Goal: Task Accomplishment & Management: Manage account settings

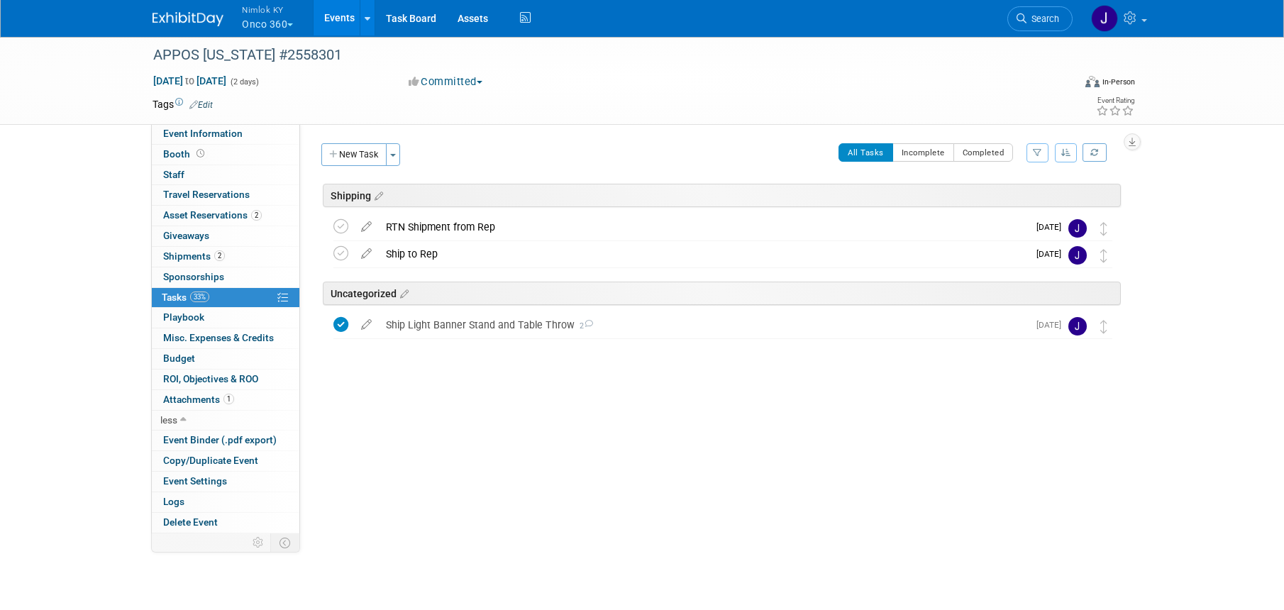
click at [272, 28] on button "Nimlok KY Onco 360" at bounding box center [275, 18] width 70 height 37
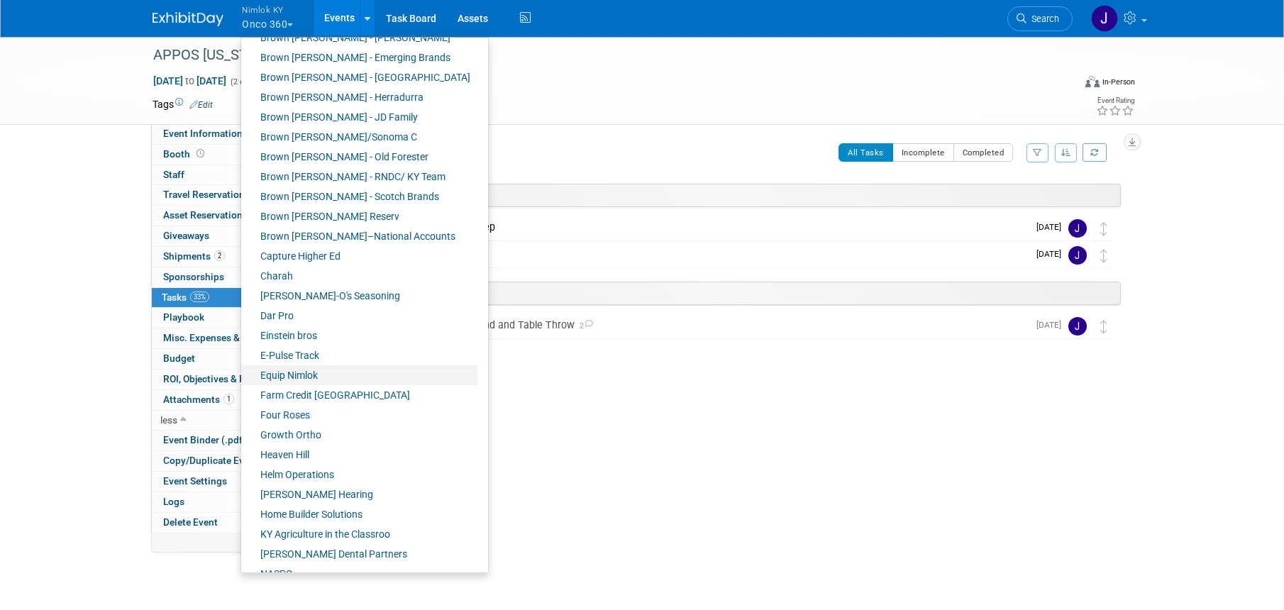
scroll to position [118, 0]
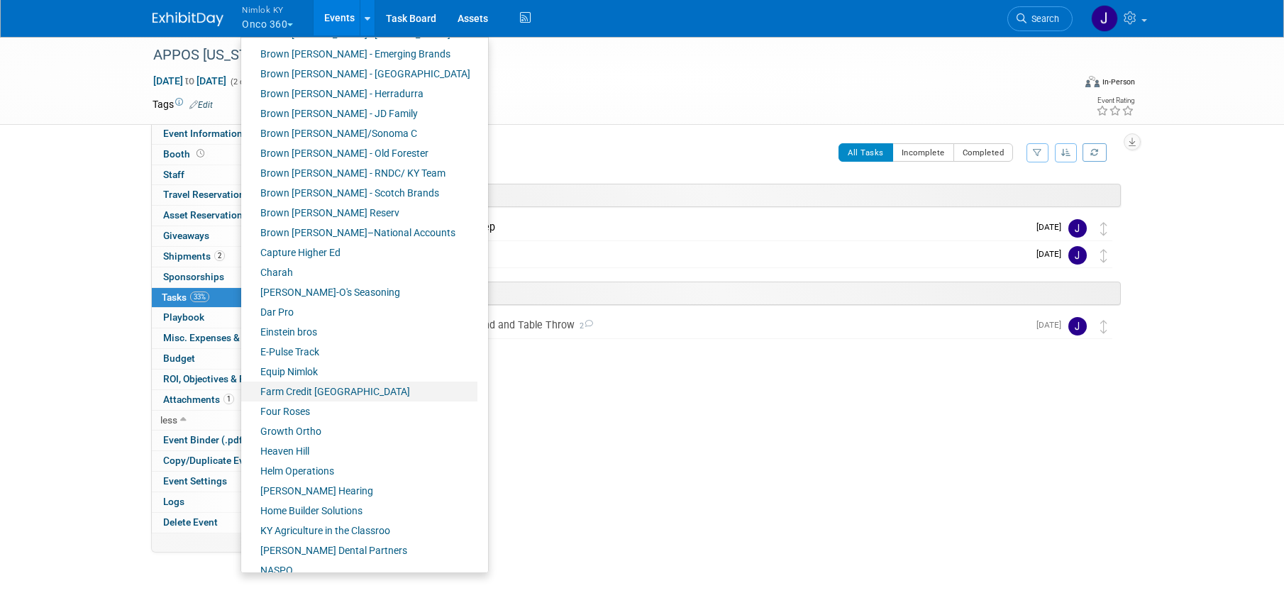
click at [338, 388] on link "Farm Credit [GEOGRAPHIC_DATA]" at bounding box center [359, 392] width 236 height 20
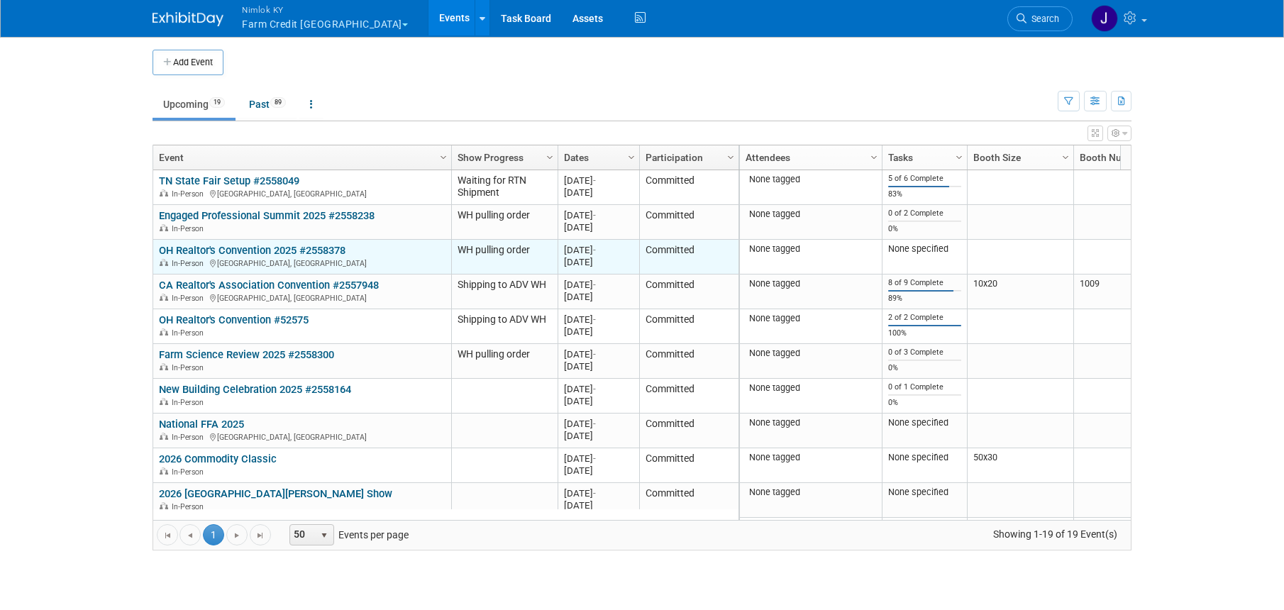
click at [307, 252] on link "OH Realtor's Convention 2025 #2558378" at bounding box center [252, 250] width 187 height 13
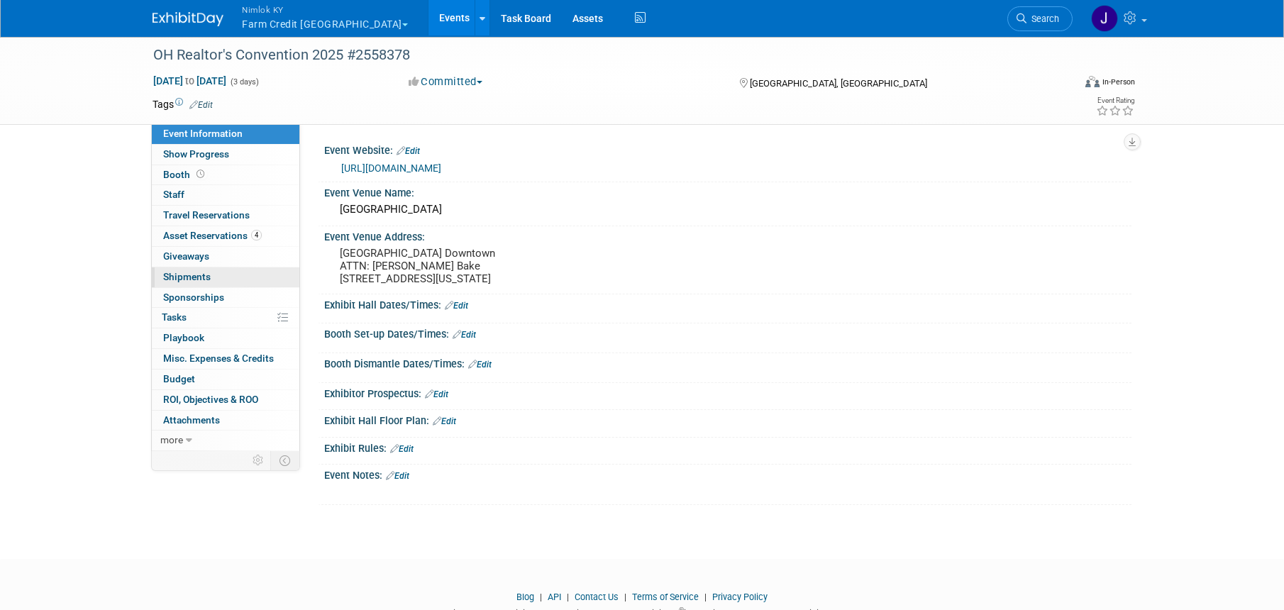
click at [191, 273] on span "Shipments 0" at bounding box center [187, 276] width 48 height 11
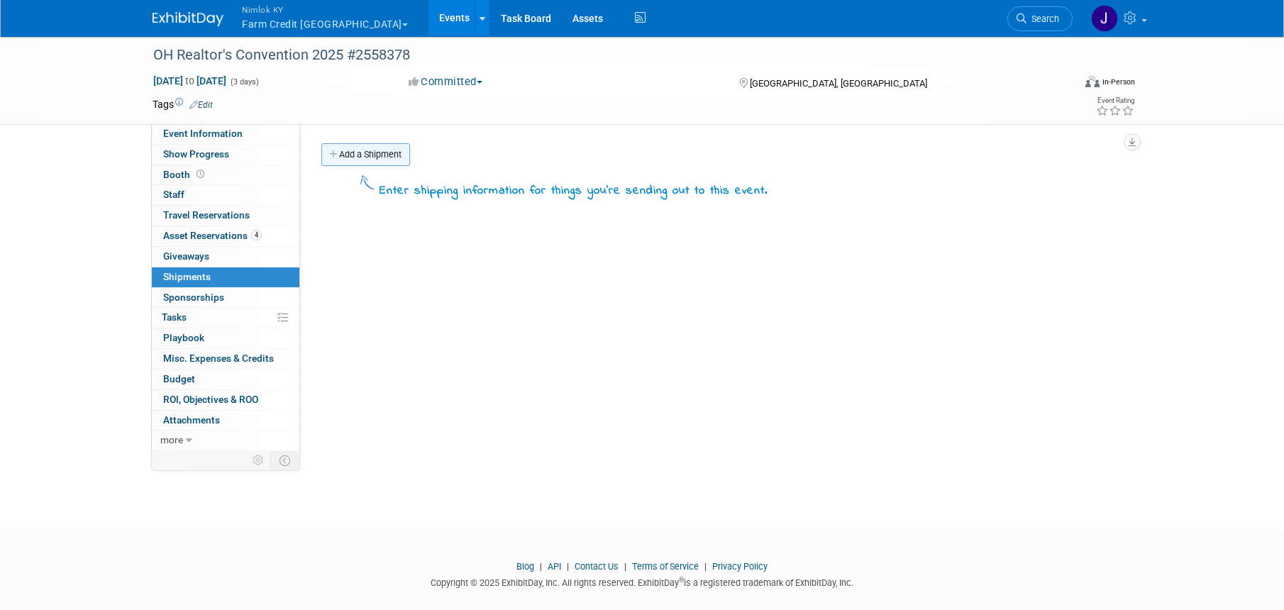
click at [396, 152] on link "Add a Shipment" at bounding box center [365, 154] width 89 height 23
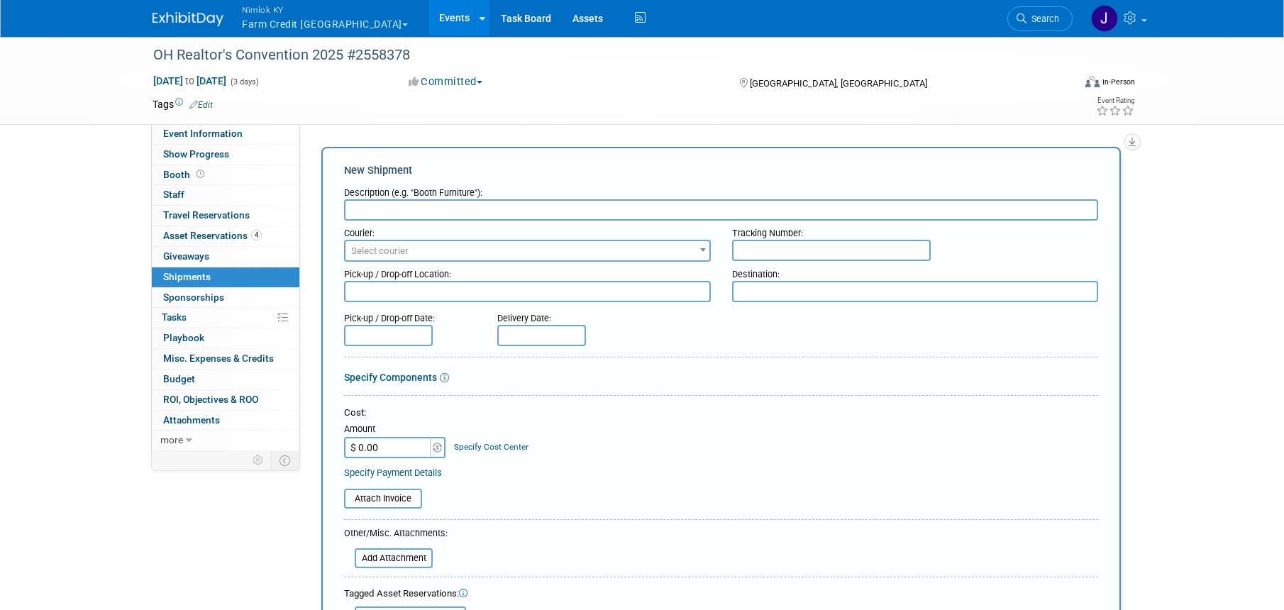
click at [401, 211] on input "text" at bounding box center [721, 209] width 754 height 21
type input "Nimlok KY to Adv WH"
click at [370, 252] on span "Select courier" at bounding box center [379, 250] width 57 height 11
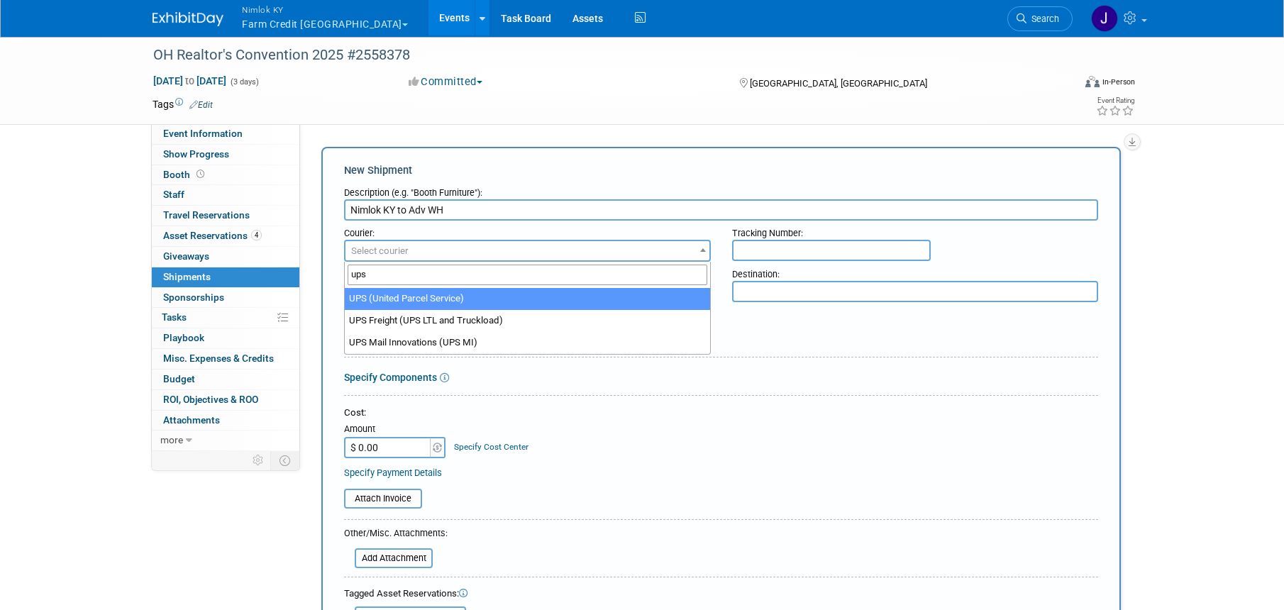
type input "ups"
select select "508"
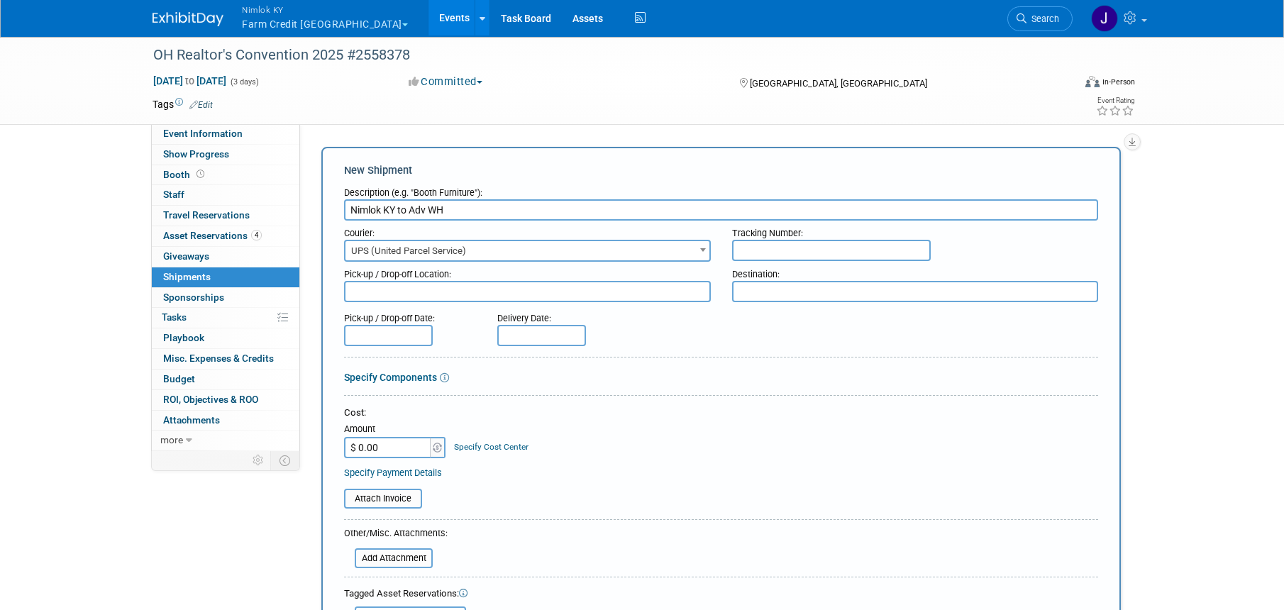
click at [406, 296] on textarea at bounding box center [527, 291] width 367 height 21
click at [407, 291] on textarea at bounding box center [527, 291] width 367 height 21
paste textarea "Rural 1st, Booth#111 OH Realtors Conf 2025 c/o Smith Expo 1173 Airport Pkwy, St…"
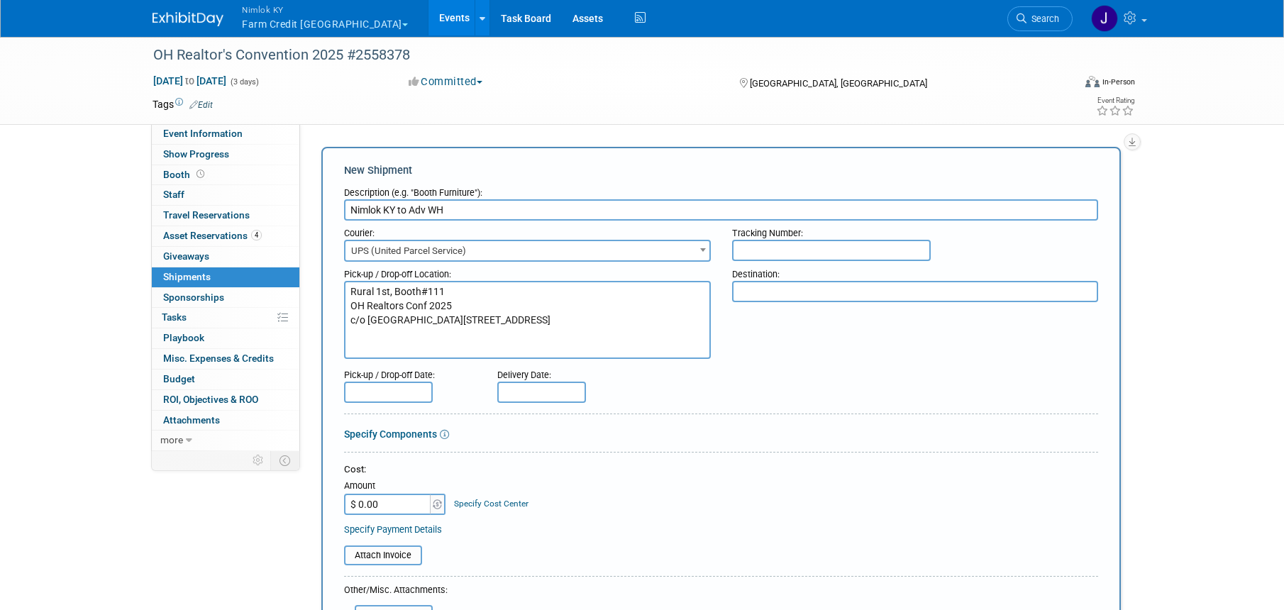
type textarea "Rural 1st, Booth#111 OH Realtors Conf 2025 c/o Smith Expo 1173 Airport Pkwy, St…"
click at [835, 248] on input "text" at bounding box center [831, 250] width 199 height 21
click at [806, 247] on input "text" at bounding box center [831, 250] width 199 height 21
paste input "1z2rx9091544814502"
type input "1z2rx9091544814502"
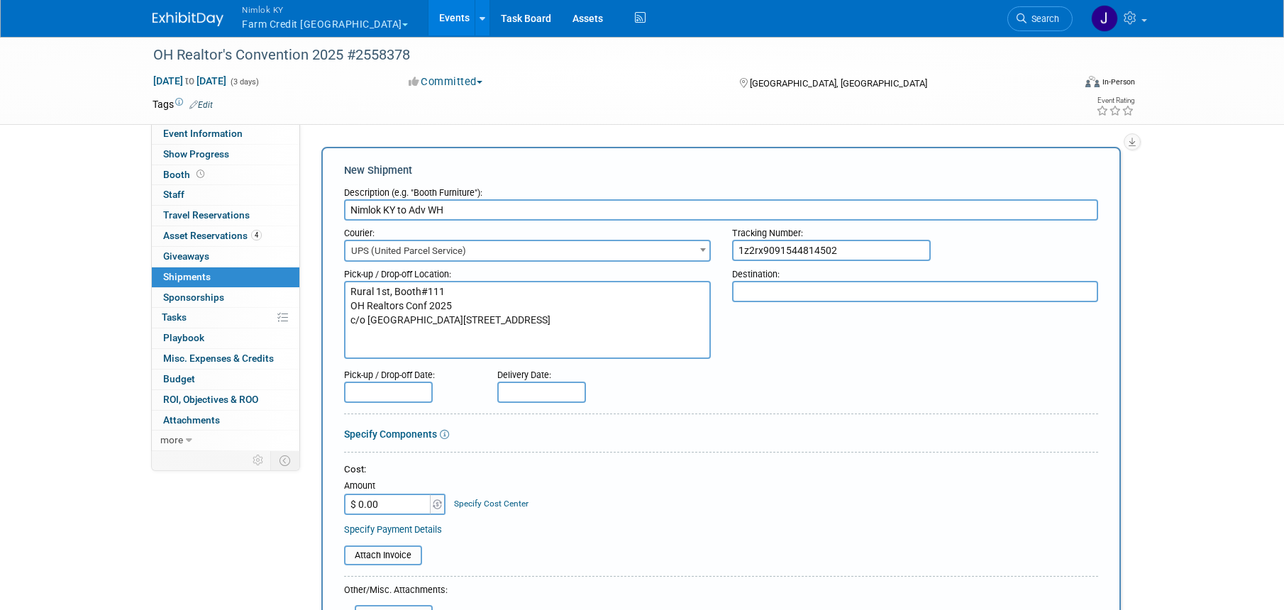
drag, startPoint x: 422, startPoint y: 348, endPoint x: 326, endPoint y: 283, distance: 115.9
click at [326, 283] on div "New Shipment Description (e.g. "Booth Furniture"): Nimlok KY to Adv WH Courier:…" at bounding box center [720, 498] width 799 height 703
click at [858, 292] on textarea at bounding box center [915, 291] width 367 height 21
paste textarea "Rural 1st, Booth#111 OH Realtors Conf 2025 c/o Smith Expo 1173 Airport Pkwy, St…"
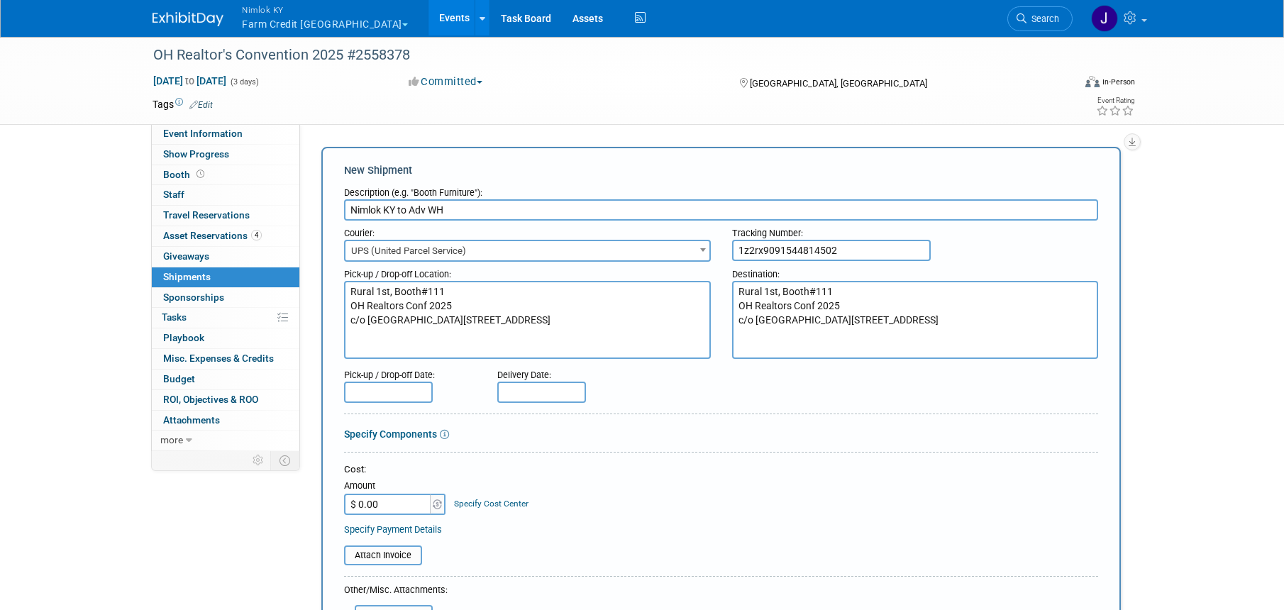
type textarea "Rural 1st, Booth#111 OH Realtors Conf 2025 c/o Smith Expo 1173 Airport Pkwy, St…"
click at [499, 344] on textarea "Rural 1st, Booth#111 OH Realtors Conf 2025 c/o Smith Expo 1173 Airport Pkwy, St…" at bounding box center [527, 320] width 367 height 78
drag, startPoint x: 445, startPoint y: 352, endPoint x: 294, endPoint y: 272, distance: 170.7
click at [293, 276] on div "Event Information Event Info Show Progress Show Progress Booth Booth 0 Staff 0 …" at bounding box center [642, 444] width 1000 height 819
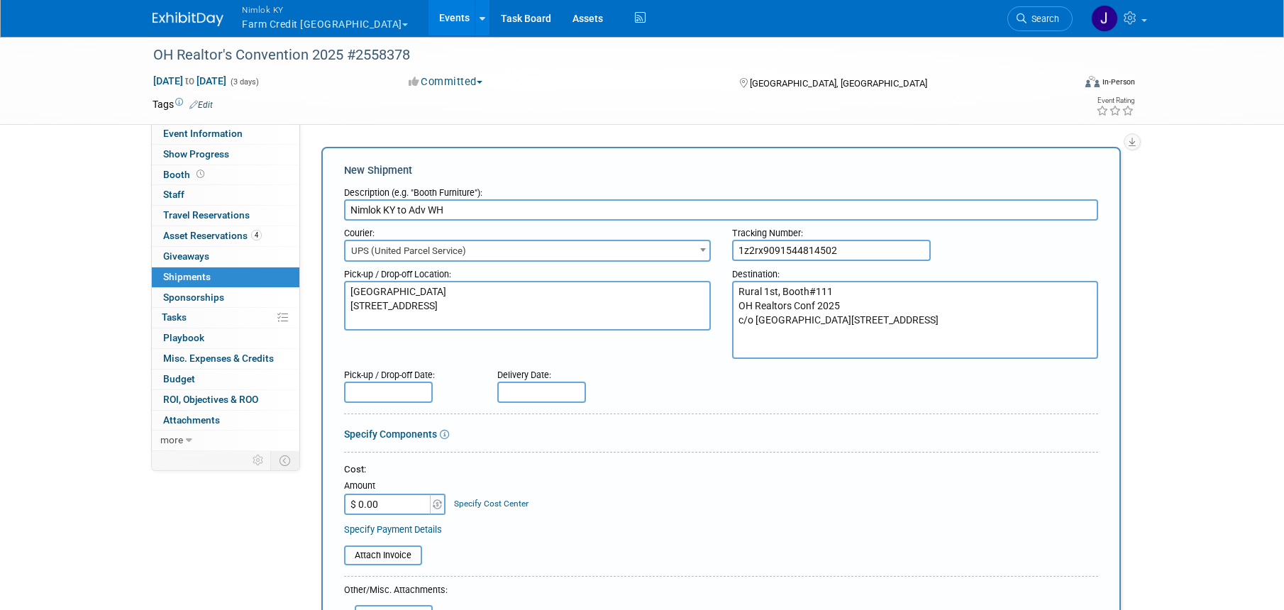
type textarea "Nimlok KY Warehouse 10501 Bunsen Way, Suite 101 Louisville, KY 40299"
click at [379, 399] on input "text" at bounding box center [388, 392] width 89 height 21
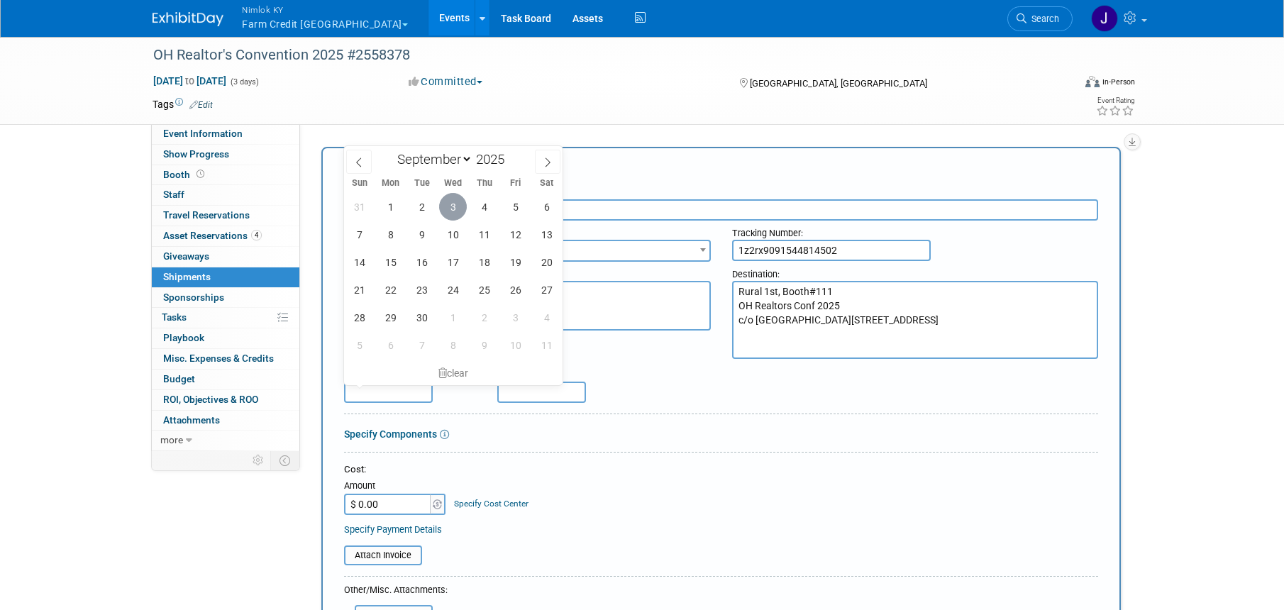
click at [459, 199] on span "3" at bounding box center [453, 207] width 28 height 28
click at [514, 209] on span "5" at bounding box center [515, 207] width 28 height 28
type input "Sep 5, 2025"
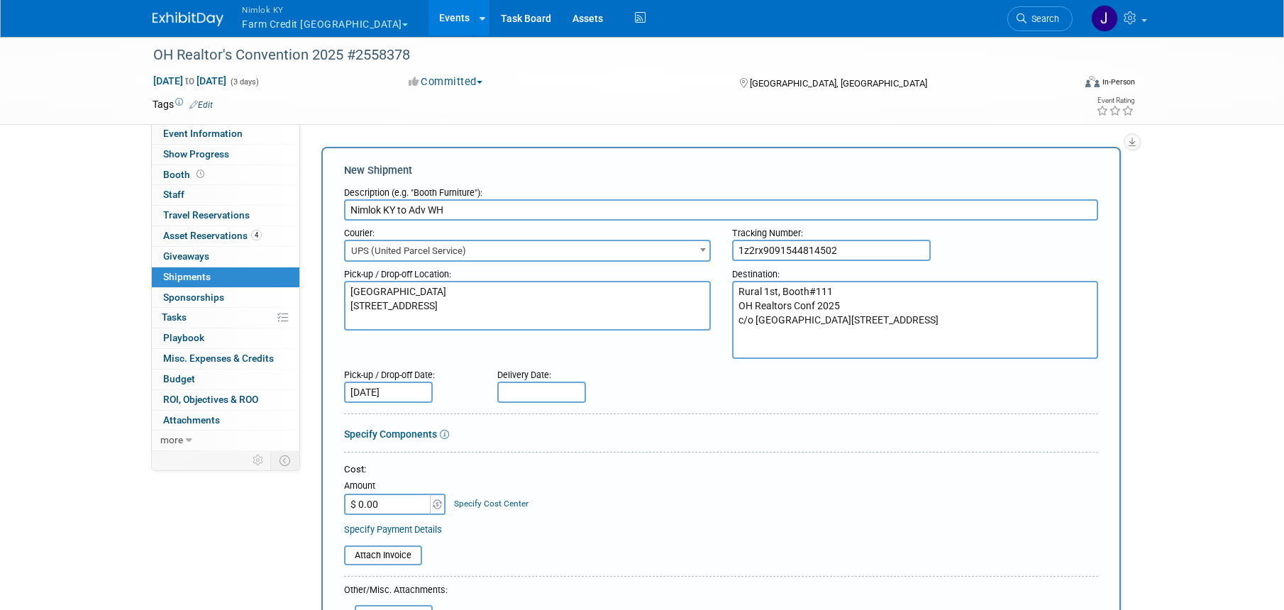
click at [556, 391] on input "text" at bounding box center [541, 392] width 89 height 21
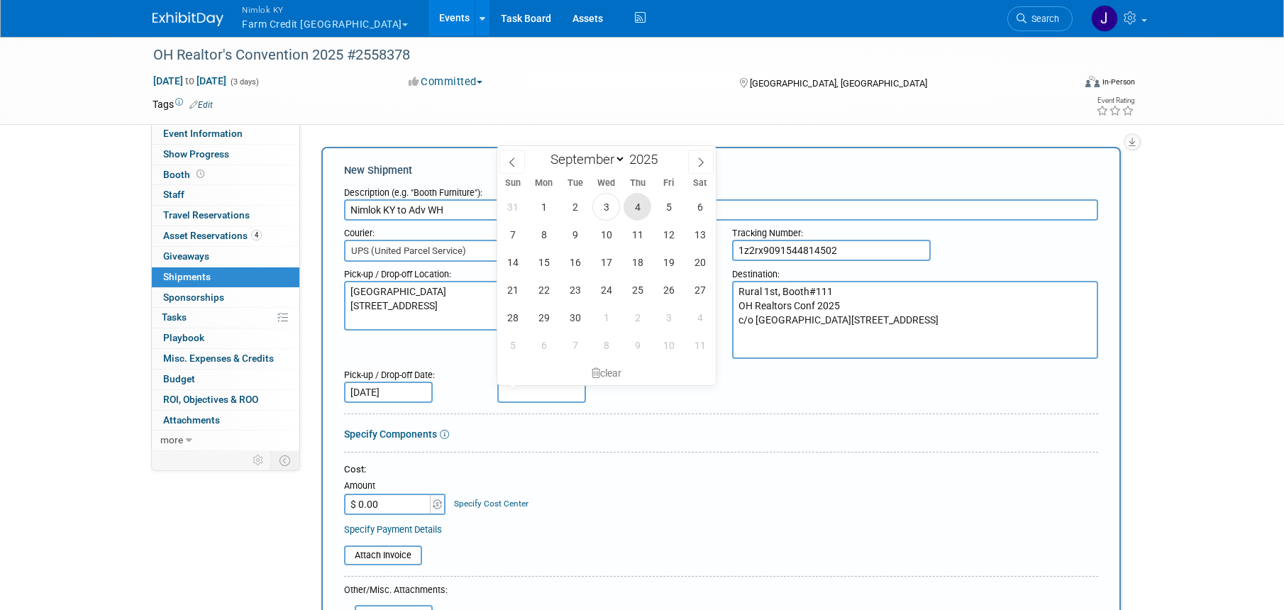
click at [638, 210] on span "4" at bounding box center [637, 207] width 28 height 28
type input "Sep 4, 2025"
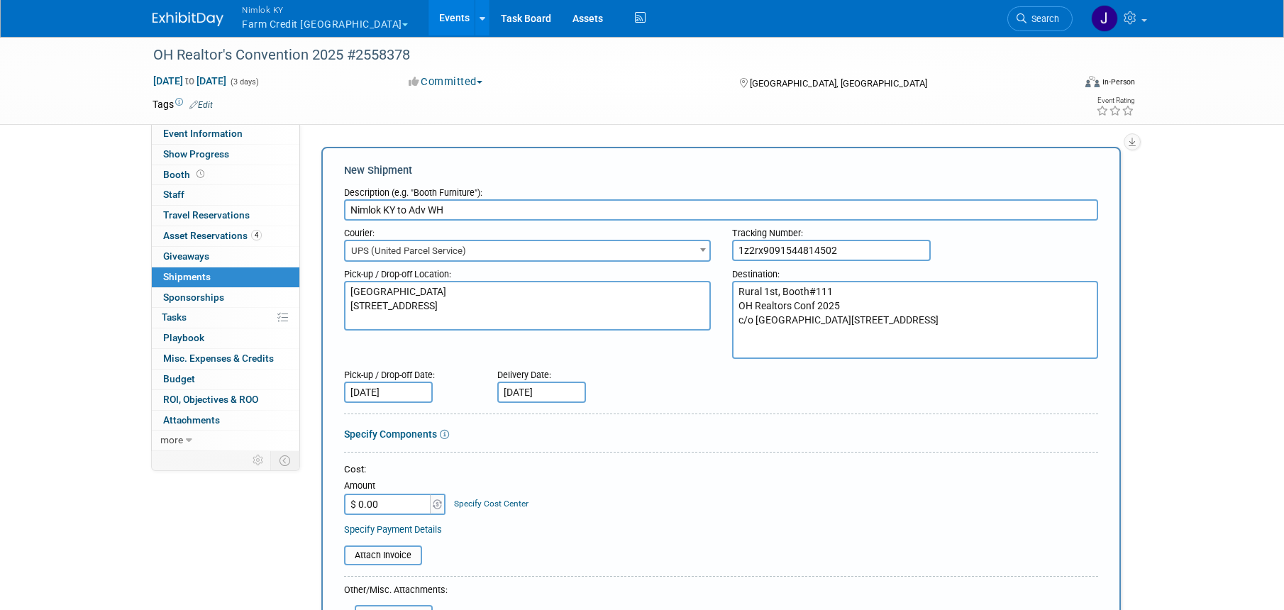
click at [650, 432] on div "Specify Components" at bounding box center [721, 434] width 754 height 14
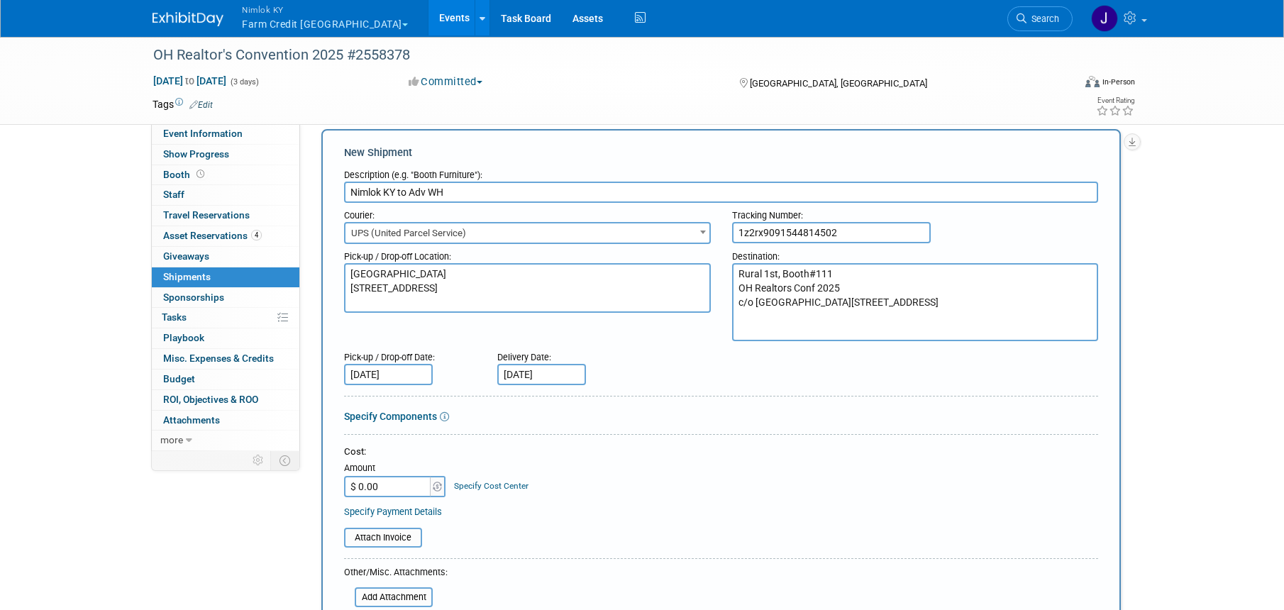
scroll to position [18, 0]
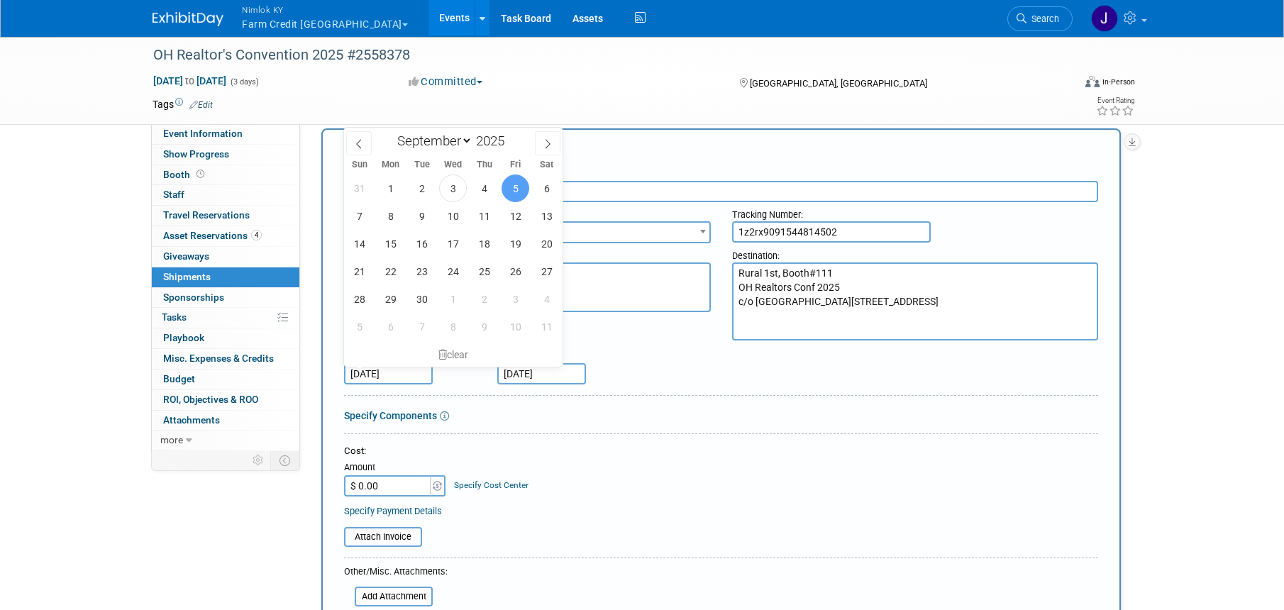
click at [392, 374] on input "Sep 5, 2025" at bounding box center [388, 373] width 89 height 21
click at [452, 194] on span "3" at bounding box center [453, 188] width 28 height 28
type input "Sep 3, 2025"
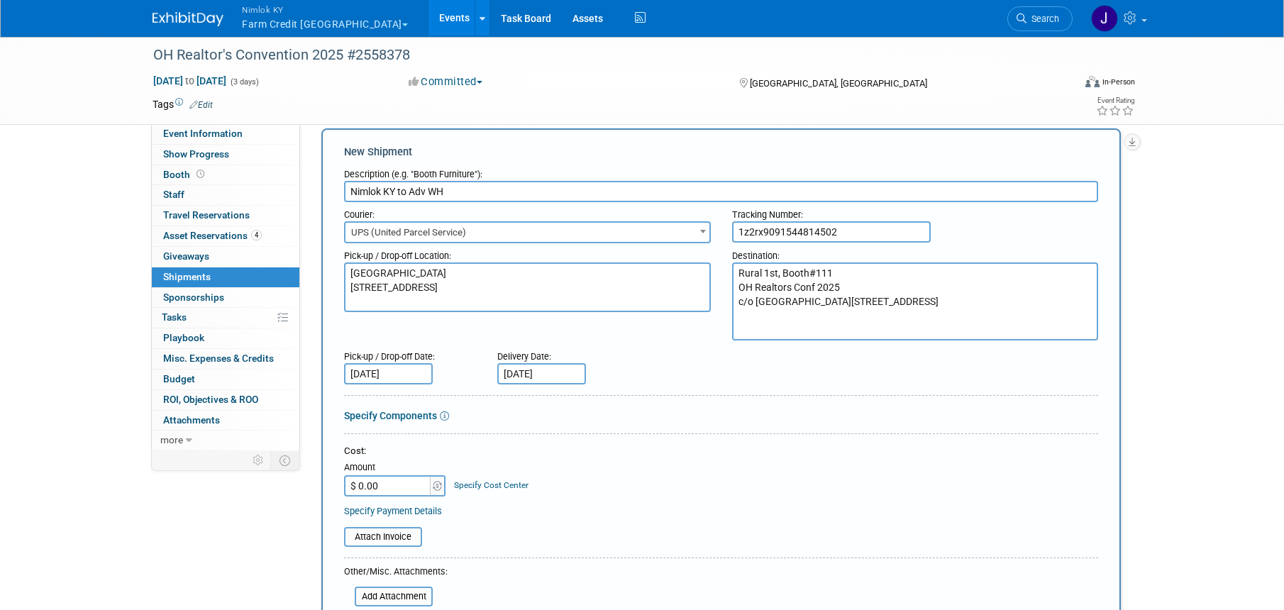
click at [571, 465] on div "Cost: Amount $ 0.00 Specify Cost Center Cost Center -- Not Specified --" at bounding box center [721, 471] width 754 height 52
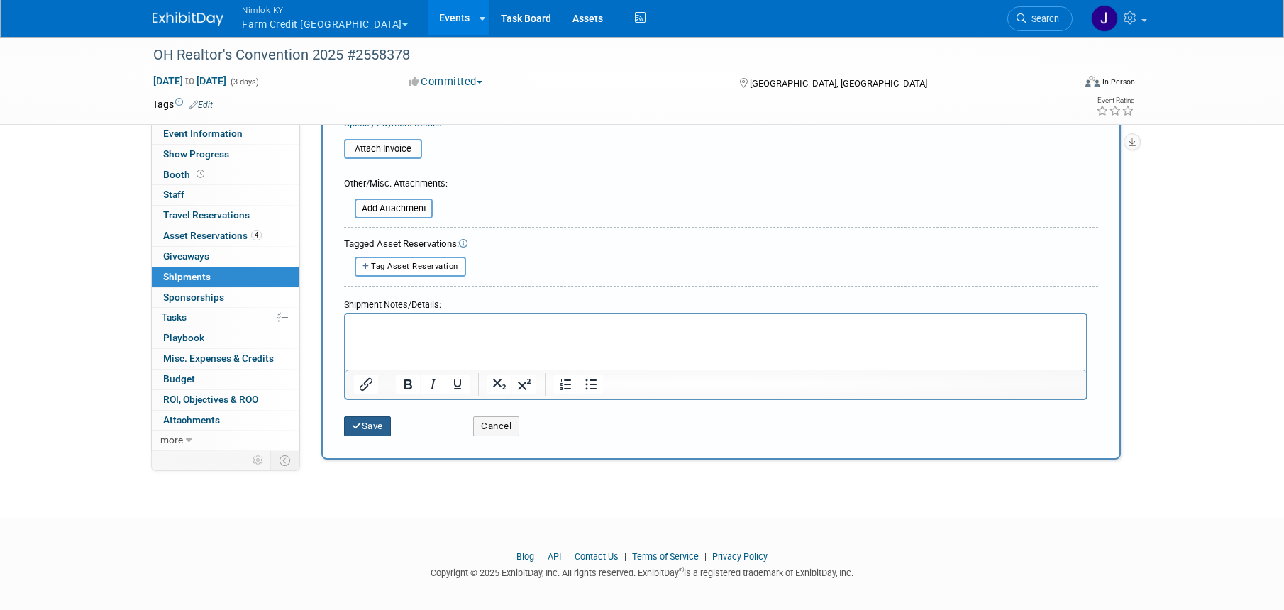
click at [384, 429] on button "Save" at bounding box center [367, 426] width 47 height 20
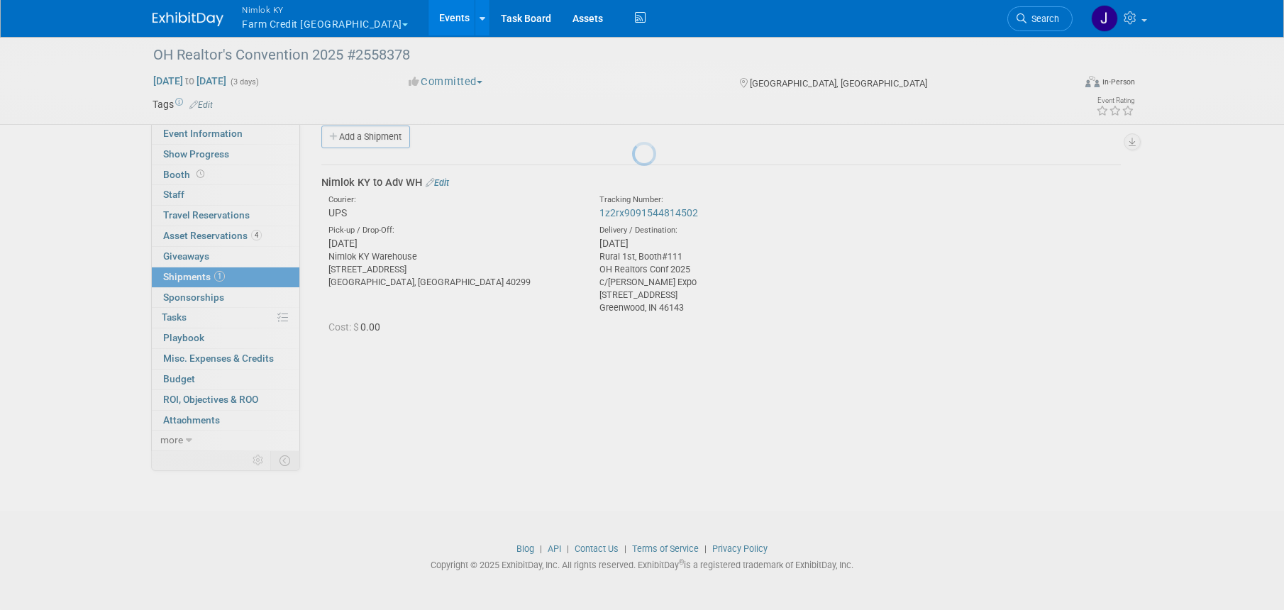
scroll to position [18, 0]
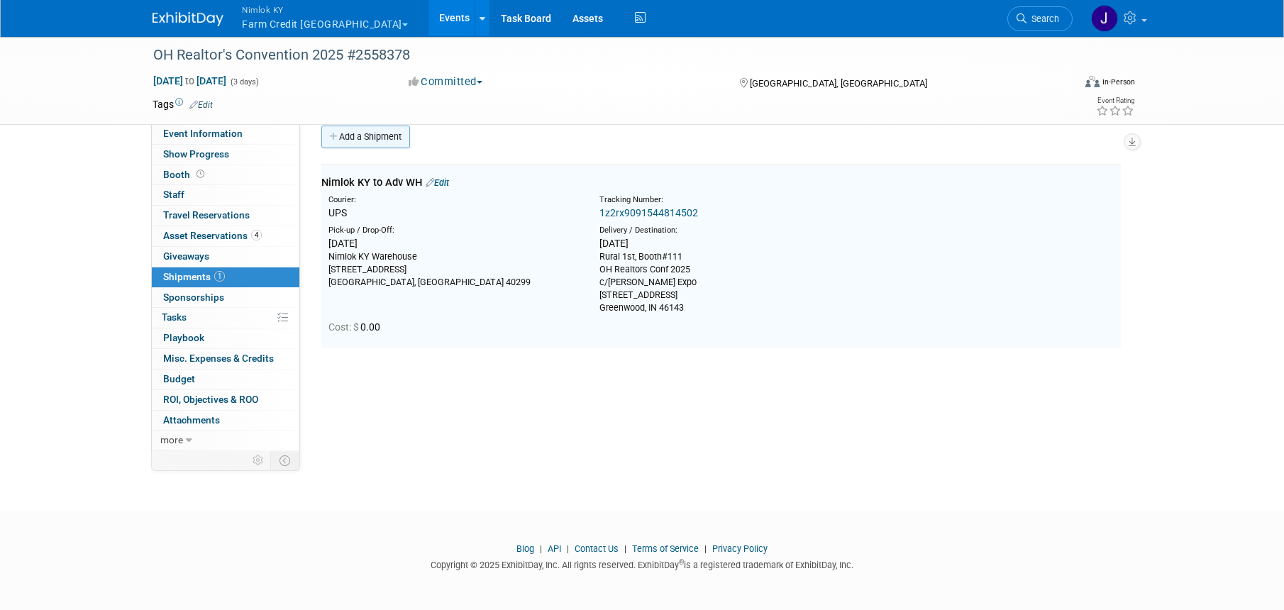
click at [385, 133] on link "Add a Shipment" at bounding box center [365, 137] width 89 height 23
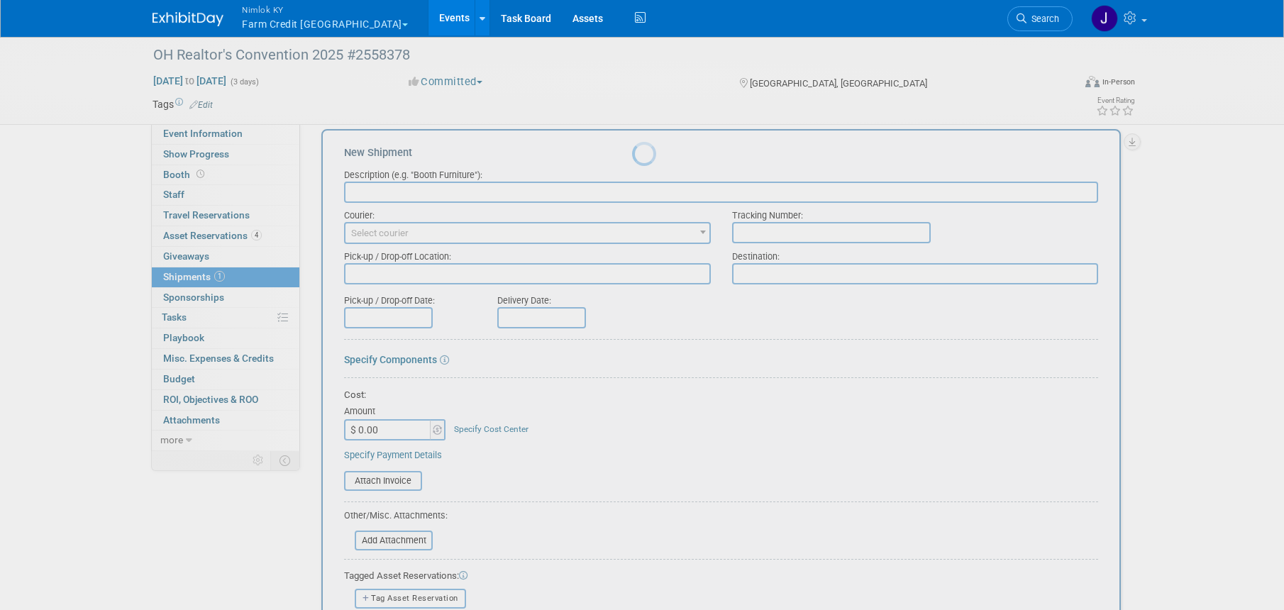
scroll to position [0, 0]
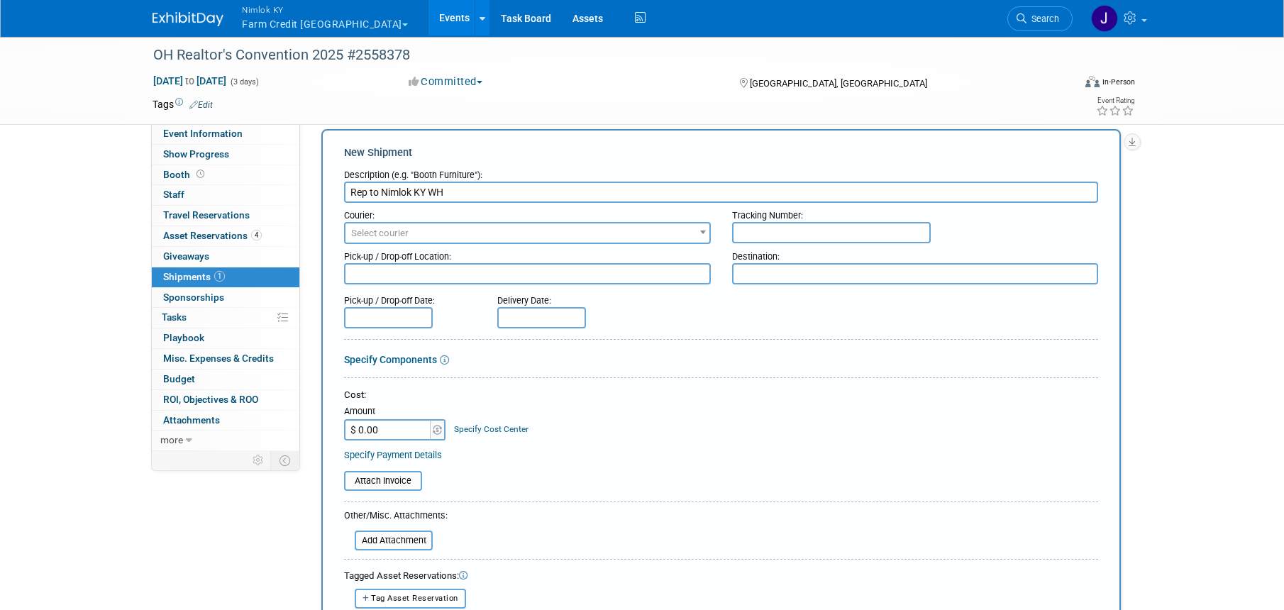
type input "Rep to Nimlok KY WH"
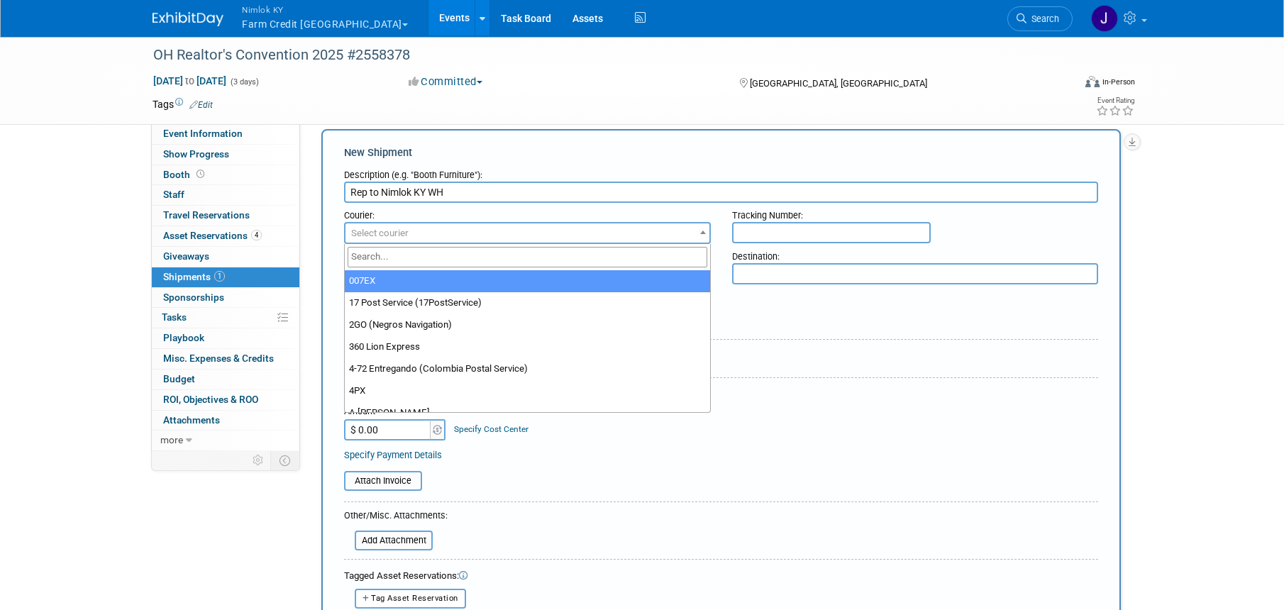
click at [494, 238] on span "Select courier" at bounding box center [527, 233] width 364 height 20
click at [489, 265] on input "search" at bounding box center [527, 257] width 360 height 21
type input "UPS"
select select "508"
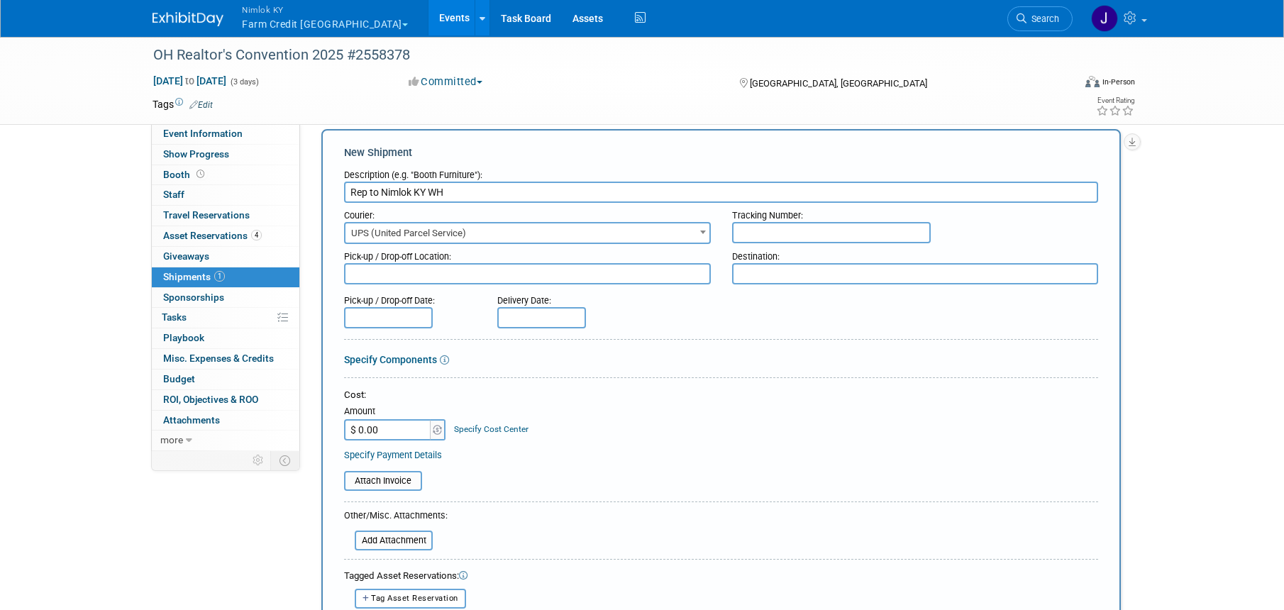
click at [392, 279] on textarea at bounding box center [527, 273] width 367 height 21
paste textarea "Hilton Cleveland Downtown ATTN: Taylor Bake 100 Lakeside Avenue East Cleveland,…"
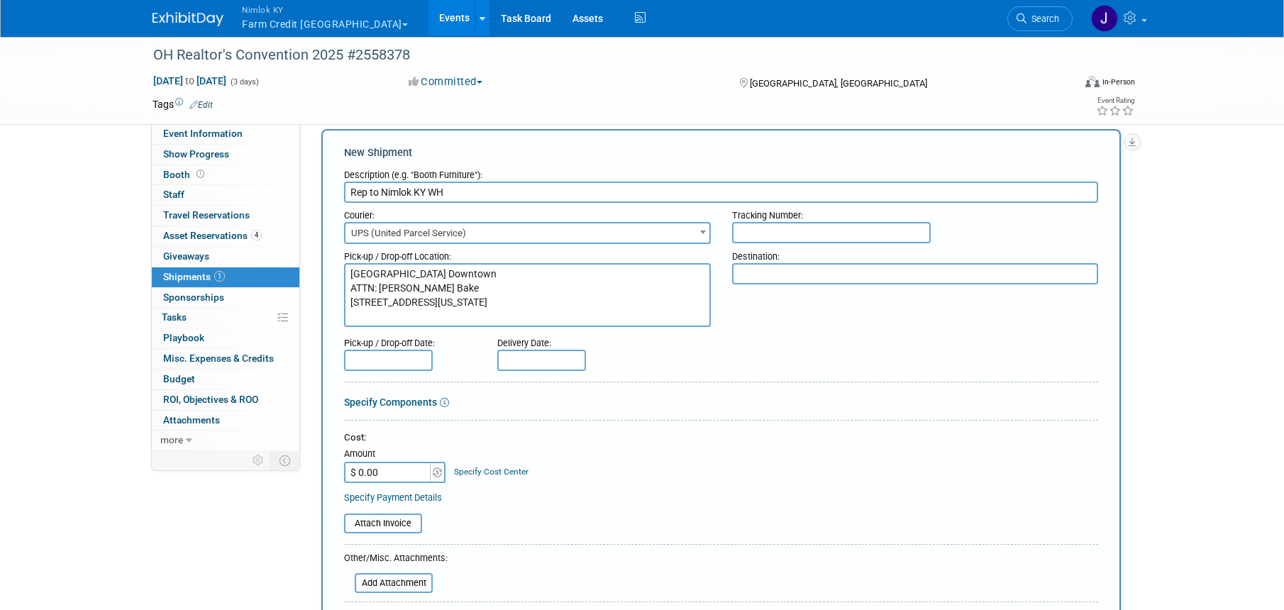
type textarea "Hilton Cleveland Downtown ATTN: Taylor Bake 100 Lakeside Avenue East Cleveland,…"
click at [842, 279] on textarea at bounding box center [915, 273] width 367 height 21
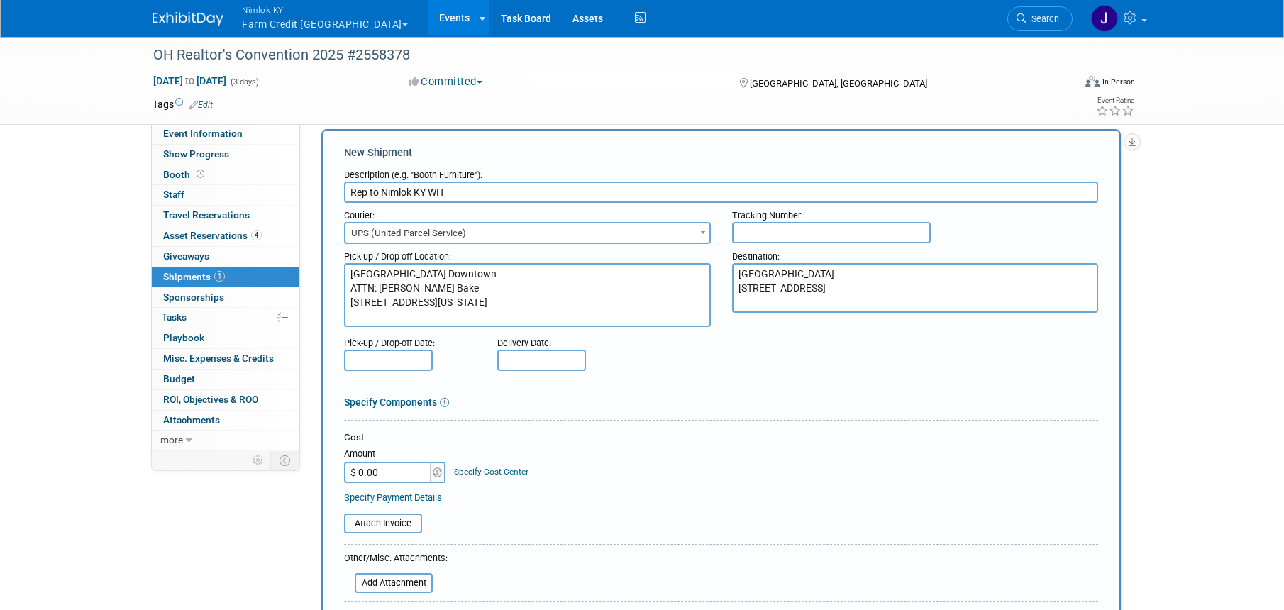
click at [762, 303] on textarea "Nimlok KY Warehouse 10501 Bunsen Way, Suite 101 Louiaville, KY 40299" at bounding box center [915, 288] width 367 height 50
type textarea "Nimlok KY Warehouse 10501 Bunsen Way, Suite 101 Louisville, KY 40299"
click at [403, 360] on input "text" at bounding box center [388, 360] width 89 height 21
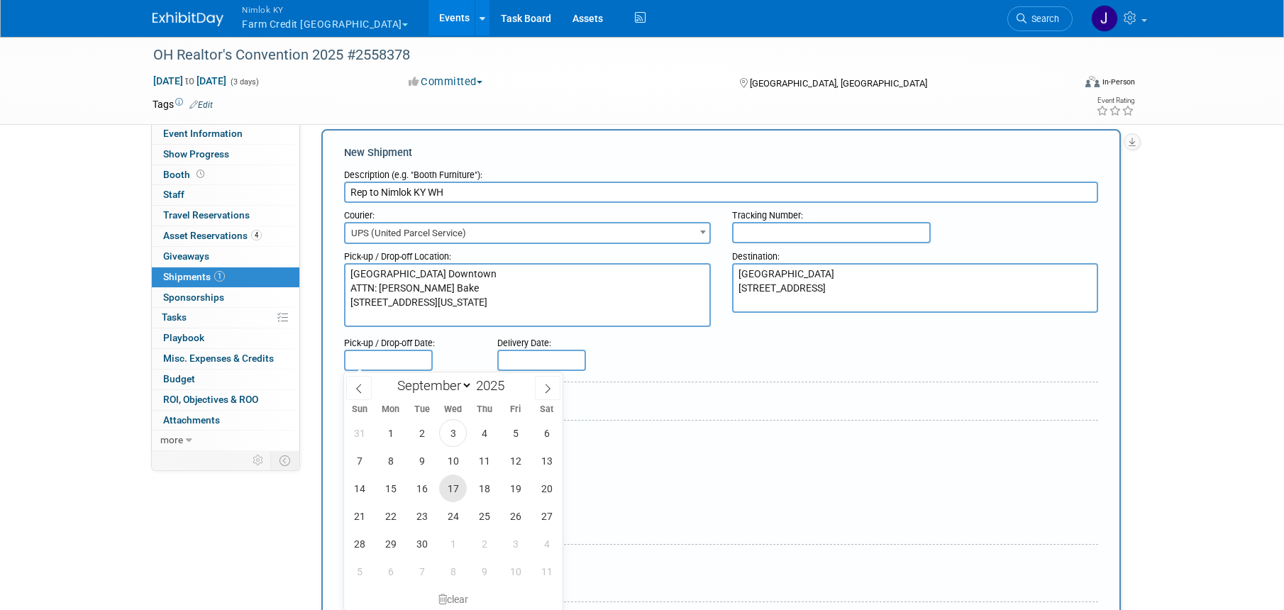
click at [464, 489] on span "17" at bounding box center [453, 488] width 28 height 28
type input "Sep 17, 2025"
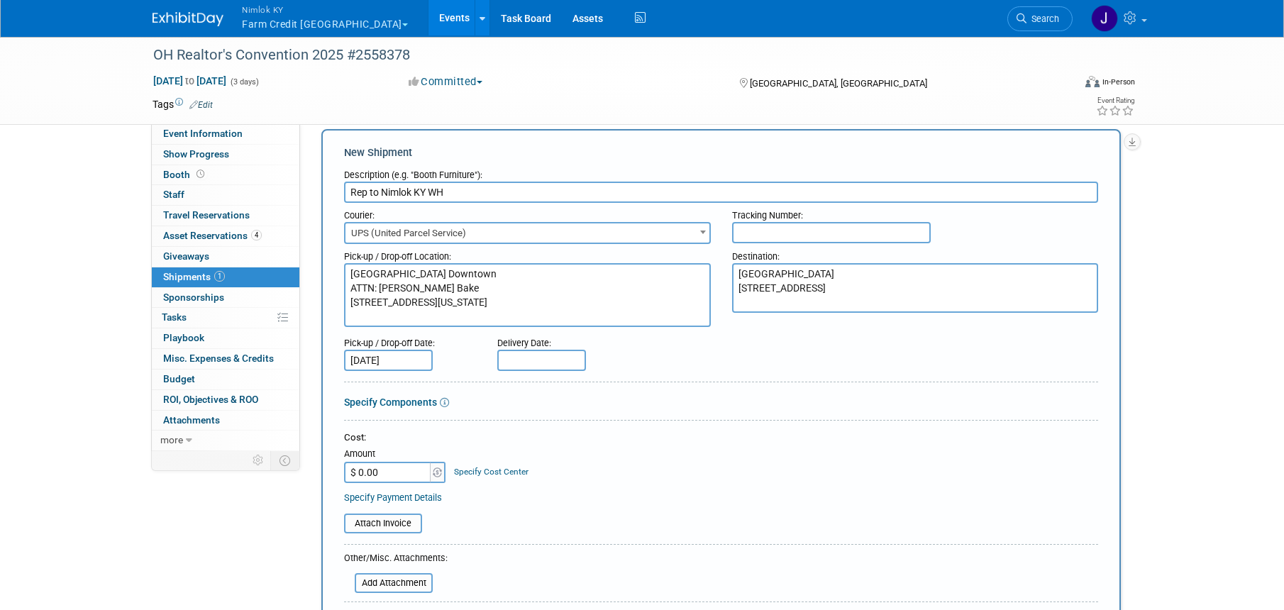
click at [539, 360] on input "text" at bounding box center [541, 360] width 89 height 21
click at [579, 548] on span "30" at bounding box center [575, 544] width 28 height 28
type input "Sep 30, 2025"
click at [552, 548] on div at bounding box center [721, 547] width 754 height 6
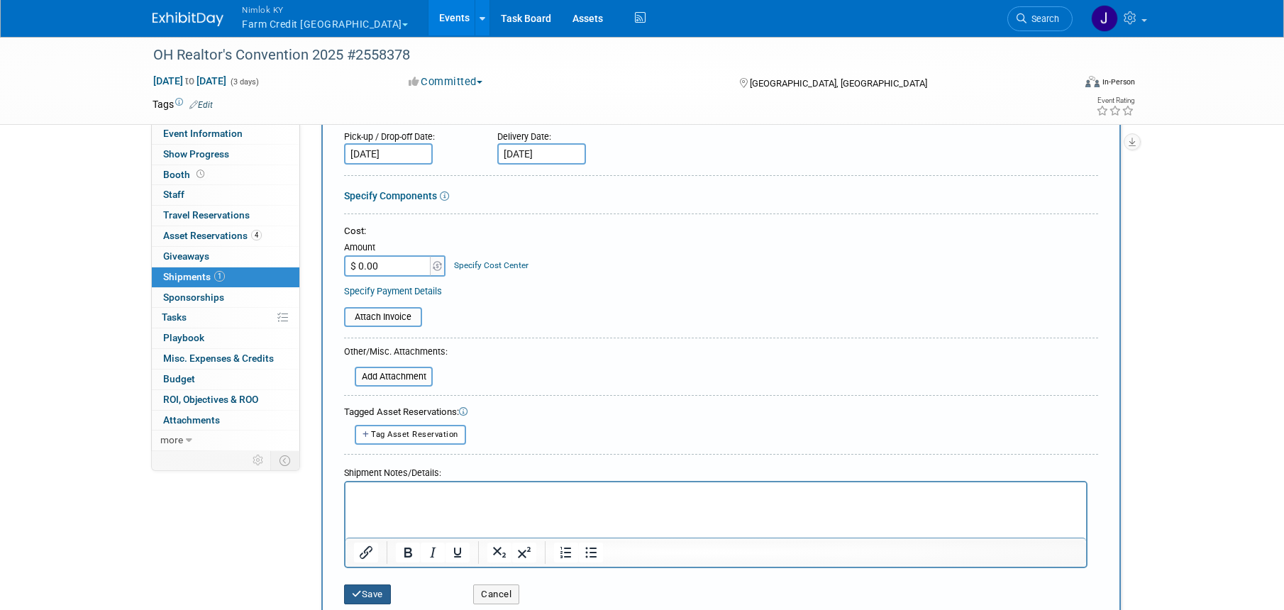
click at [373, 591] on button "Save" at bounding box center [367, 594] width 47 height 20
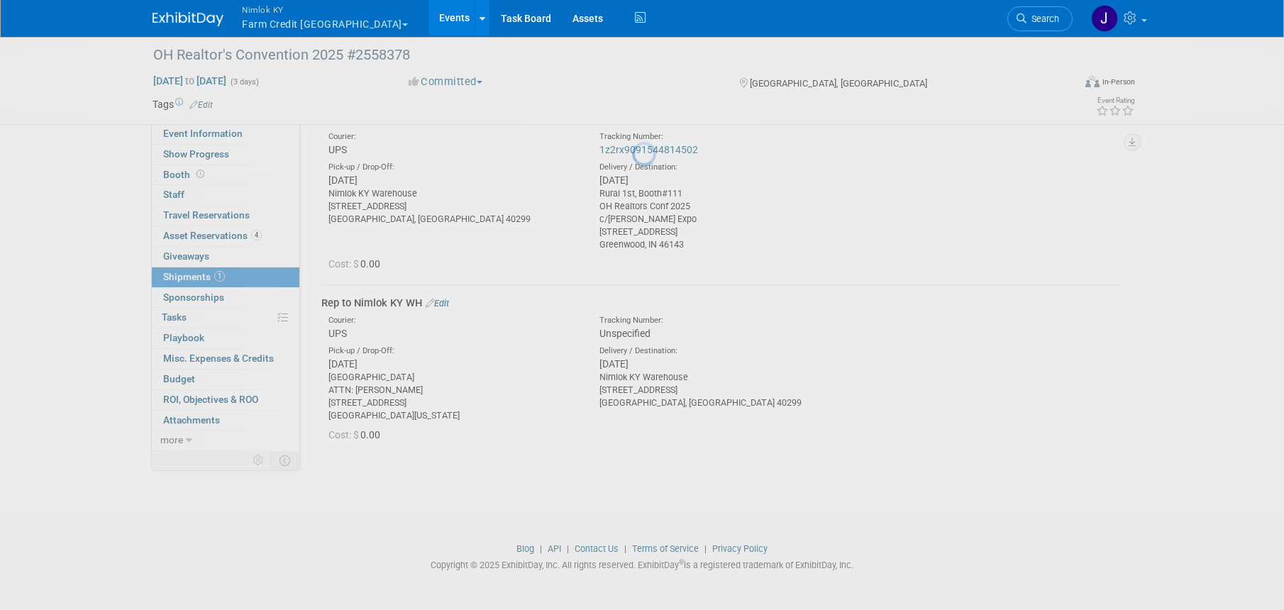
scroll to position [81, 0]
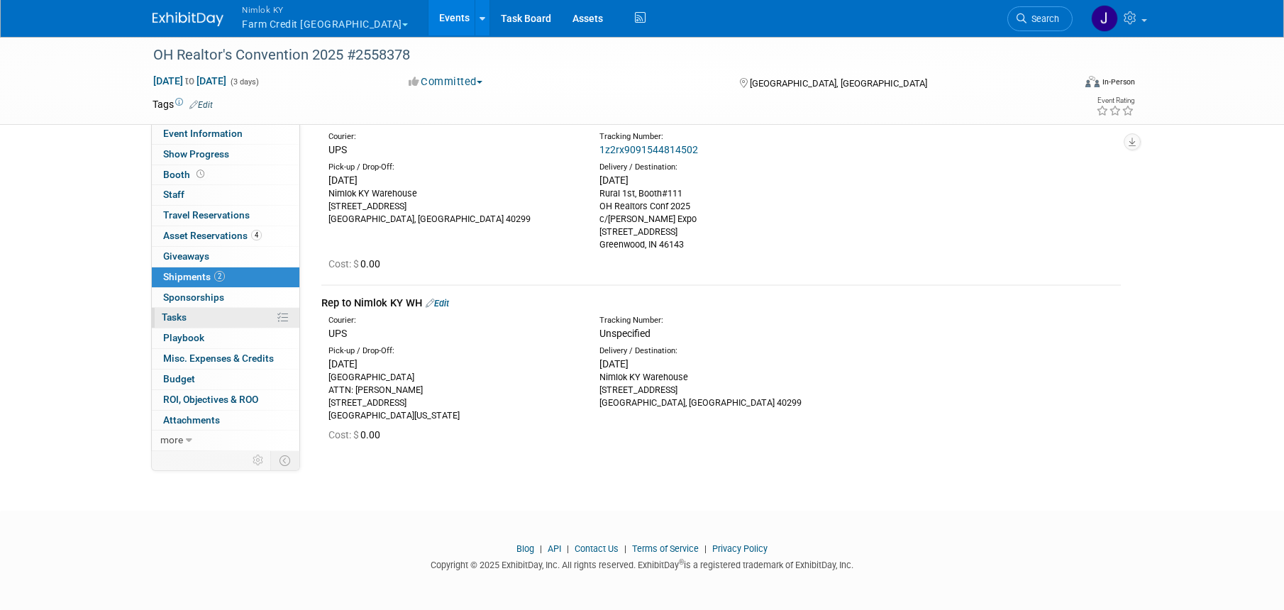
click at [208, 319] on link "0% Tasks 0%" at bounding box center [226, 318] width 148 height 20
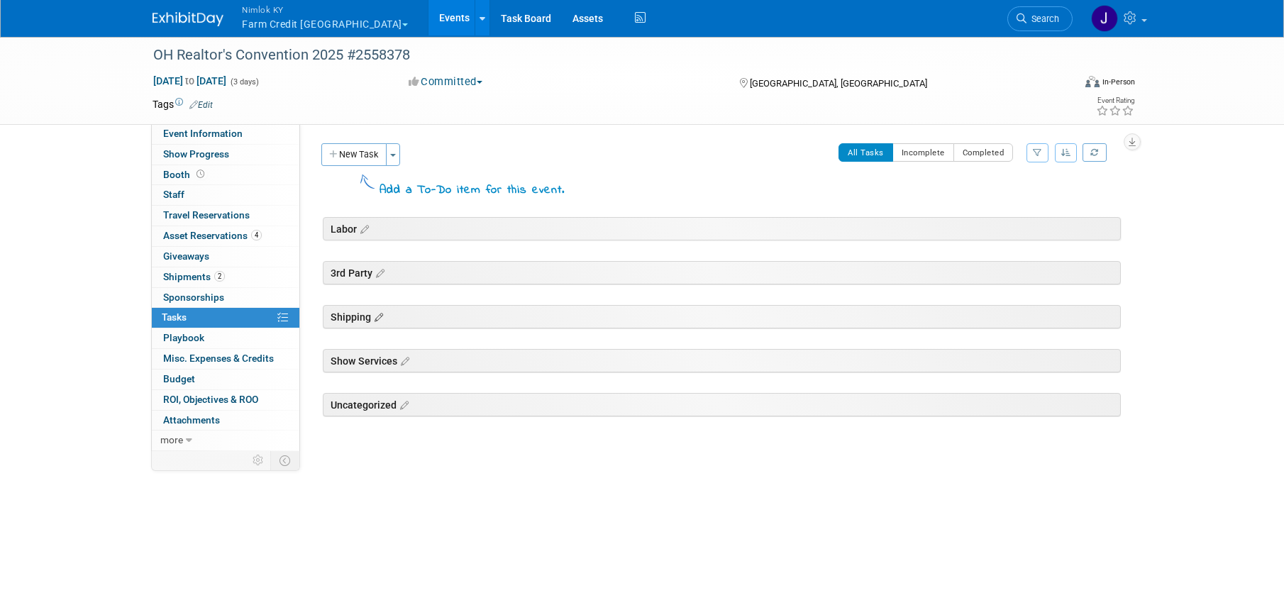
click at [383, 280] on icon at bounding box center [378, 273] width 12 height 13
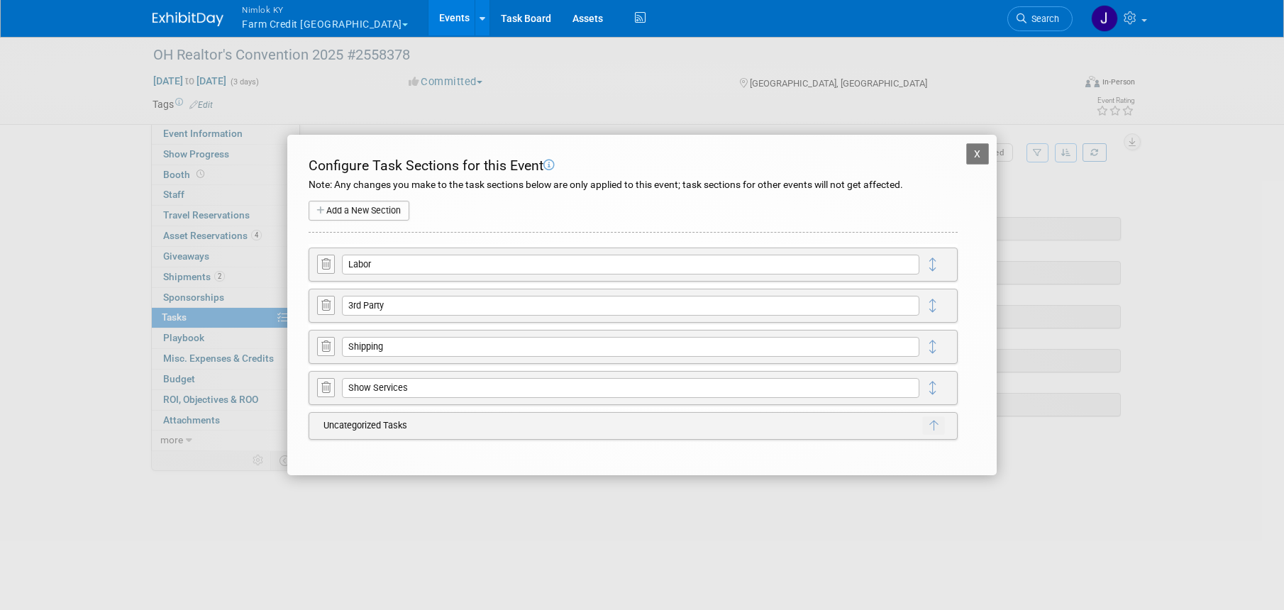
click at [328, 267] on icon at bounding box center [325, 264] width 9 height 11
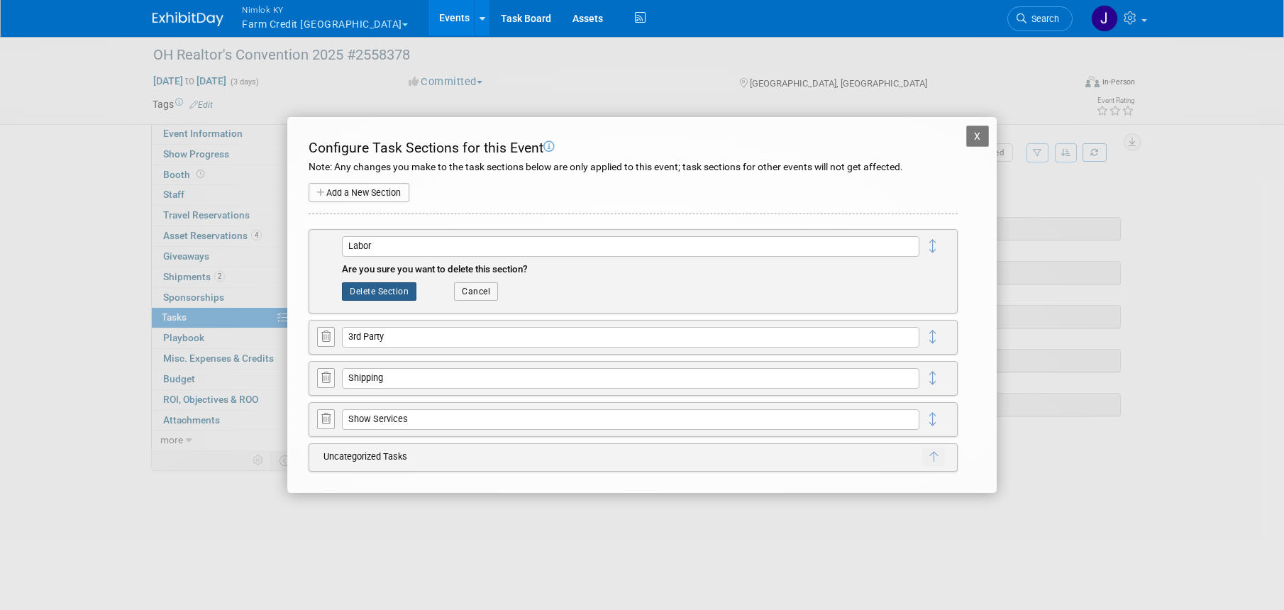
click at [382, 289] on button "Delete Section" at bounding box center [379, 291] width 74 height 18
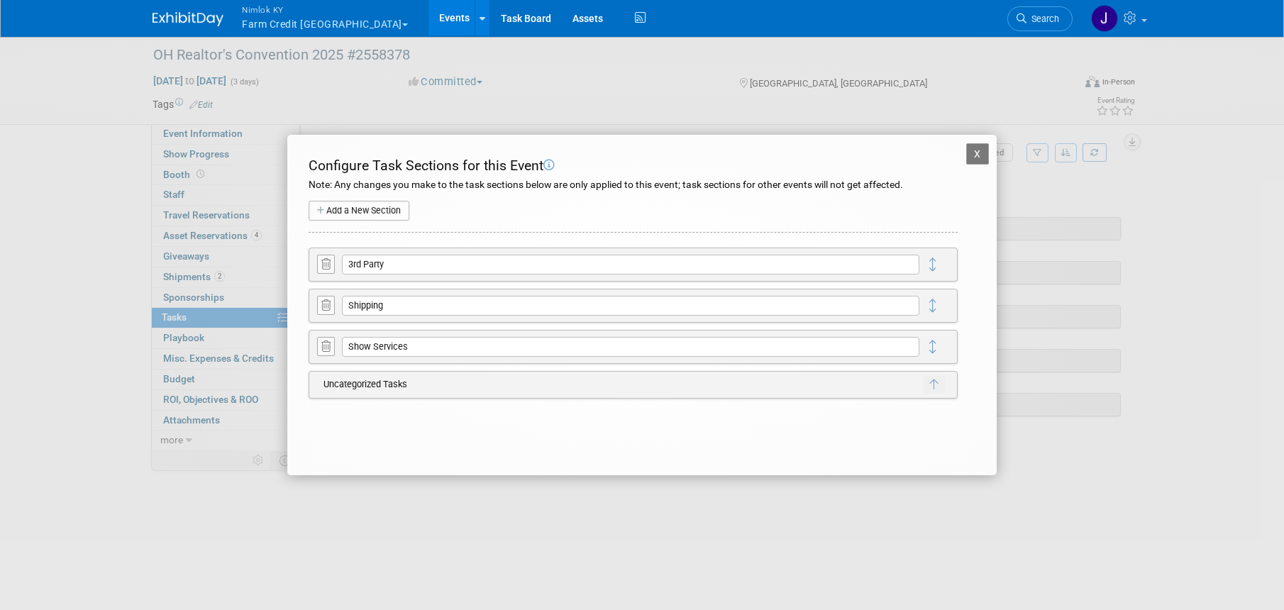
click at [324, 265] on icon at bounding box center [325, 264] width 9 height 11
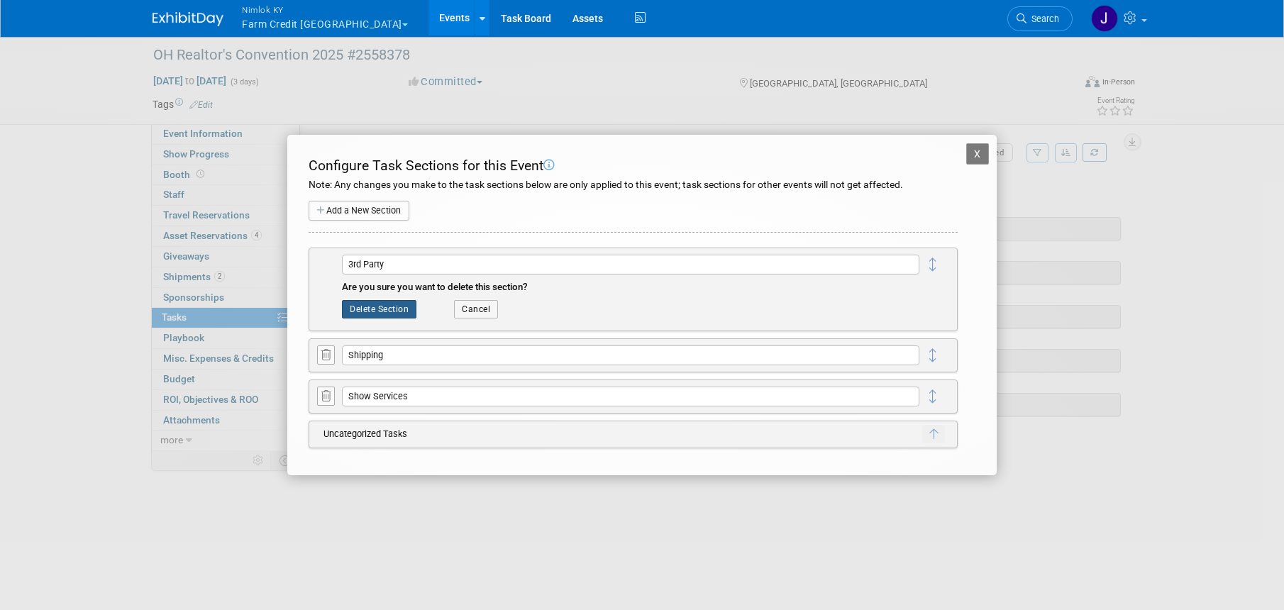
click at [374, 314] on button "Delete Section" at bounding box center [379, 309] width 74 height 18
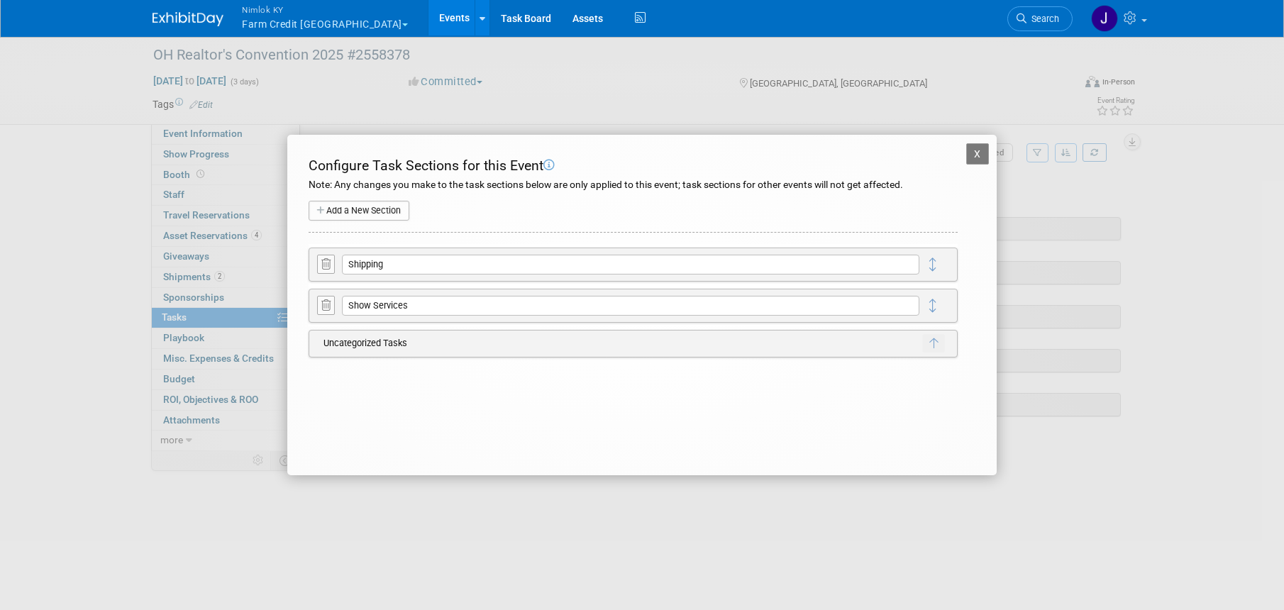
click at [323, 306] on icon at bounding box center [325, 305] width 9 height 11
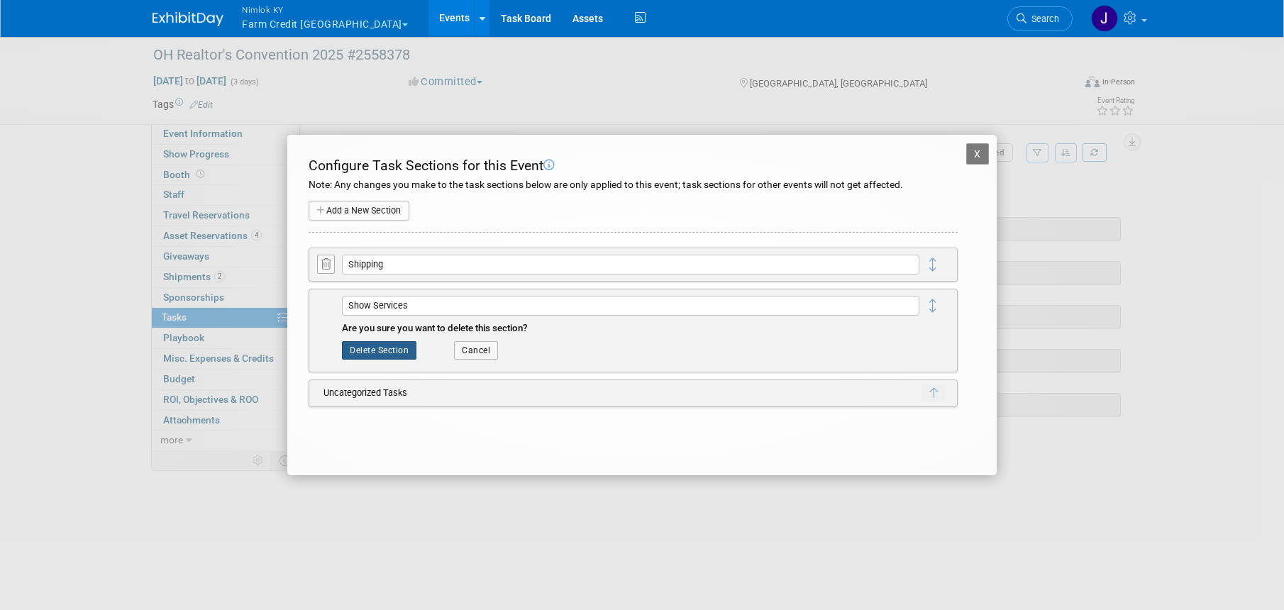
click at [379, 348] on button "Delete Section" at bounding box center [379, 350] width 74 height 18
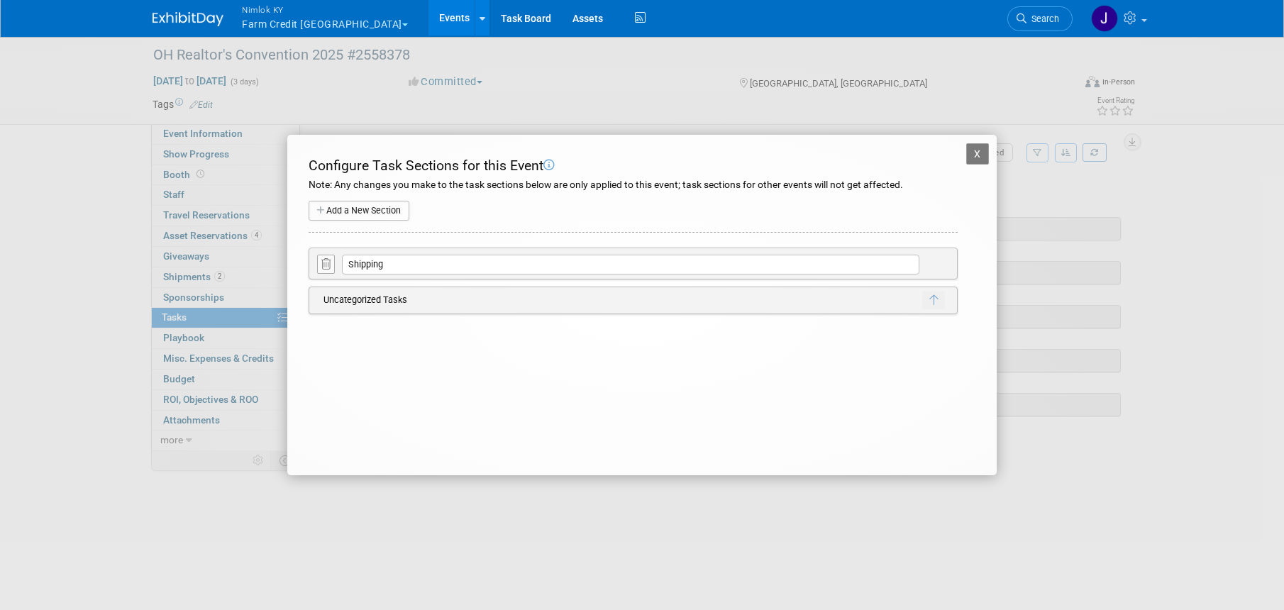
click at [981, 153] on button "X" at bounding box center [977, 153] width 23 height 21
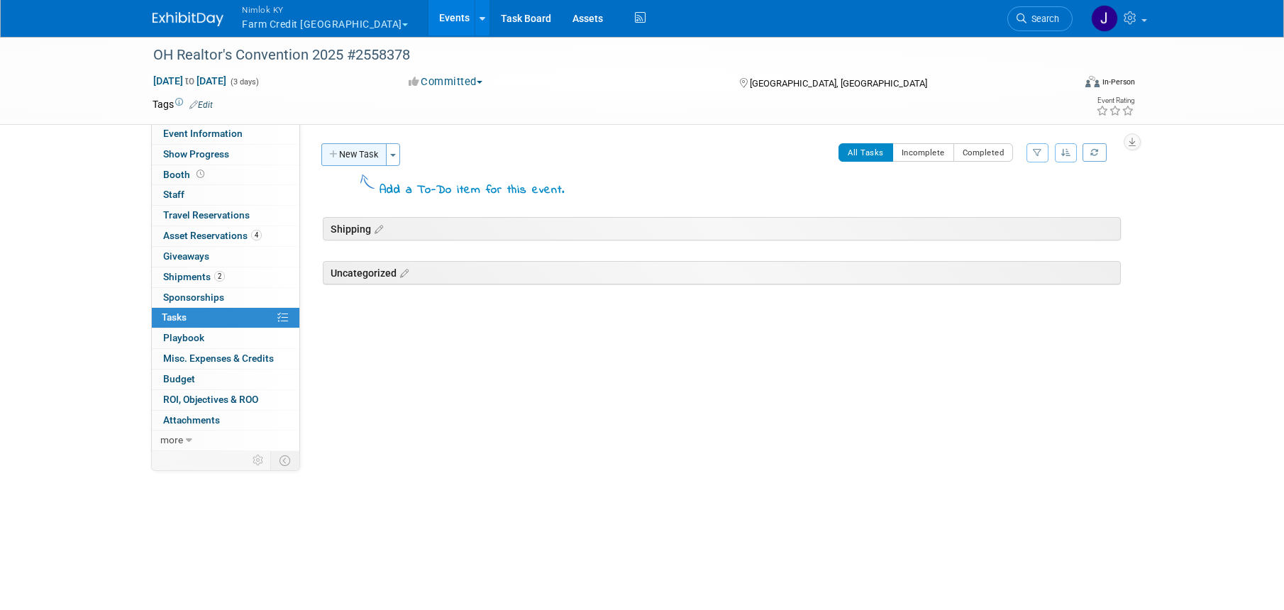
click at [361, 154] on button "New Task" at bounding box center [353, 154] width 65 height 23
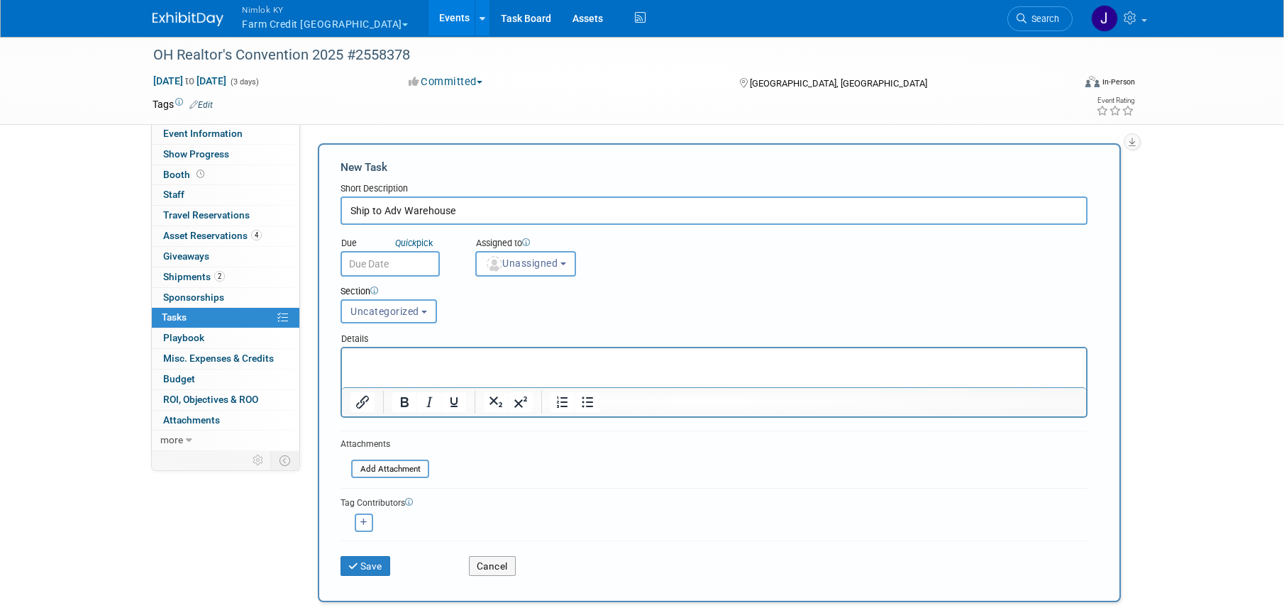
type input "Ship to Adv Warehouse"
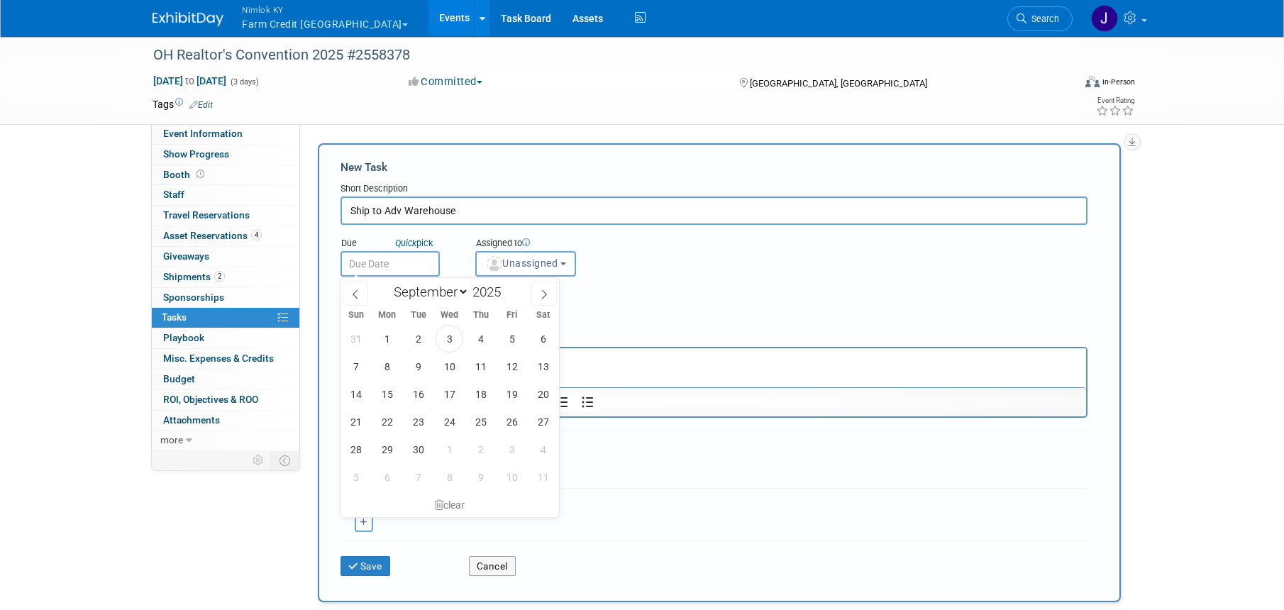
click at [406, 260] on input "text" at bounding box center [389, 264] width 99 height 26
click at [448, 345] on span "3" at bounding box center [449, 339] width 28 height 28
type input "[DATE]"
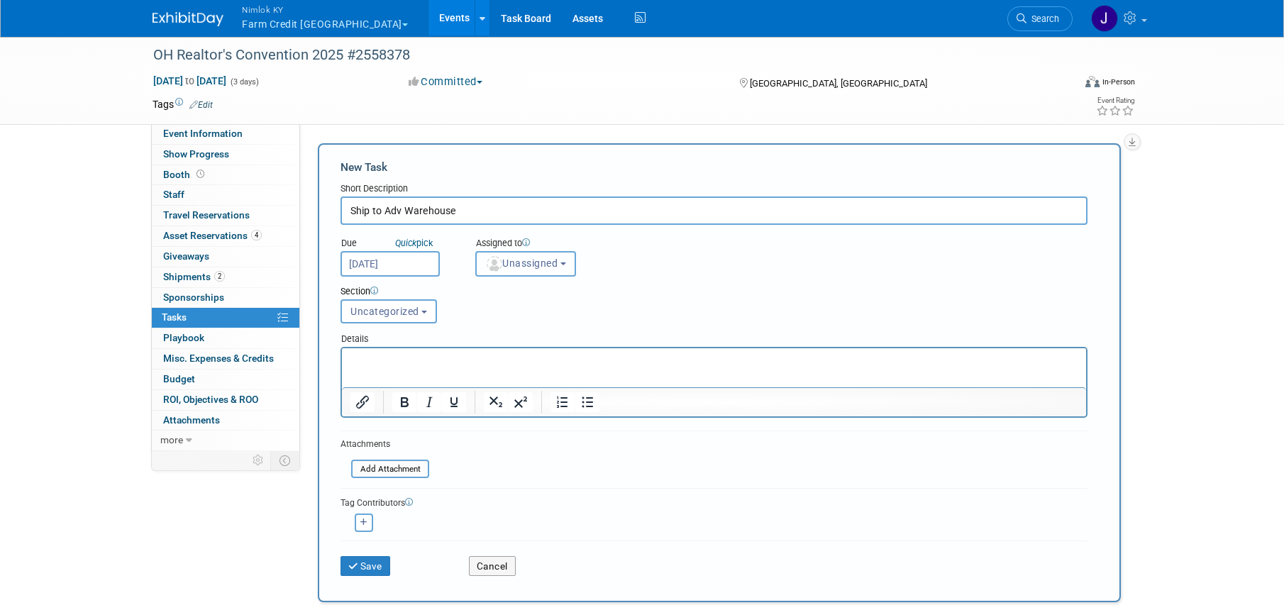
click at [521, 272] on button "Unassigned" at bounding box center [525, 264] width 101 height 26
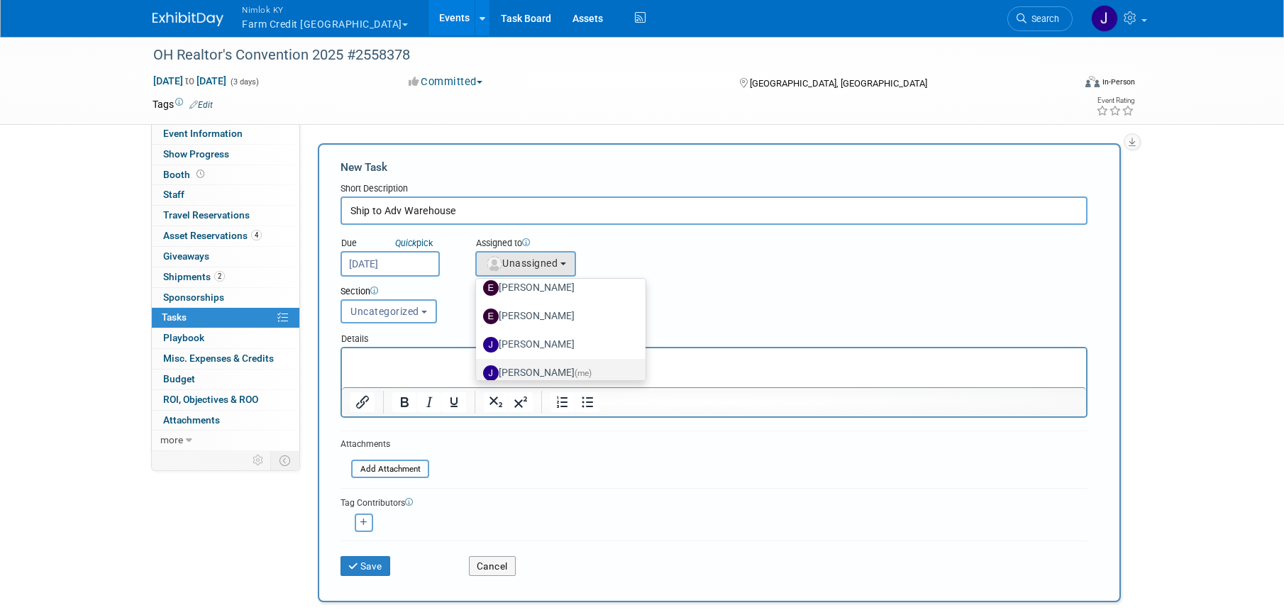
click at [561, 365] on label "[PERSON_NAME] (me)" at bounding box center [557, 373] width 148 height 23
click at [478, 367] on input "[PERSON_NAME] (me)" at bounding box center [473, 371] width 9 height 9
select select "6959d863-ee32-42c4-bffe-2330cab25484"
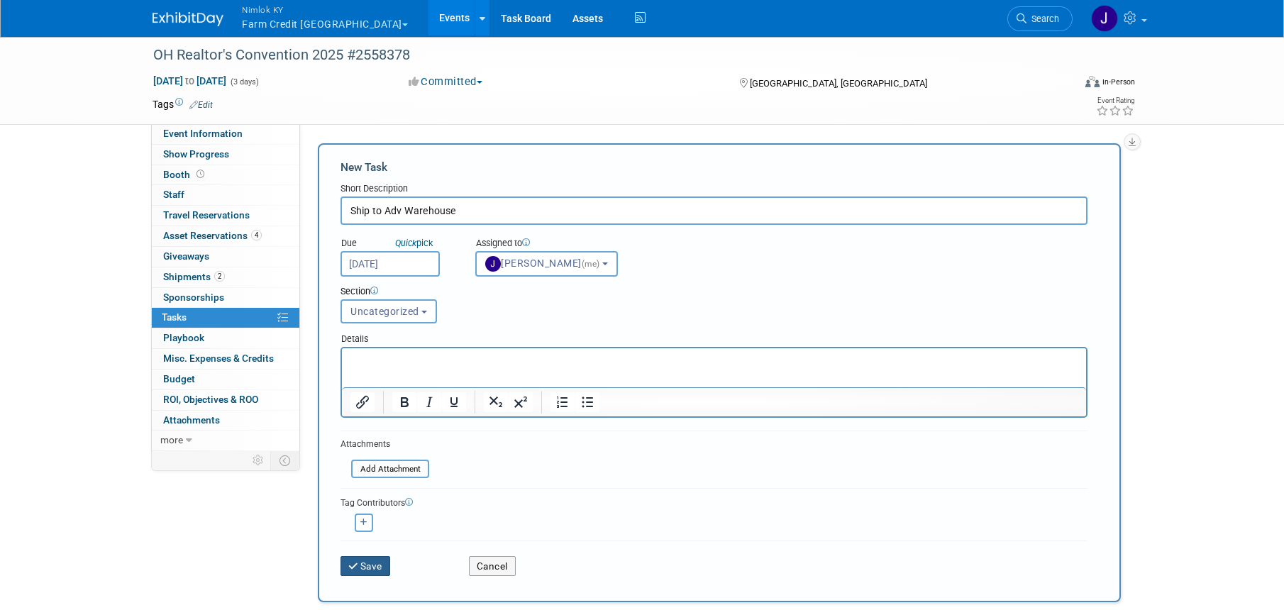
click at [380, 562] on button "Save" at bounding box center [365, 566] width 50 height 20
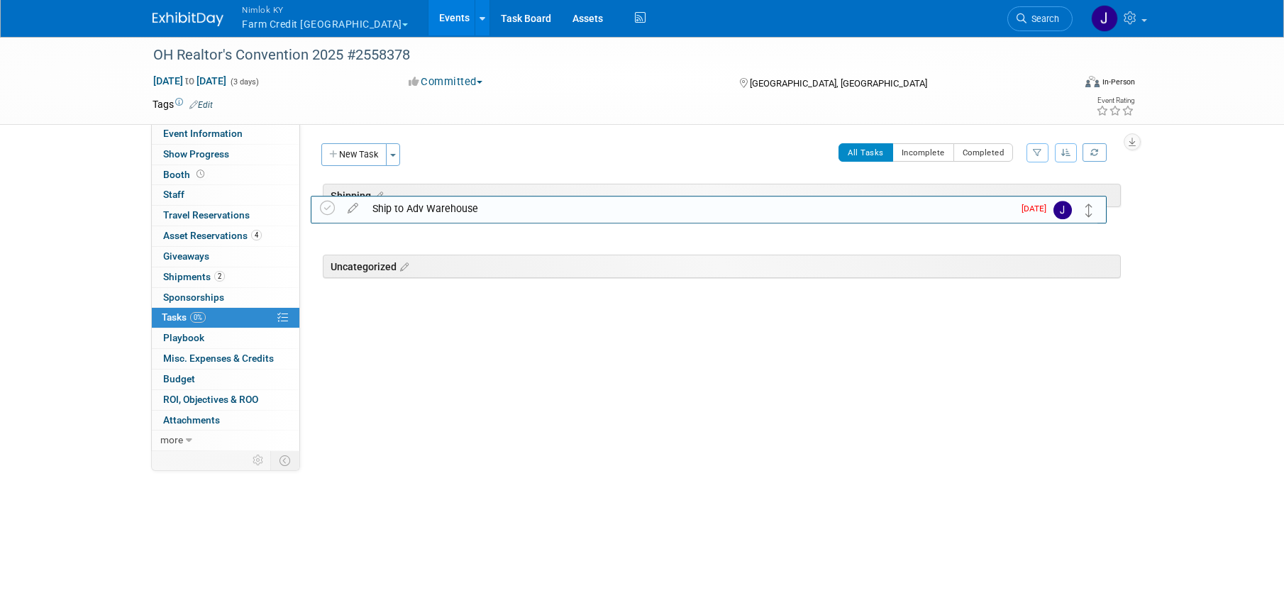
drag, startPoint x: 1102, startPoint y: 277, endPoint x: 1096, endPoint y: 221, distance: 56.4
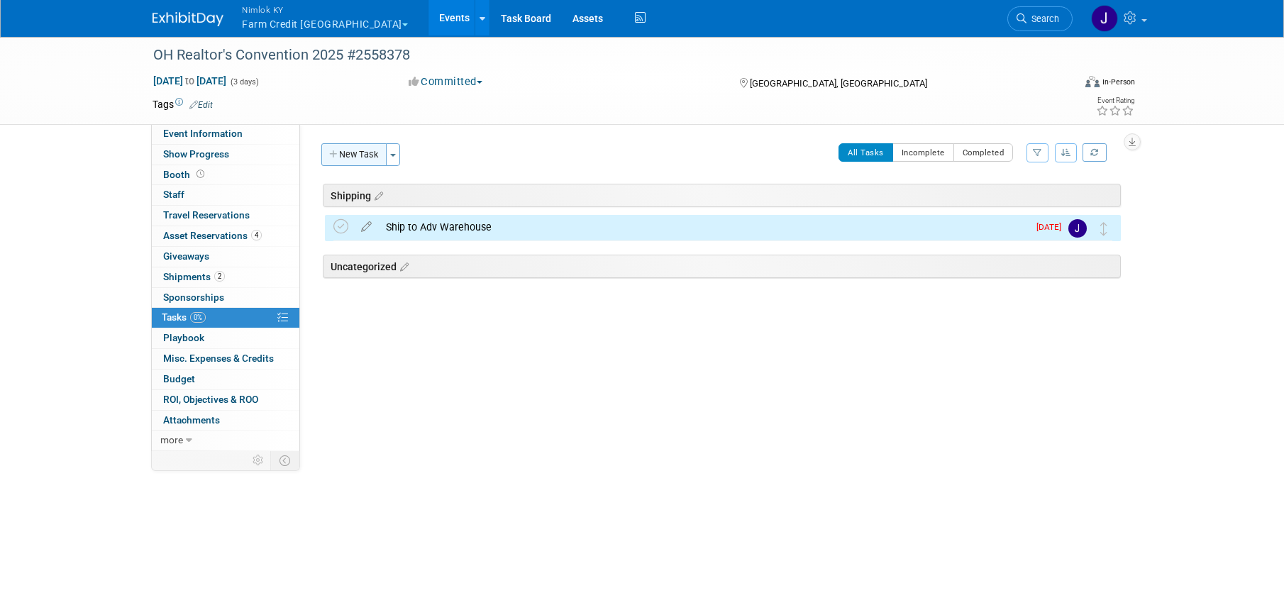
click at [365, 157] on button "New Task" at bounding box center [353, 154] width 65 height 23
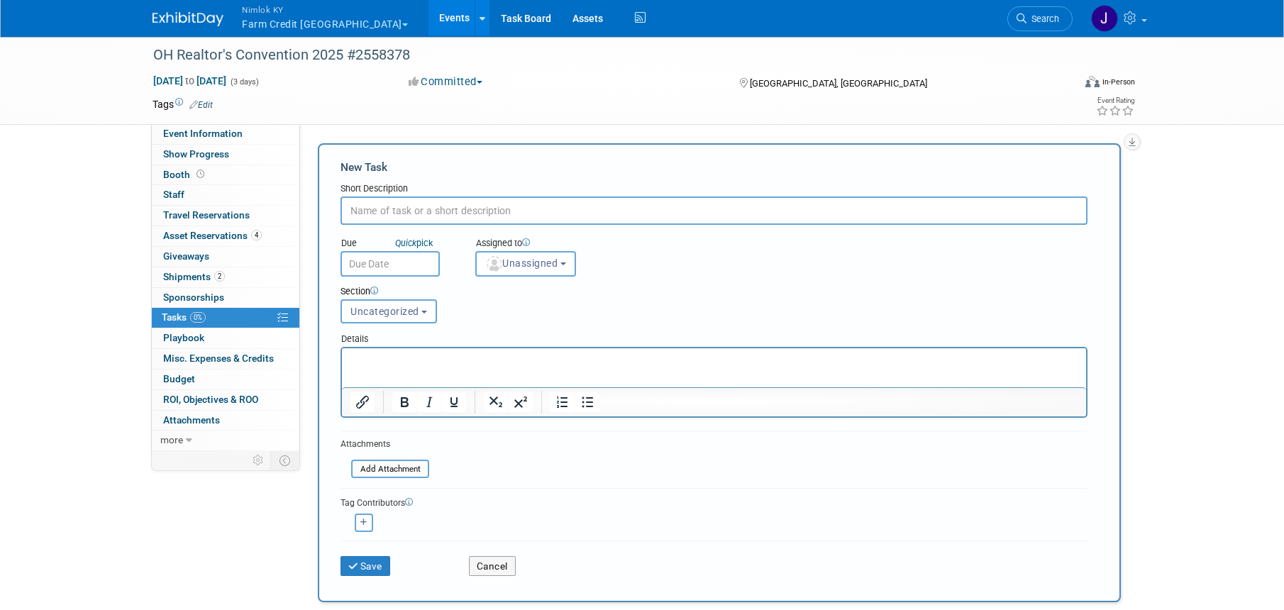
scroll to position [0, 0]
type input "RTN Freight Received"
click at [413, 258] on input "text" at bounding box center [389, 264] width 99 height 26
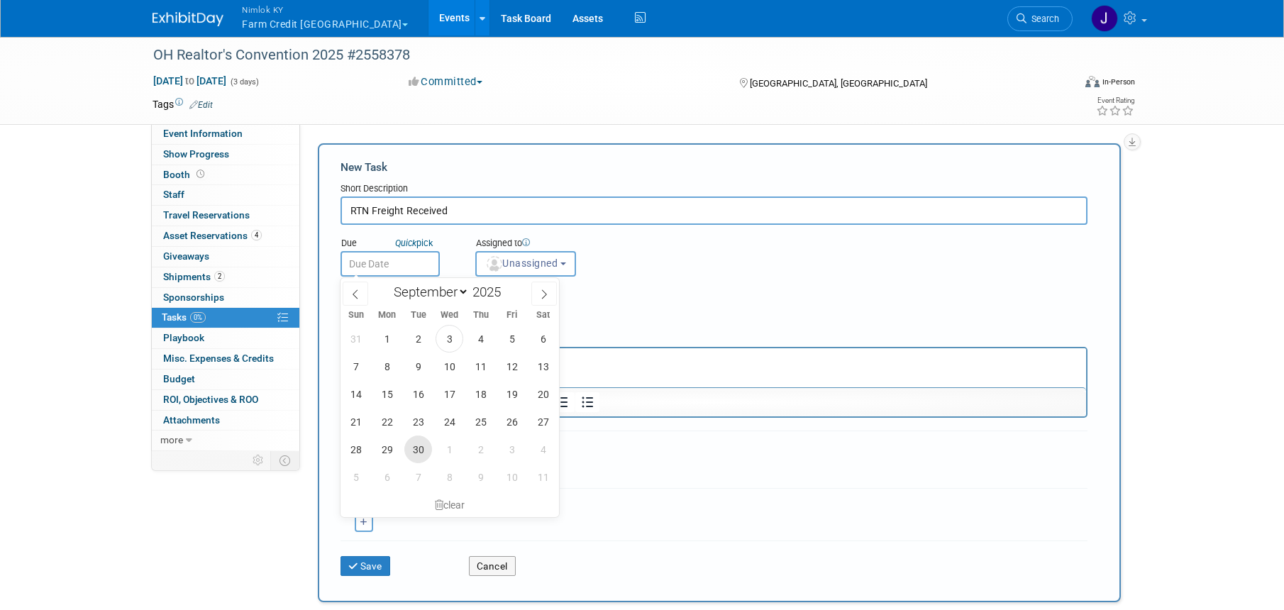
click at [413, 449] on span "30" at bounding box center [418, 449] width 28 height 28
type input "[DATE]"
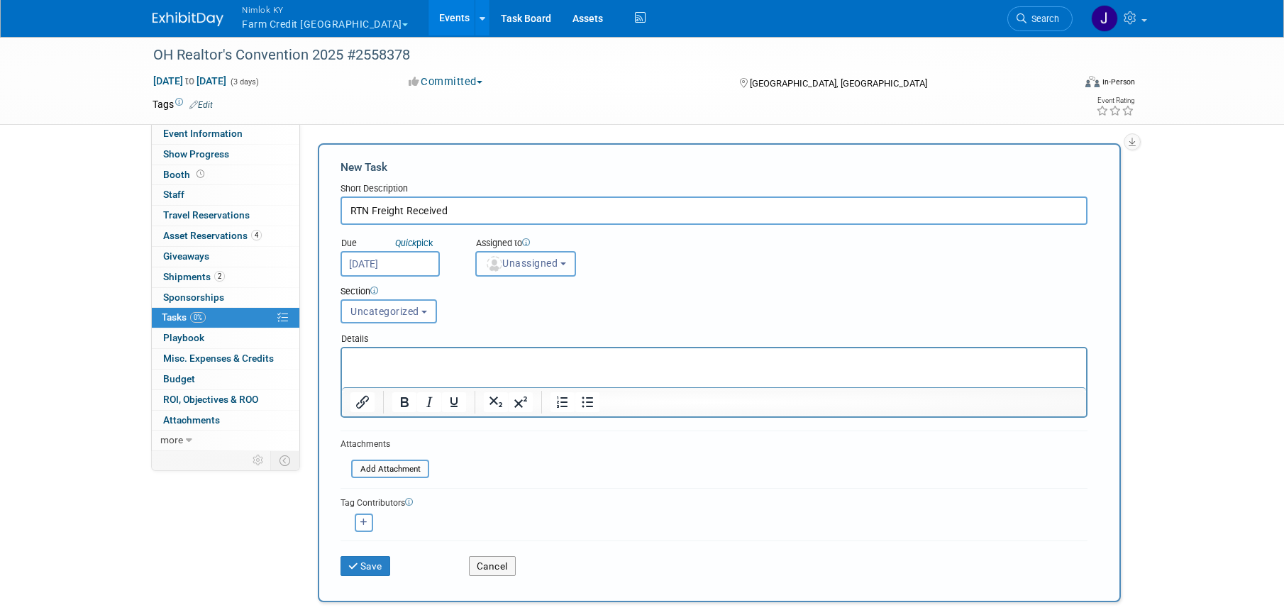
click at [525, 265] on span "Unassigned" at bounding box center [521, 262] width 72 height 11
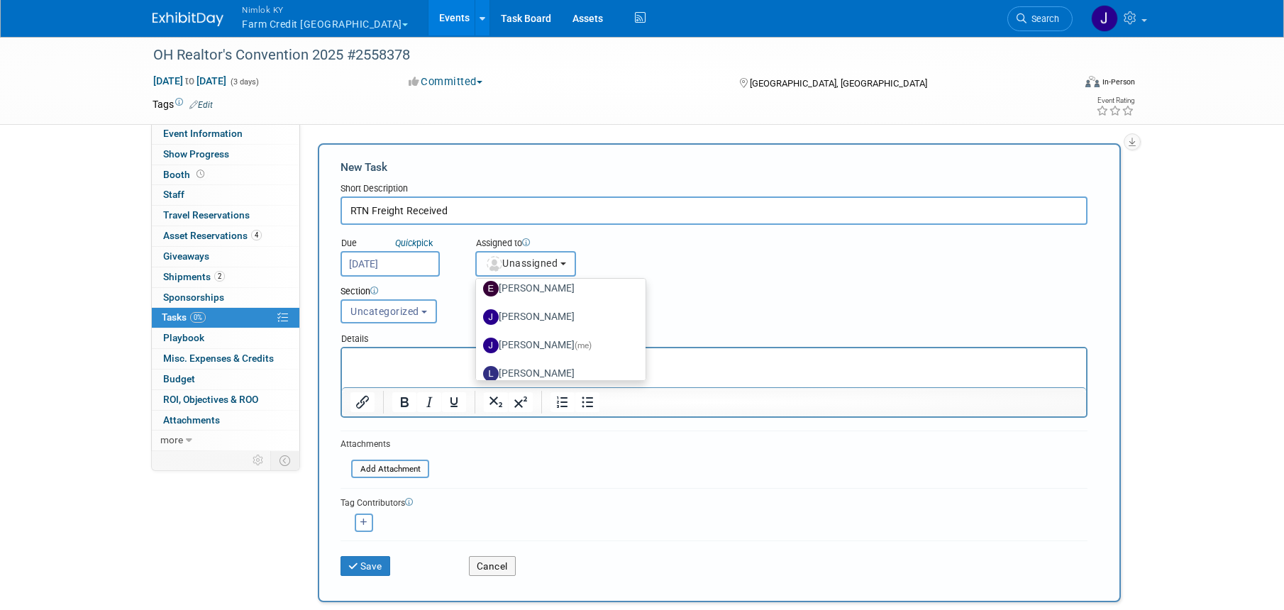
scroll to position [140, 0]
click at [557, 335] on label "[PERSON_NAME] (me)" at bounding box center [557, 329] width 148 height 23
click at [478, 333] on input "[PERSON_NAME] (me)" at bounding box center [473, 327] width 9 height 9
select select "6959d863-ee32-42c4-bffe-2330cab25484"
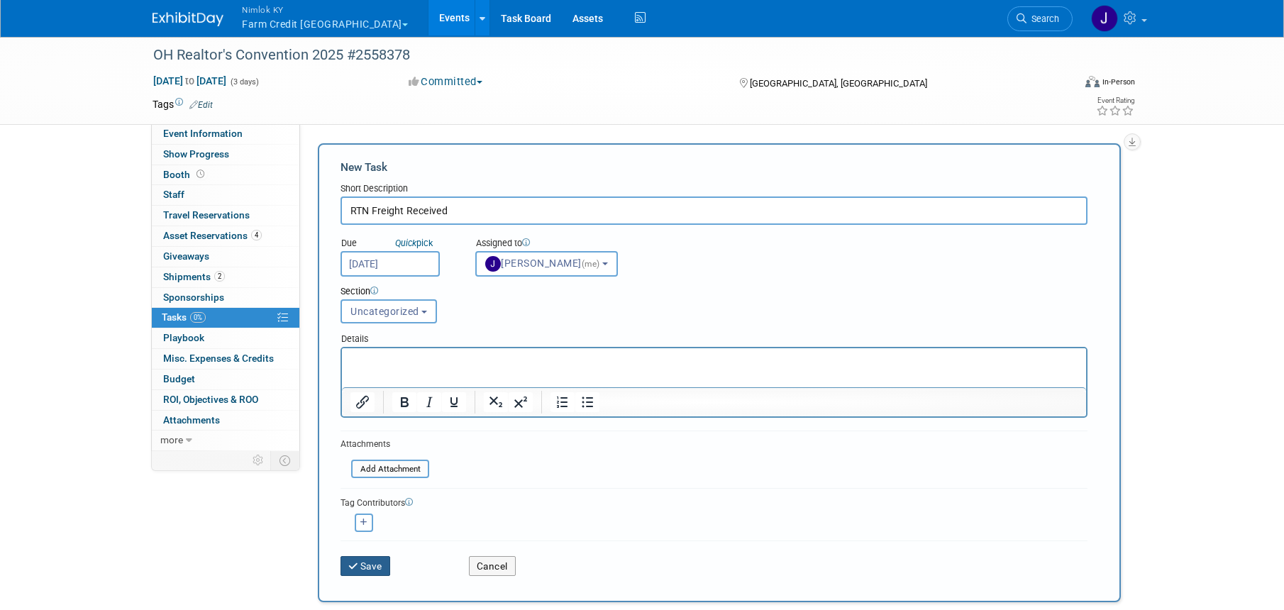
click at [369, 566] on button "Save" at bounding box center [365, 566] width 50 height 20
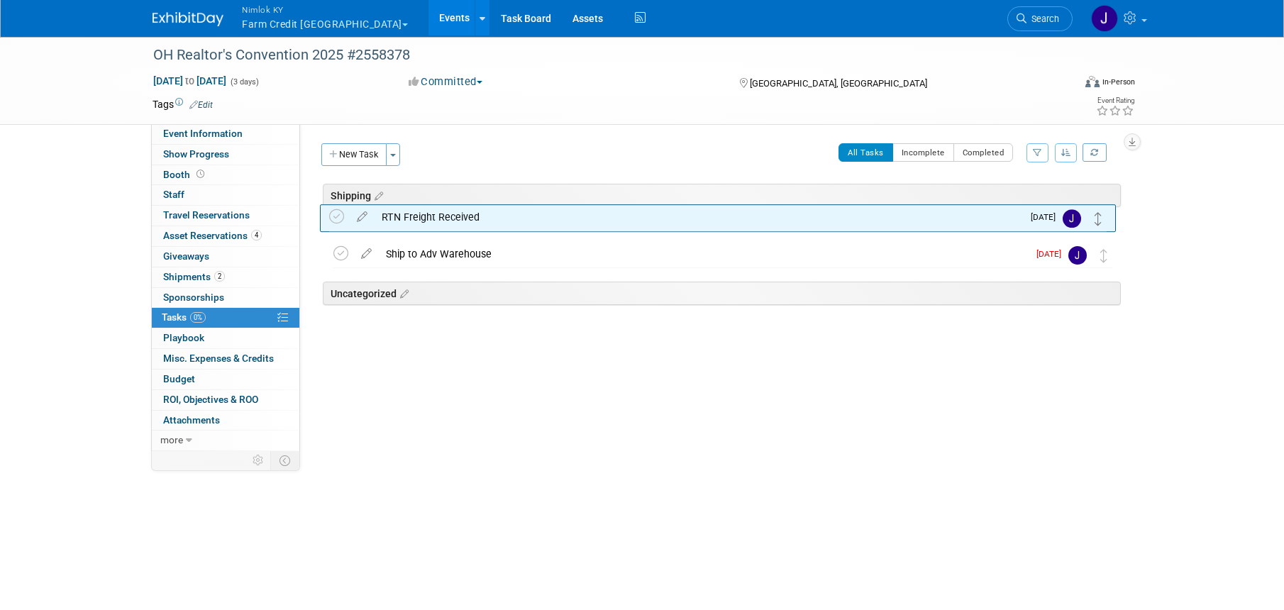
drag, startPoint x: 1104, startPoint y: 299, endPoint x: 1100, endPoint y: 218, distance: 81.0
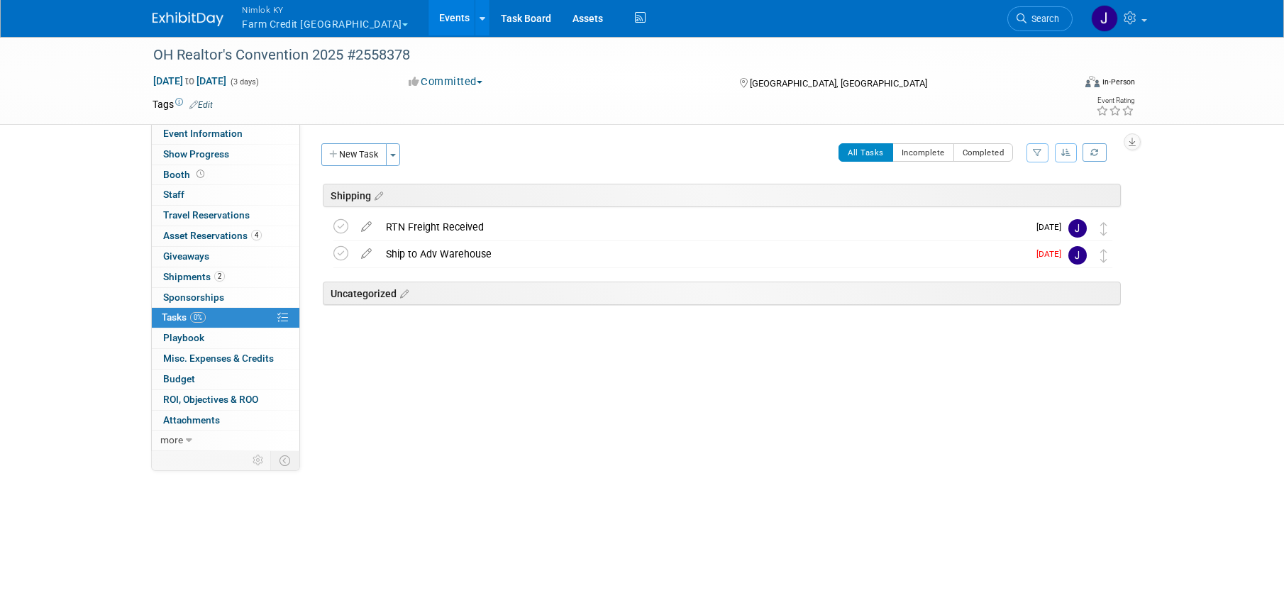
click at [306, 24] on button "Nimlok KY Farm Credit Mid America" at bounding box center [332, 18] width 185 height 37
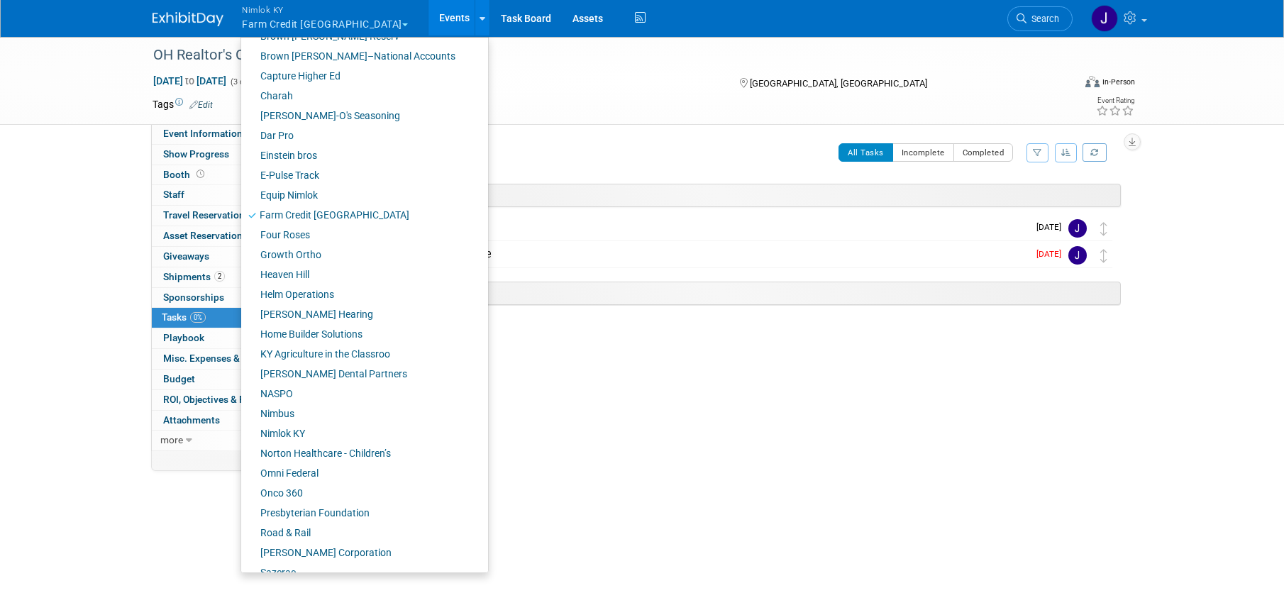
scroll to position [0, 0]
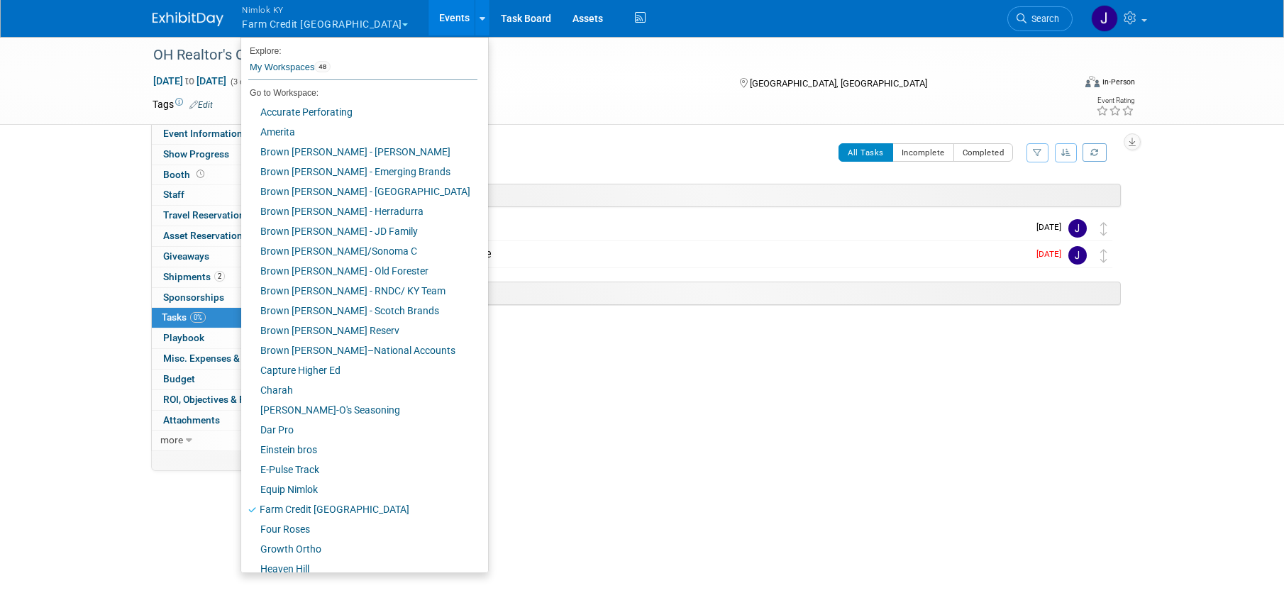
click at [349, 14] on span "Nimlok KY" at bounding box center [325, 9] width 166 height 15
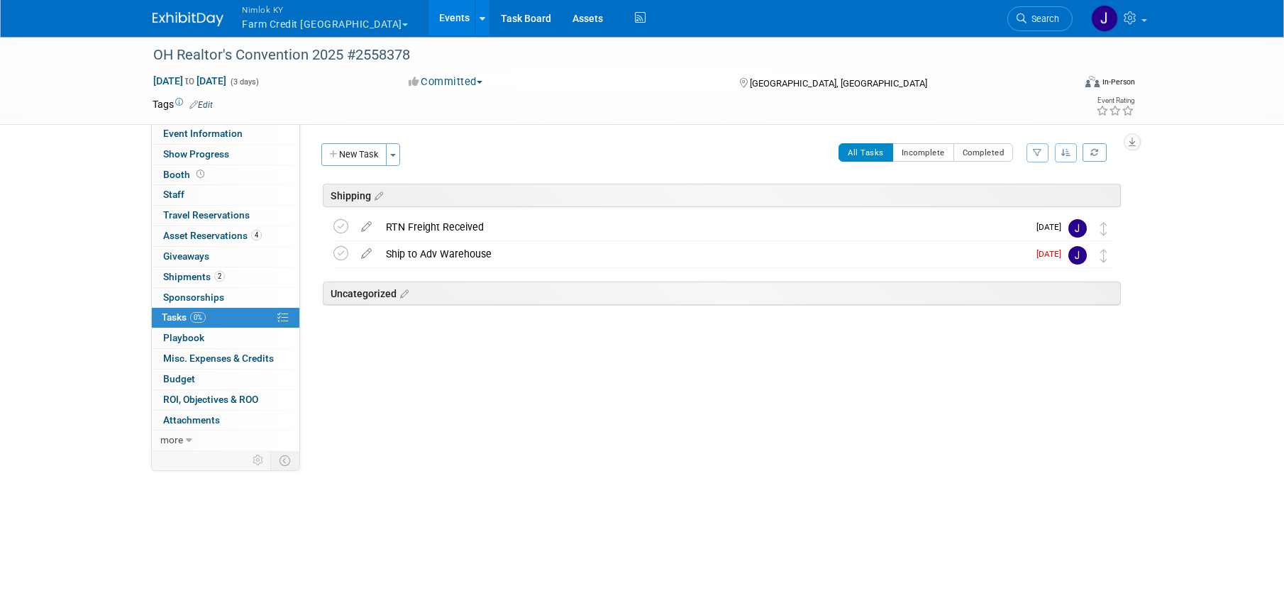
click at [345, 18] on button "Nimlok KY Farm Credit Mid America" at bounding box center [332, 18] width 185 height 37
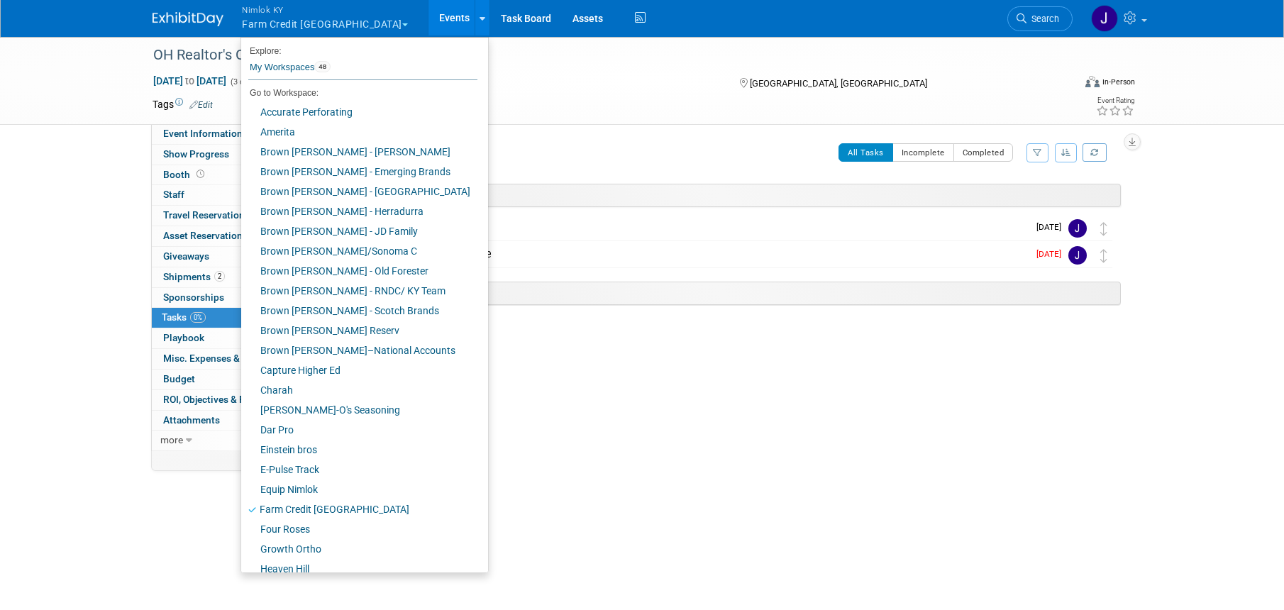
click at [317, 20] on button "Nimlok KY Farm Credit Mid America" at bounding box center [332, 18] width 185 height 37
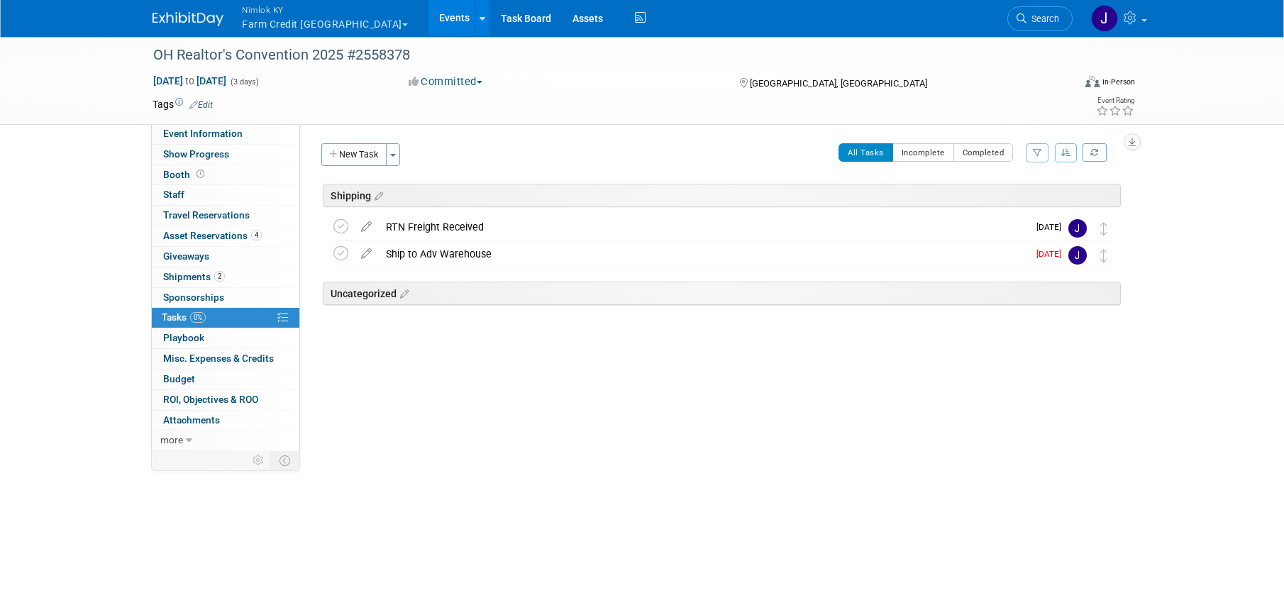
click at [428, 22] on link "Events" at bounding box center [454, 17] width 52 height 35
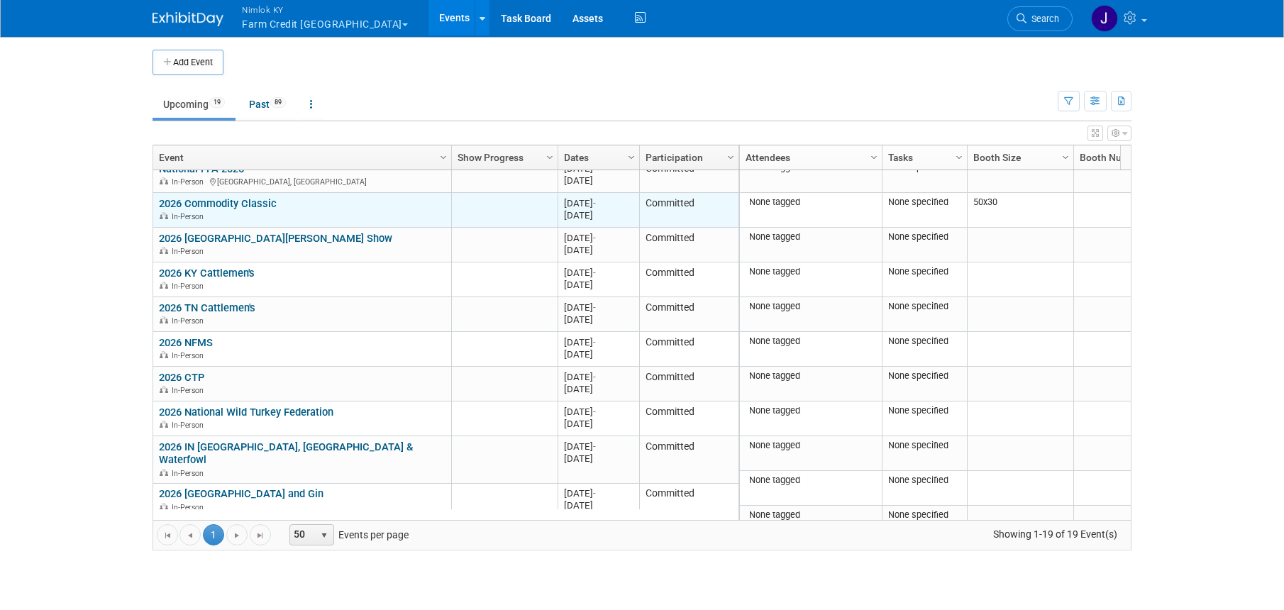
scroll to position [321, 0]
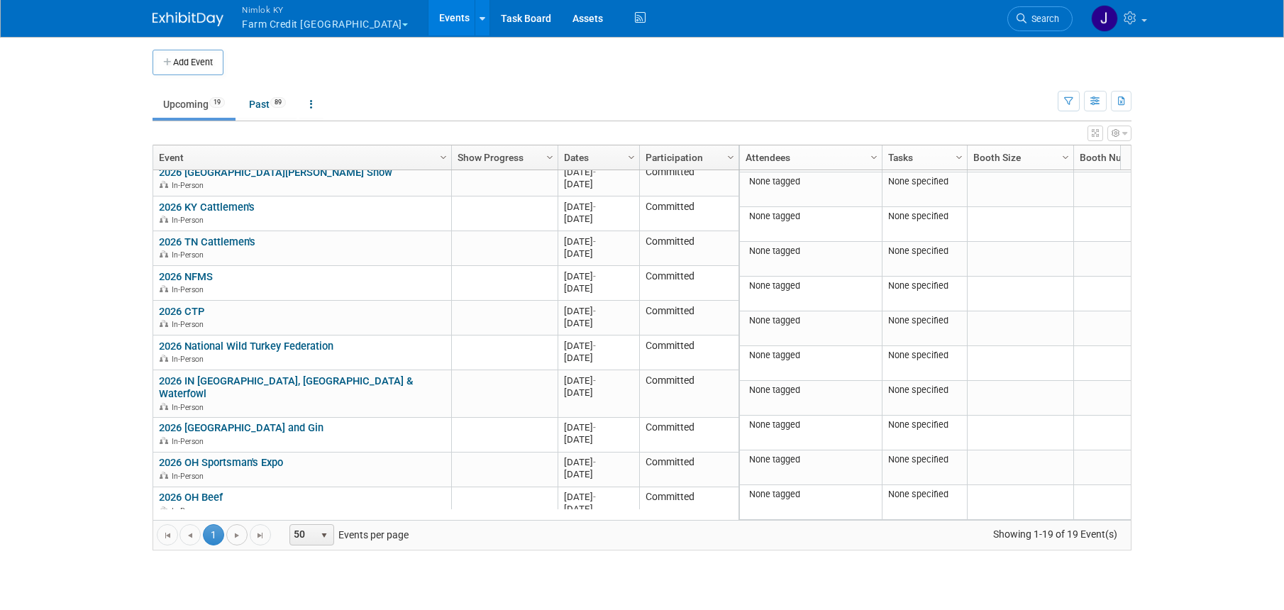
click at [237, 530] on span "Go to the next page" at bounding box center [236, 535] width 11 height 11
click at [236, 537] on span "Go to the next page" at bounding box center [236, 535] width 11 height 11
click at [261, 93] on link "Past 89" at bounding box center [267, 104] width 58 height 27
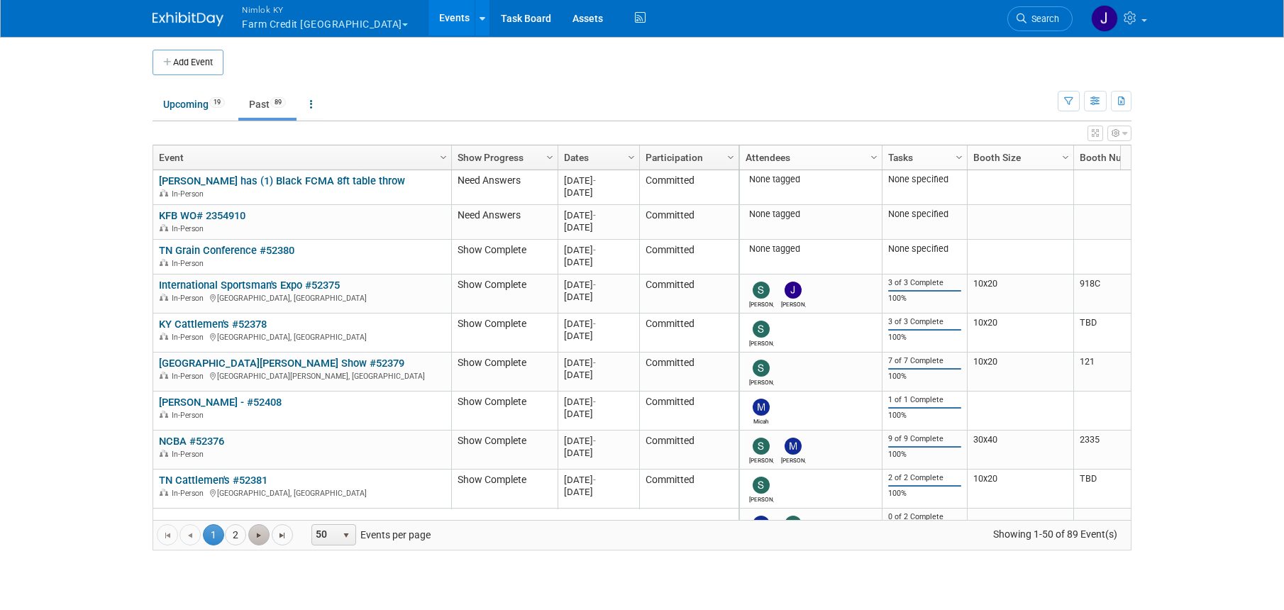
click at [254, 535] on span "Go to the next page" at bounding box center [258, 535] width 11 height 11
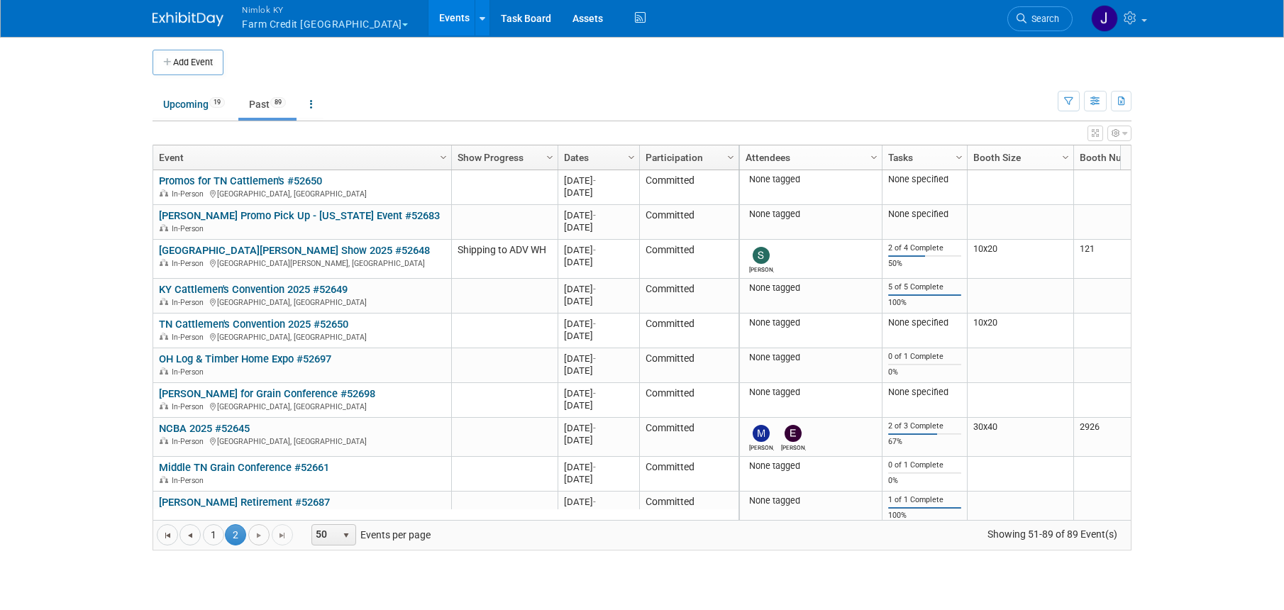
click at [256, 539] on span "Go to the next page" at bounding box center [258, 535] width 11 height 11
click at [258, 537] on span "Go to the next page" at bounding box center [258, 535] width 11 height 11
click at [213, 534] on link "1" at bounding box center [213, 534] width 21 height 21
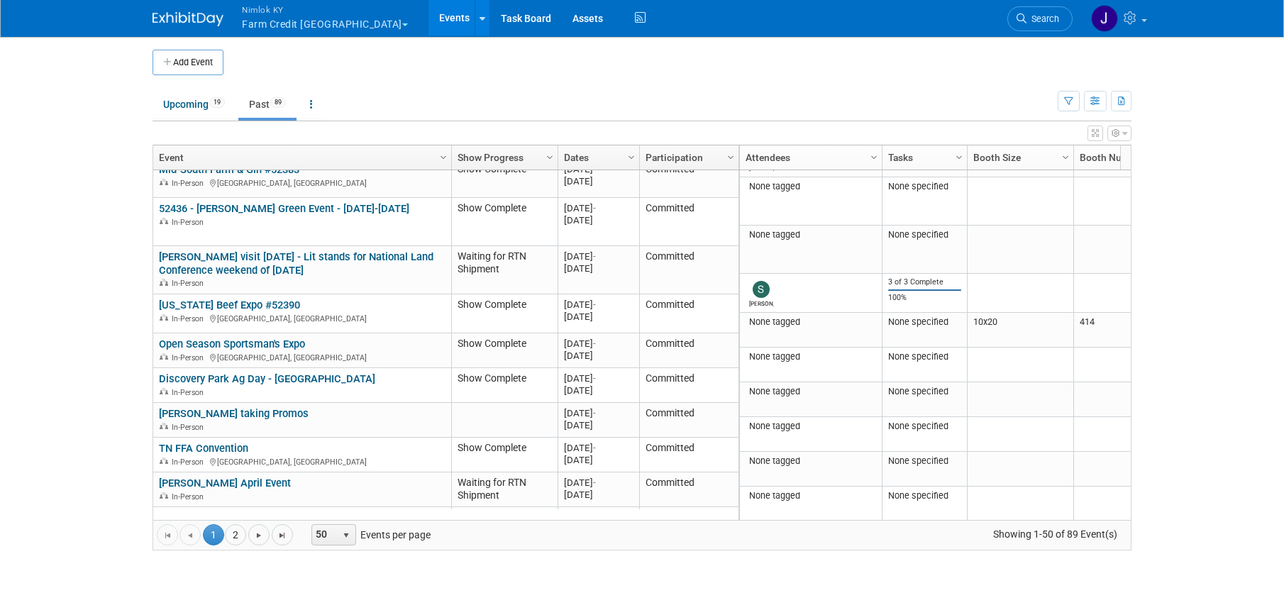
scroll to position [1490, 0]
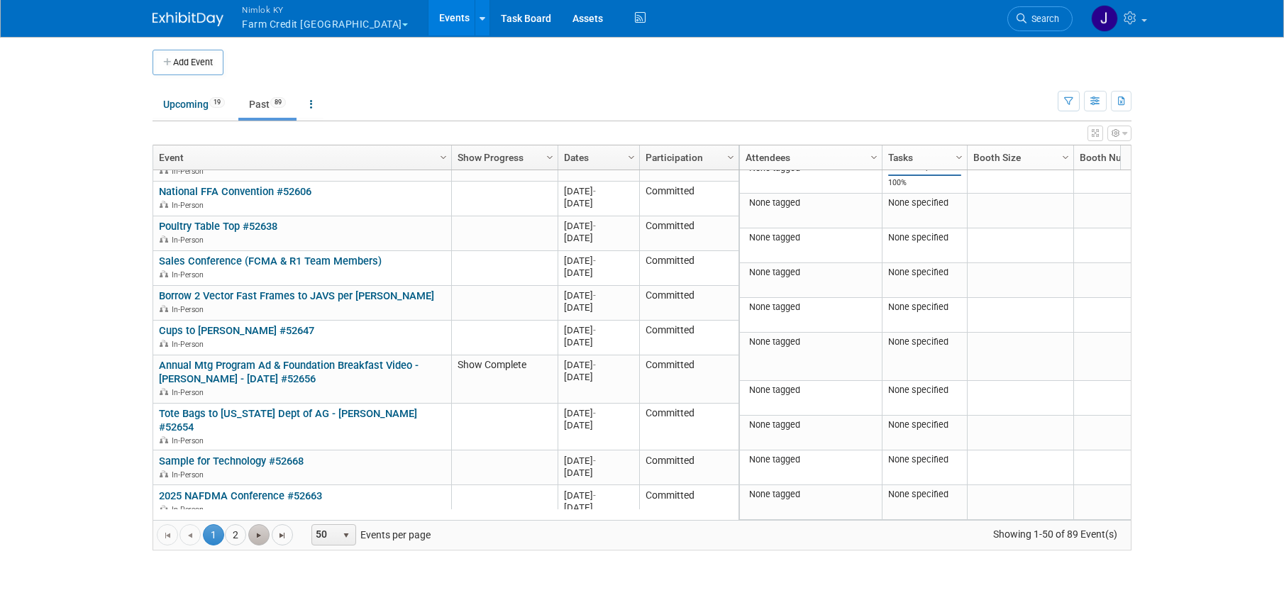
click at [262, 538] on span "Go to the next page" at bounding box center [258, 535] width 11 height 11
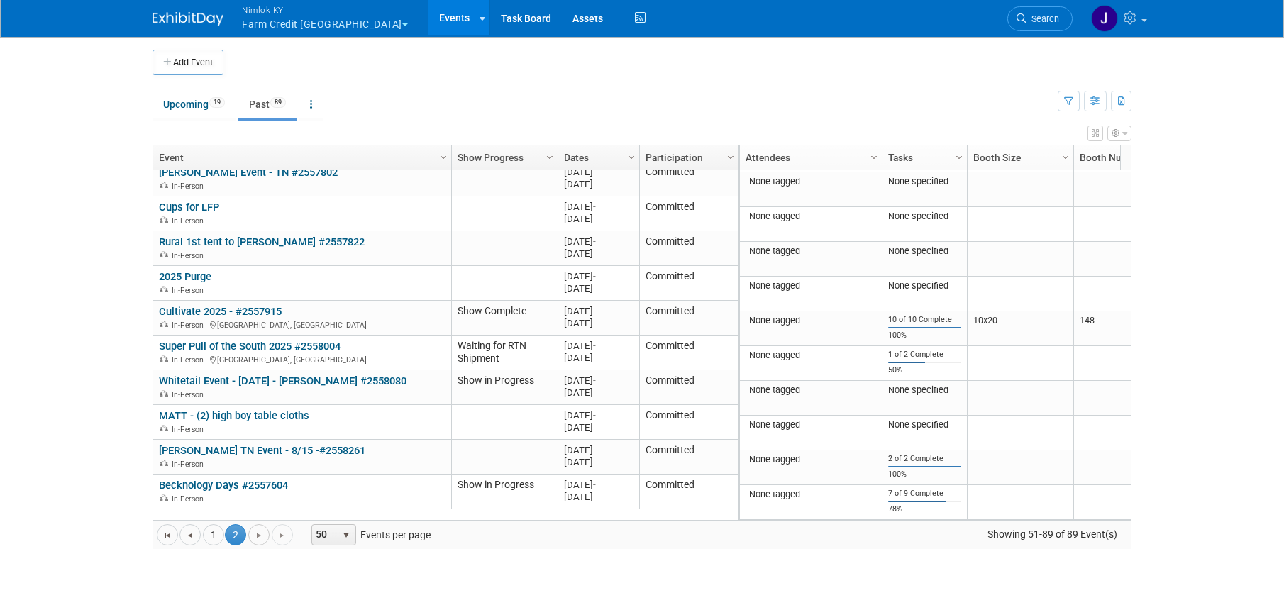
scroll to position [1042, 0]
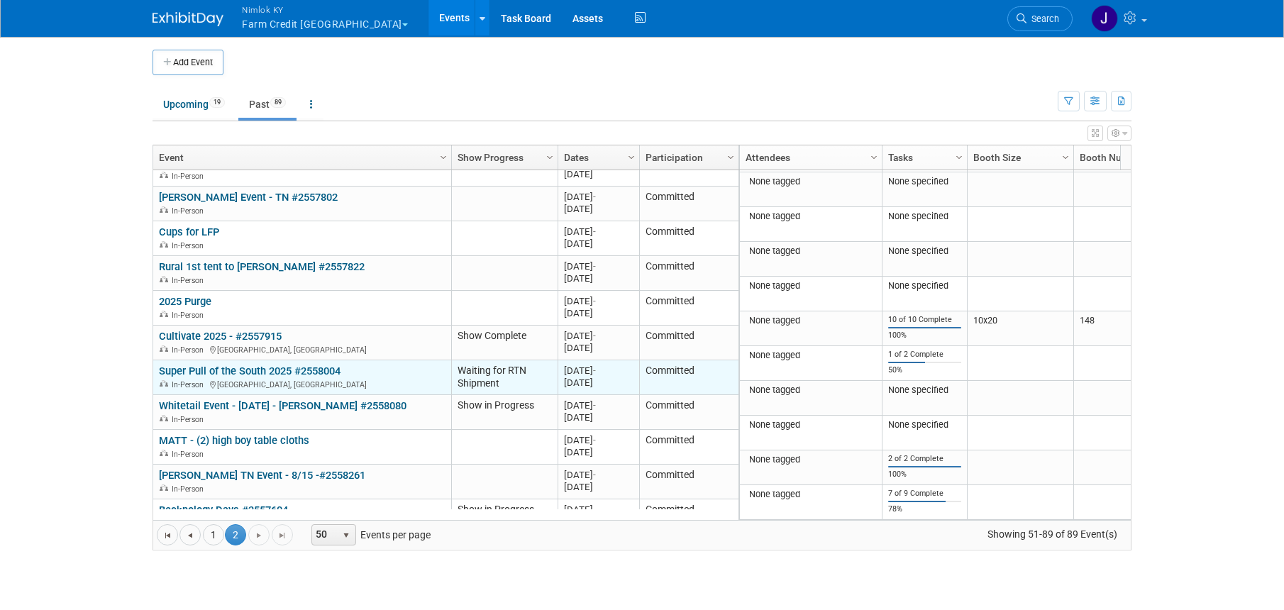
click at [319, 365] on link "Super Pull of the South 2025 #2558004" at bounding box center [250, 371] width 182 height 13
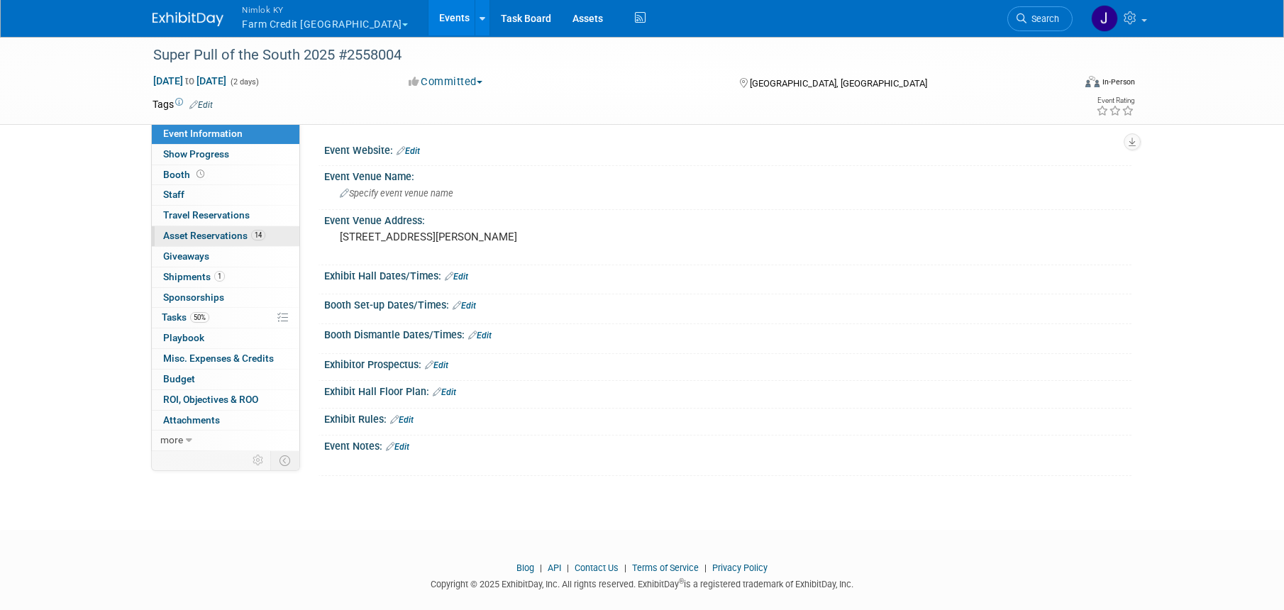
click at [220, 240] on span "Asset Reservations 14" at bounding box center [214, 235] width 102 height 11
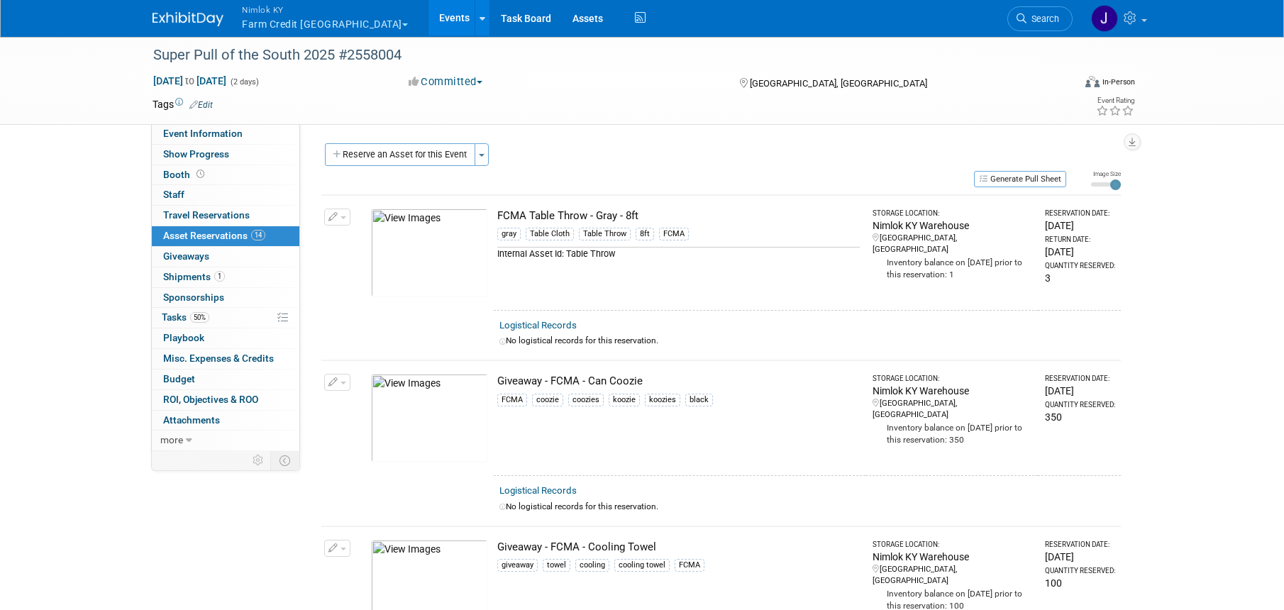
click at [340, 219] on button "button" at bounding box center [337, 216] width 26 height 17
click at [388, 240] on button "Change Reservation" at bounding box center [392, 239] width 120 height 19
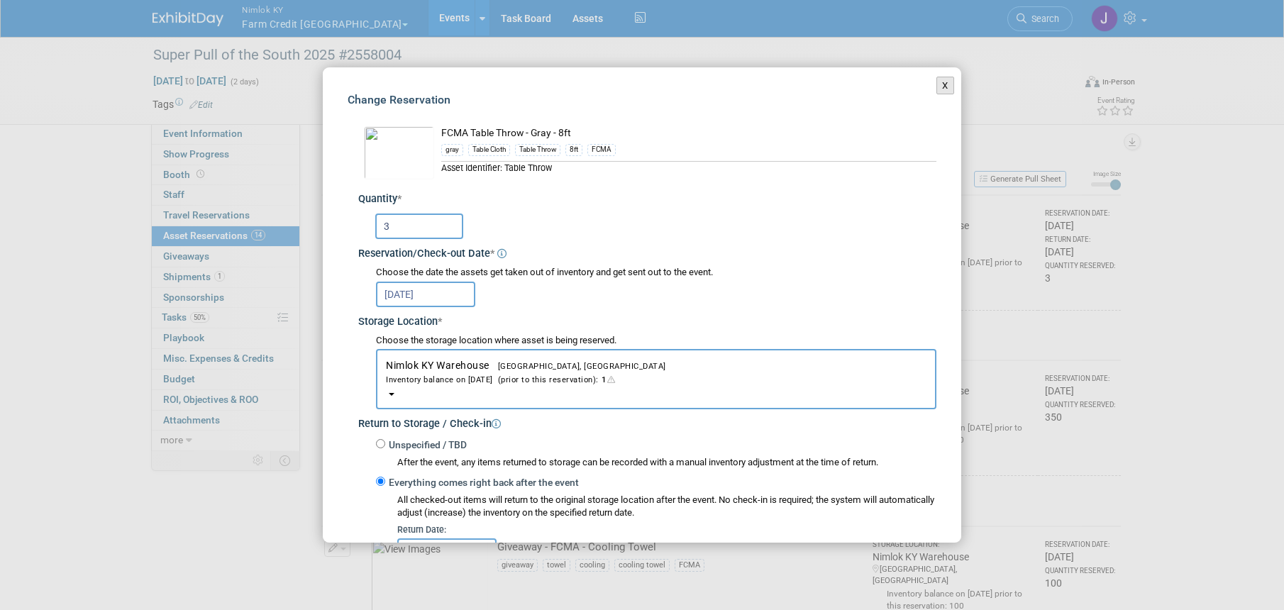
click at [936, 88] on button "X" at bounding box center [945, 86] width 18 height 18
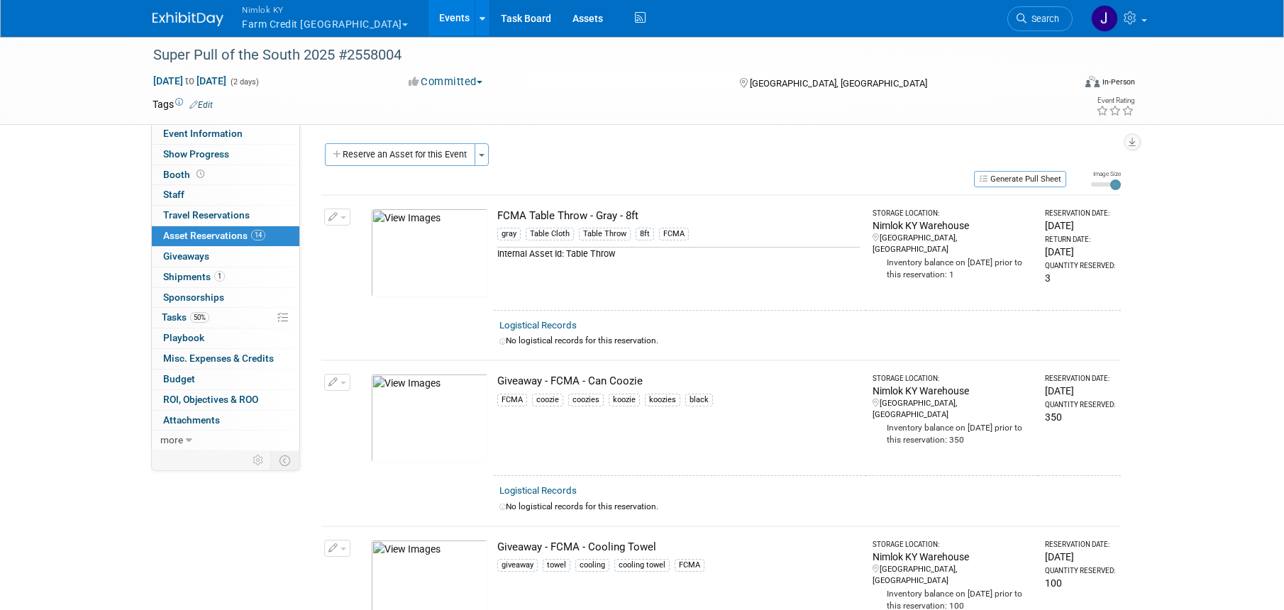
click at [343, 384] on button "button" at bounding box center [337, 382] width 26 height 17
click at [362, 401] on button "Change Reservation" at bounding box center [392, 405] width 120 height 19
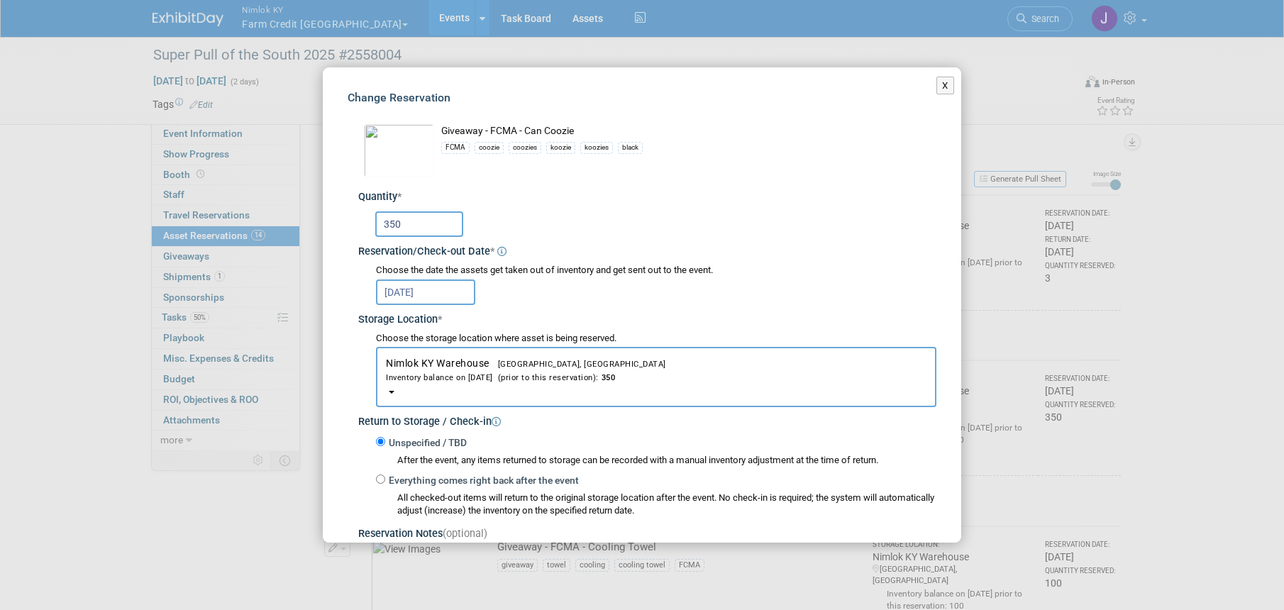
scroll to position [3, 0]
click at [936, 93] on button "X" at bounding box center [945, 86] width 18 height 18
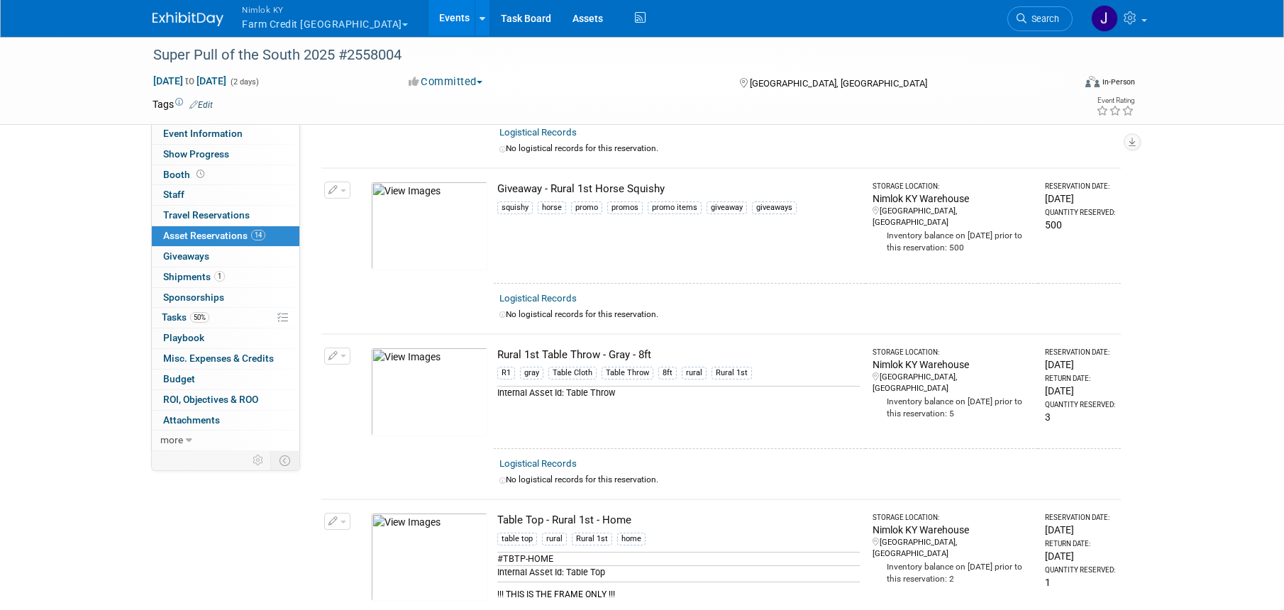
scroll to position [1852, 0]
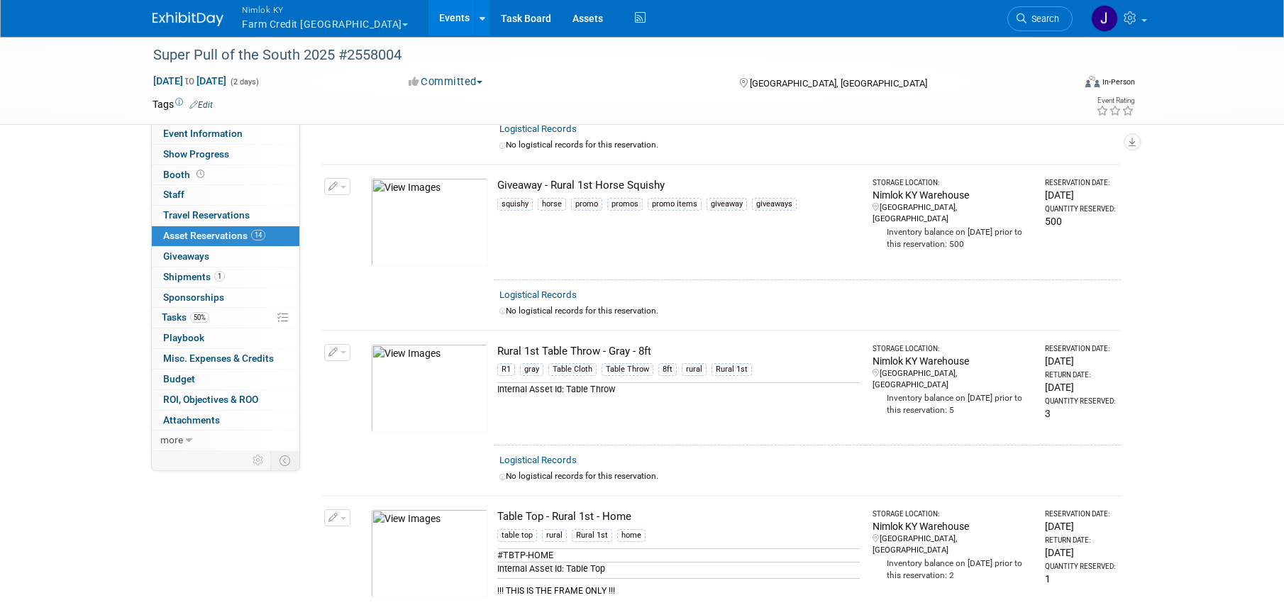
click at [338, 355] on button "button" at bounding box center [337, 352] width 26 height 17
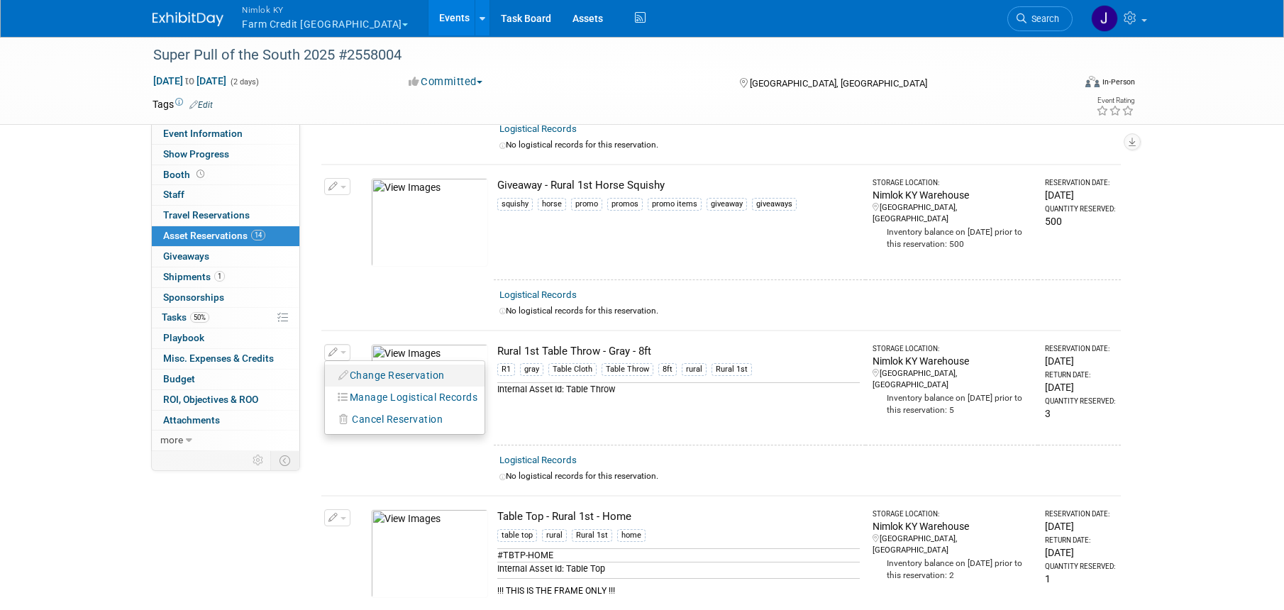
click at [355, 376] on button "Change Reservation" at bounding box center [392, 375] width 120 height 19
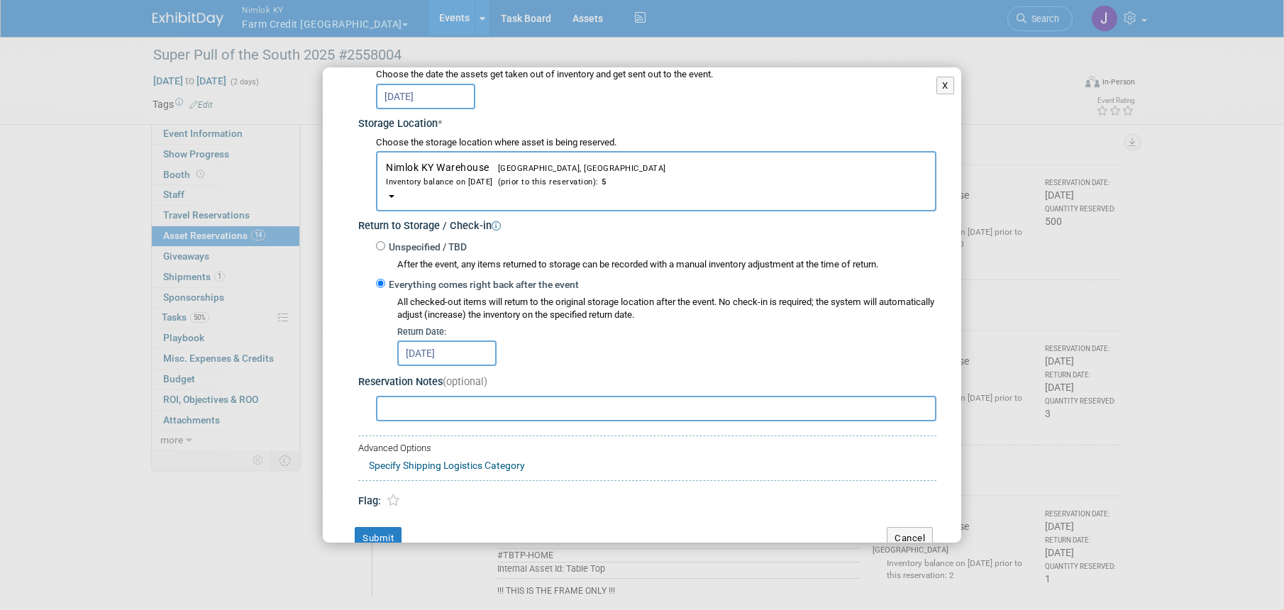
scroll to position [201, 0]
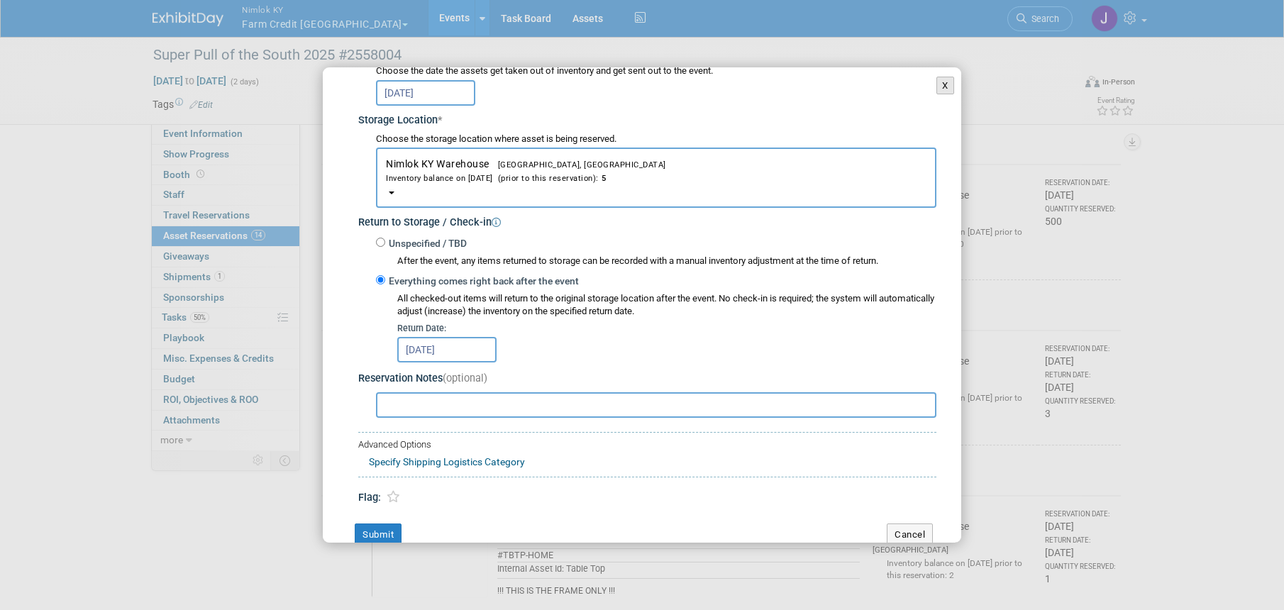
click at [936, 82] on button "X" at bounding box center [945, 86] width 18 height 18
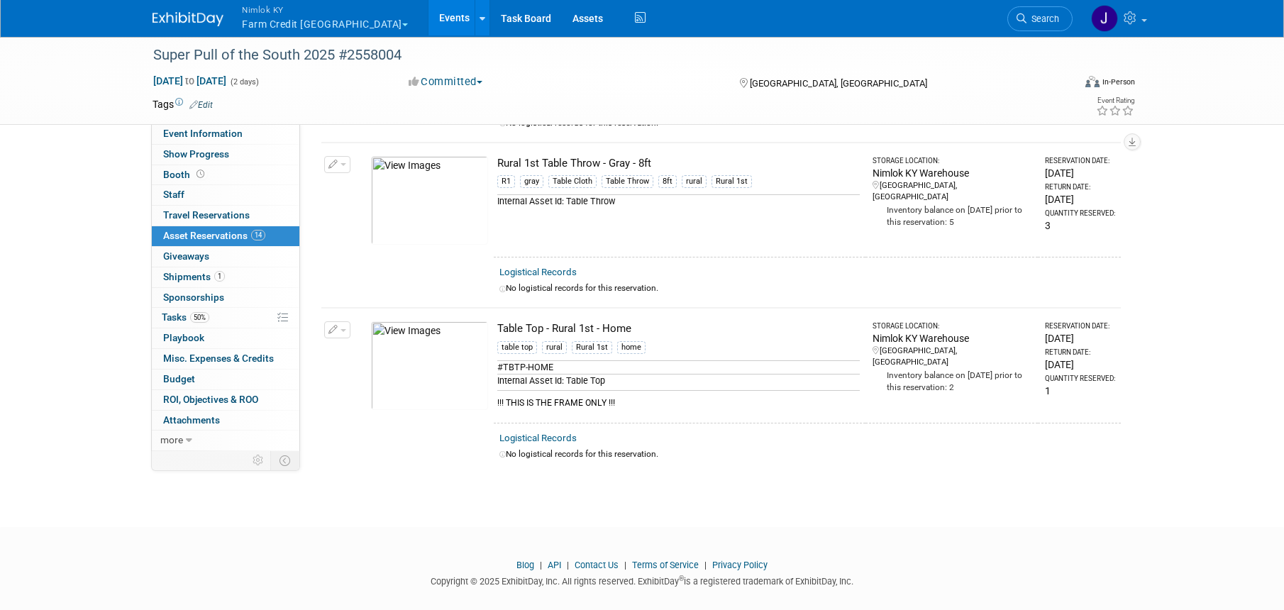
scroll to position [2049, 0]
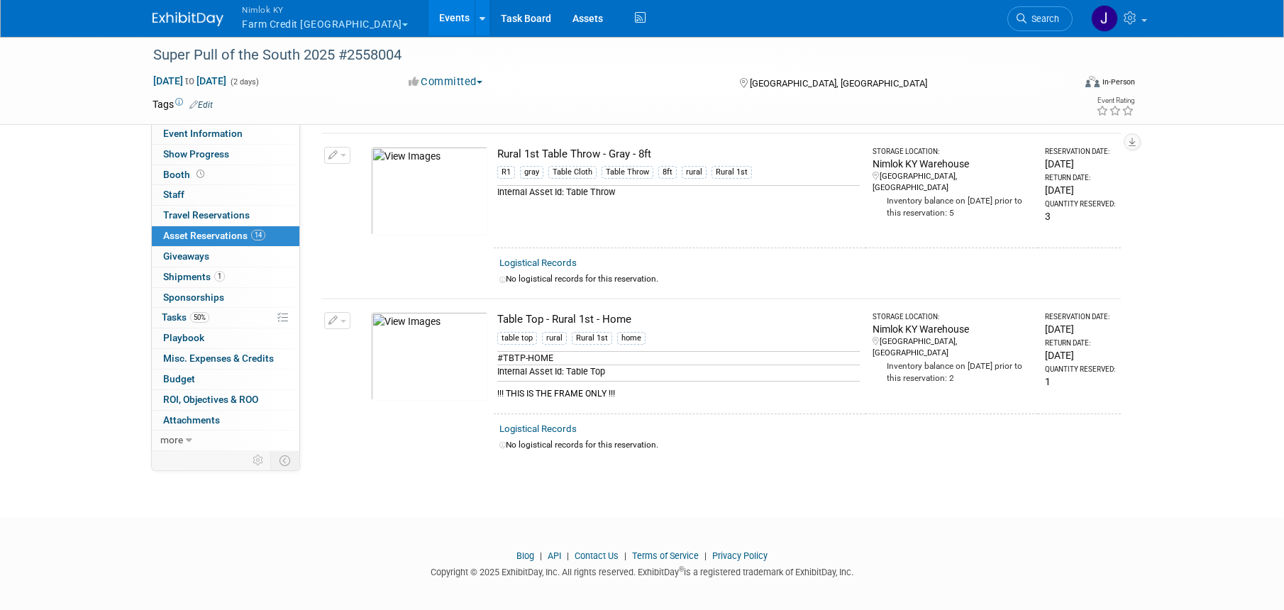
click at [345, 324] on button "button" at bounding box center [337, 320] width 26 height 17
click at [391, 339] on button "Change Reservation" at bounding box center [392, 343] width 120 height 19
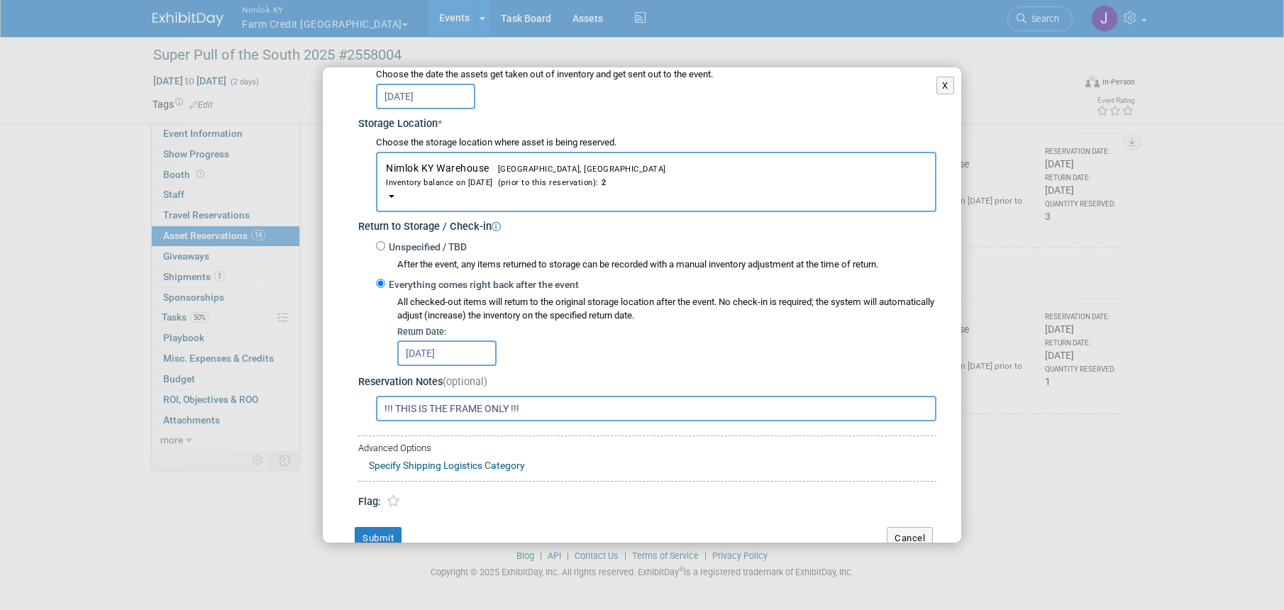
scroll to position [215, 0]
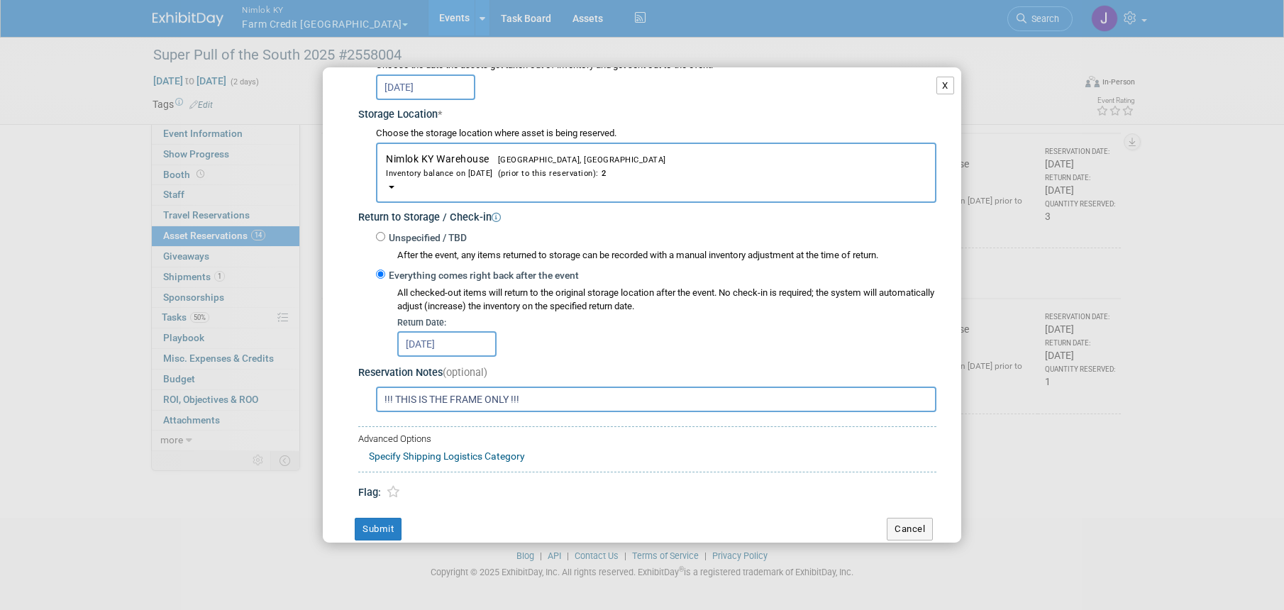
click at [936, 87] on button "X" at bounding box center [945, 86] width 18 height 18
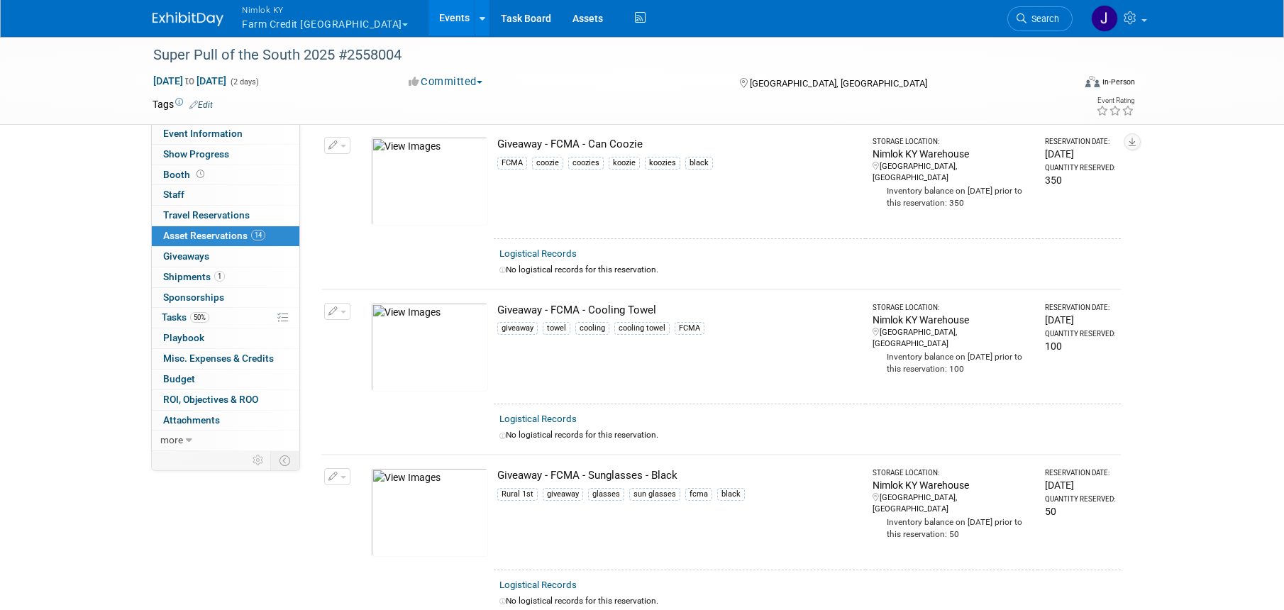
scroll to position [0, 0]
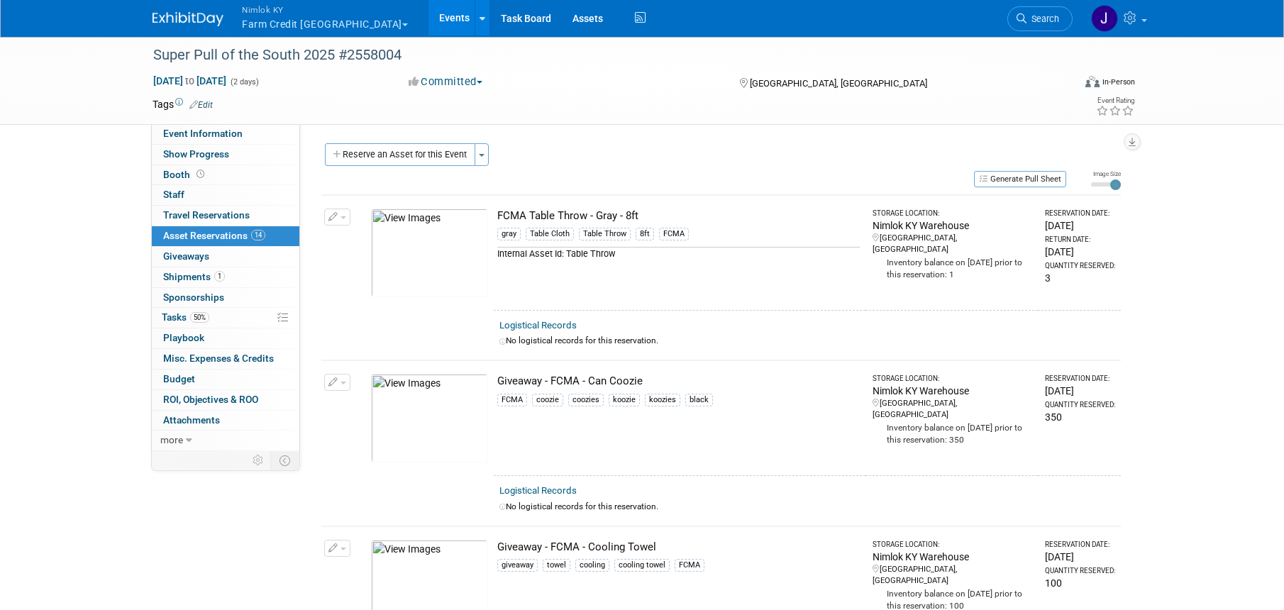
click at [428, 19] on link "Events" at bounding box center [454, 17] width 52 height 35
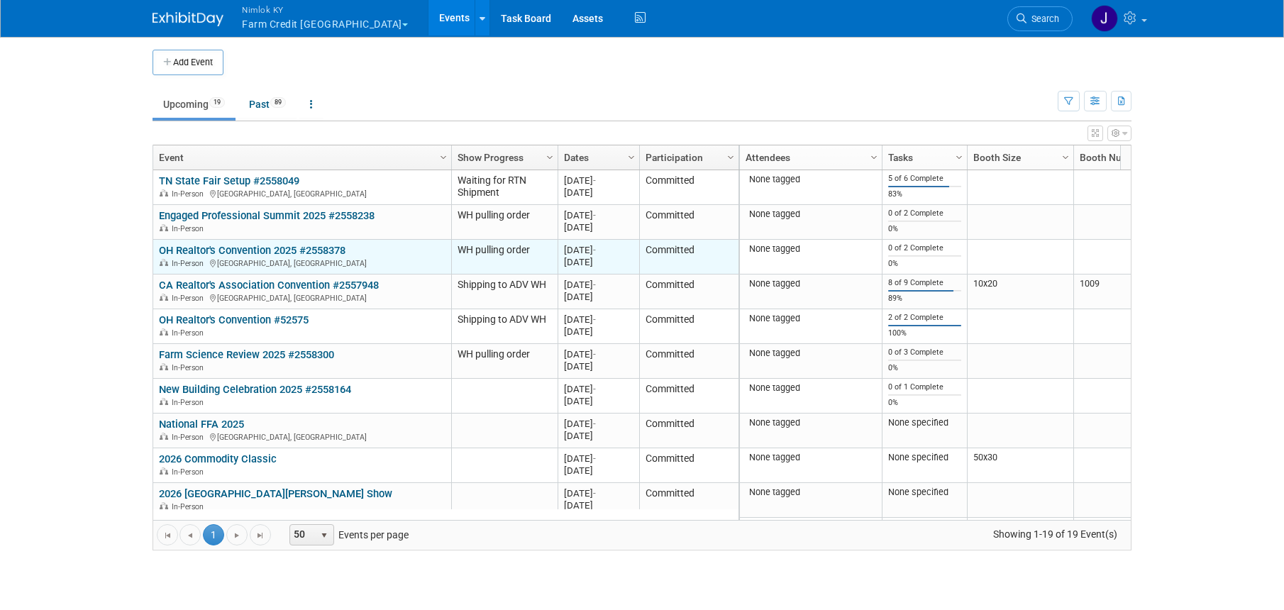
click at [308, 247] on link "OH Realtor's Convention 2025 #2558378" at bounding box center [252, 250] width 187 height 13
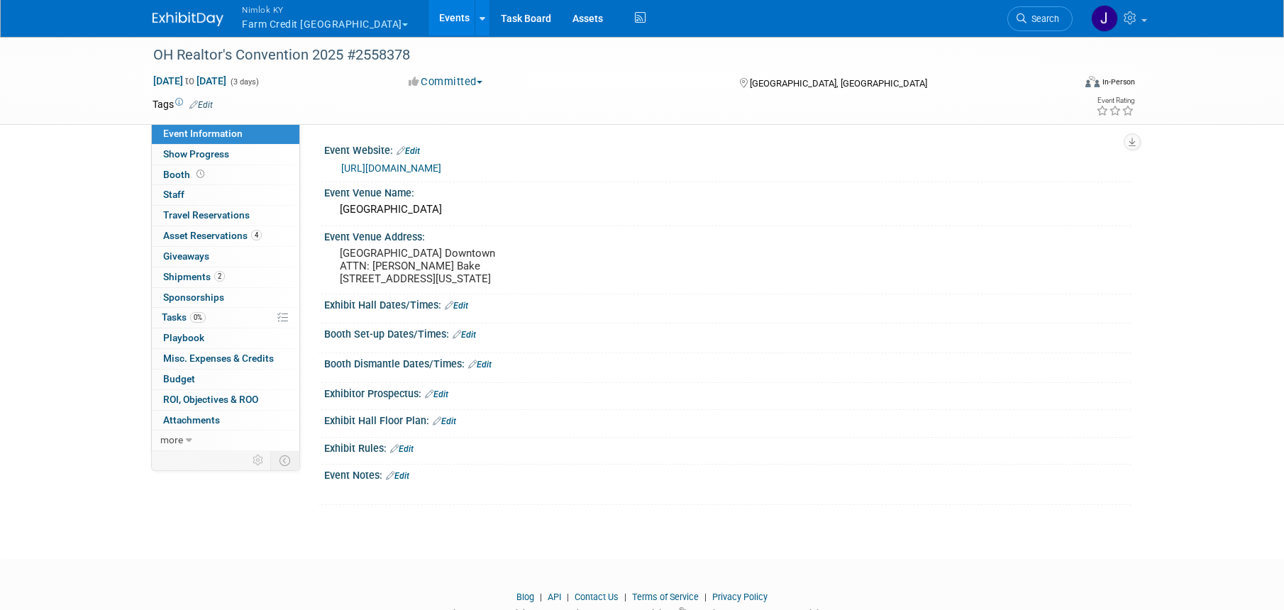
click at [310, 18] on button "Nimlok KY Farm Credit [GEOGRAPHIC_DATA]" at bounding box center [332, 18] width 185 height 37
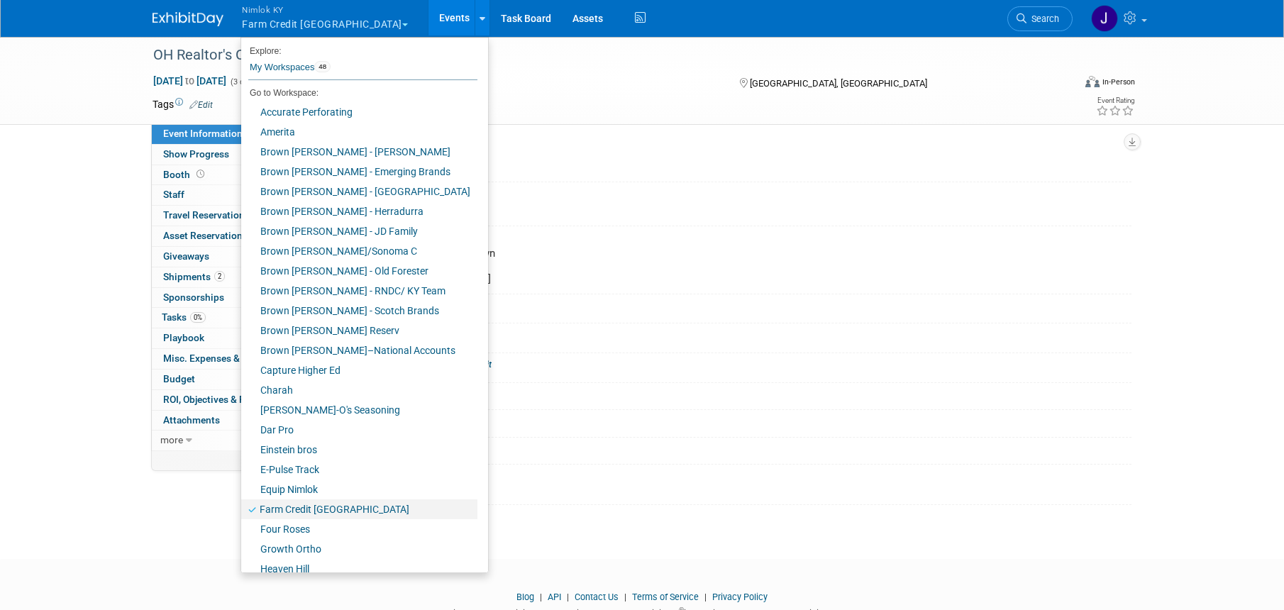
click at [351, 508] on link "Farm Credit [GEOGRAPHIC_DATA]" at bounding box center [359, 509] width 236 height 20
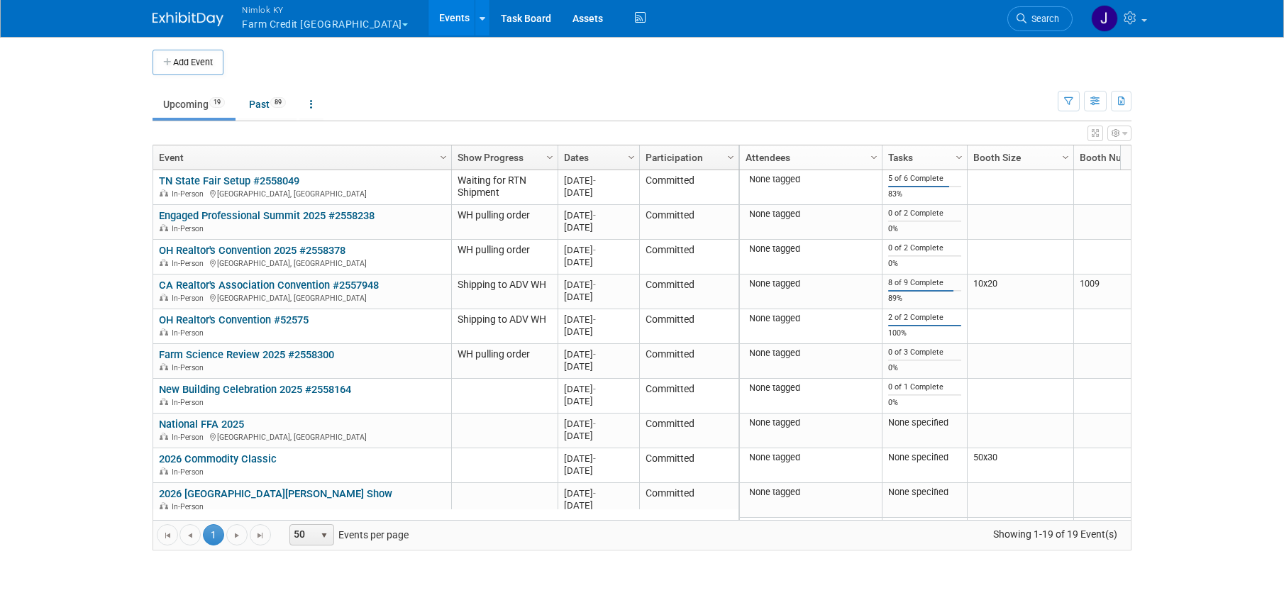
click at [428, 11] on link "Events" at bounding box center [454, 17] width 52 height 35
click at [275, 103] on span "89" at bounding box center [278, 102] width 16 height 11
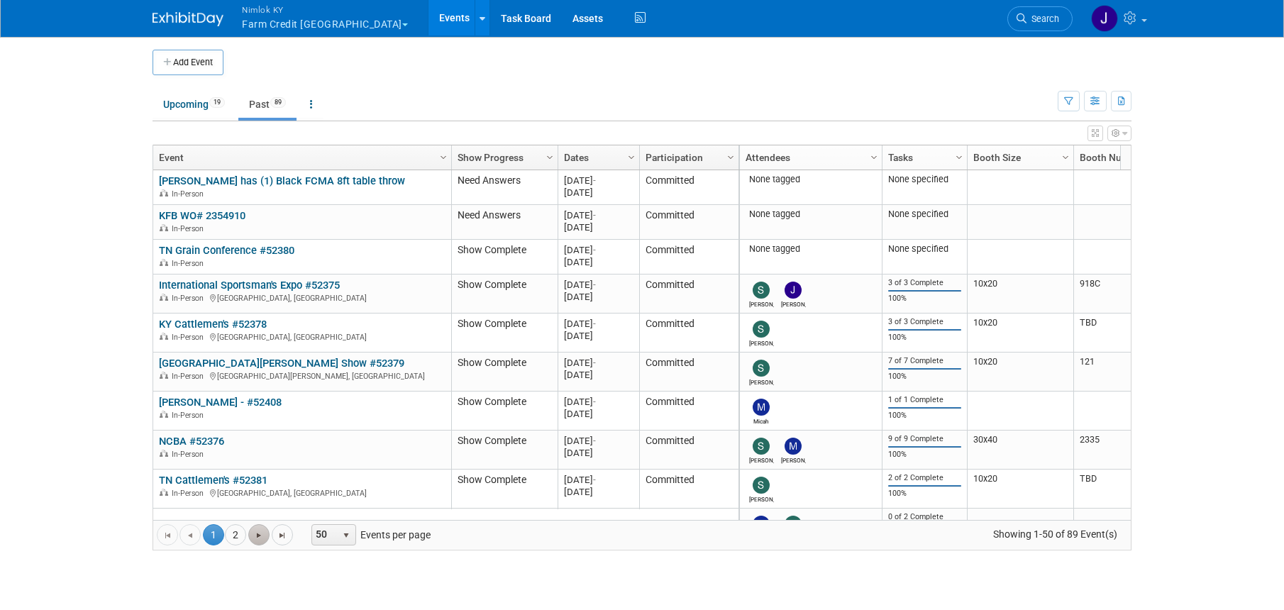
click at [258, 539] on span "Go to the next page" at bounding box center [258, 535] width 11 height 11
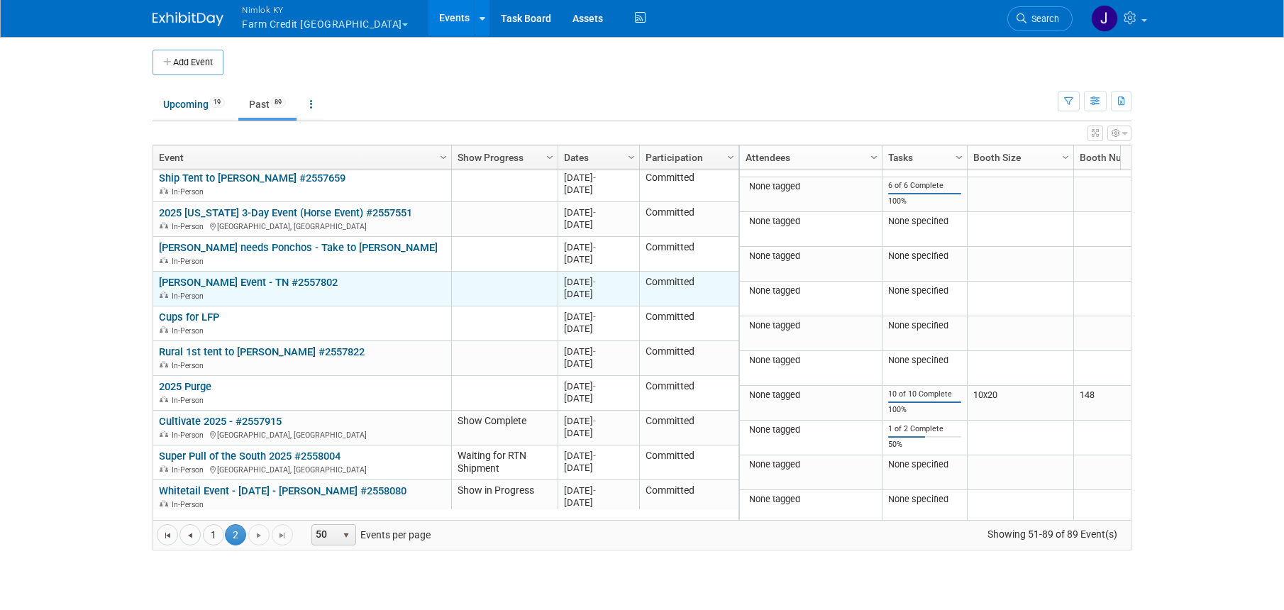
scroll to position [1042, 0]
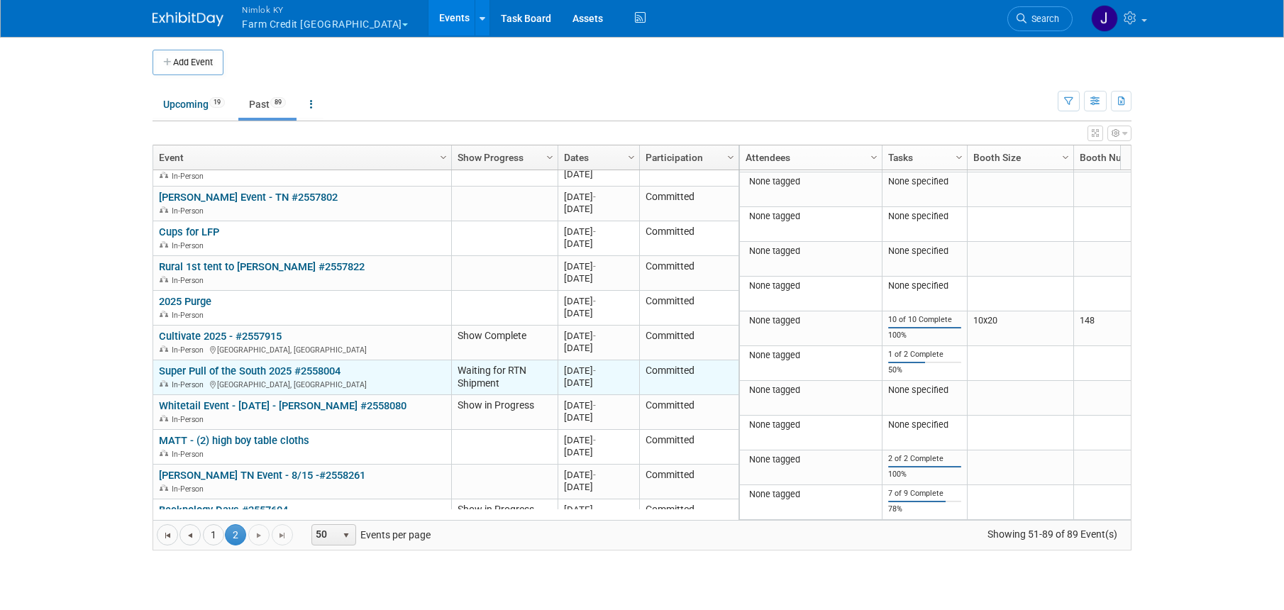
click at [294, 365] on link "Super Pull of the South 2025 #2558004" at bounding box center [250, 371] width 182 height 13
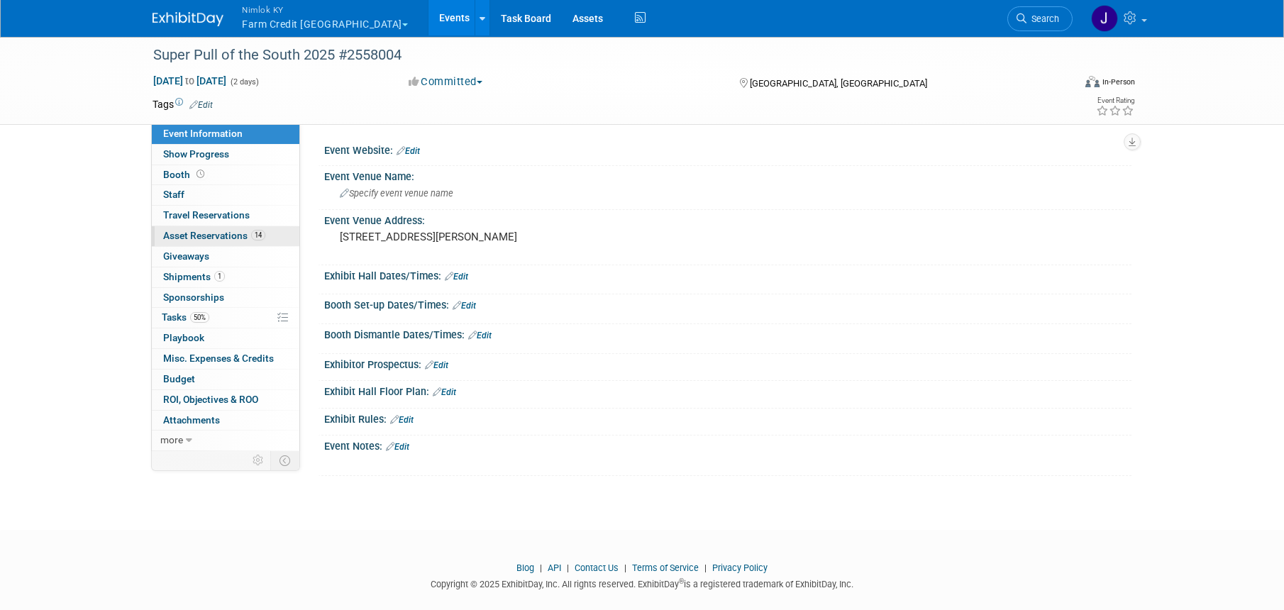
click at [243, 245] on link "14 Asset Reservations 14" at bounding box center [226, 236] width 148 height 20
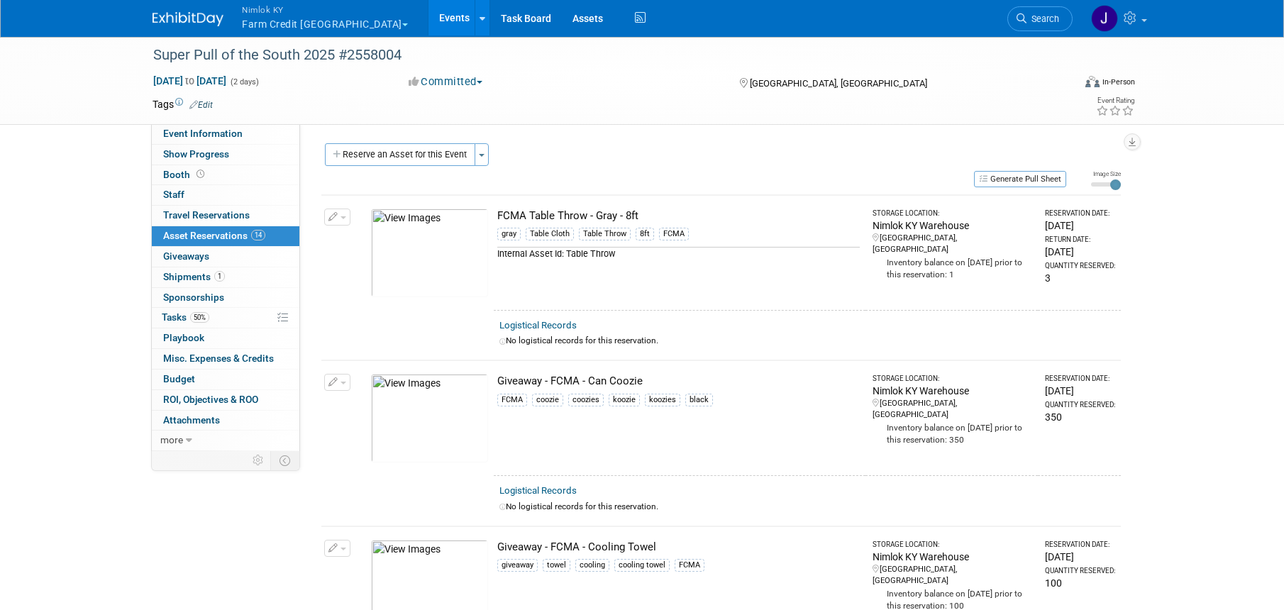
click at [344, 216] on span "button" at bounding box center [343, 217] width 6 height 3
click at [376, 238] on button "Change Reservation" at bounding box center [392, 239] width 120 height 19
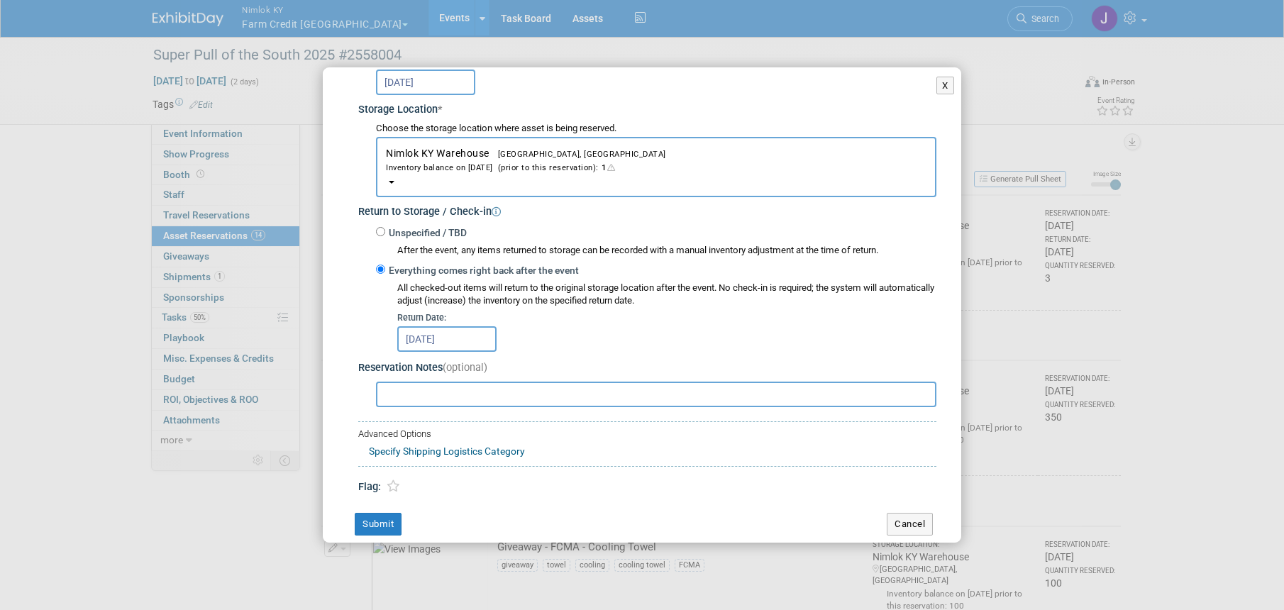
scroll to position [229, 0]
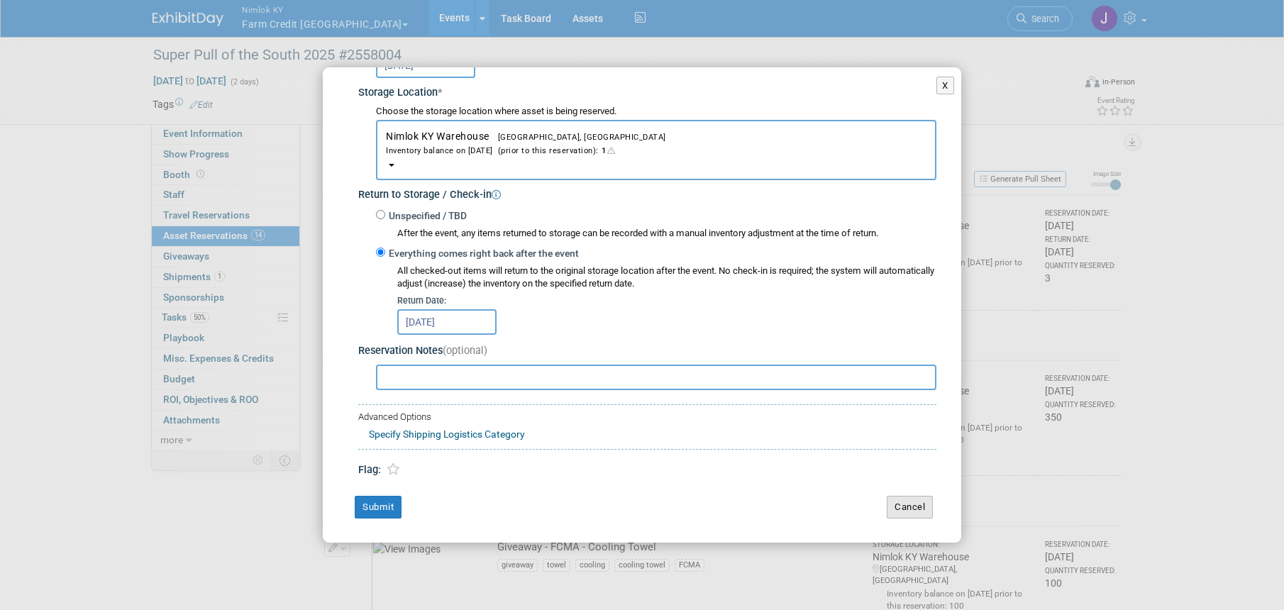
click at [906, 501] on button "Cancel" at bounding box center [909, 507] width 46 height 23
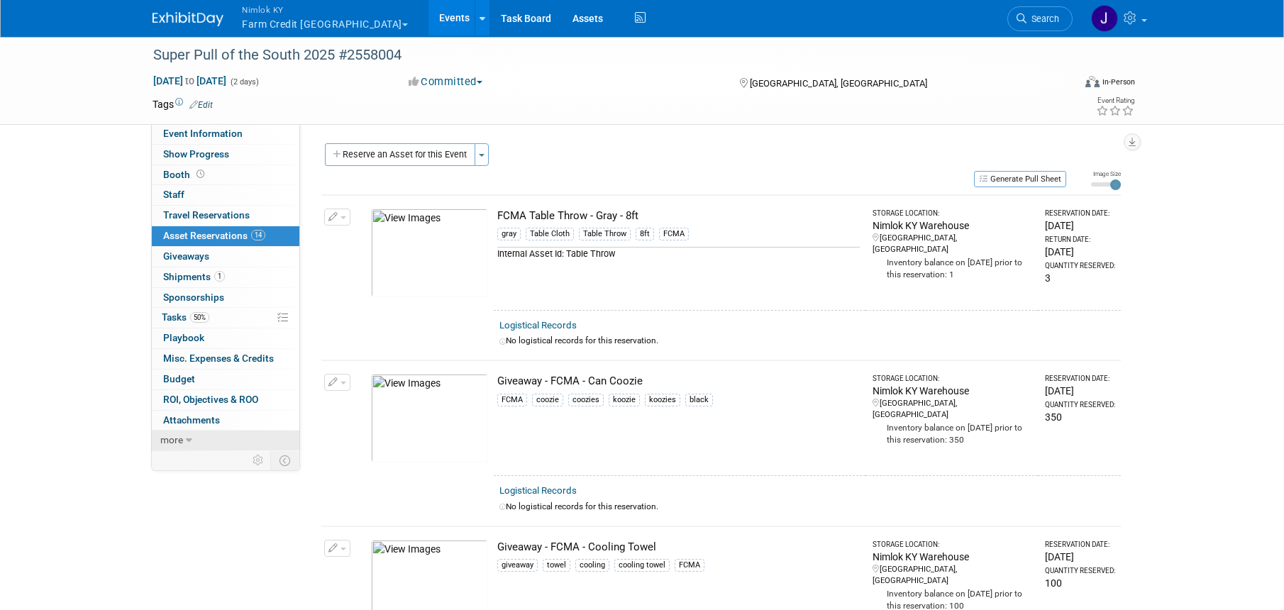
click at [192, 440] on link "more" at bounding box center [226, 440] width 148 height 20
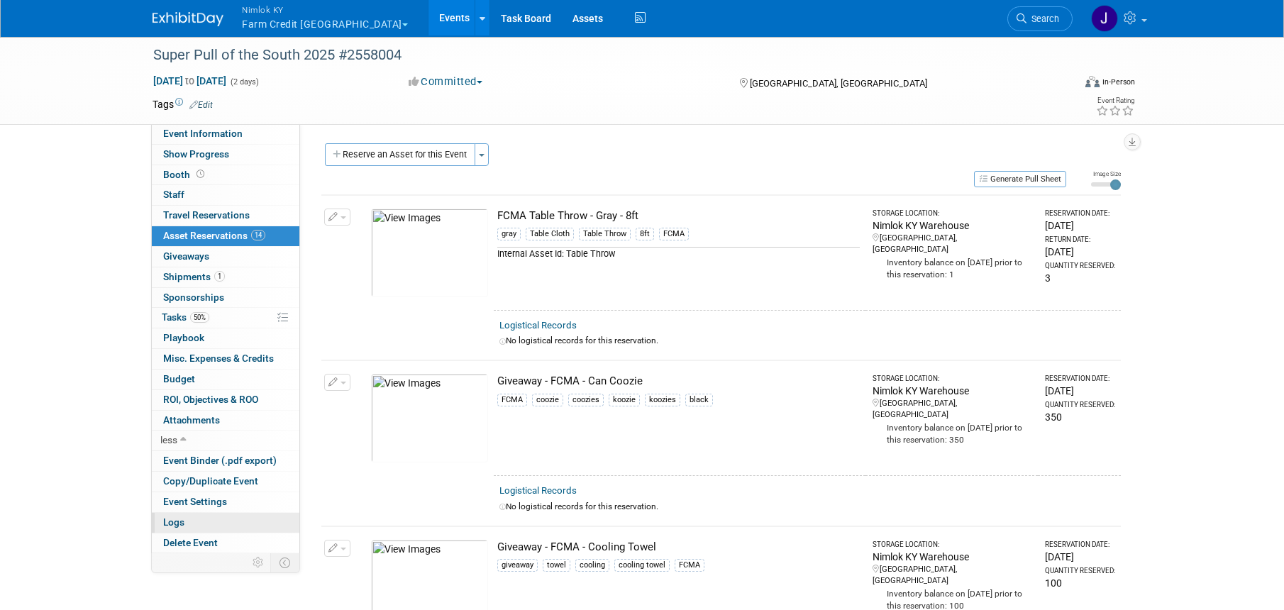
click at [203, 518] on link "Logs" at bounding box center [226, 523] width 148 height 20
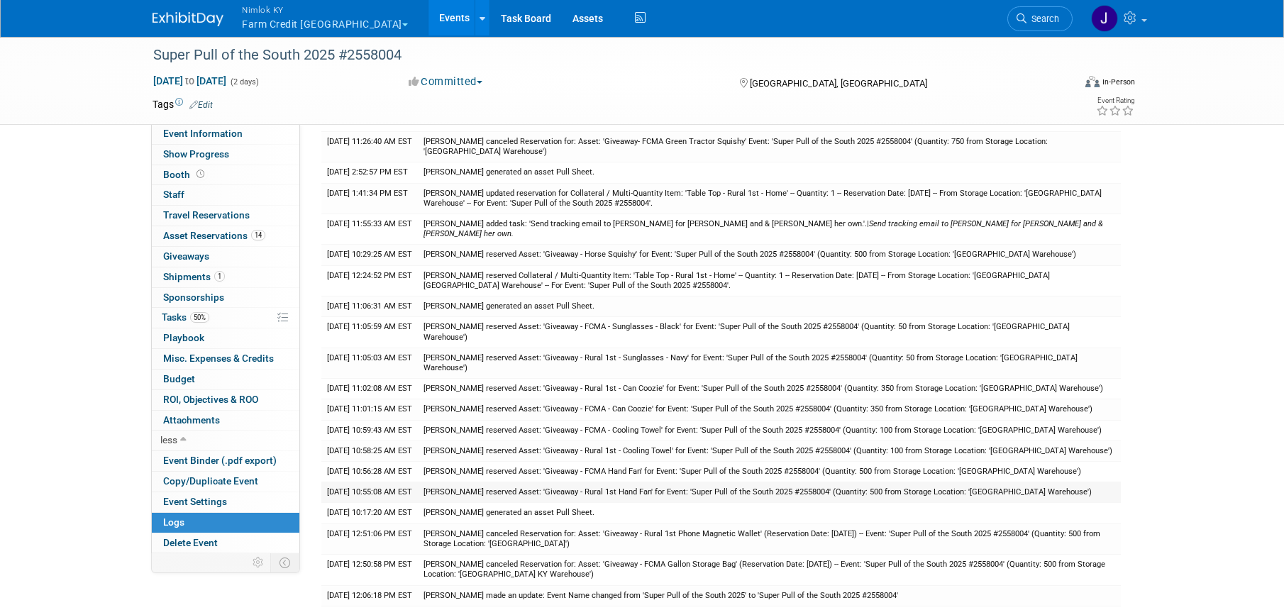
scroll to position [360, 0]
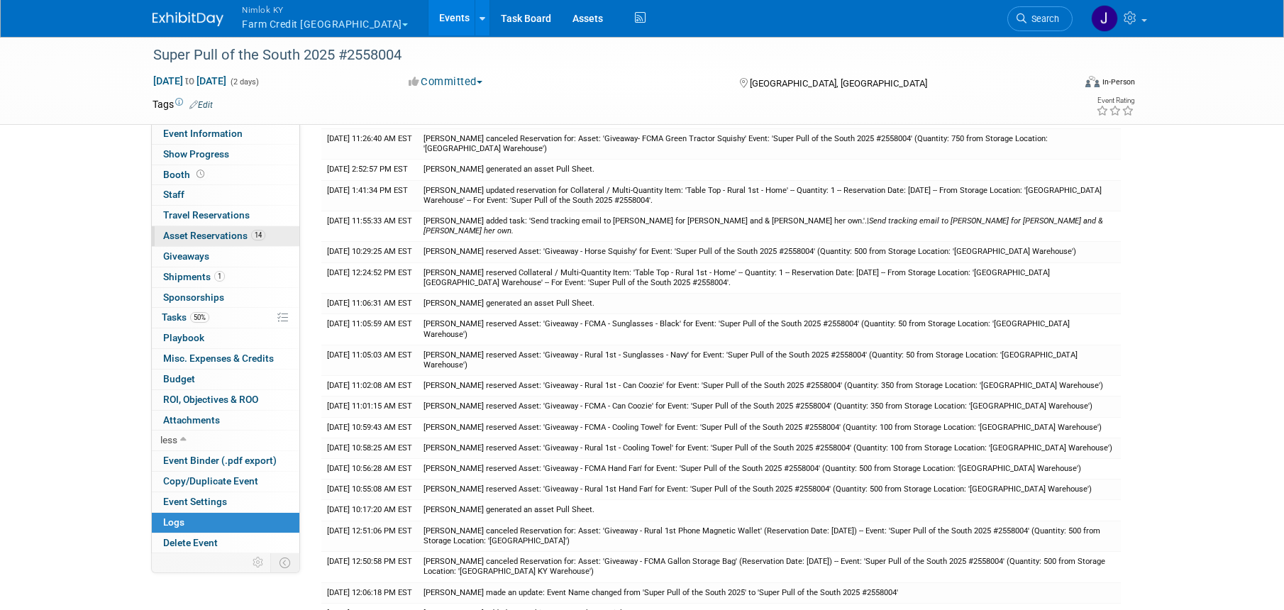
click at [232, 241] on link "14 Asset Reservations 14" at bounding box center [226, 236] width 148 height 20
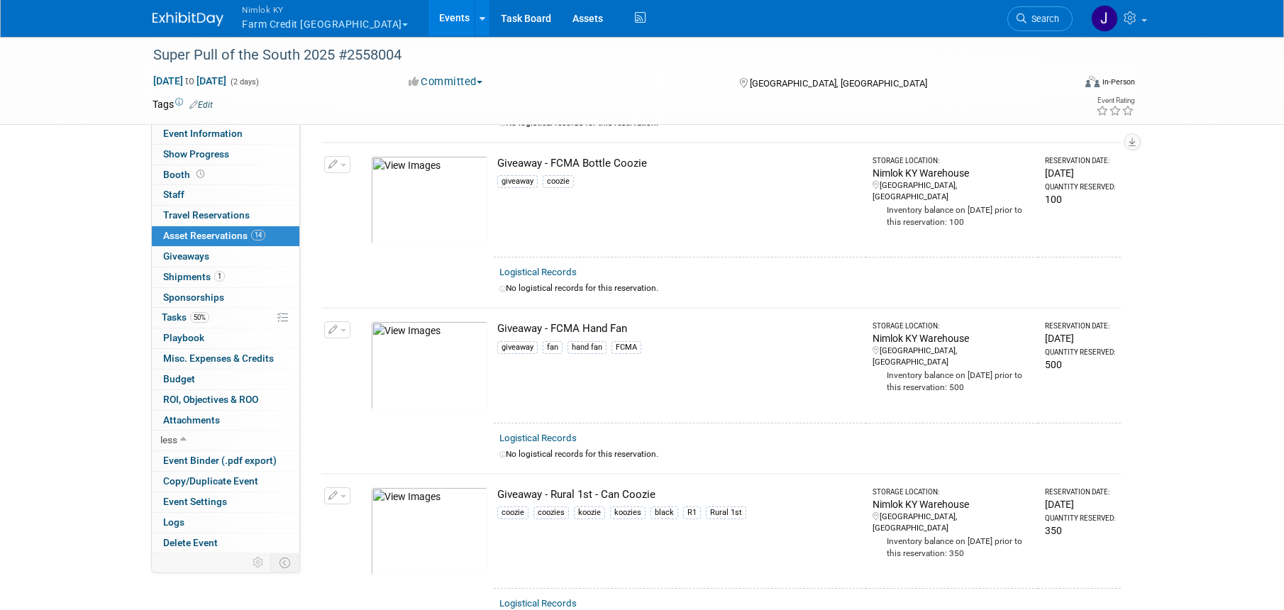
scroll to position [716, 0]
click at [228, 324] on link "50% Tasks 50%" at bounding box center [226, 318] width 148 height 20
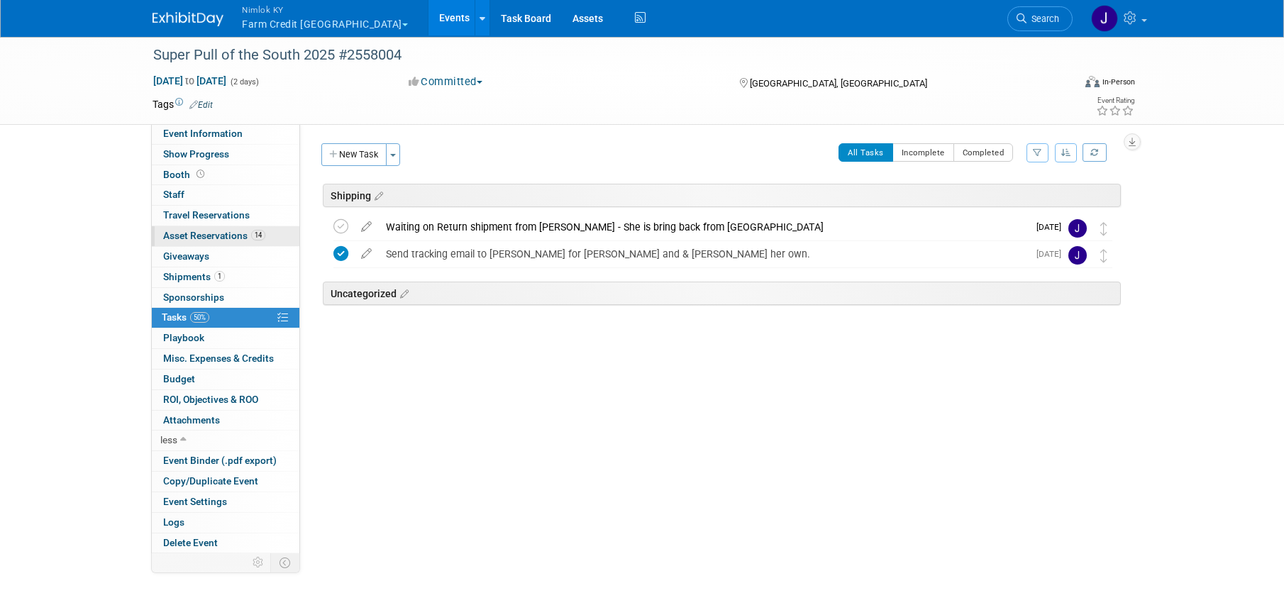
click at [242, 240] on span "Asset Reservations 14" at bounding box center [214, 235] width 102 height 11
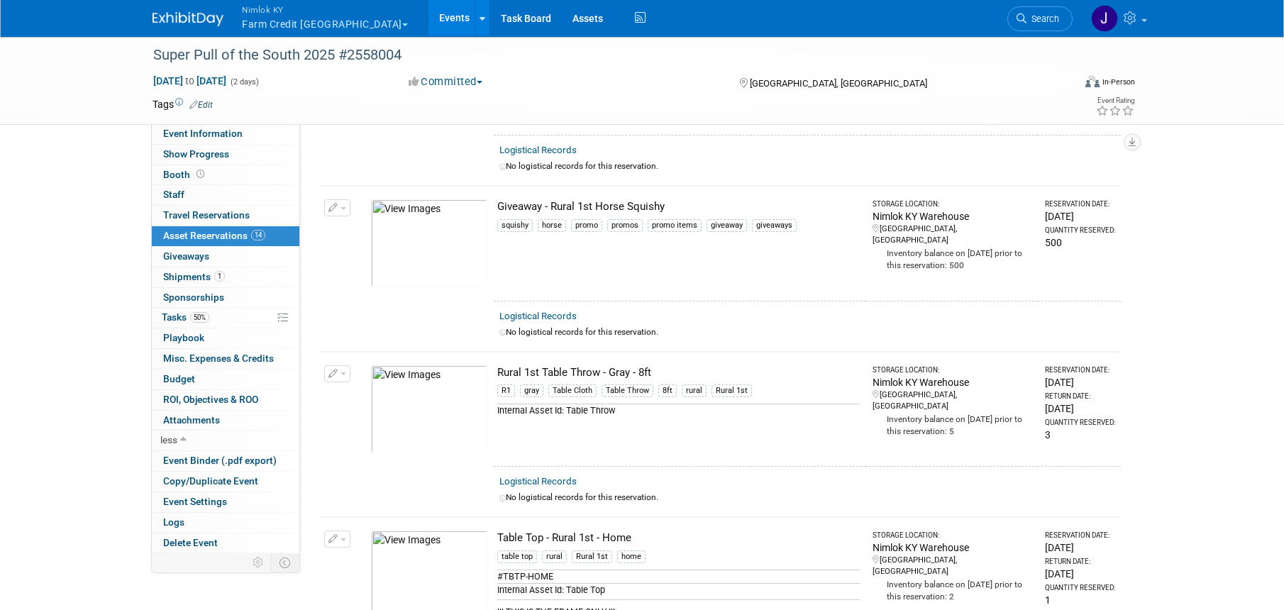
scroll to position [1826, 0]
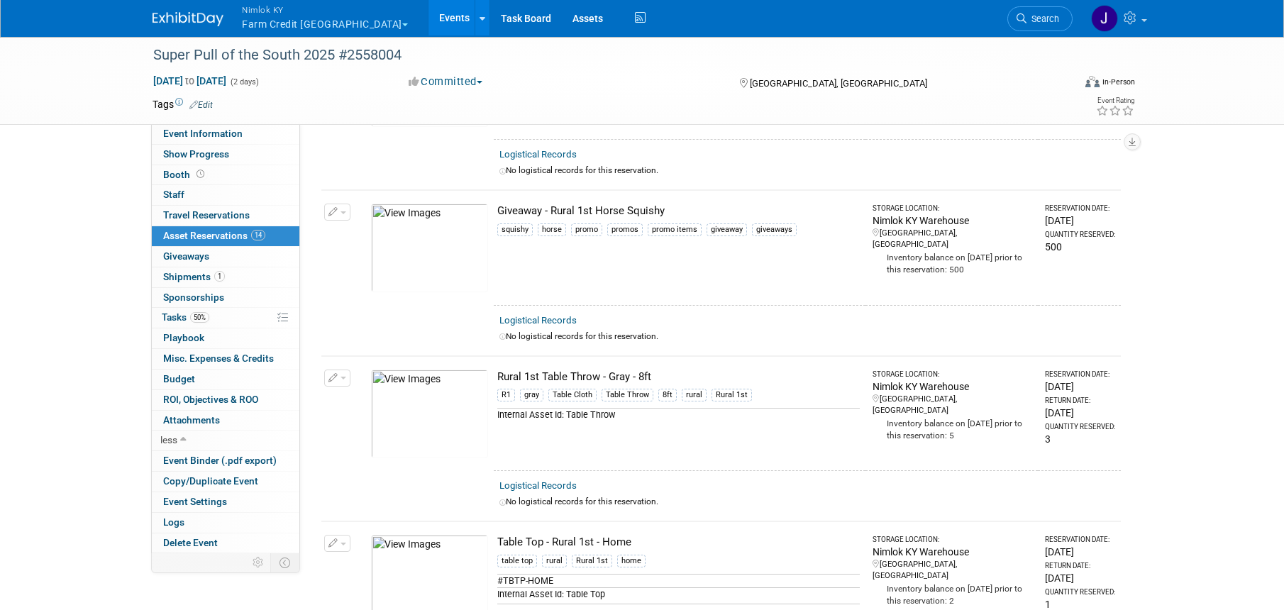
click at [350, 204] on td "Change Reservation Manage Logistical Records" at bounding box center [337, 247] width 33 height 115
click at [348, 208] on button "button" at bounding box center [337, 212] width 26 height 17
click at [382, 232] on button "Change Reservation" at bounding box center [392, 235] width 120 height 19
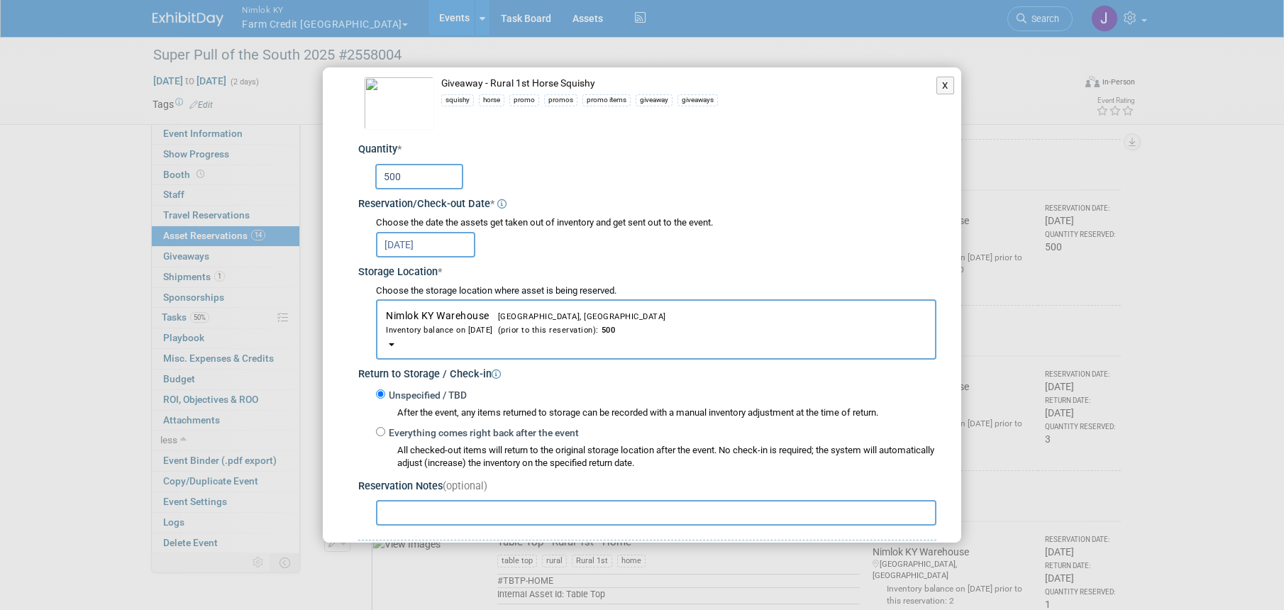
scroll to position [0, 0]
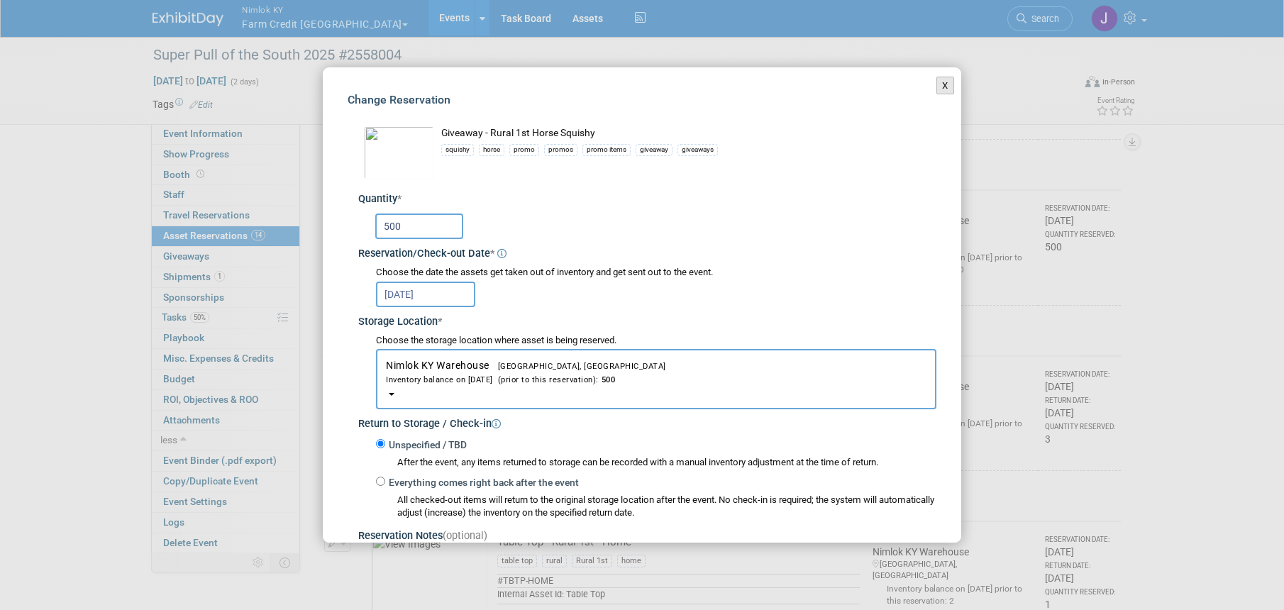
click at [940, 89] on button "X" at bounding box center [945, 86] width 18 height 18
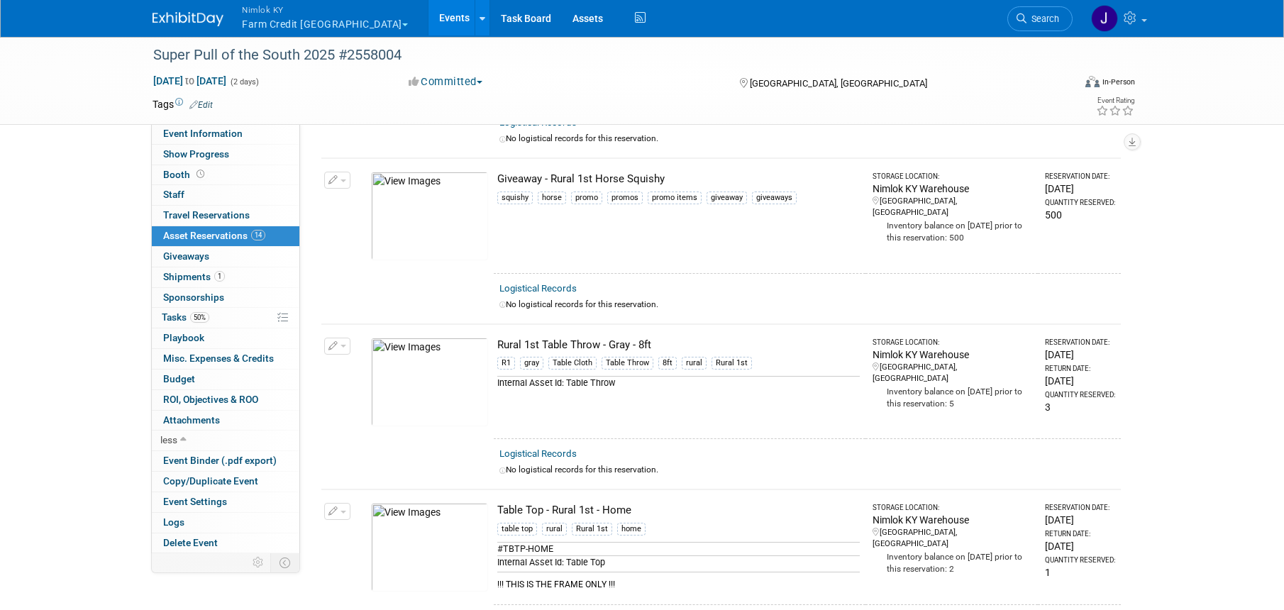
scroll to position [1867, 0]
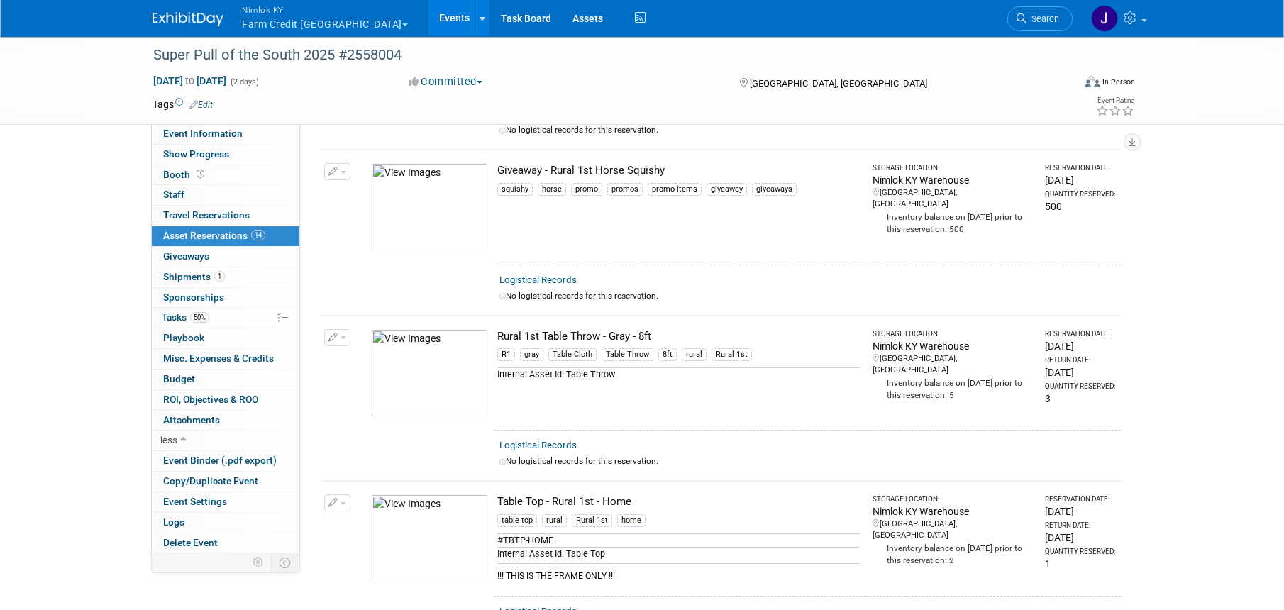
click at [336, 338] on icon "button" at bounding box center [333, 337] width 10 height 9
click at [372, 355] on button "Change Reservation" at bounding box center [392, 360] width 120 height 19
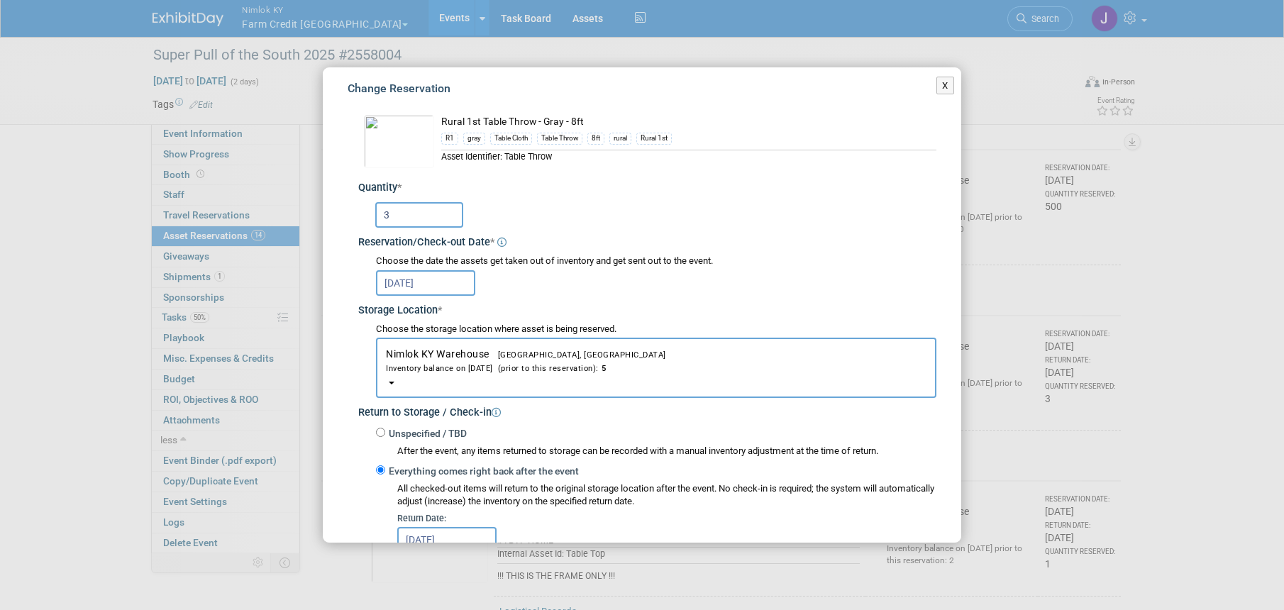
scroll to position [13, 0]
click at [936, 84] on button "X" at bounding box center [945, 86] width 18 height 18
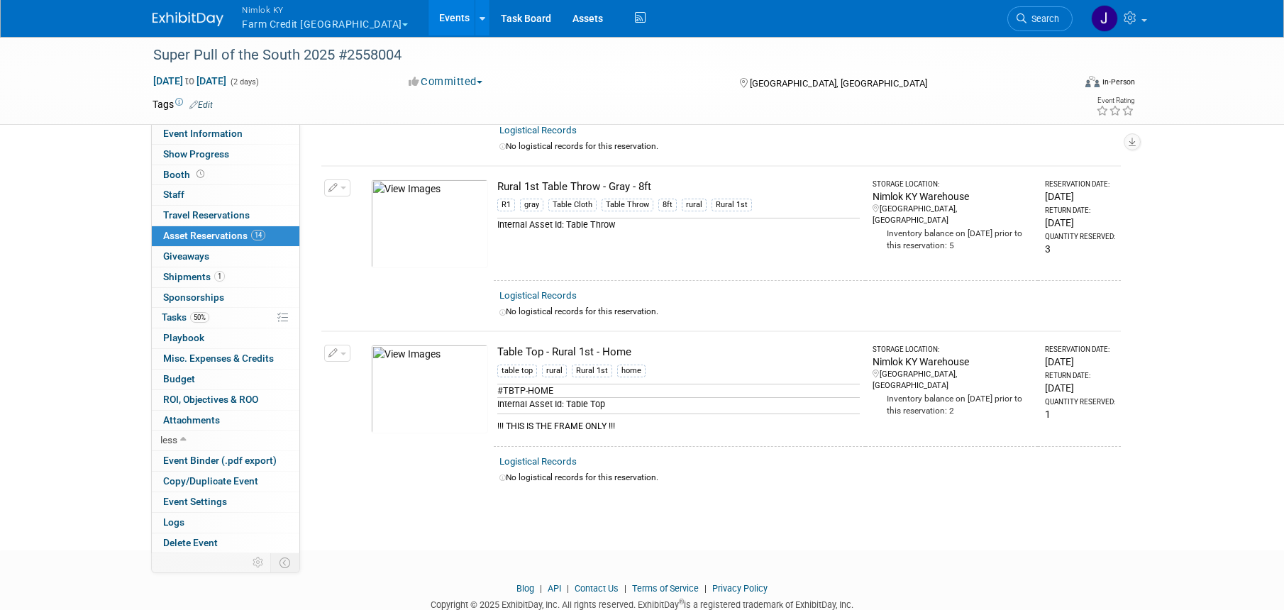
scroll to position [2023, 0]
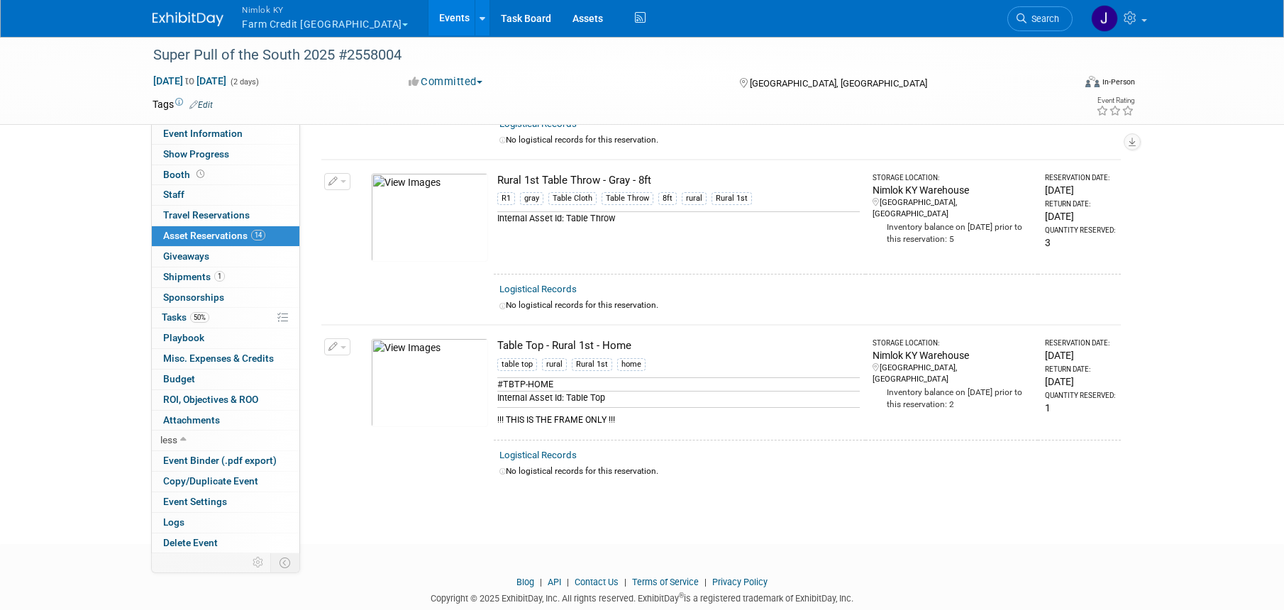
click at [342, 345] on button "button" at bounding box center [337, 346] width 26 height 17
click at [369, 367] on button "Change Reservation" at bounding box center [392, 369] width 120 height 19
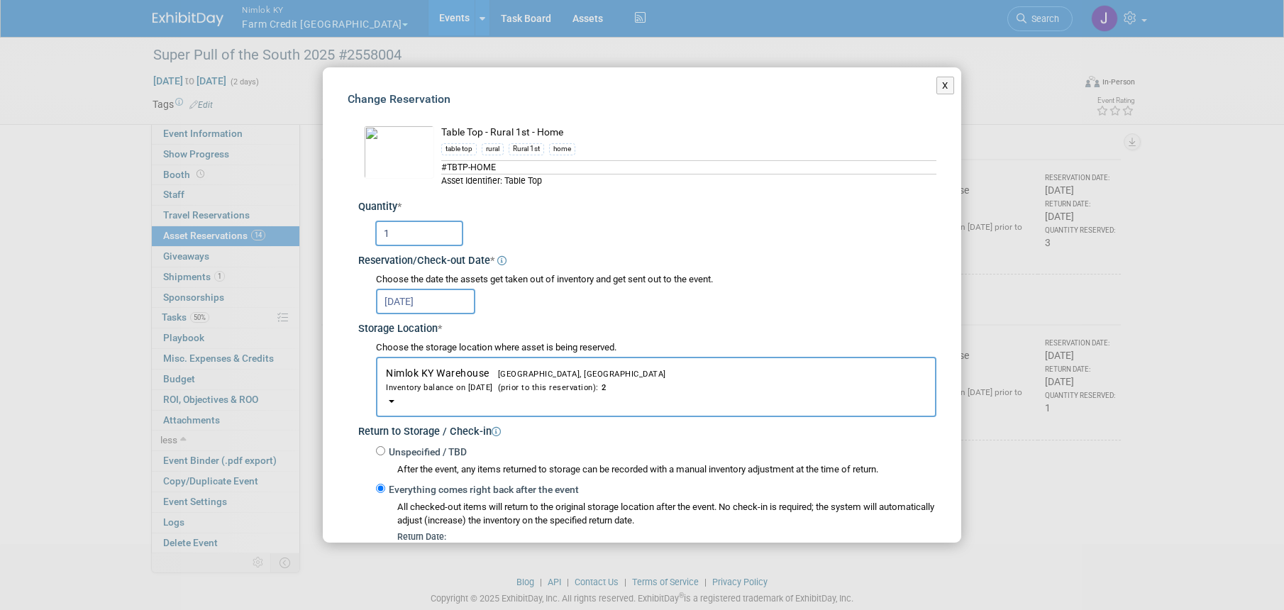
scroll to position [0, 0]
click at [936, 84] on button "X" at bounding box center [945, 86] width 18 height 18
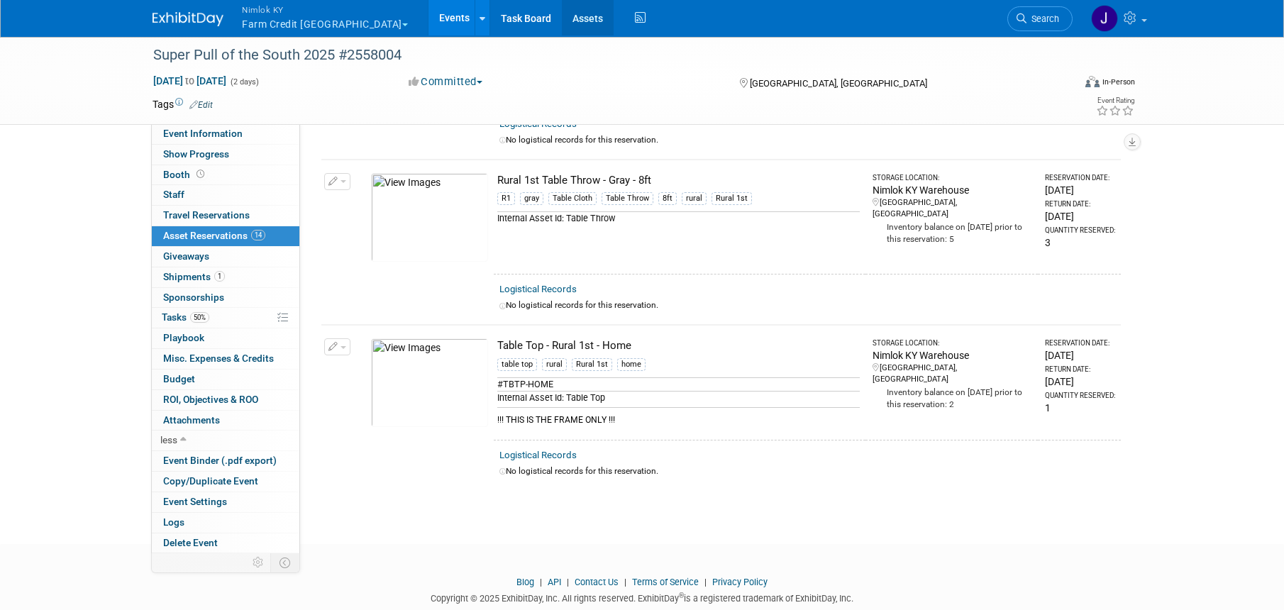
click at [562, 23] on link "Assets" at bounding box center [588, 17] width 52 height 35
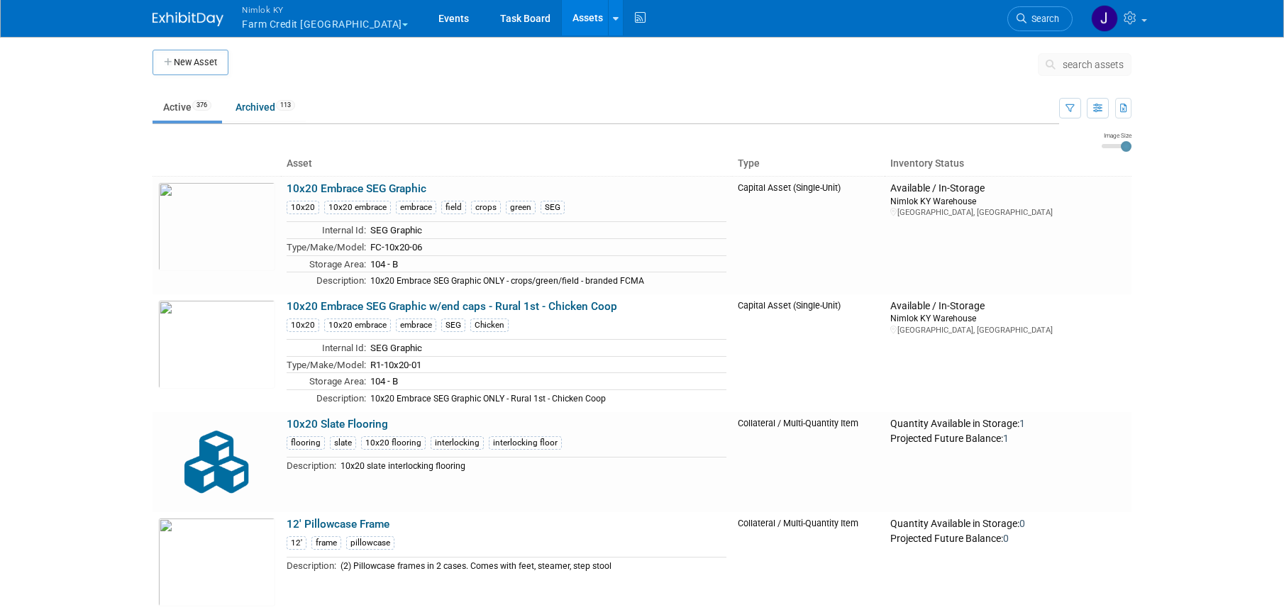
click at [1062, 61] on button "search assets" at bounding box center [1084, 64] width 94 height 23
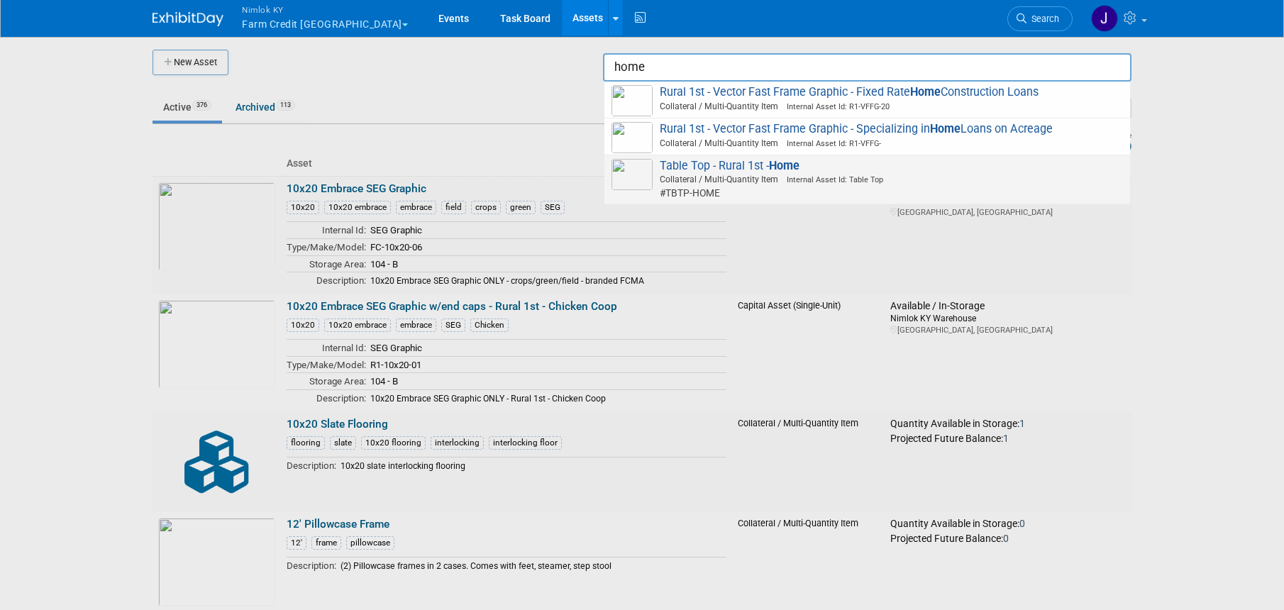
click at [757, 176] on span "Collateral / Multi-Quantity Item Internal Asset Id: Table Top" at bounding box center [869, 179] width 507 height 13
type input "Table Top - Rural 1st - Home"
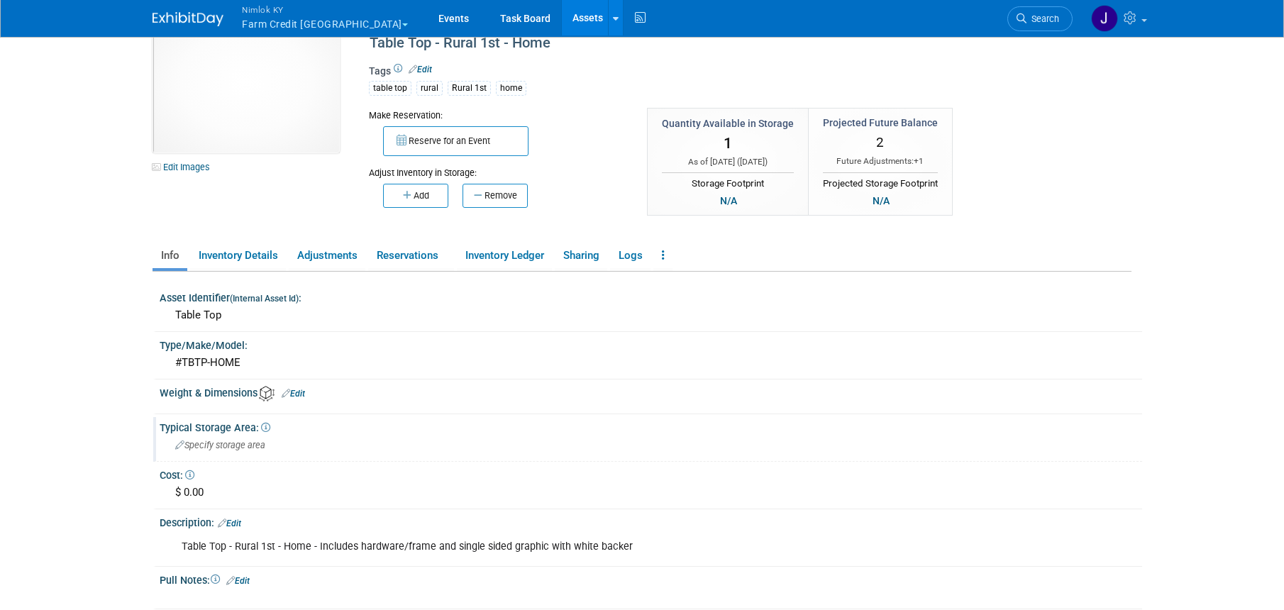
scroll to position [45, 0]
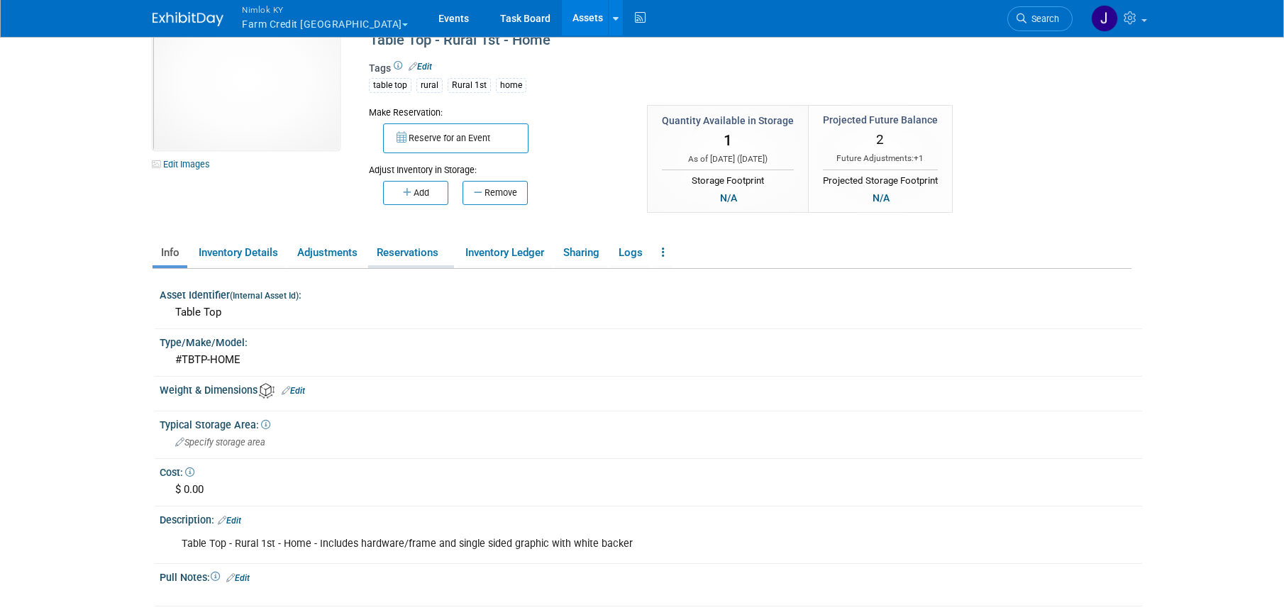
click at [428, 259] on link "Reservations" at bounding box center [411, 252] width 86 height 25
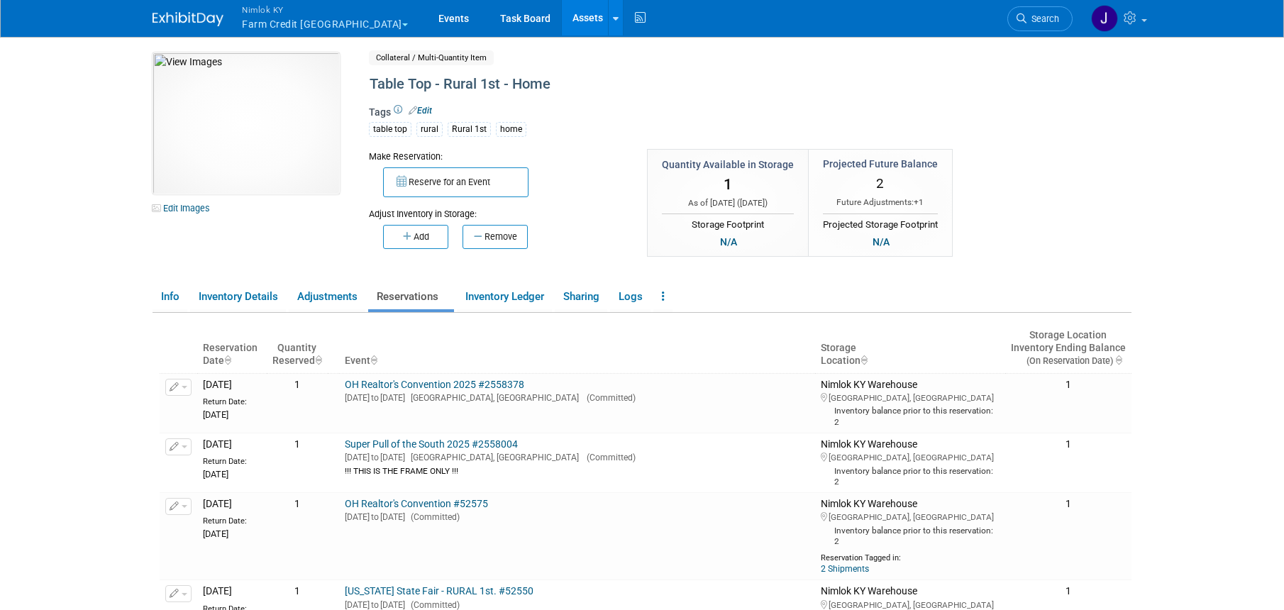
scroll to position [0, 0]
click at [479, 443] on link "Super Pull of the South 2025 #2558004" at bounding box center [431, 444] width 173 height 11
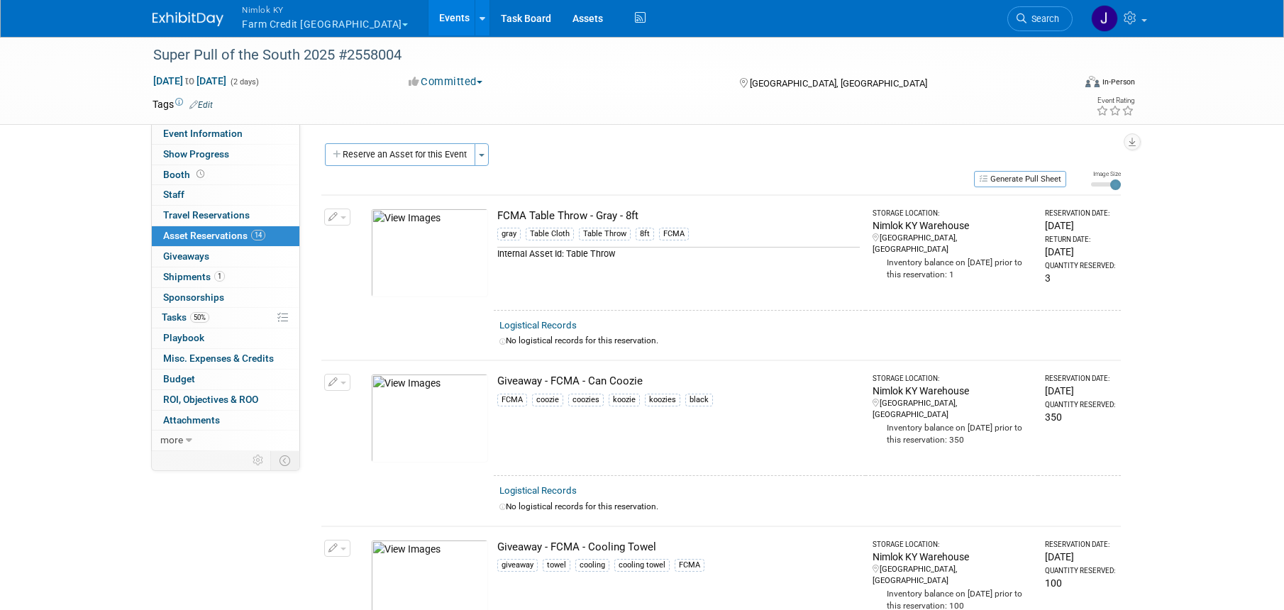
click at [343, 214] on button "button" at bounding box center [337, 216] width 26 height 17
click at [425, 238] on button "Change Reservation" at bounding box center [392, 239] width 120 height 19
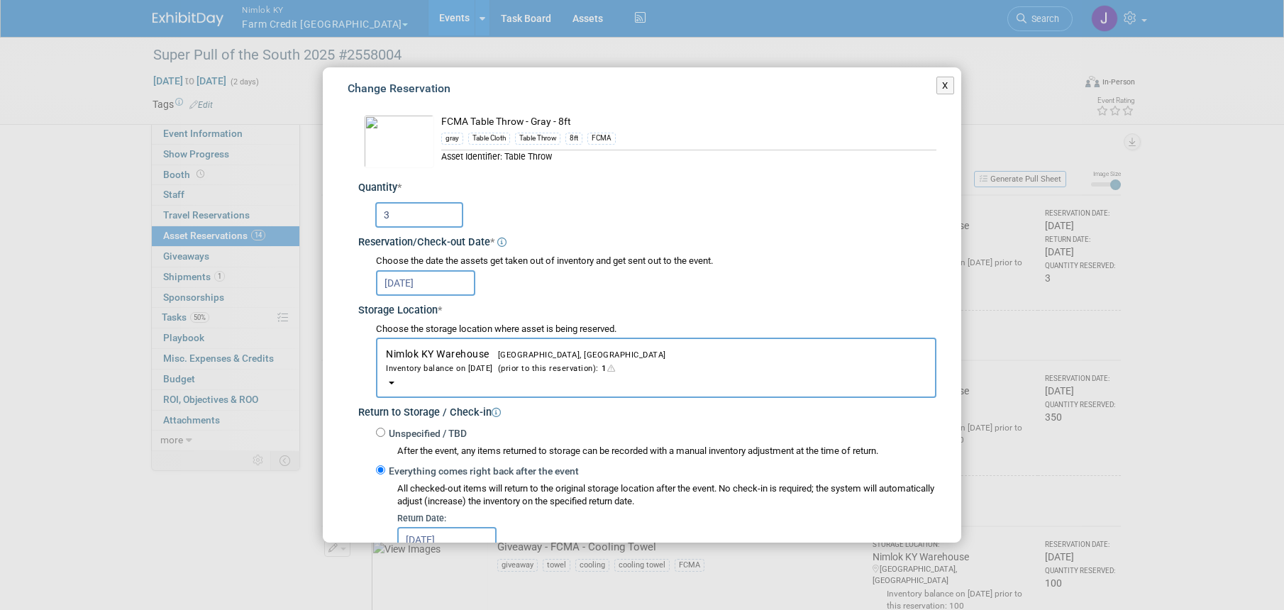
scroll to position [13, 0]
click at [384, 430] on input "Unspecified / TBD" at bounding box center [380, 429] width 9 height 9
radio input "true"
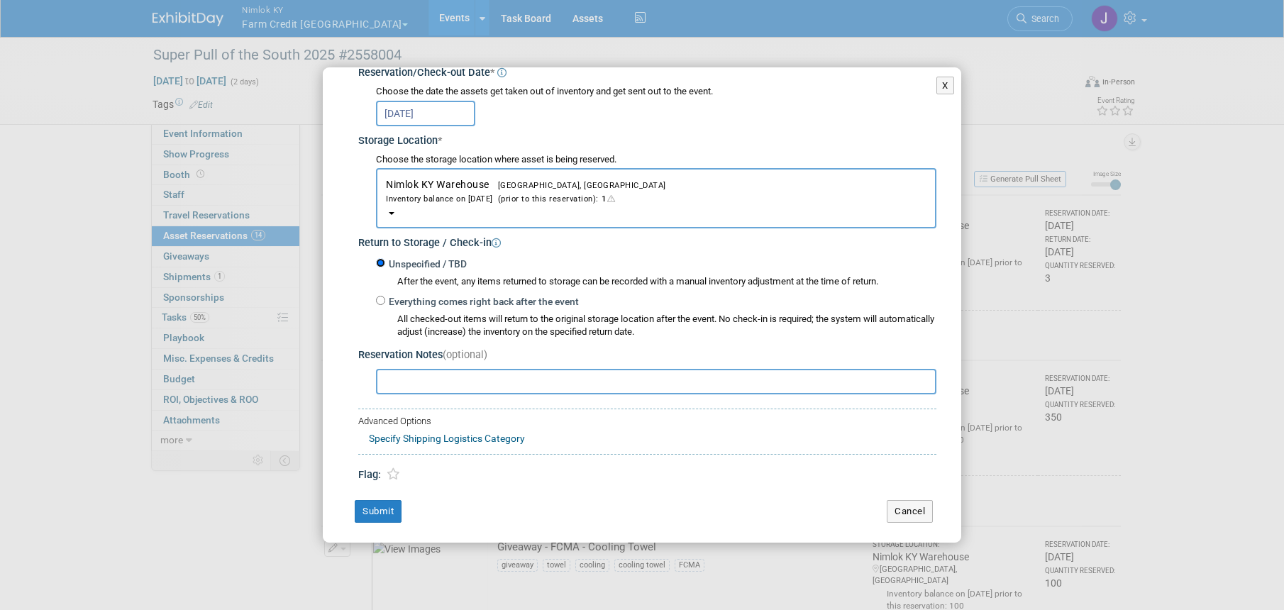
scroll to position [185, 0]
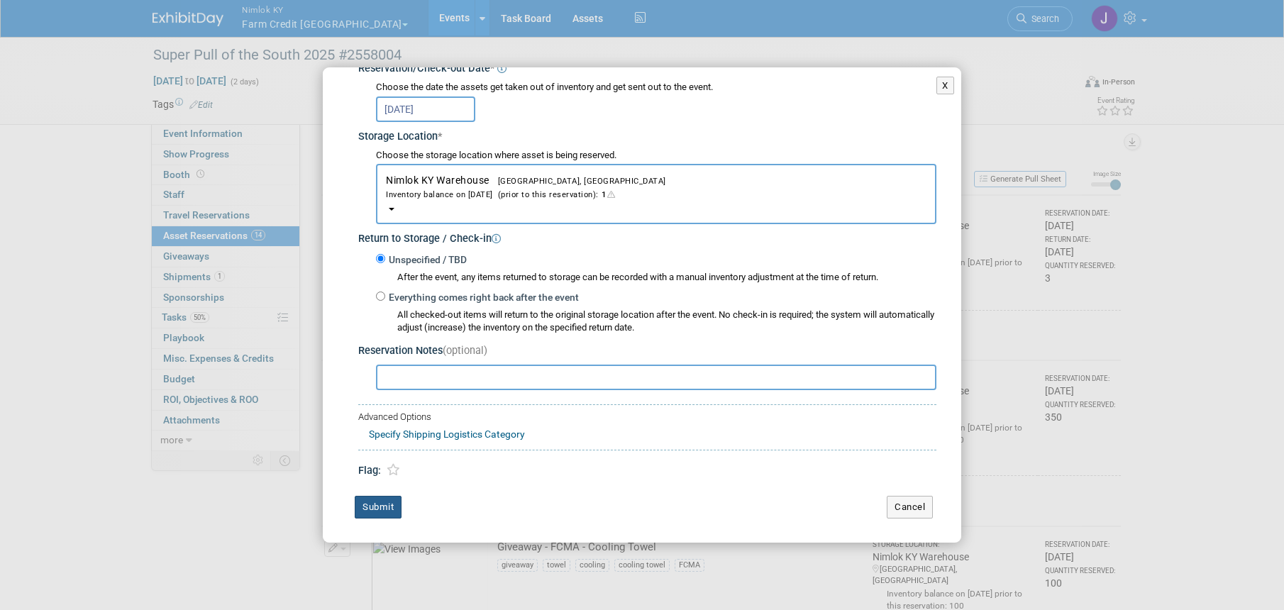
click at [383, 506] on button "Submit" at bounding box center [378, 507] width 47 height 23
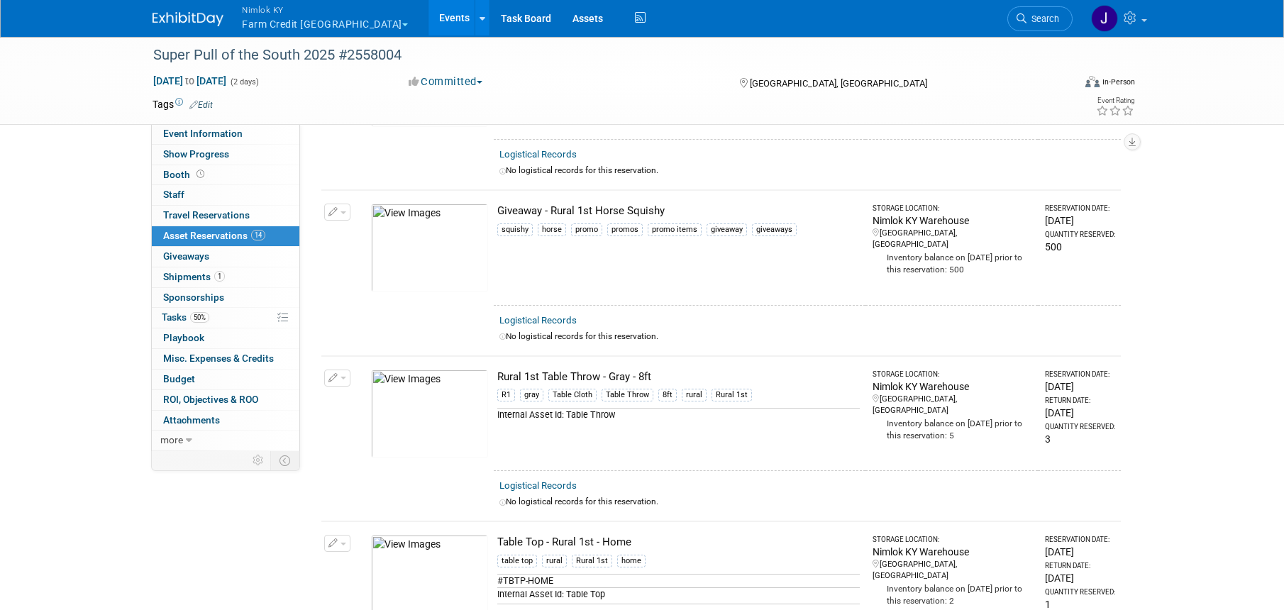
scroll to position [1874, 0]
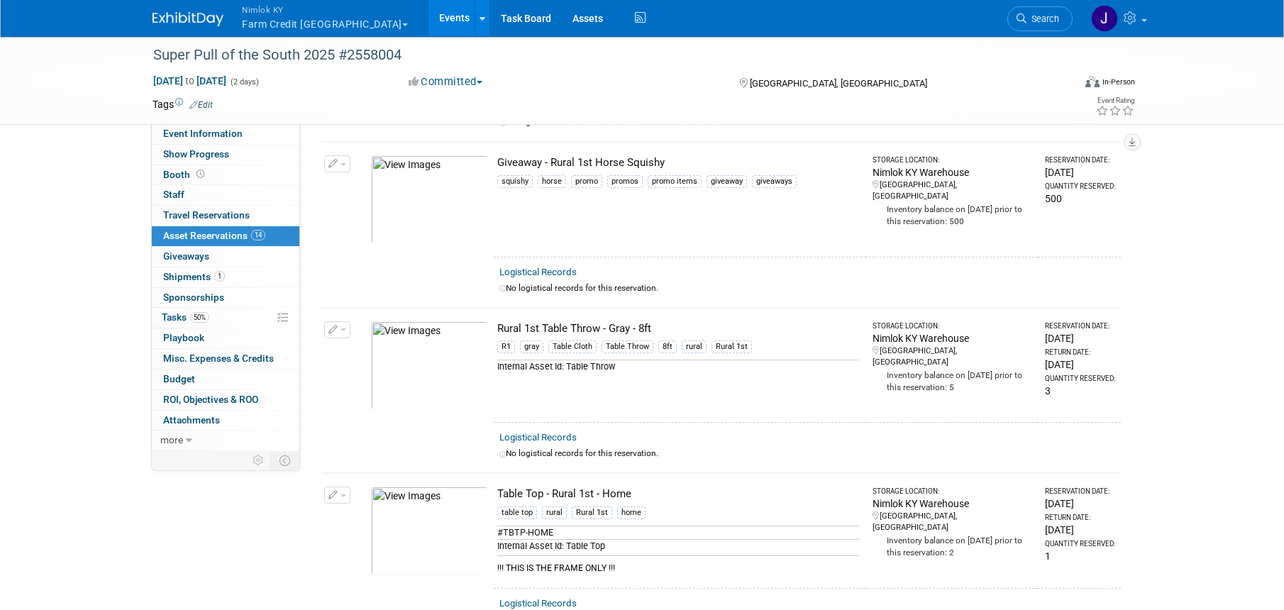
click at [345, 332] on button "button" at bounding box center [337, 329] width 26 height 17
click at [364, 351] on button "Change Reservation" at bounding box center [392, 352] width 120 height 19
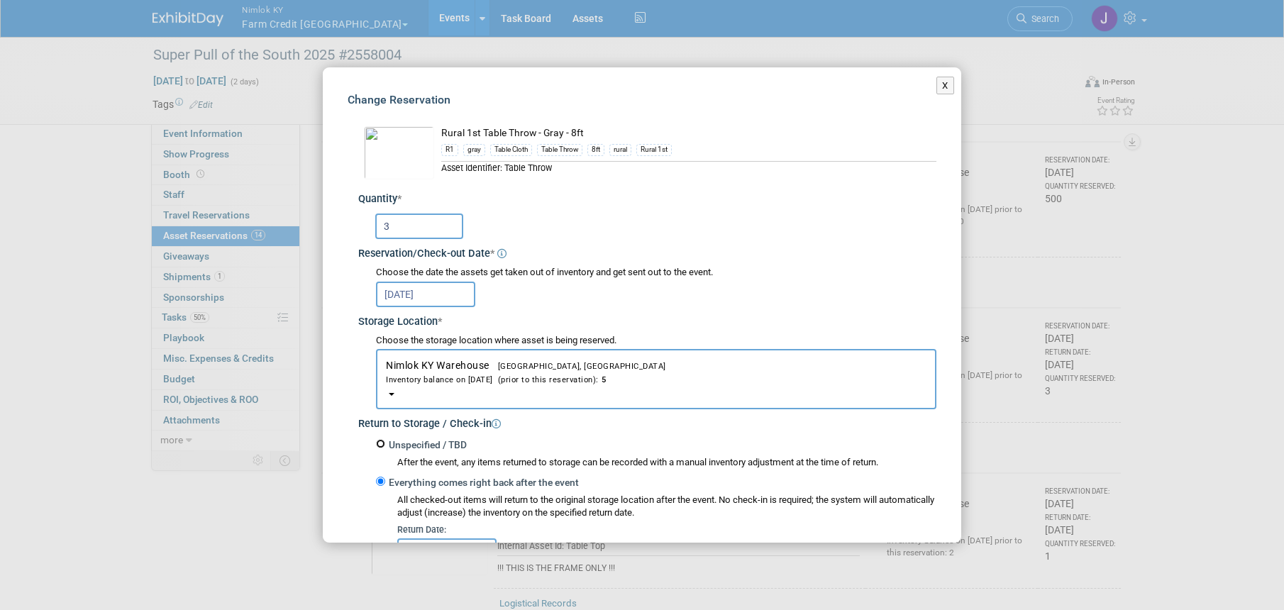
click at [384, 439] on input "Unspecified / TBD" at bounding box center [380, 443] width 9 height 9
radio input "true"
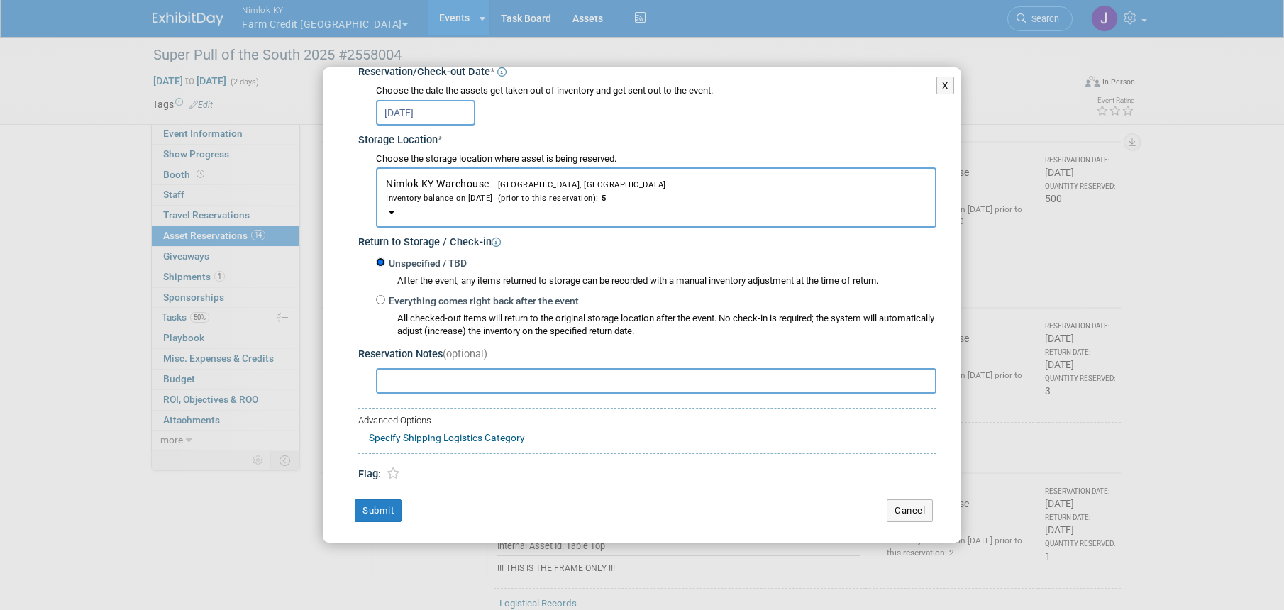
scroll to position [185, 0]
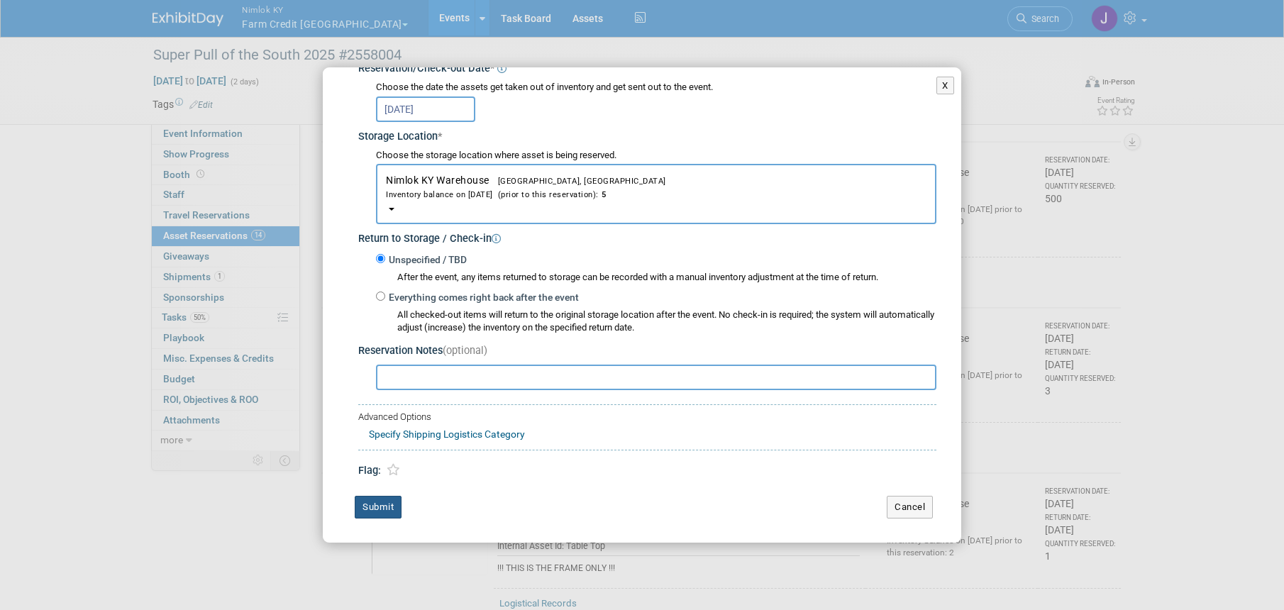
click at [377, 506] on button "Submit" at bounding box center [378, 507] width 47 height 23
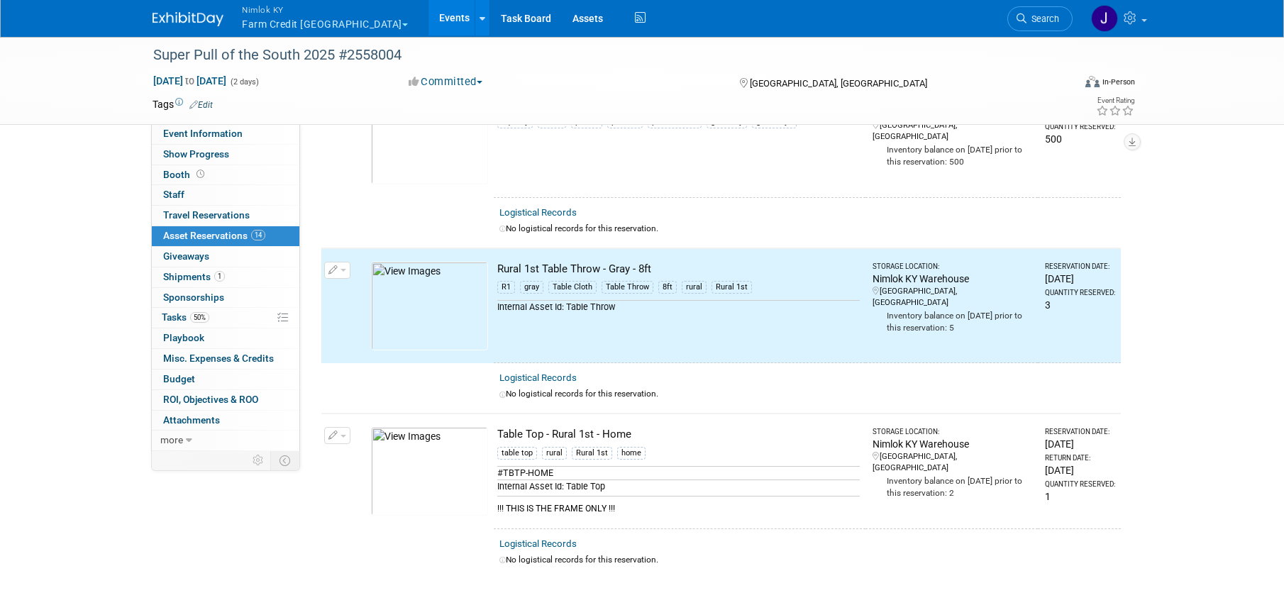
scroll to position [1991, 0]
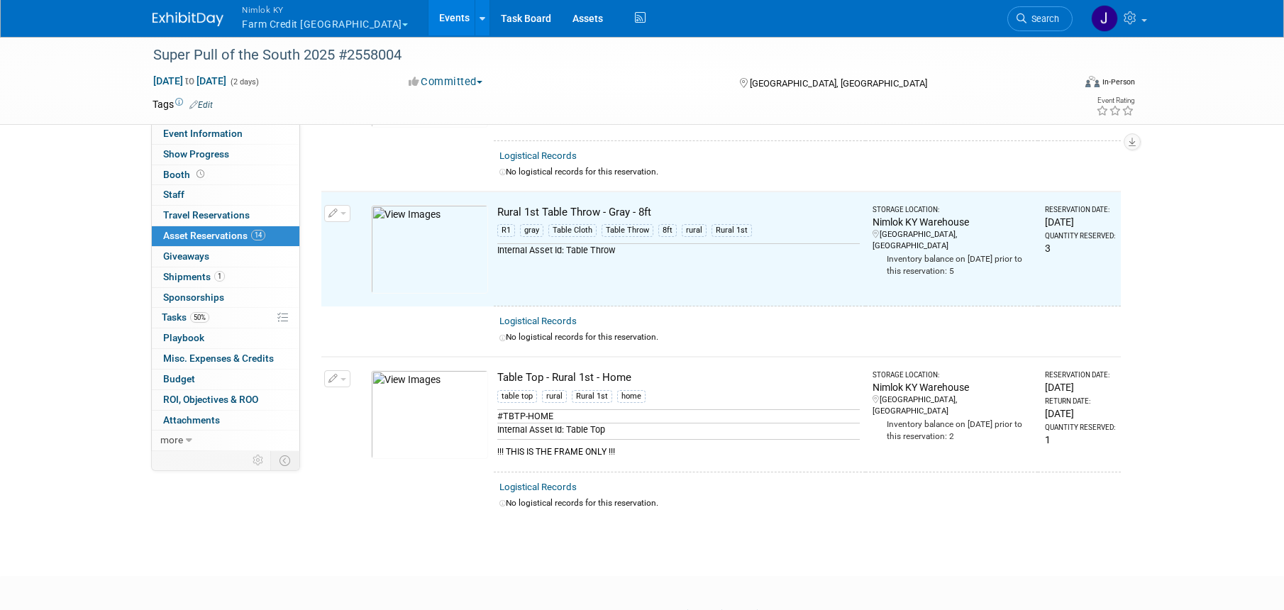
click at [343, 374] on button "button" at bounding box center [337, 378] width 26 height 17
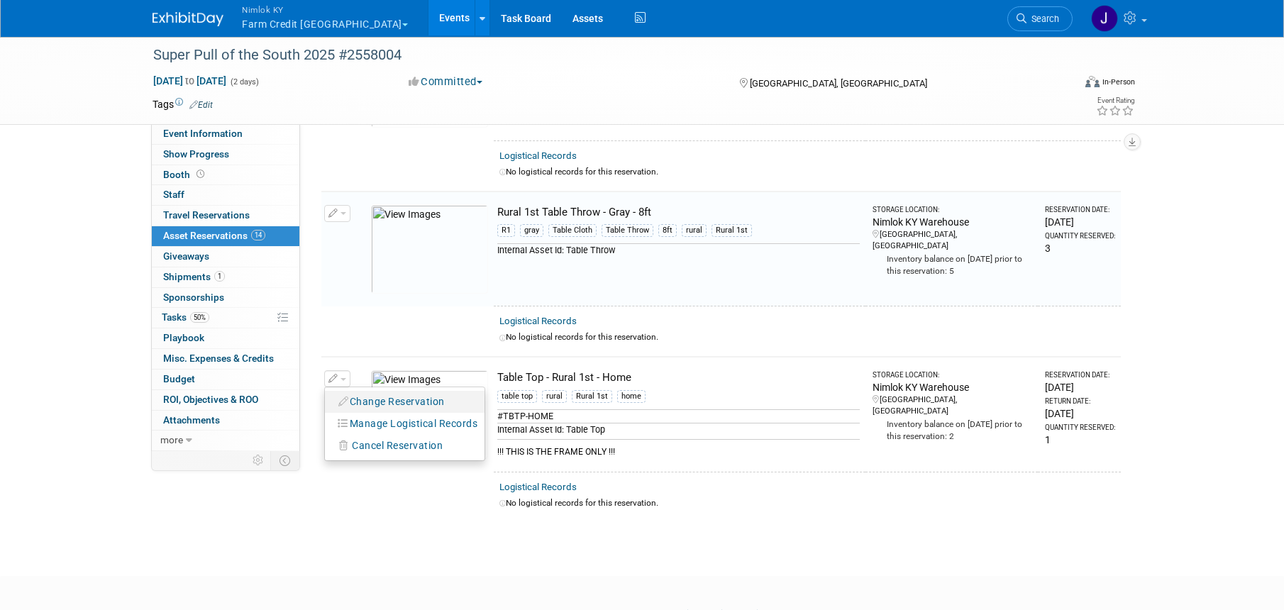
click at [370, 401] on button "Change Reservation" at bounding box center [392, 401] width 120 height 19
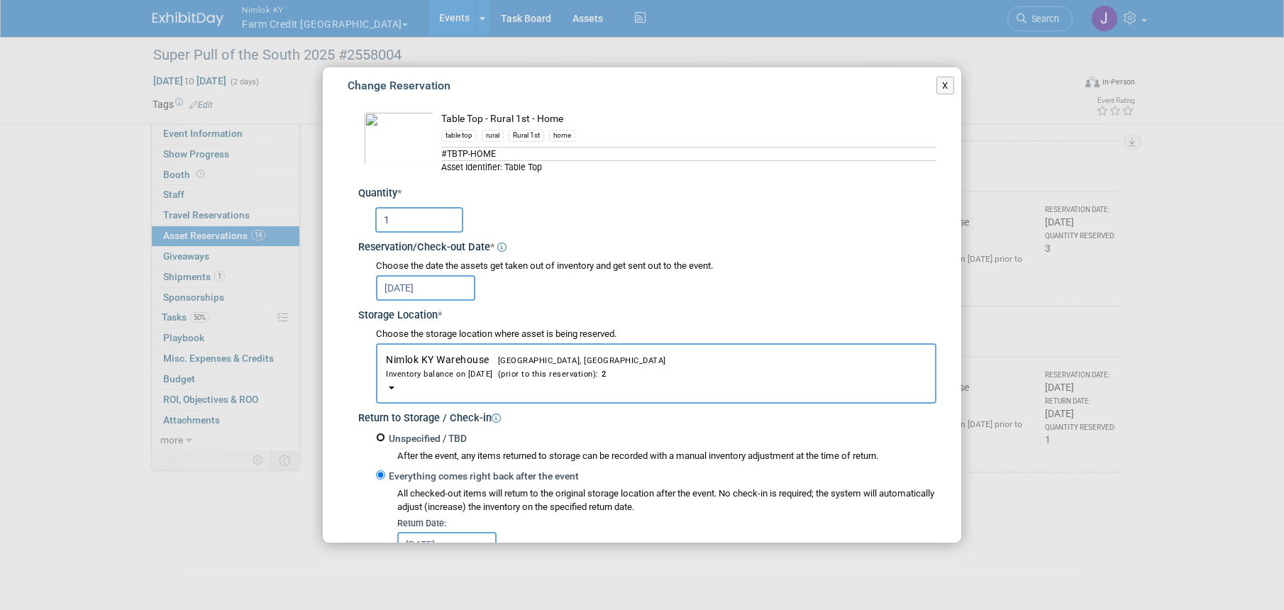
click at [383, 435] on input "Unspecified / TBD" at bounding box center [380, 437] width 9 height 9
radio input "true"
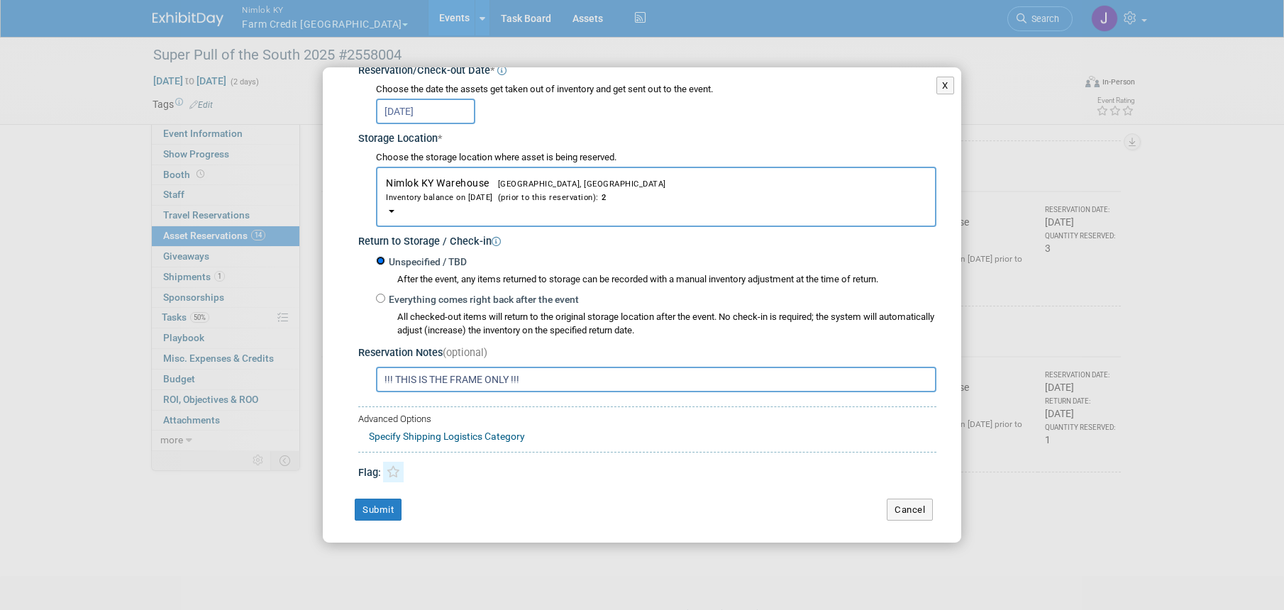
scroll to position [194, 0]
click at [382, 501] on button "Submit" at bounding box center [378, 507] width 47 height 23
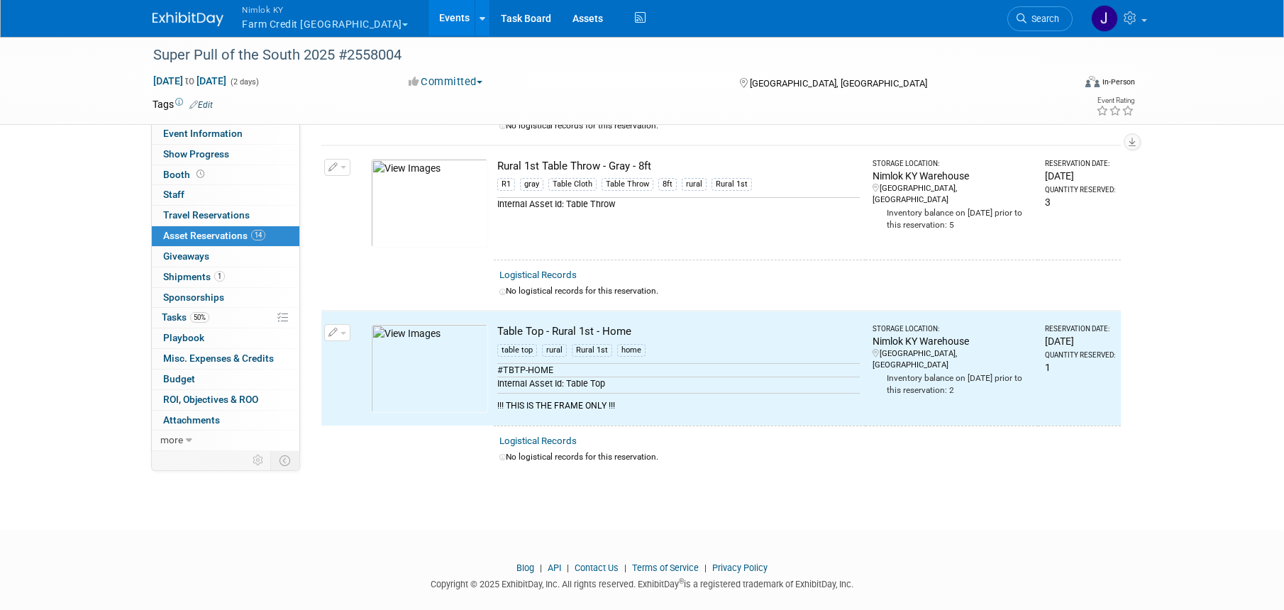
scroll to position [2056, 0]
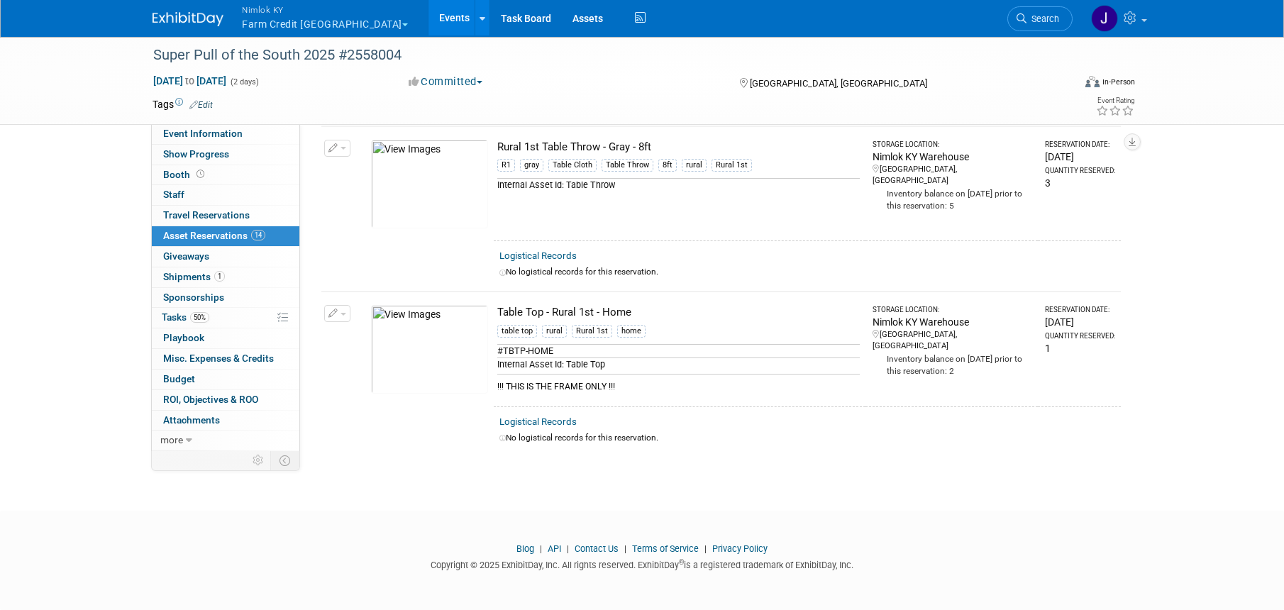
click at [428, 18] on link "Events" at bounding box center [454, 17] width 52 height 35
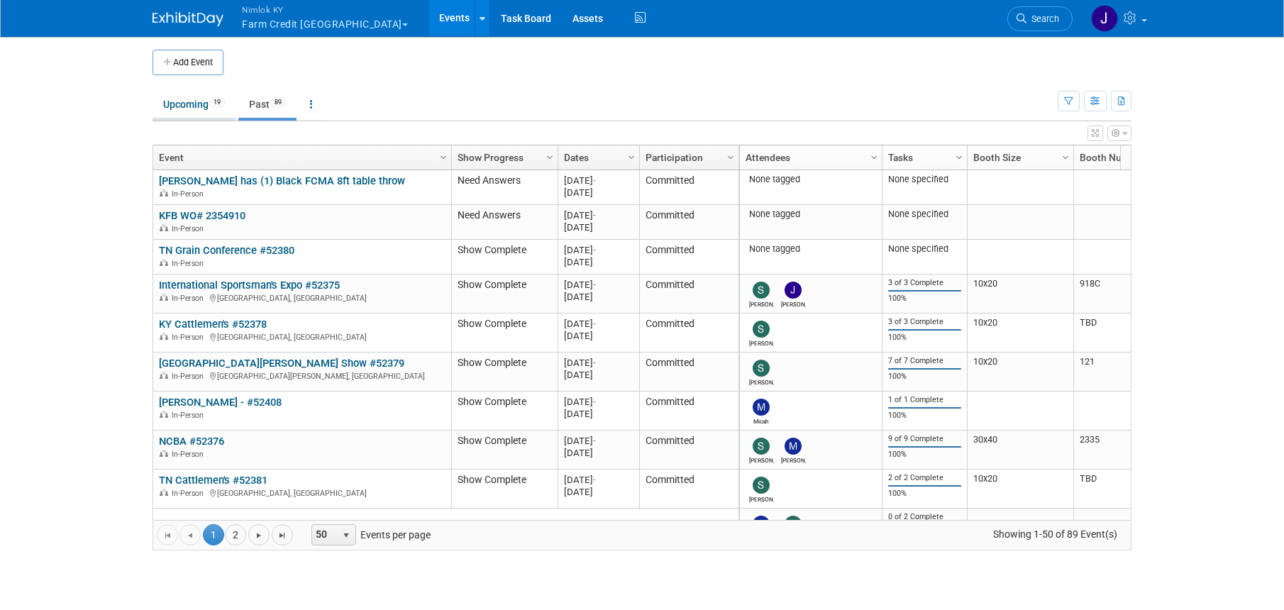
click at [189, 113] on link "Upcoming 19" at bounding box center [193, 104] width 83 height 27
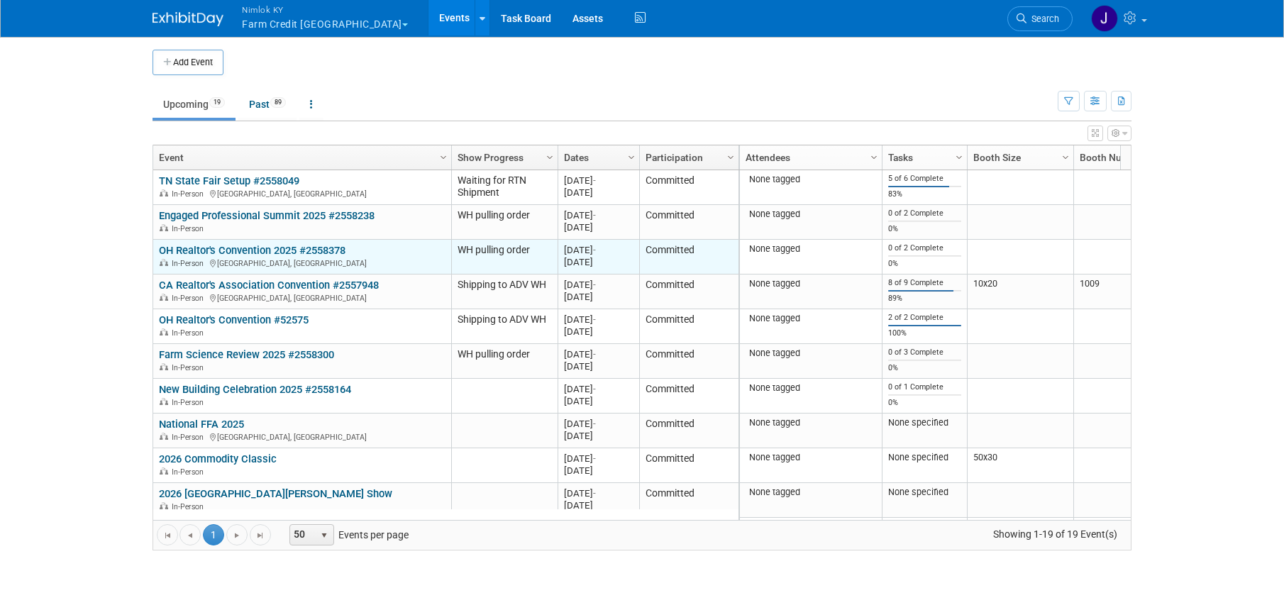
click at [305, 254] on link "OH Realtor's Convention 2025 #2558378" at bounding box center [252, 250] width 187 height 13
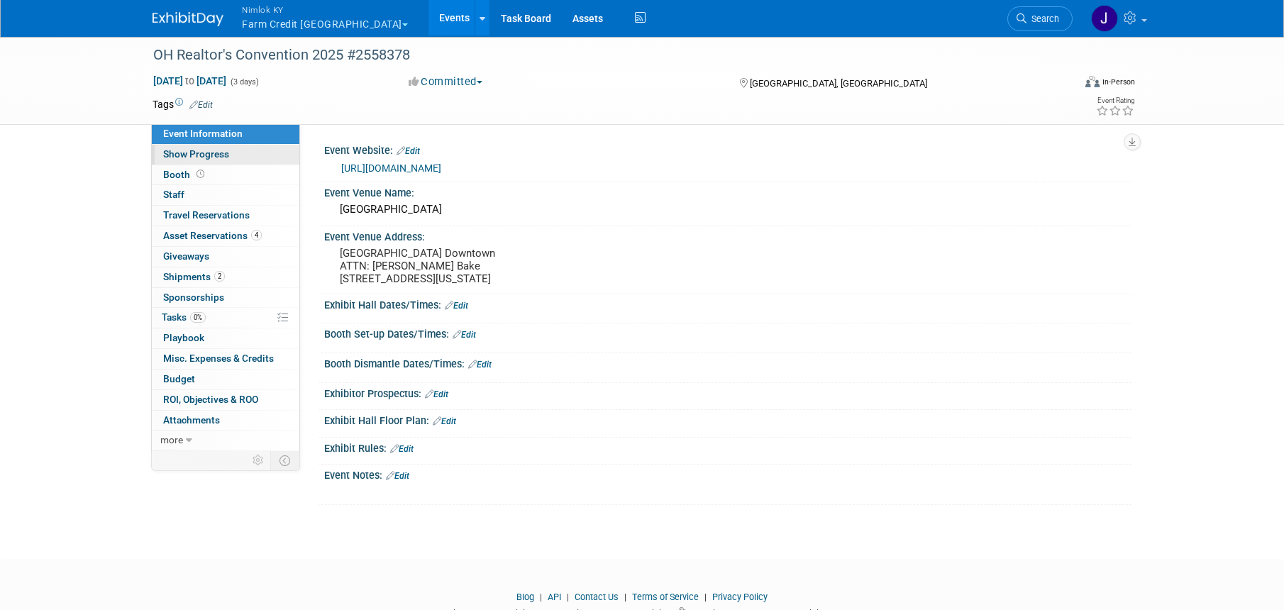
click at [244, 152] on link "Show Progress" at bounding box center [226, 155] width 148 height 20
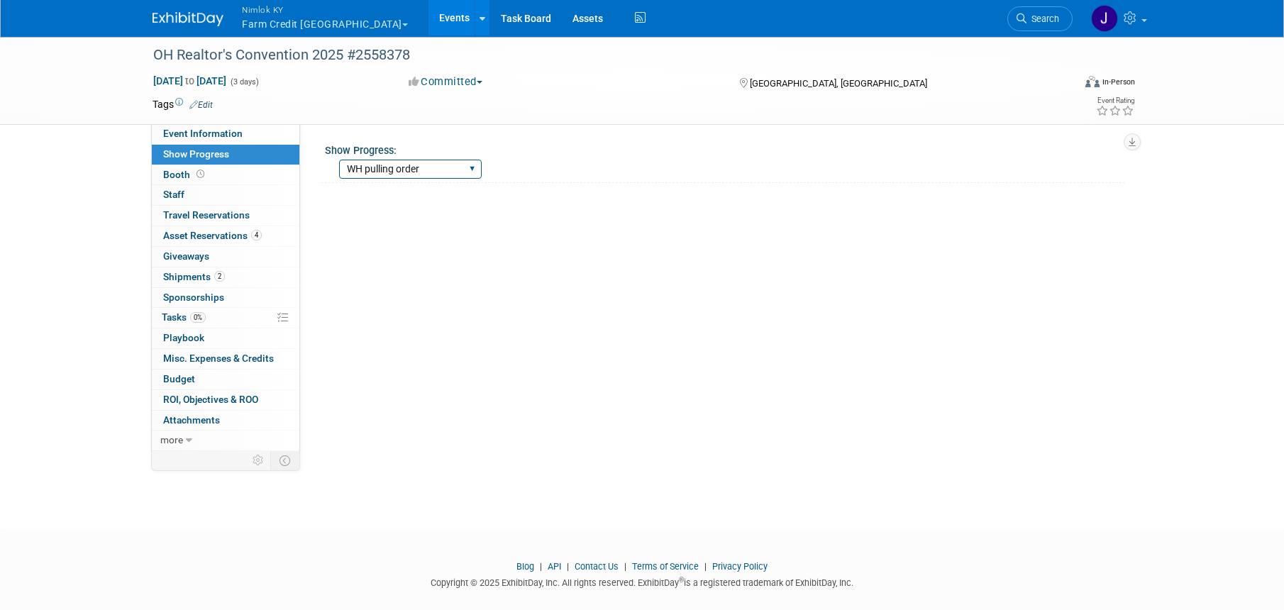
click at [371, 167] on select "Show Complete Working on Services WH pulling order Shipping to ADV WH Show in P…" at bounding box center [410, 169] width 143 height 19
select select "Shipping to ADV WH"
click at [339, 160] on select "Show Complete Working on Services WH pulling order Shipping to ADV WH Show in P…" at bounding box center [410, 169] width 143 height 19
click at [428, 20] on link "Events" at bounding box center [454, 17] width 52 height 35
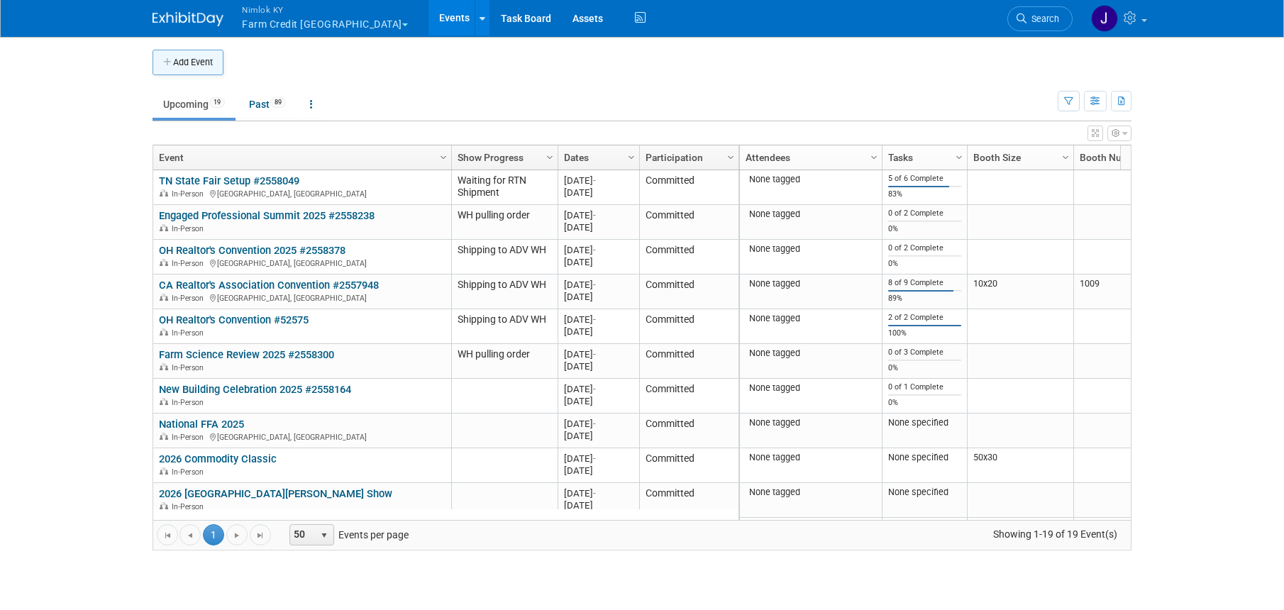
click at [200, 59] on button "Add Event" at bounding box center [187, 63] width 71 height 26
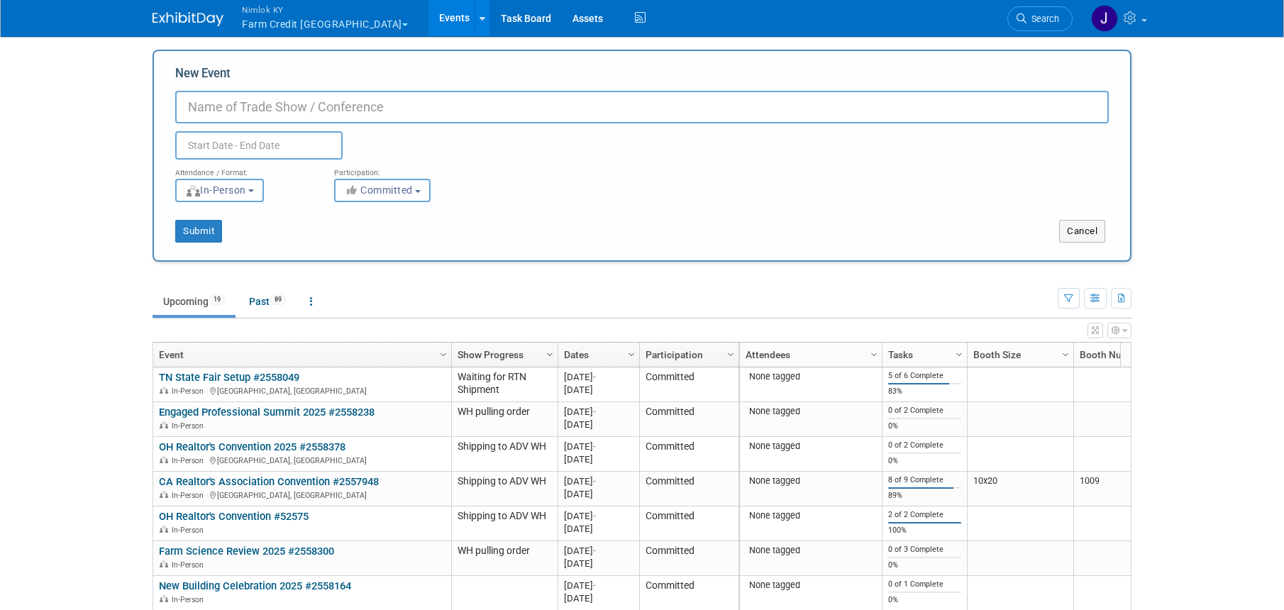
click at [309, 106] on input "New Event" at bounding box center [641, 107] width 933 height 33
type input "/"
type input "[PERSON_NAME] Event [DATE]"
click at [284, 141] on input "text" at bounding box center [258, 145] width 167 height 28
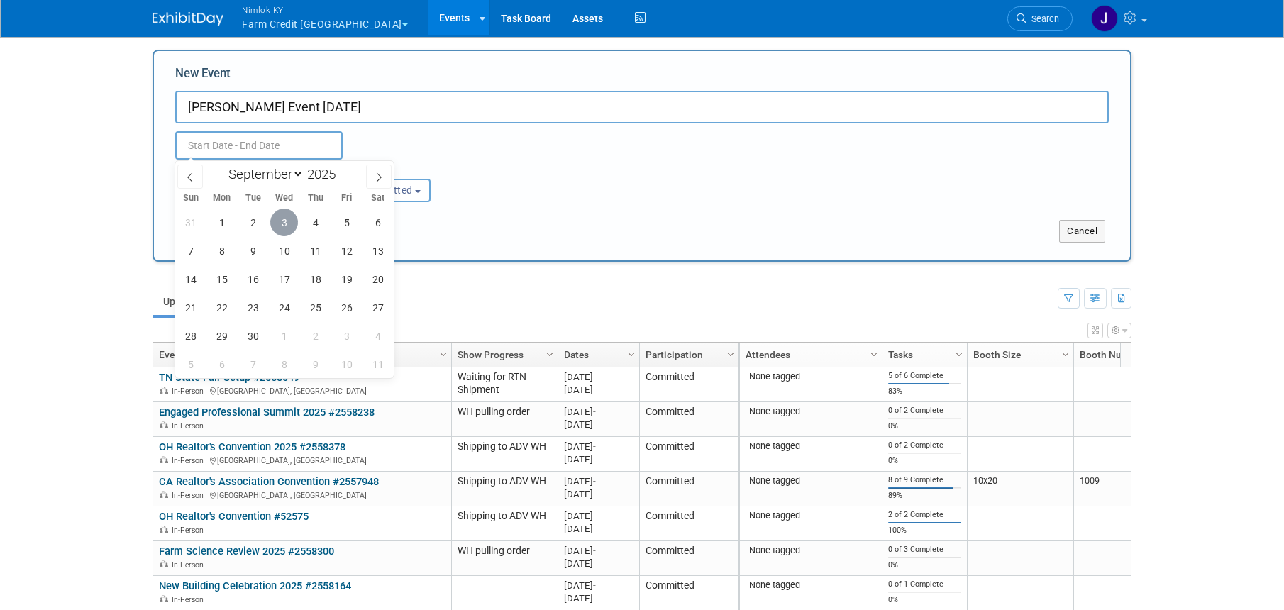
click at [286, 218] on span "3" at bounding box center [284, 222] width 28 height 28
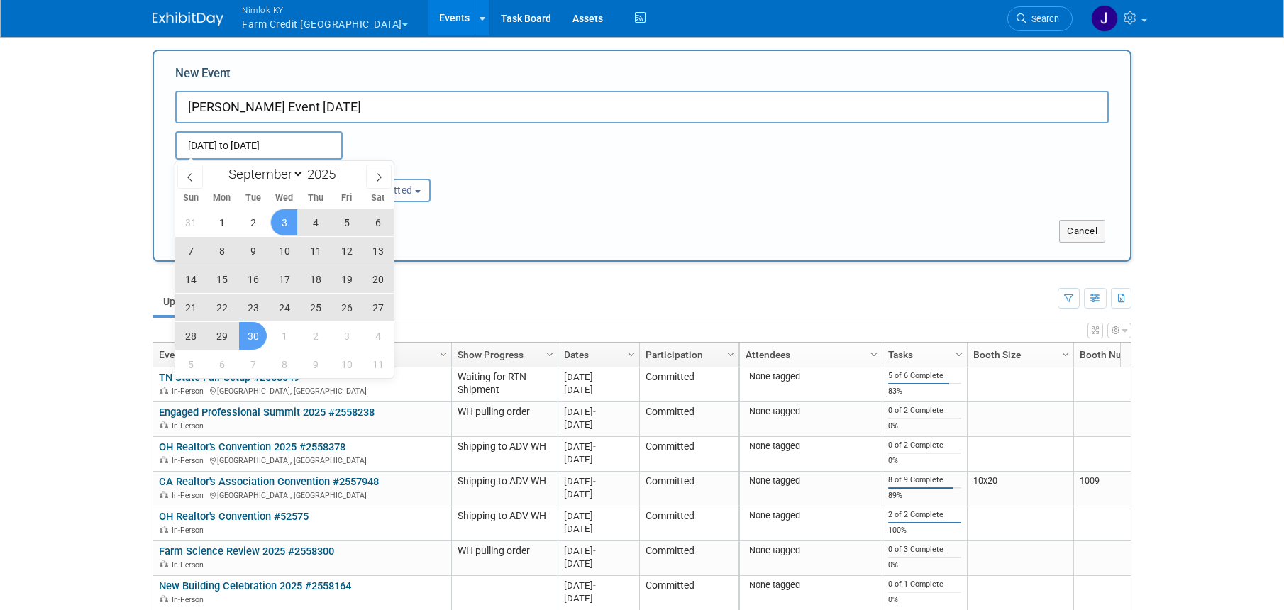
click at [257, 335] on span "30" at bounding box center [253, 336] width 28 height 28
type input "[DATE] to [DATE]"
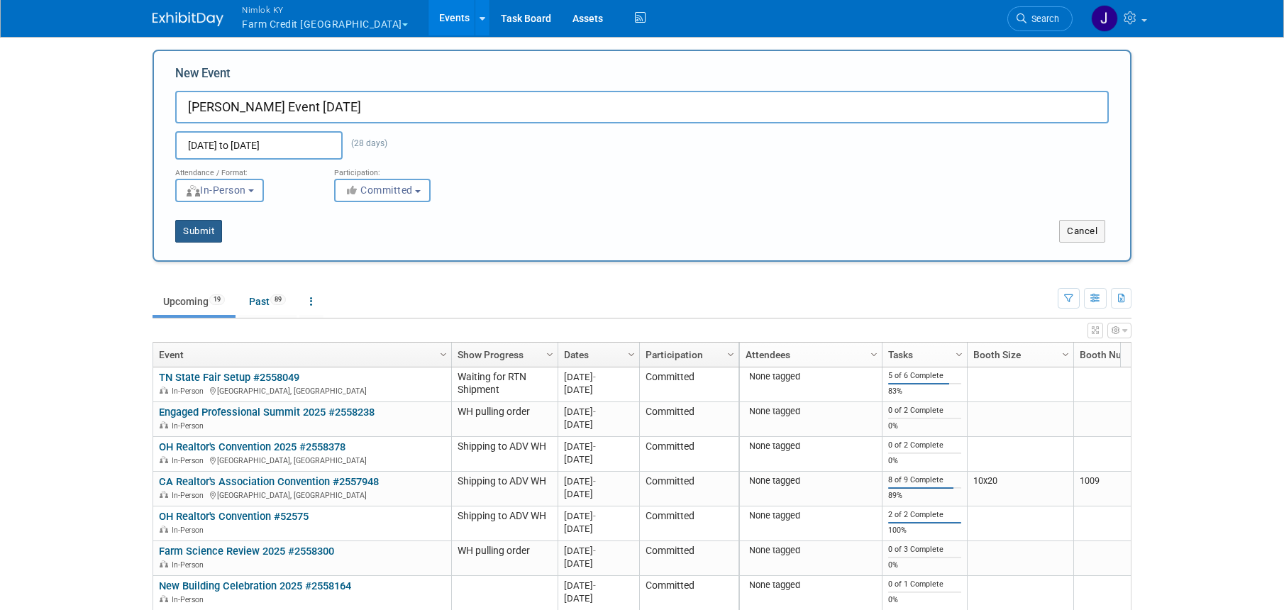
click at [191, 231] on button "Submit" at bounding box center [198, 231] width 47 height 23
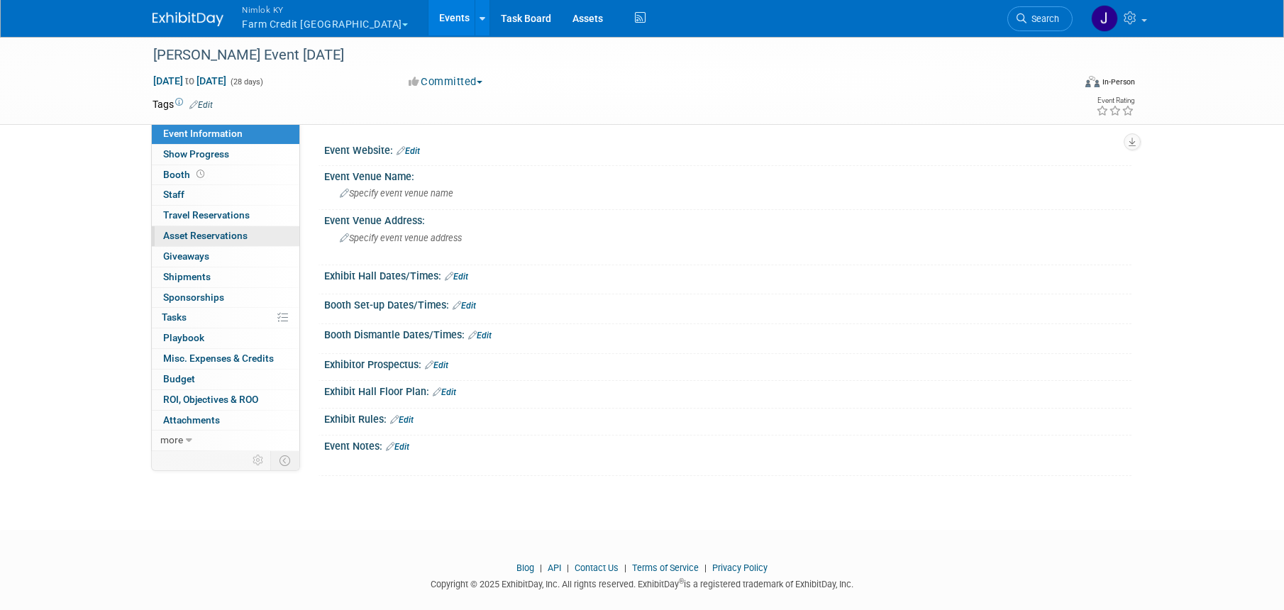
click at [228, 230] on span "Asset Reservations 0" at bounding box center [205, 235] width 84 height 11
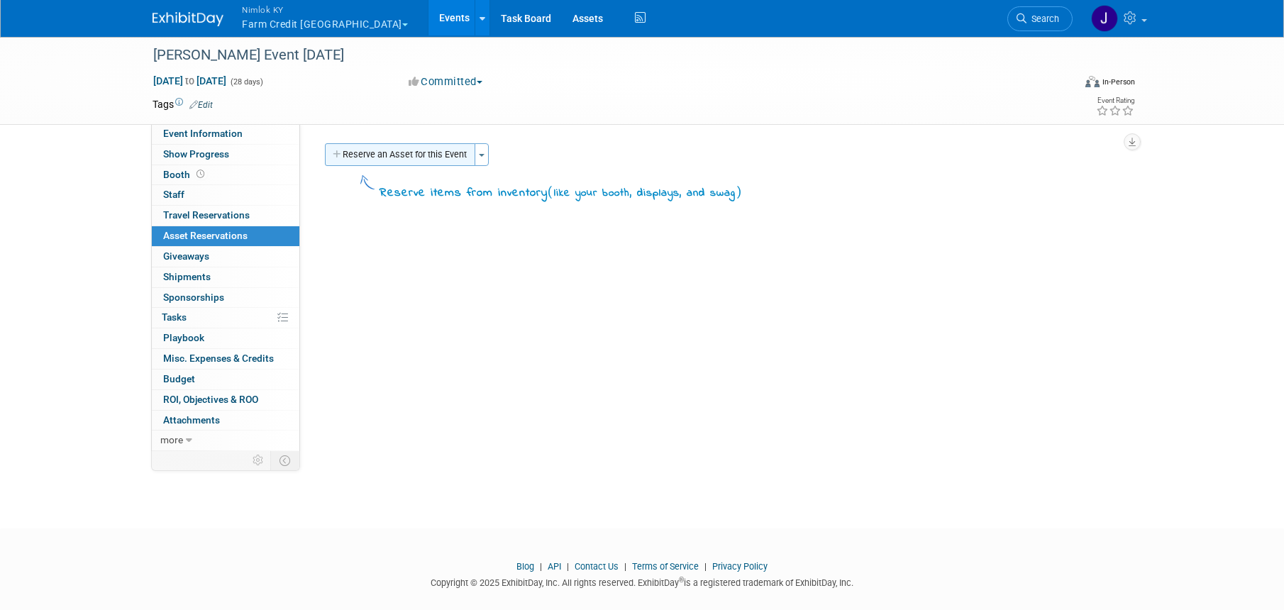
click at [372, 158] on button "Reserve an Asset for this Event" at bounding box center [400, 154] width 150 height 23
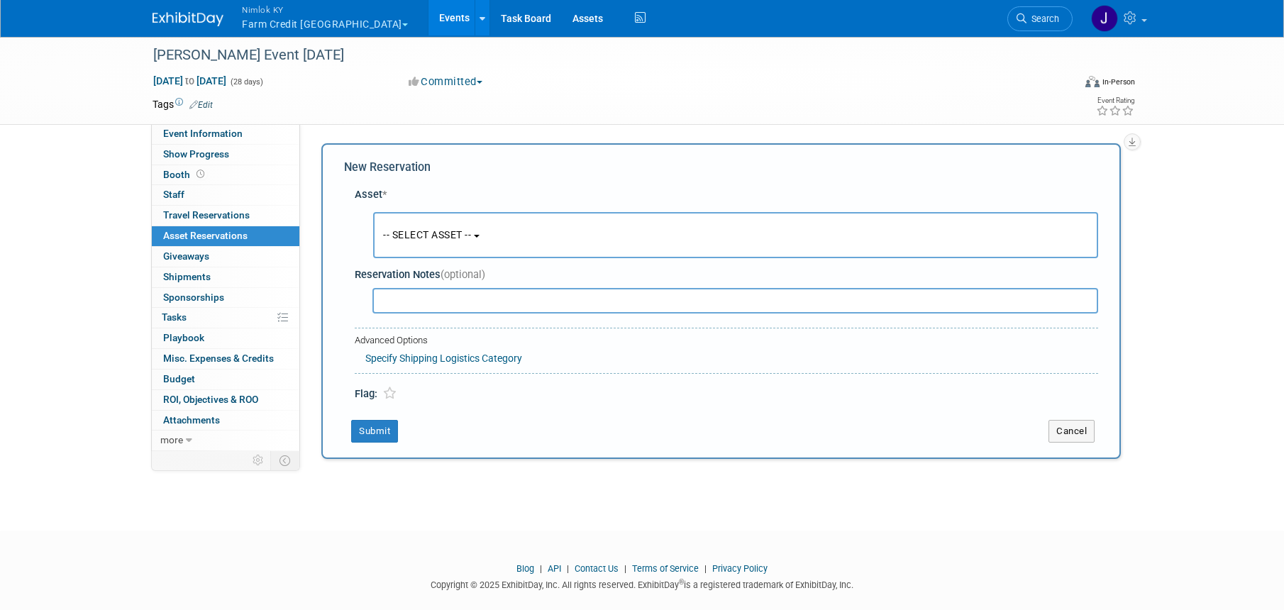
scroll to position [13, 0]
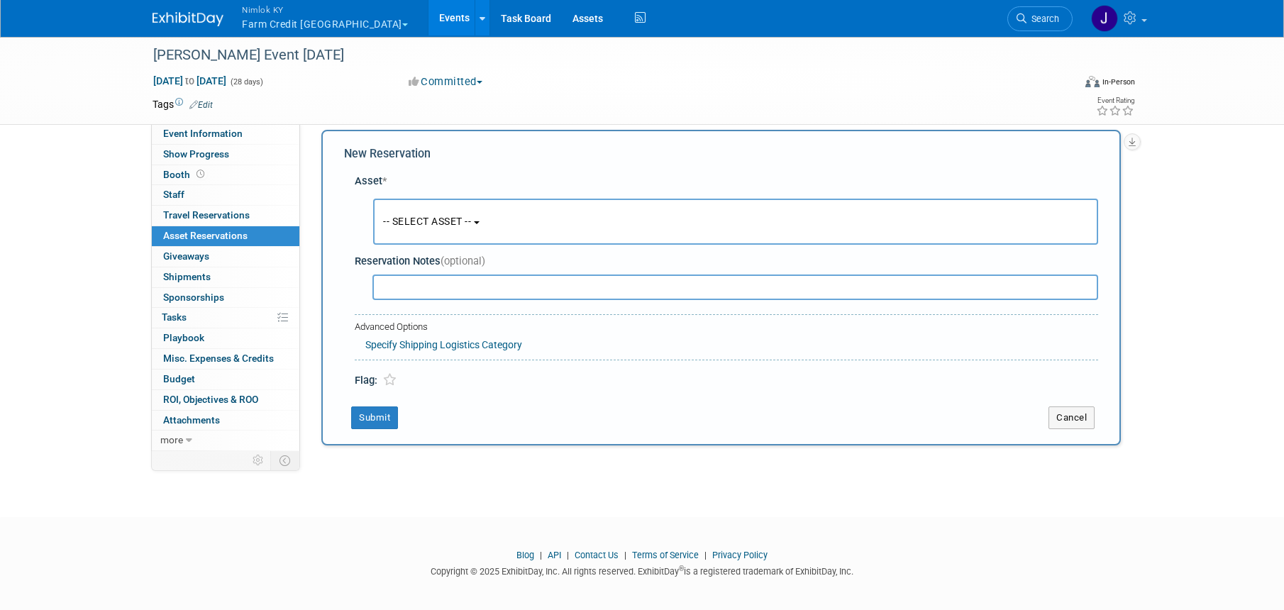
click at [529, 228] on button "-- SELECT ASSET --" at bounding box center [735, 222] width 725 height 46
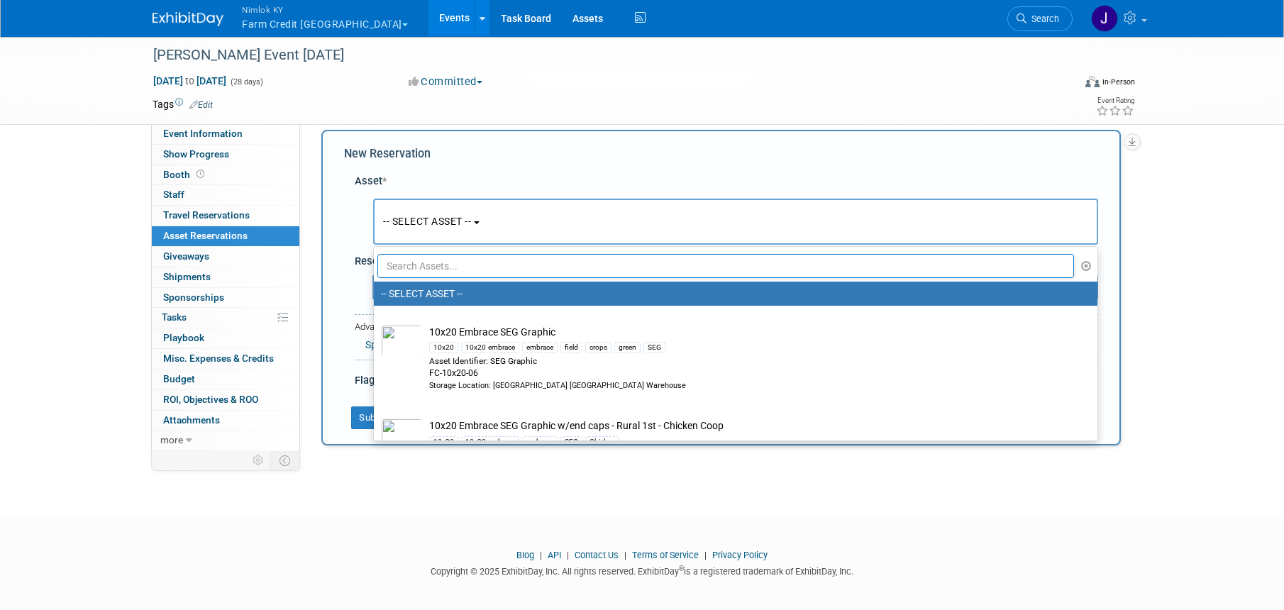
click at [531, 258] on input "text" at bounding box center [725, 266] width 696 height 24
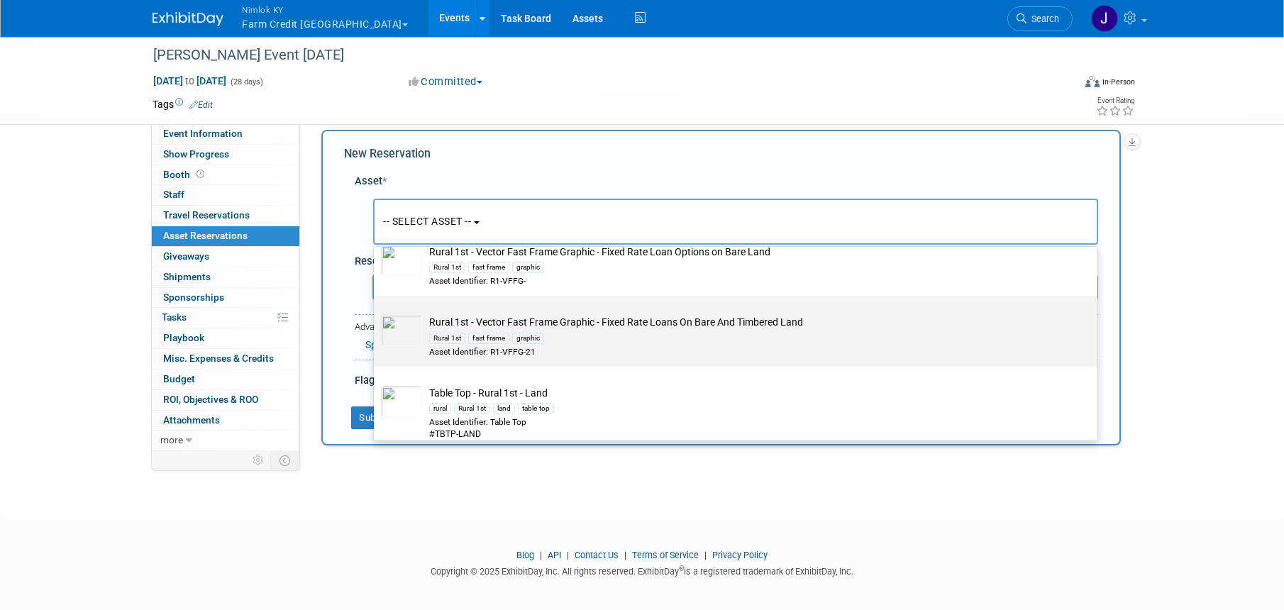
scroll to position [67, 0]
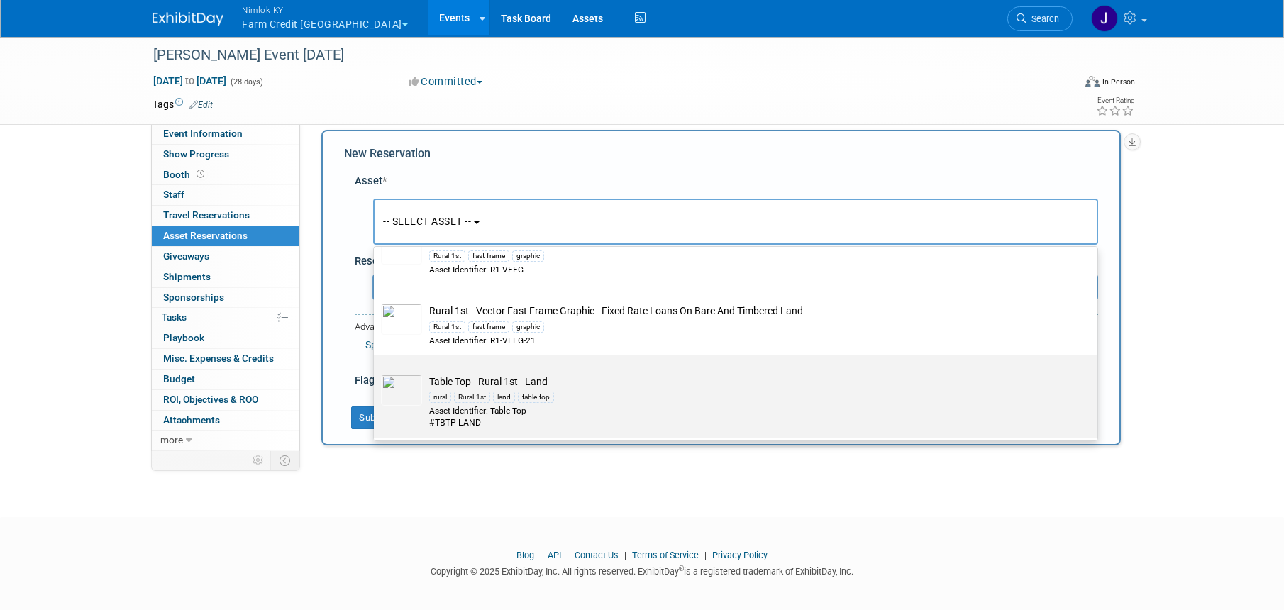
type input "land"
click at [586, 374] on td "Table Top - Rural 1st - Land rural Rural 1st land table top Asset Identifier: T…" at bounding box center [745, 401] width 647 height 55
click at [376, 372] on input "Table Top - Rural 1st - Land rural Rural 1st land table top Asset Identifier: T…" at bounding box center [371, 367] width 9 height 9
select select "10716202"
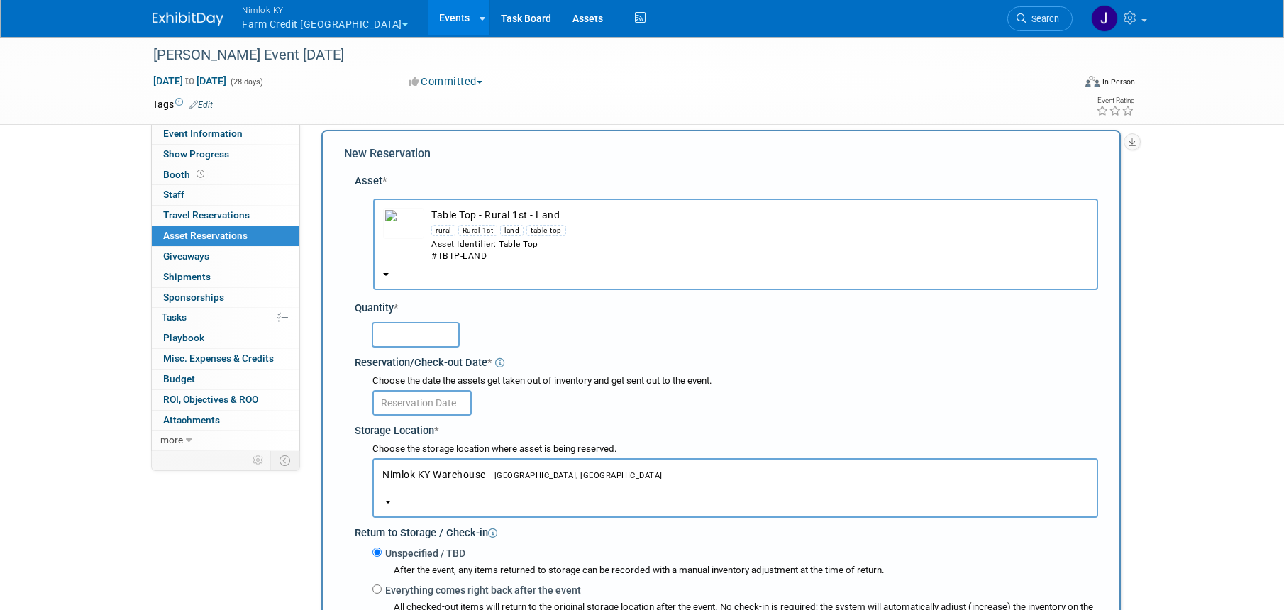
click at [438, 336] on input "text" at bounding box center [416, 335] width 88 height 26
type input "1"
click at [421, 407] on input "text" at bounding box center [421, 403] width 99 height 26
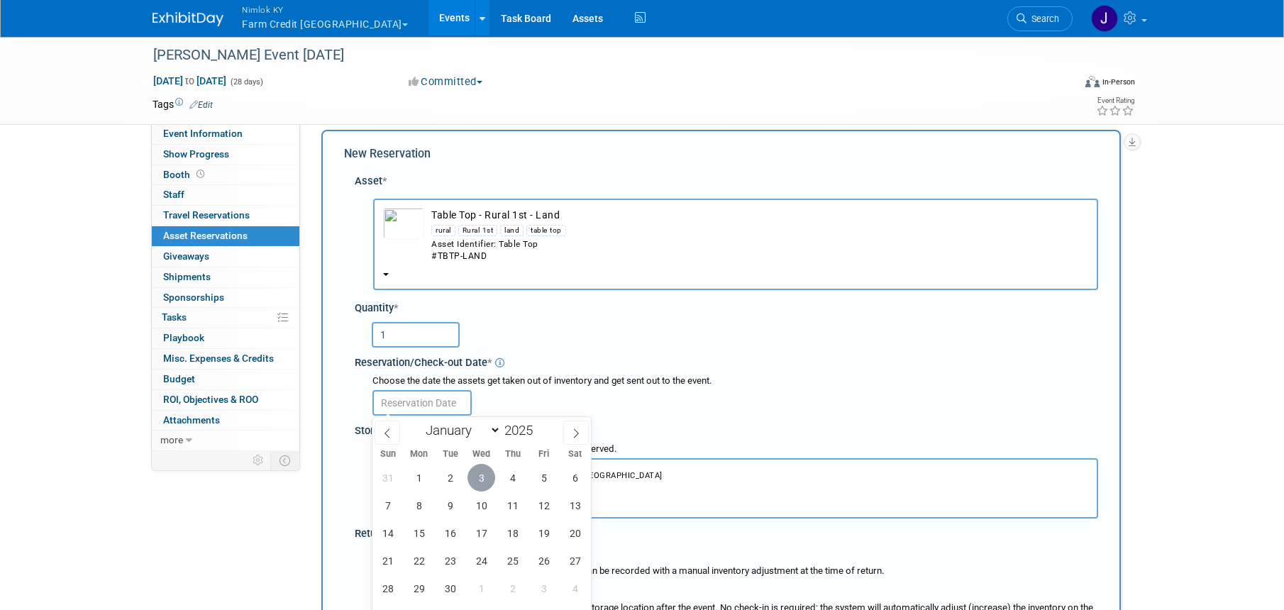
click at [482, 474] on span "3" at bounding box center [481, 478] width 28 height 28
type input "[DATE]"
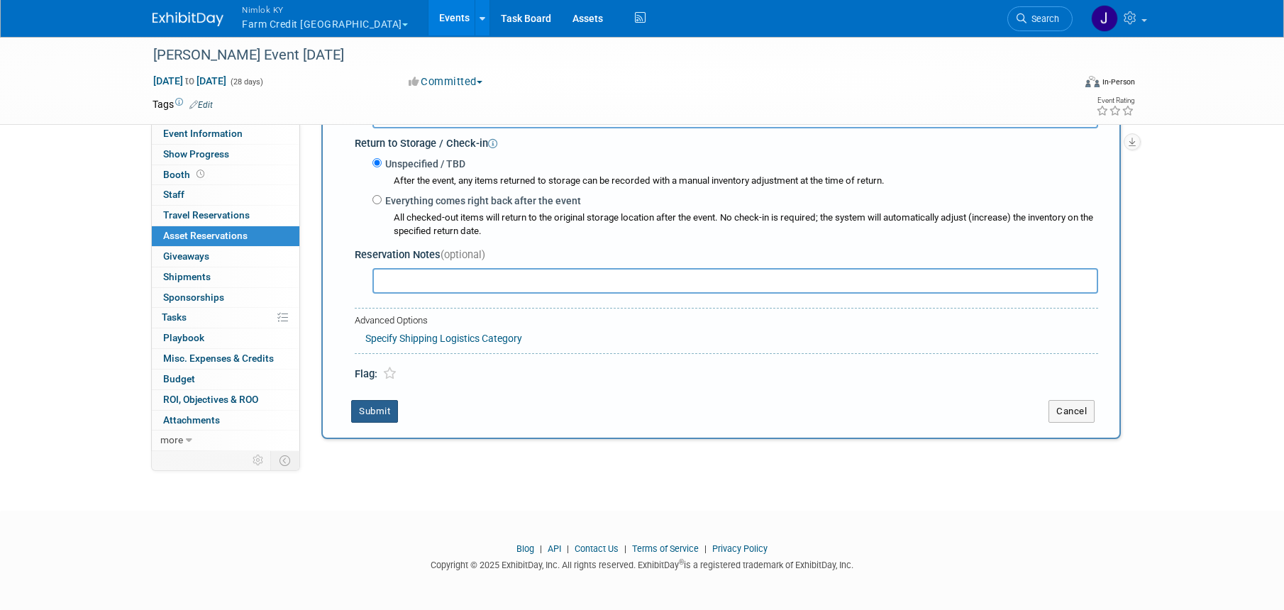
click at [386, 408] on button "Submit" at bounding box center [374, 411] width 47 height 23
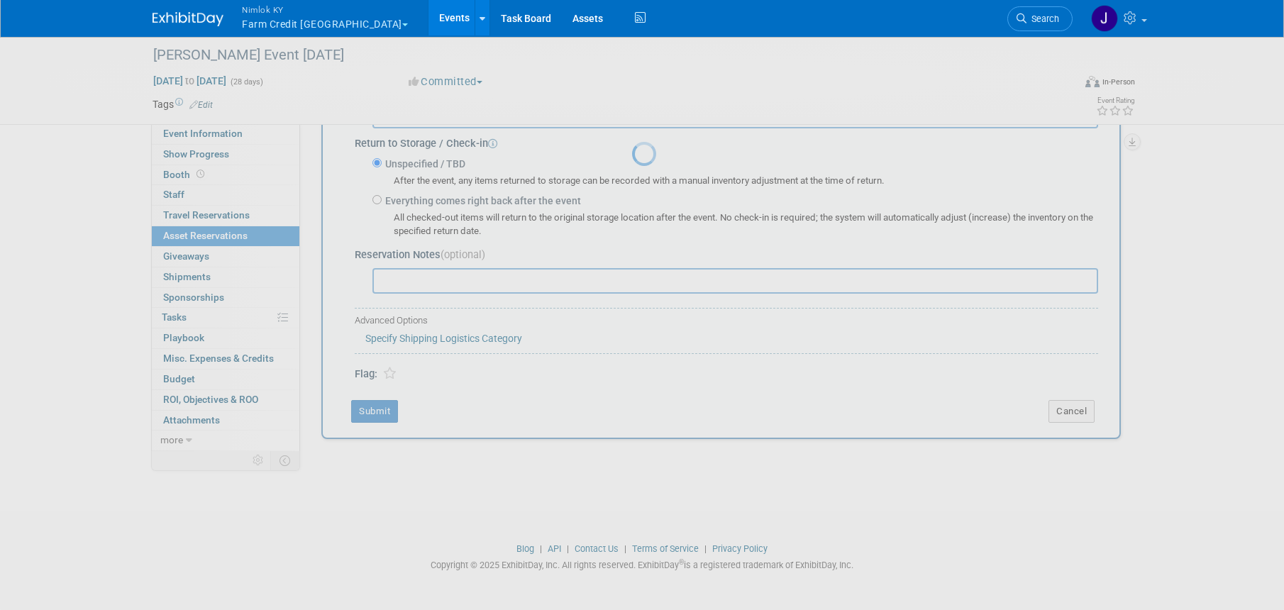
scroll to position [18, 0]
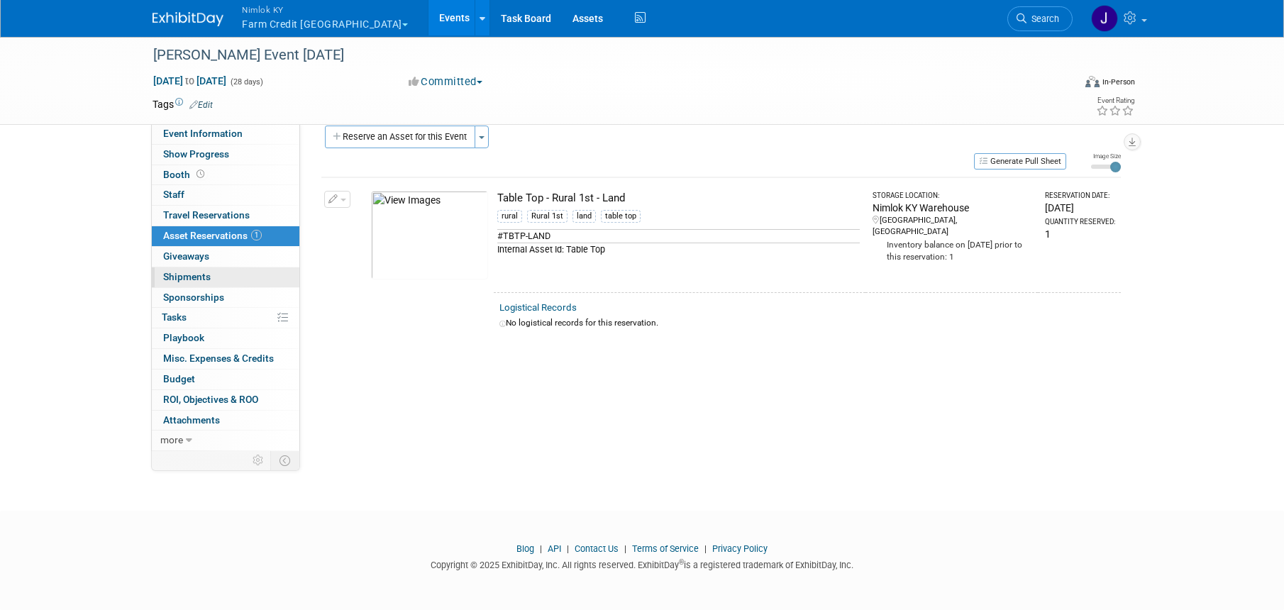
click at [209, 279] on span "Shipments 0" at bounding box center [187, 276] width 48 height 11
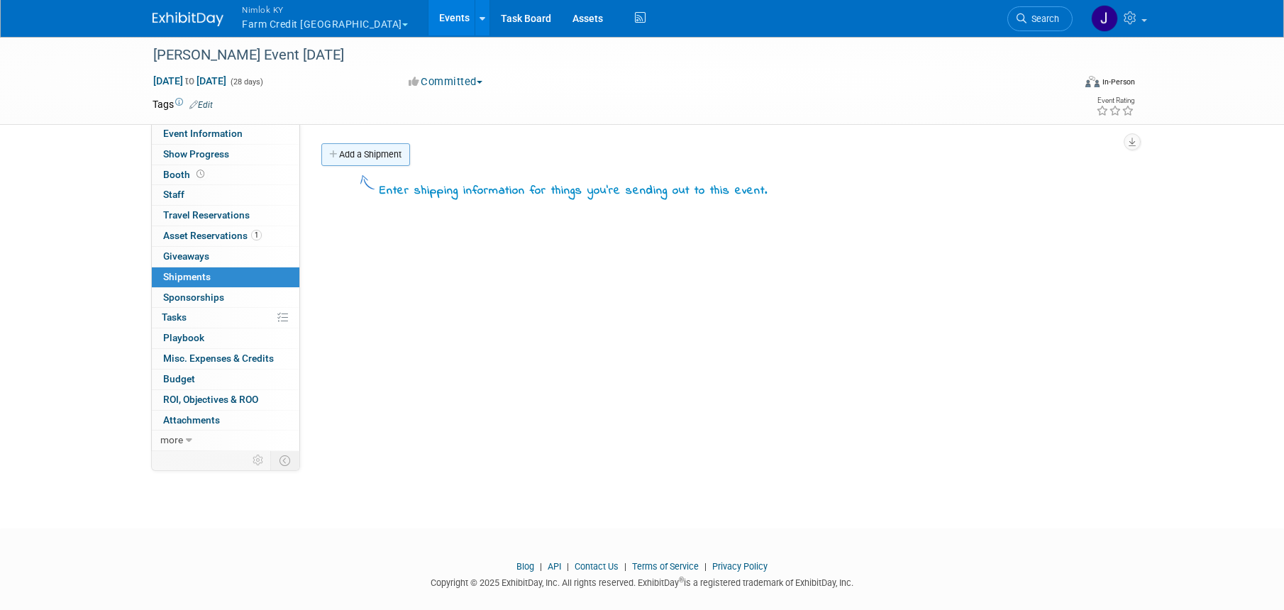
click at [387, 153] on link "Add a Shipment" at bounding box center [365, 154] width 89 height 23
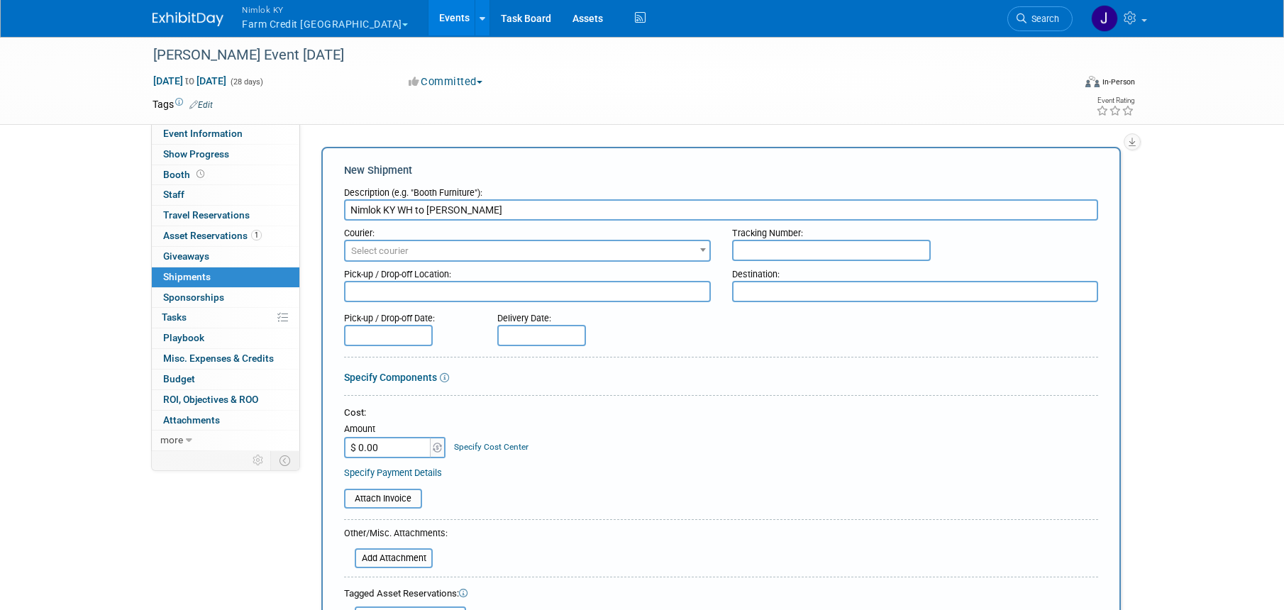
type input "Nimlok KY WH to [PERSON_NAME]"
click at [515, 249] on span "Select courier" at bounding box center [527, 251] width 364 height 20
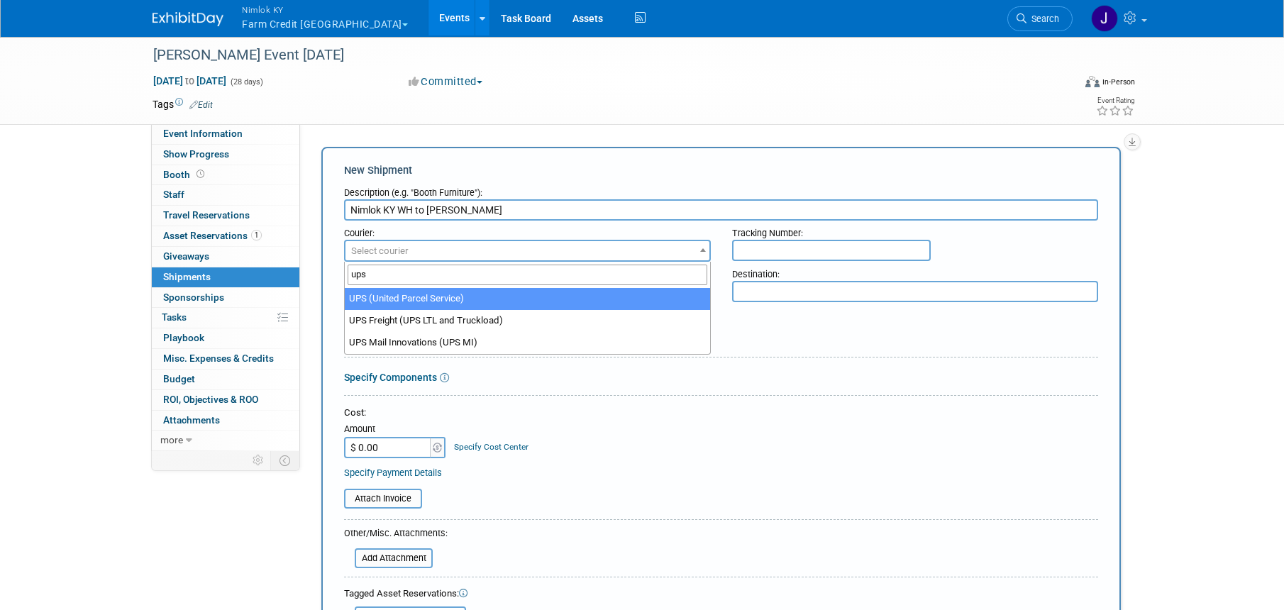
type input "ups"
select select "508"
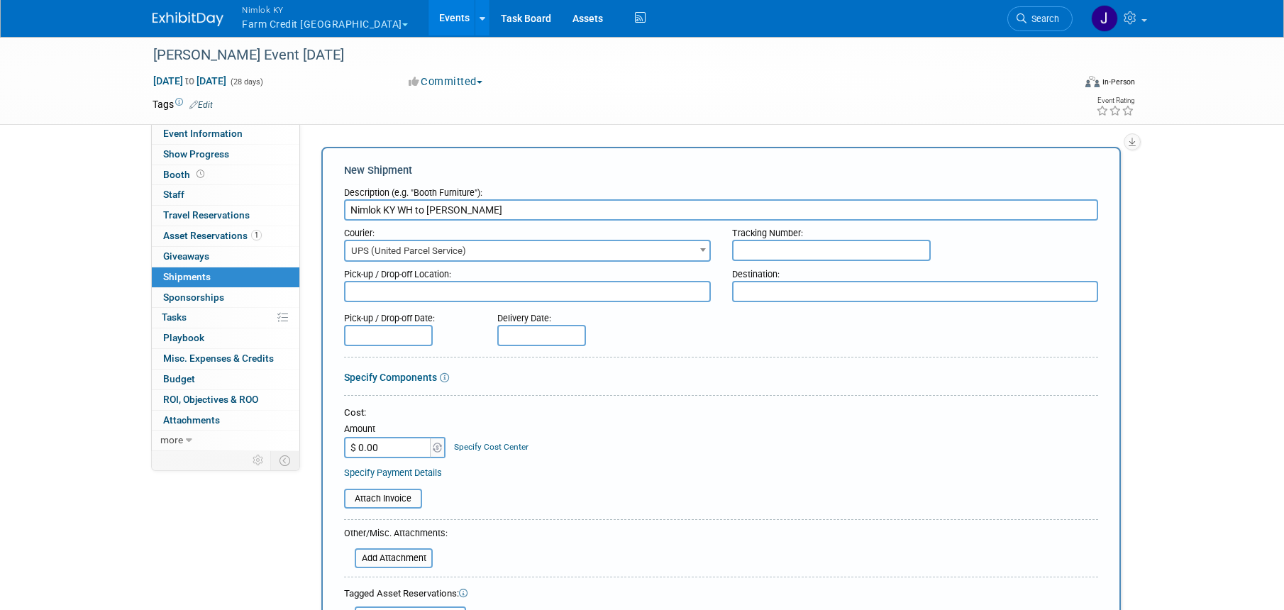
click at [506, 286] on textarea at bounding box center [527, 291] width 367 height 21
type textarea "N"
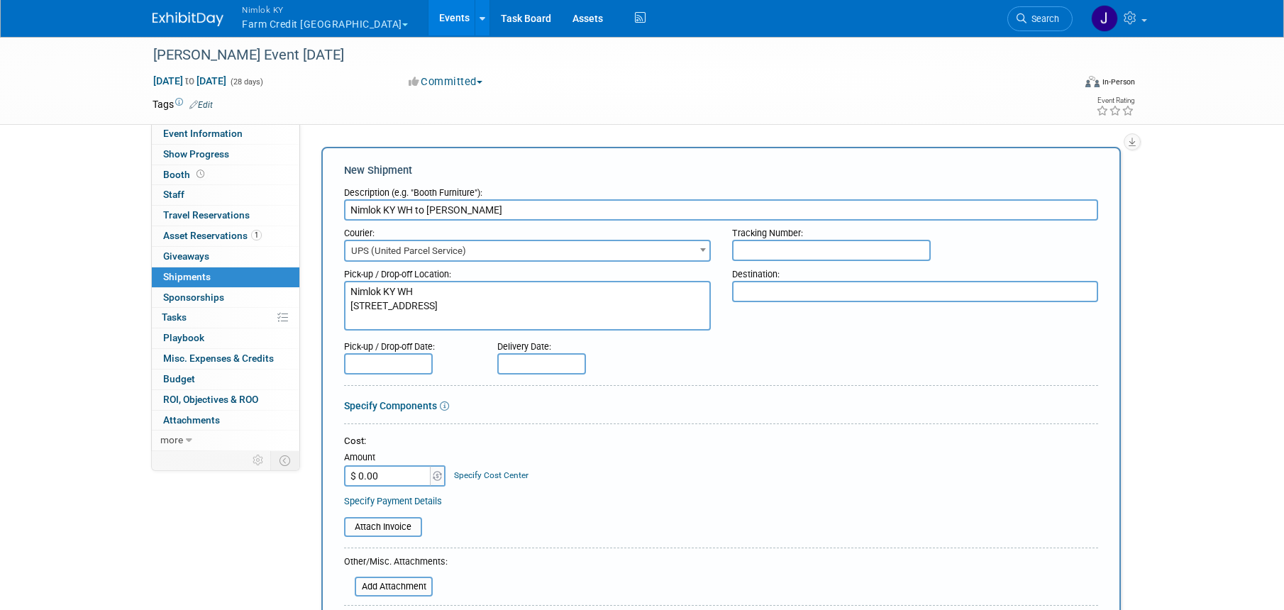
type textarea "Nimlok KY WH [STREET_ADDRESS]"
click at [830, 289] on textarea at bounding box center [915, 291] width 367 height 21
paste textarea "Rural 1st ATTN: [PERSON_NAME] [STREET_ADDRESS][PERSON_NAME]"
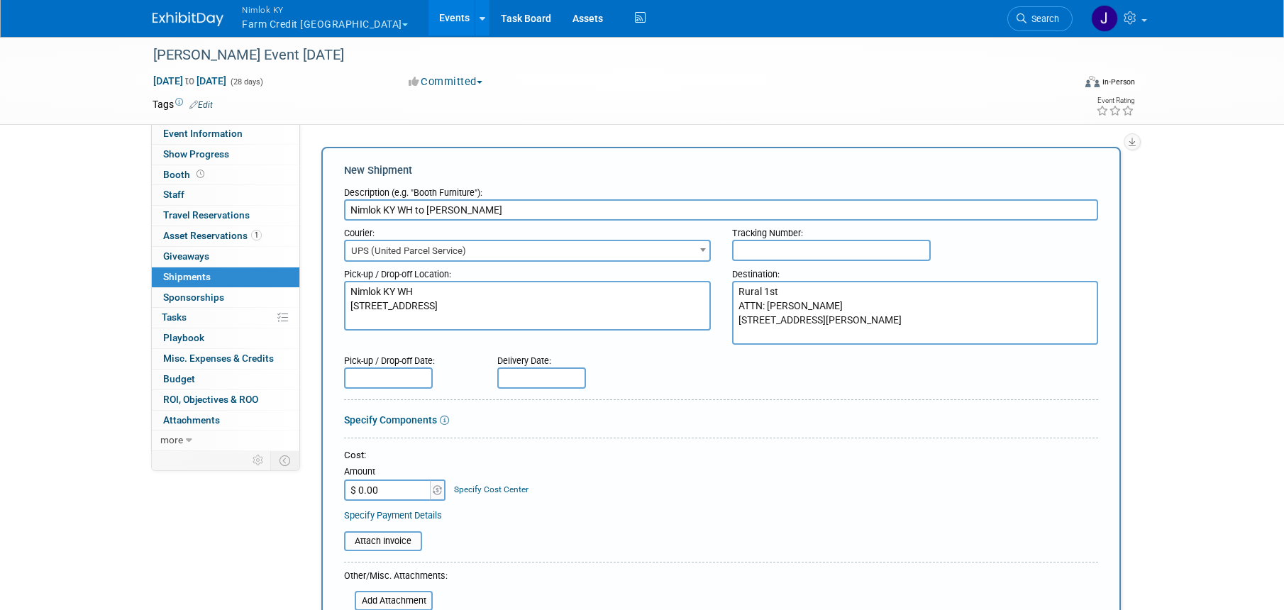
type textarea "Rural 1st ATTN: [PERSON_NAME] [STREET_ADDRESS][PERSON_NAME]"
click at [690, 413] on div "Specify Components" at bounding box center [721, 420] width 754 height 14
click at [394, 379] on input "text" at bounding box center [388, 377] width 89 height 21
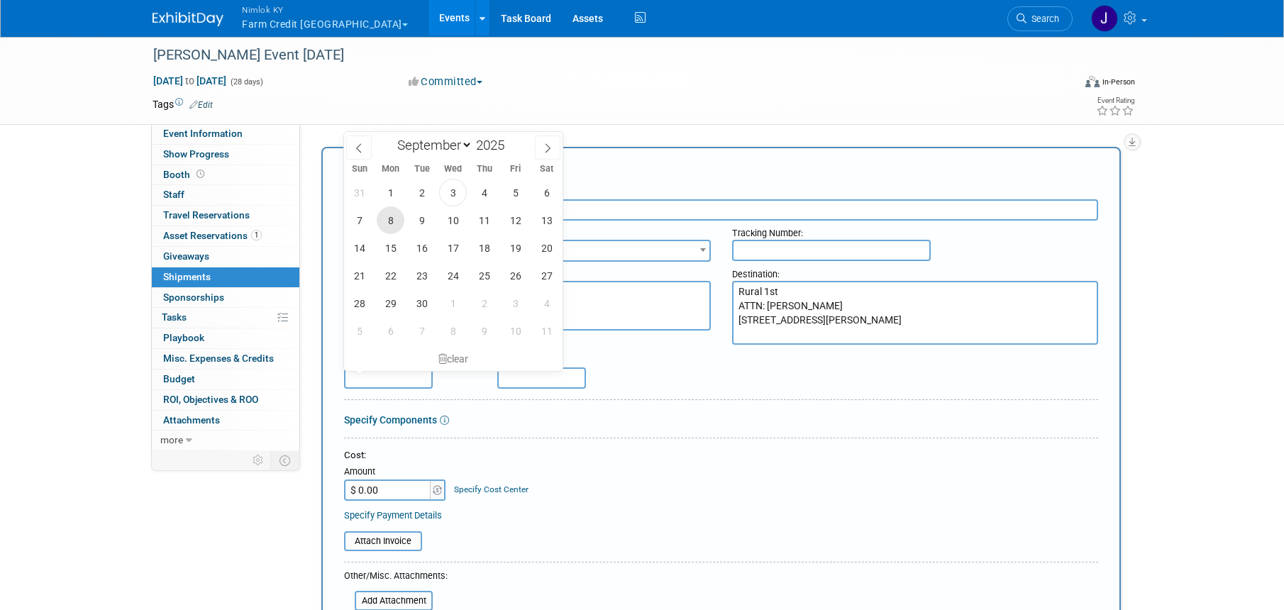
click at [393, 221] on span "8" at bounding box center [391, 220] width 28 height 28
type input "[DATE]"
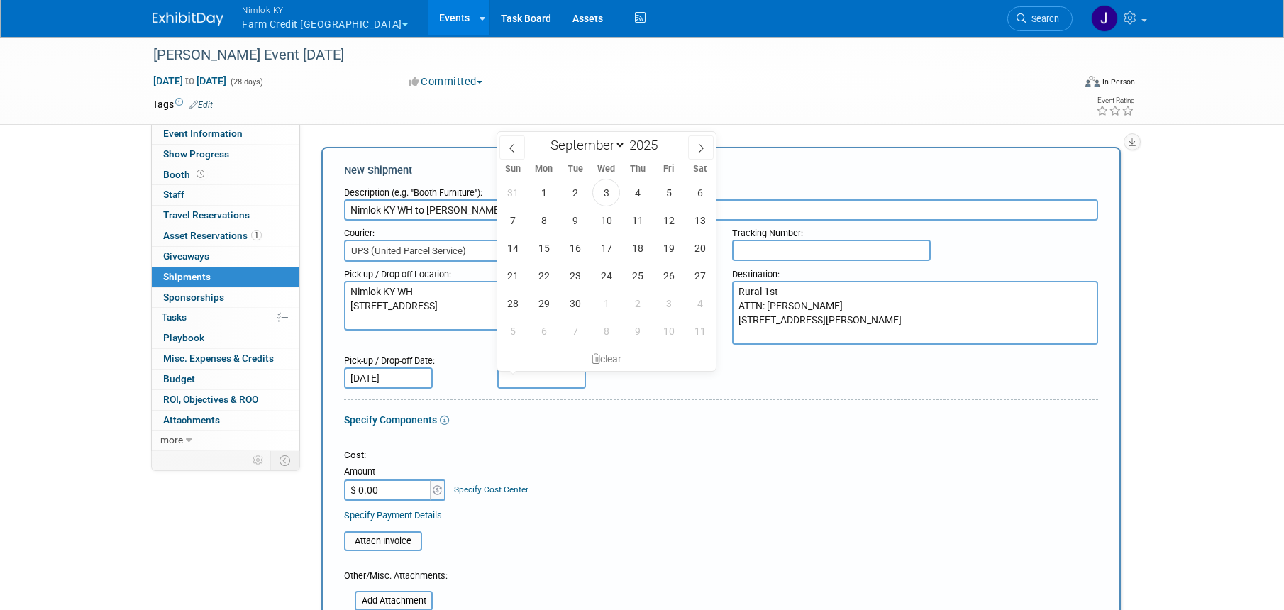
click at [540, 381] on input "text" at bounding box center [541, 377] width 89 height 21
click at [547, 252] on span "15" at bounding box center [544, 248] width 28 height 28
type input "[DATE]"
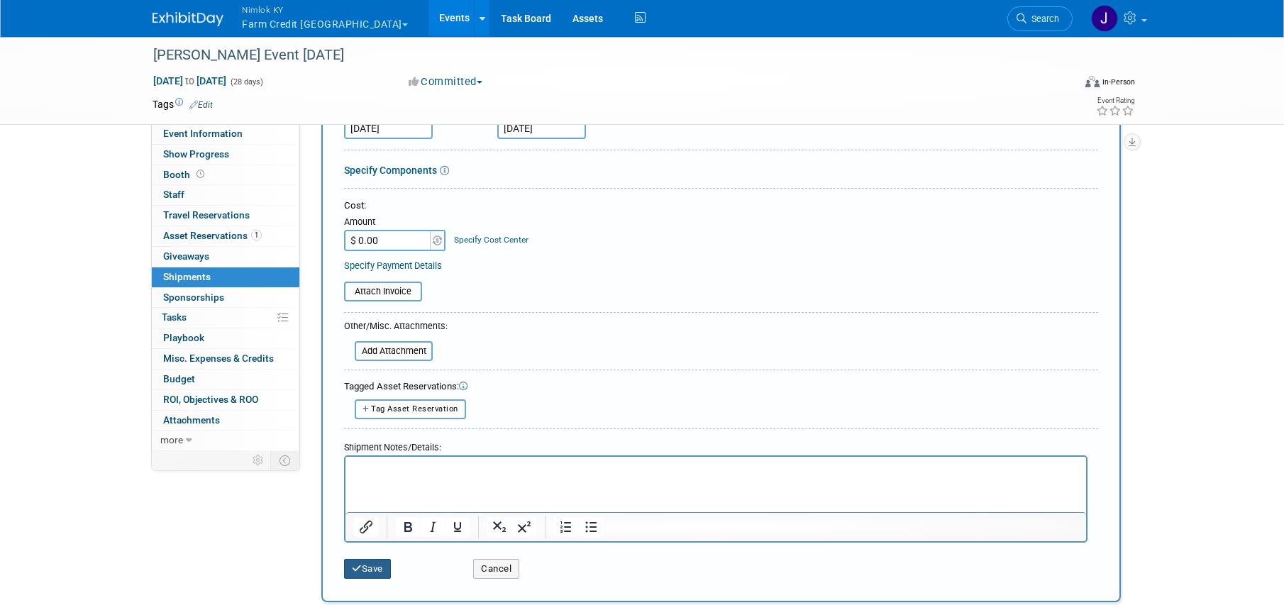
click at [381, 568] on button "Save" at bounding box center [367, 569] width 47 height 20
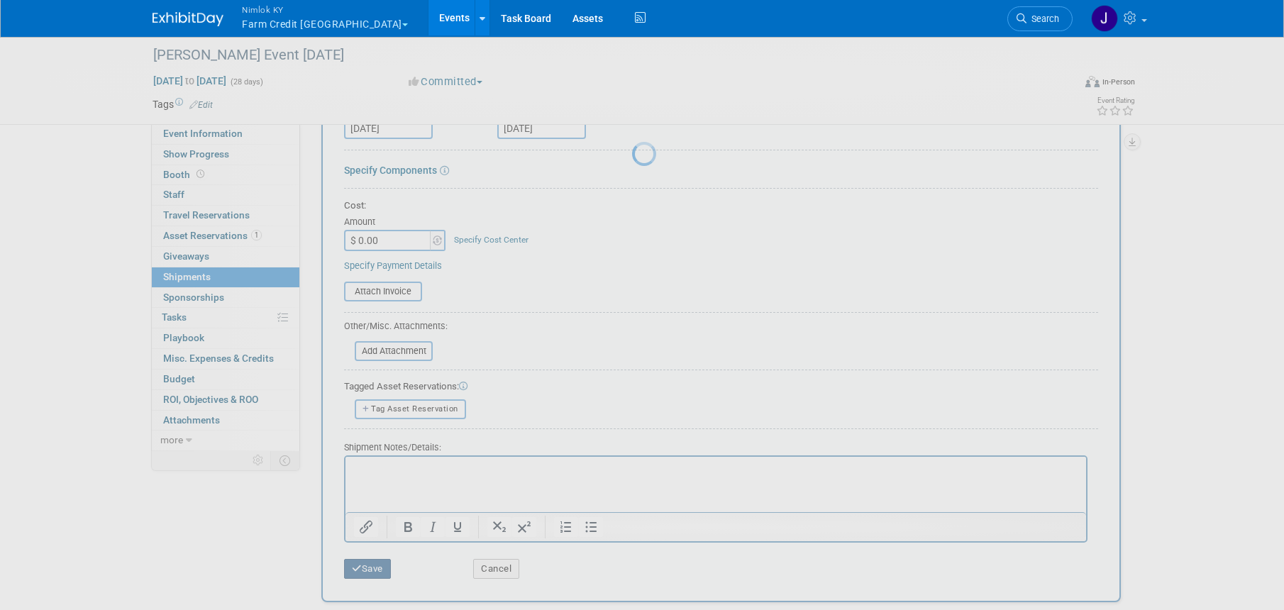
scroll to position [18, 0]
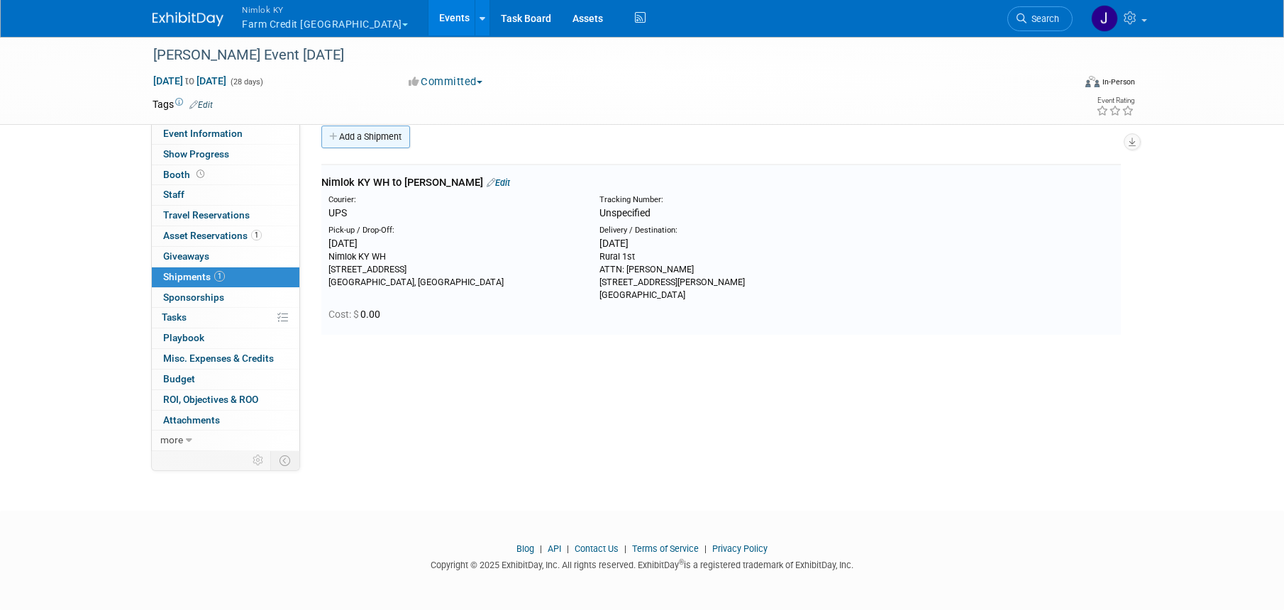
click at [380, 140] on link "Add a Shipment" at bounding box center [365, 137] width 89 height 23
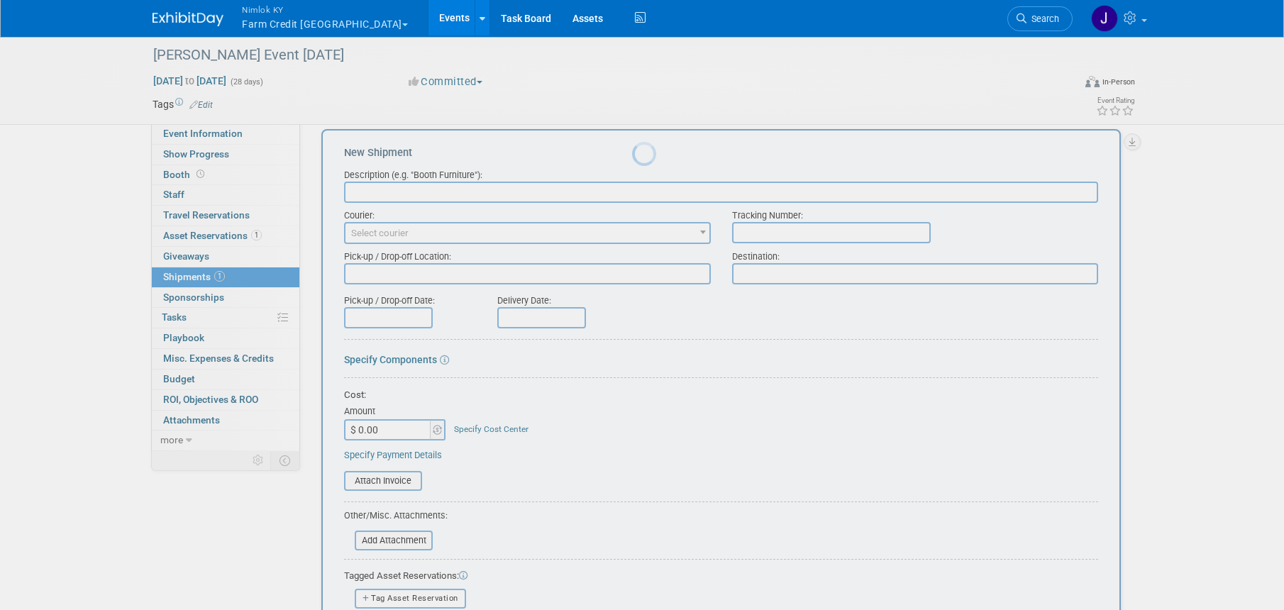
scroll to position [0, 0]
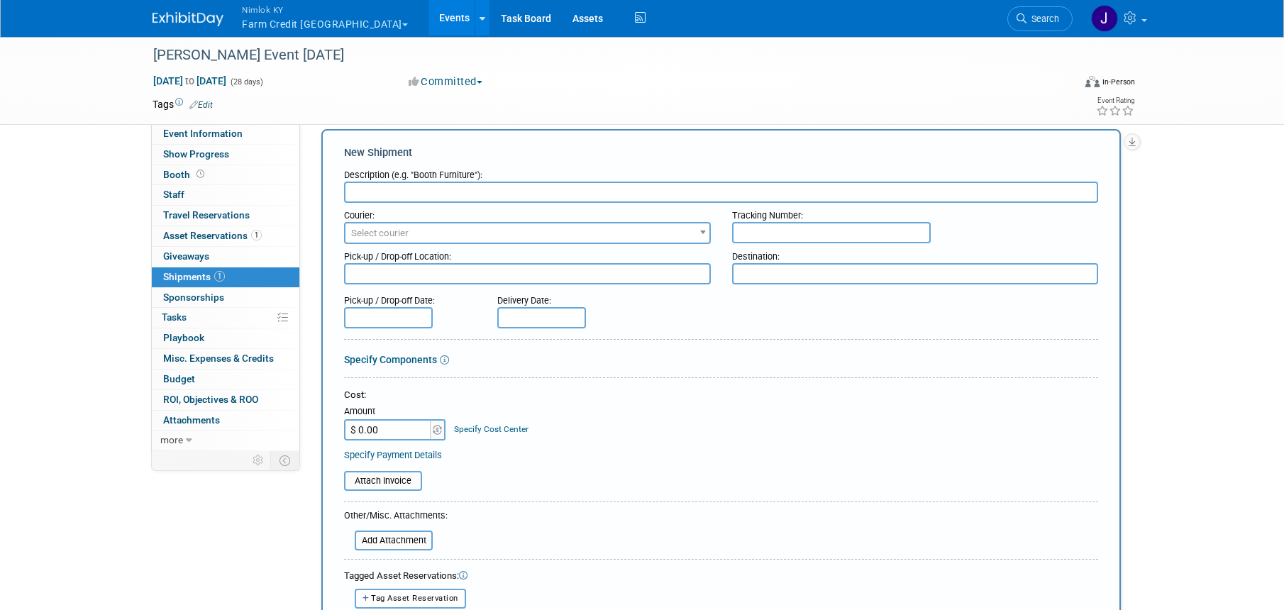
click at [431, 192] on input "text" at bounding box center [721, 192] width 754 height 21
type input "[PERSON_NAME] to Nimlok KY WH"
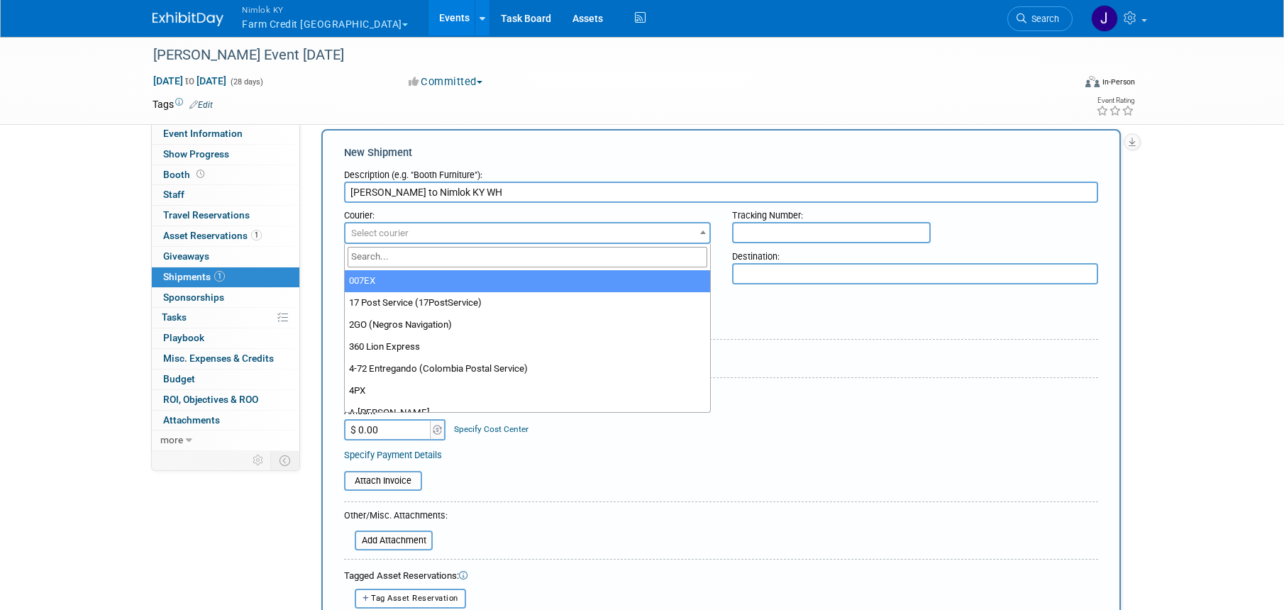
click at [419, 229] on span "Select courier" at bounding box center [527, 233] width 364 height 20
type input "ups"
select select "508"
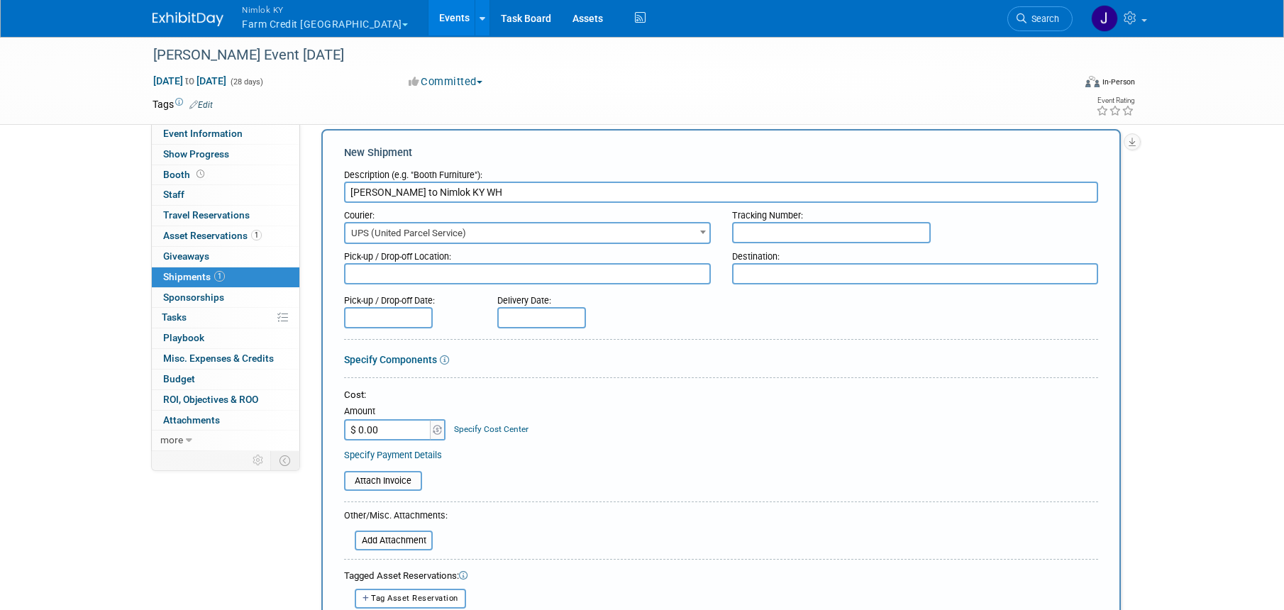
click at [424, 283] on textarea at bounding box center [527, 273] width 367 height 21
paste textarea "Rural 1st ATTN: [PERSON_NAME] [STREET_ADDRESS][PERSON_NAME]"
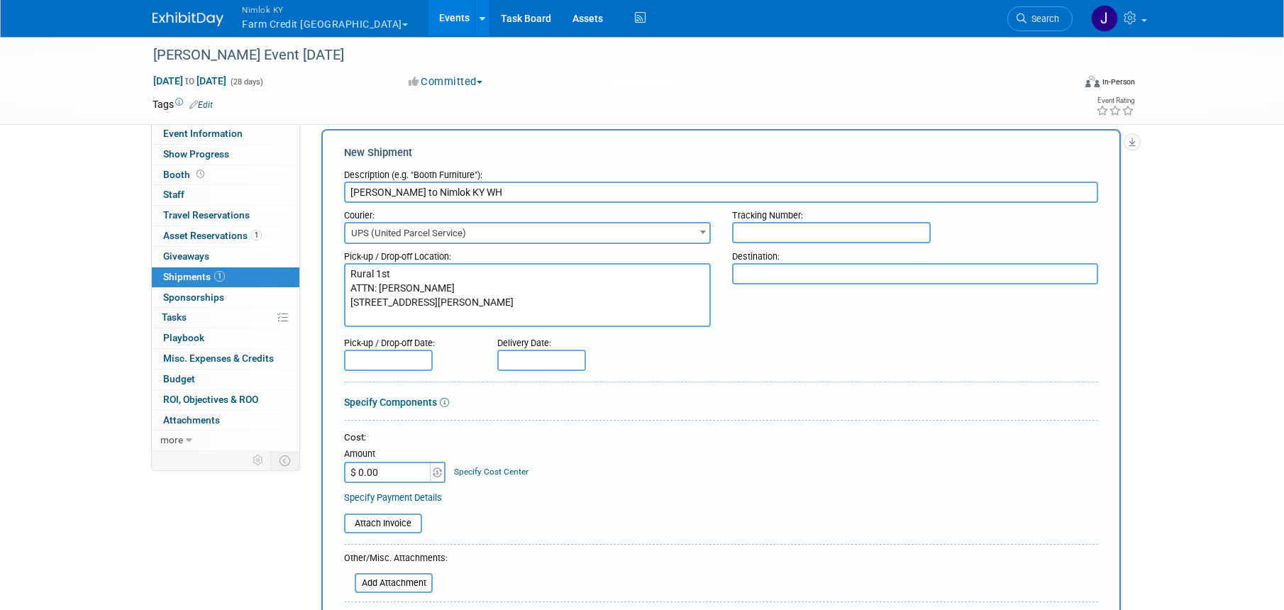
type textarea "Rural 1st ATTN: [PERSON_NAME] [STREET_ADDRESS][PERSON_NAME]"
click at [810, 273] on textarea at bounding box center [915, 273] width 367 height 21
type textarea "Nimlok KY [STREET_ADDRESS]"
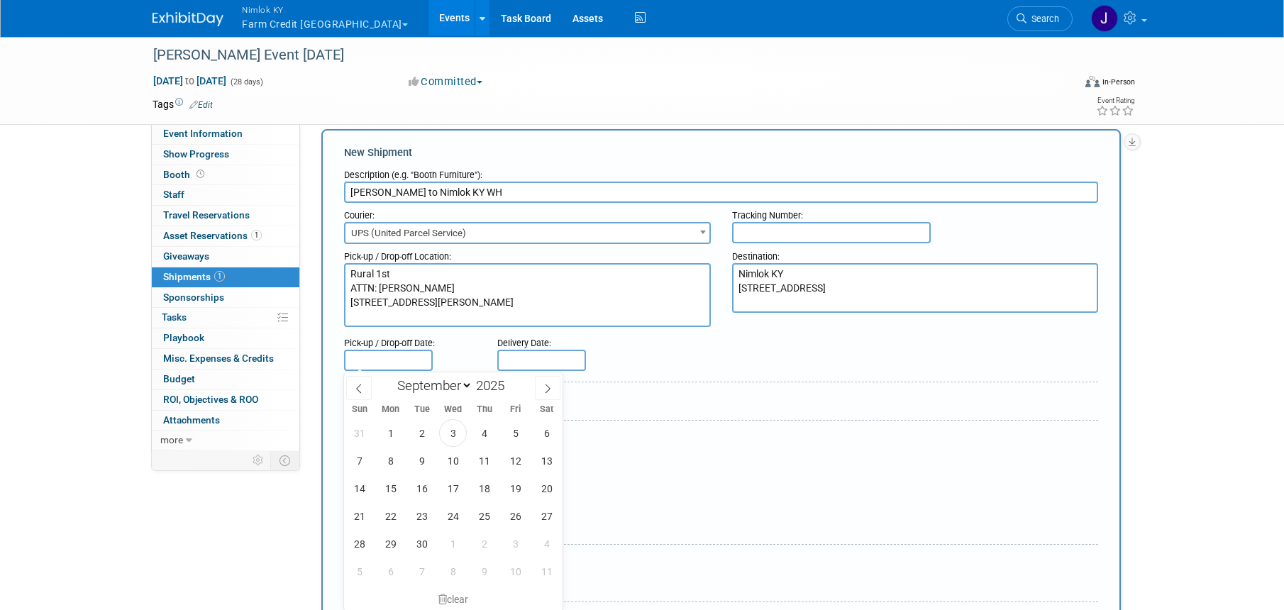
click at [402, 362] on input "text" at bounding box center [388, 360] width 89 height 21
click at [455, 488] on span "17" at bounding box center [453, 488] width 28 height 28
type input "[DATE]"
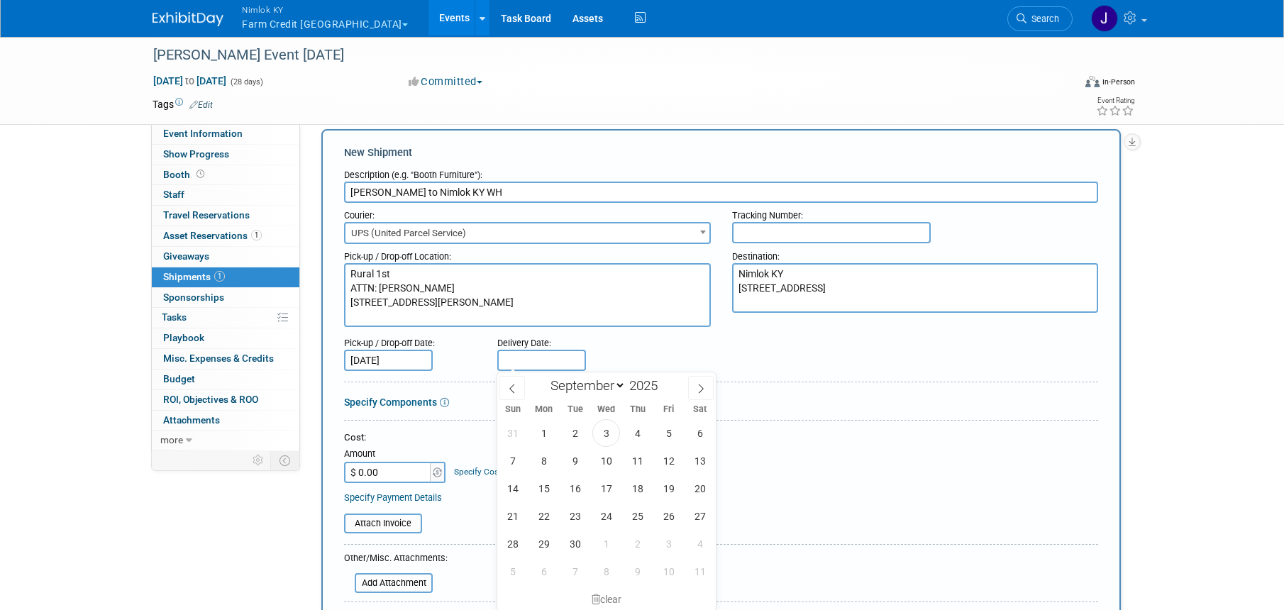
click at [511, 358] on input "text" at bounding box center [541, 360] width 89 height 21
click at [578, 547] on span "30" at bounding box center [575, 544] width 28 height 28
type input "[DATE]"
click at [574, 485] on div "Cost: Amount $ 0.00 Specify Cost Center Cost Center -- Not Specified --" at bounding box center [721, 467] width 754 height 72
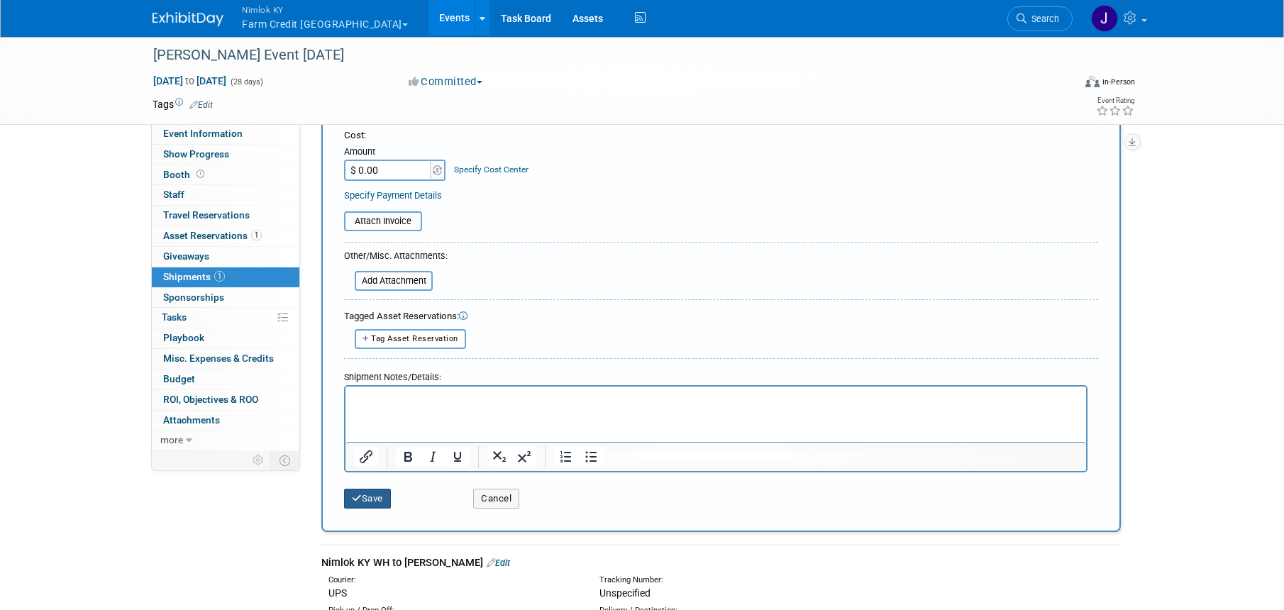
click at [387, 500] on button "Save" at bounding box center [367, 499] width 47 height 20
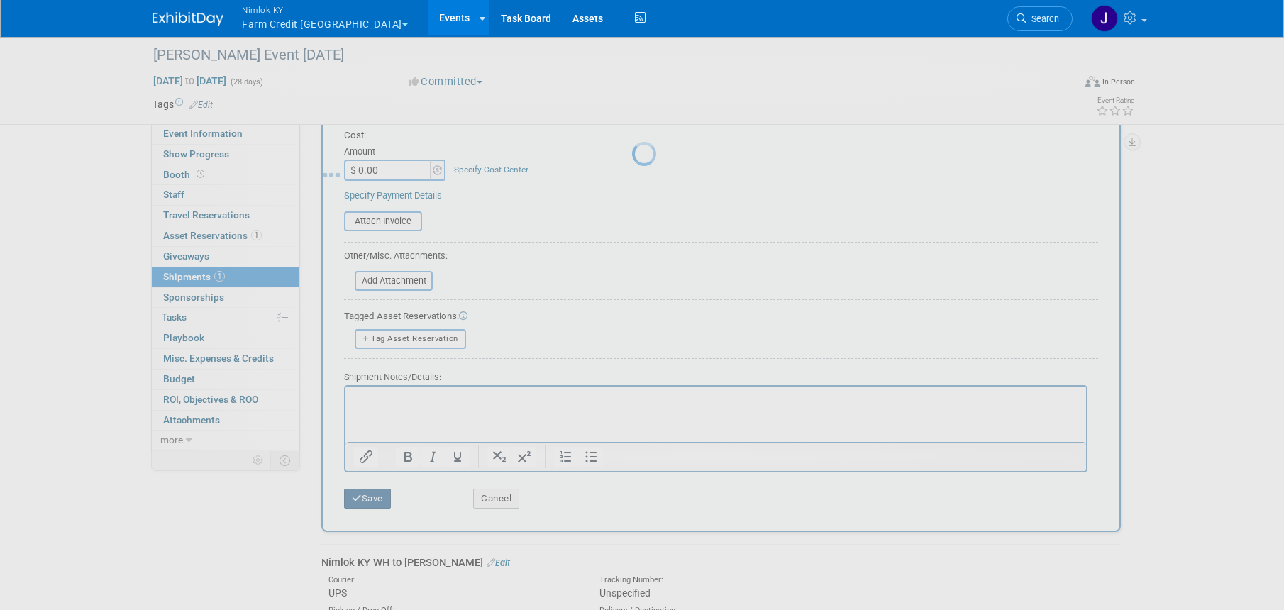
scroll to position [68, 0]
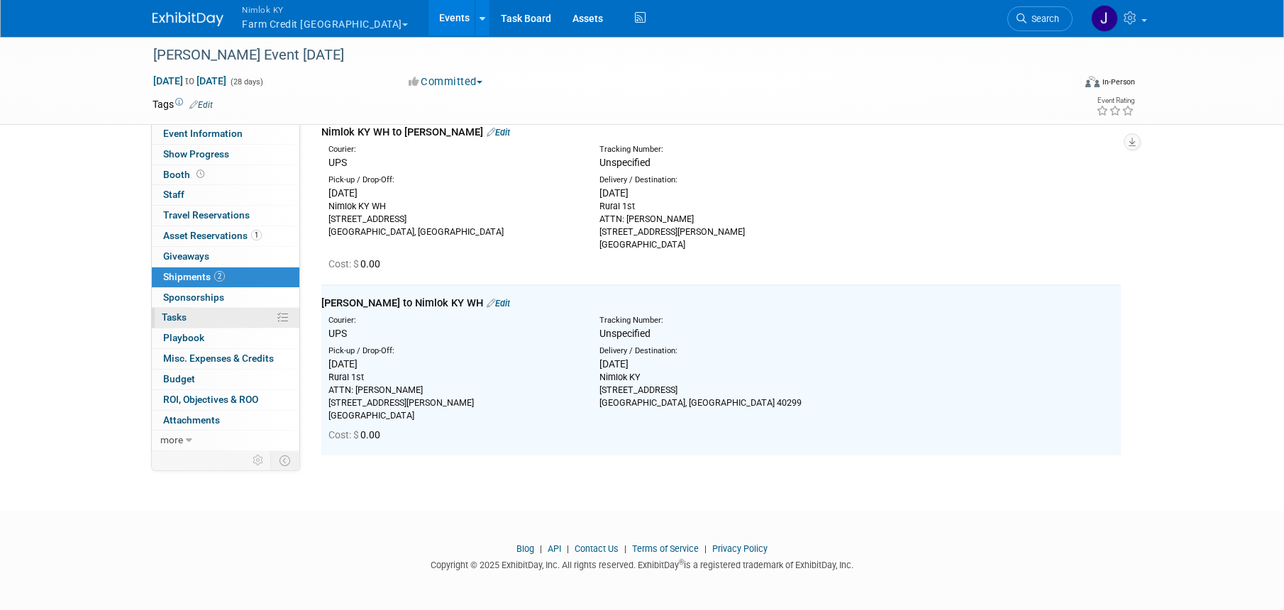
click at [227, 318] on link "0% Tasks 0%" at bounding box center [226, 318] width 148 height 20
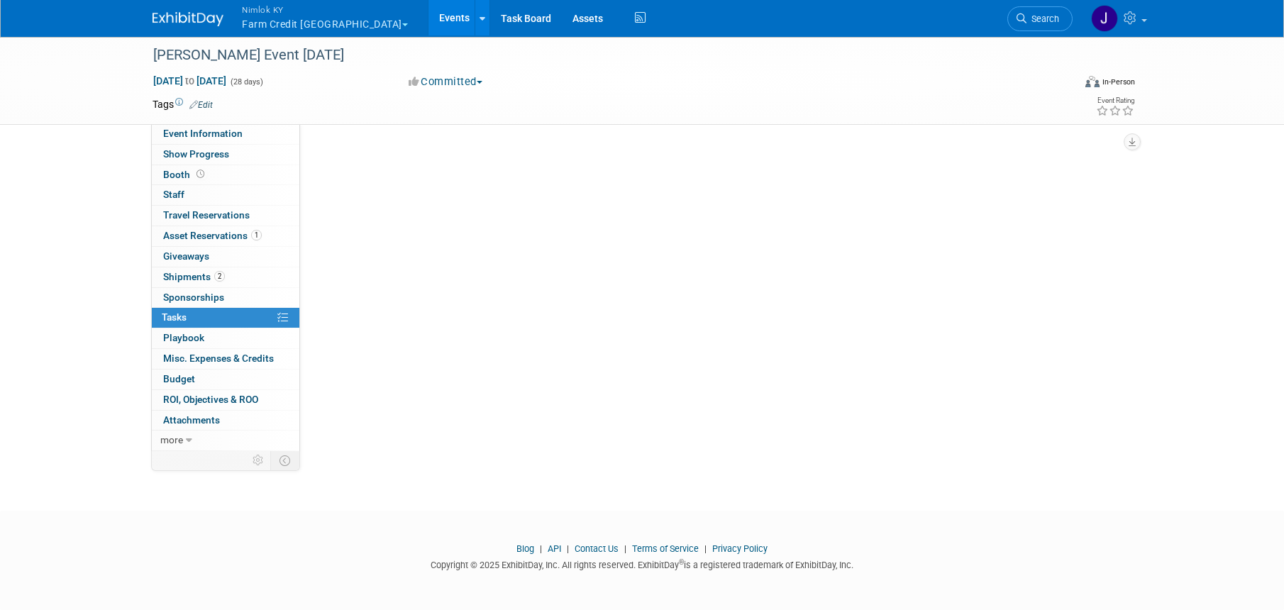
scroll to position [0, 0]
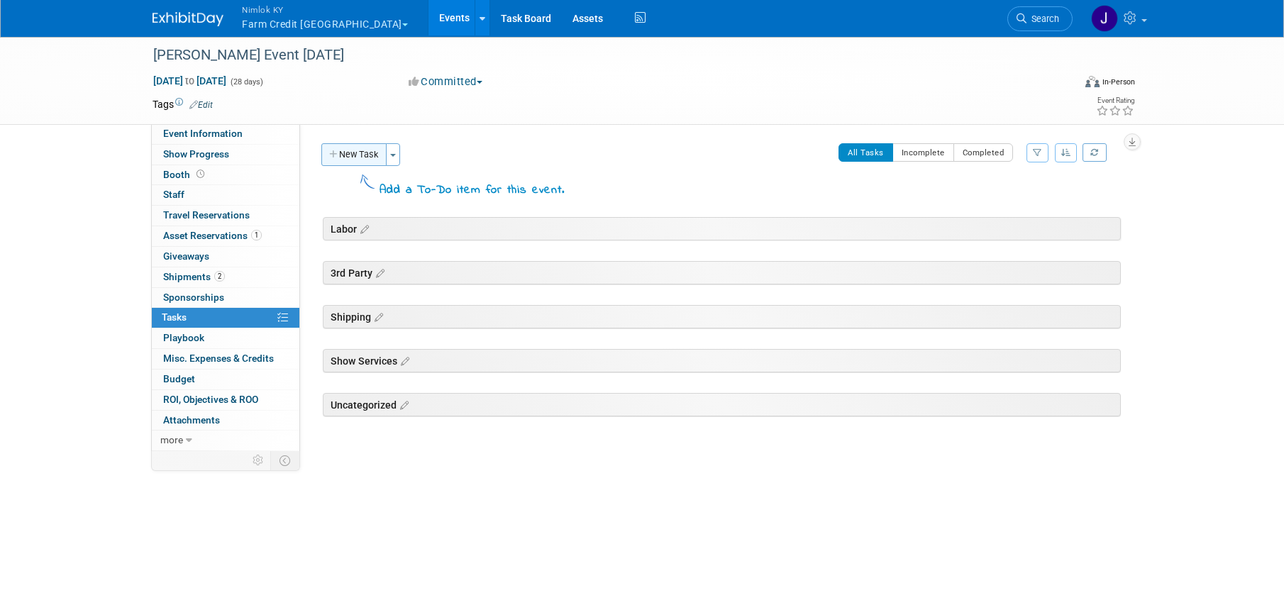
click at [365, 150] on button "New Task" at bounding box center [353, 154] width 65 height 23
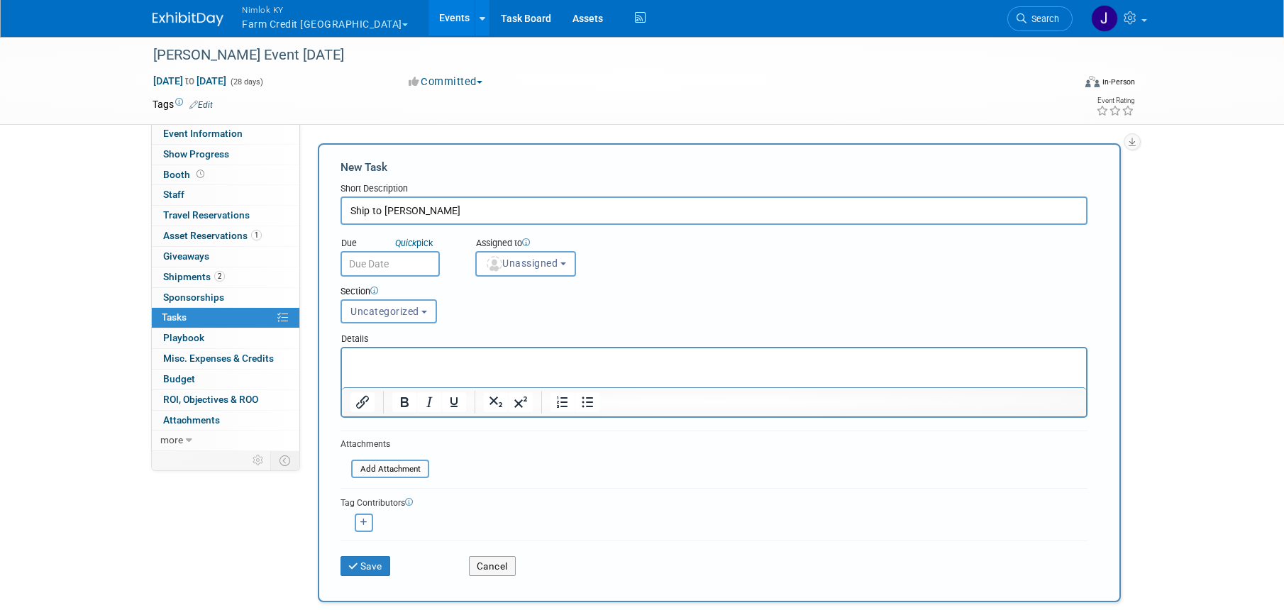
type input "Ship to [PERSON_NAME]"
click at [383, 256] on input "text" at bounding box center [389, 264] width 99 height 26
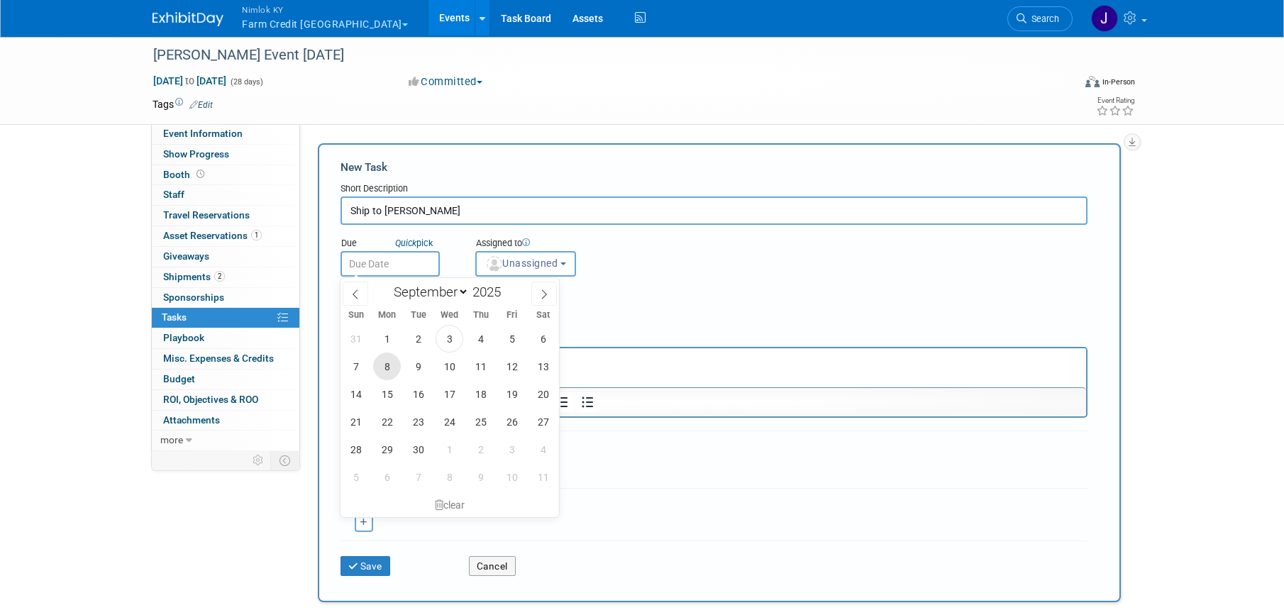
click at [386, 368] on span "8" at bounding box center [387, 366] width 28 height 28
type input "[DATE]"
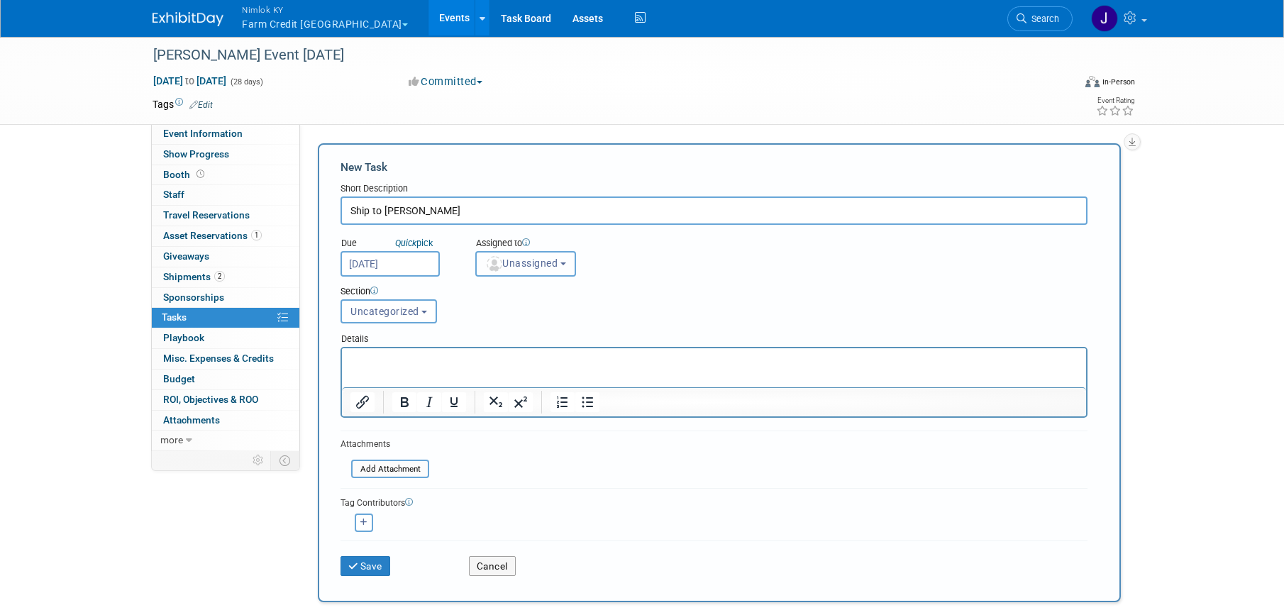
click at [522, 266] on span "Unassigned" at bounding box center [521, 262] width 72 height 11
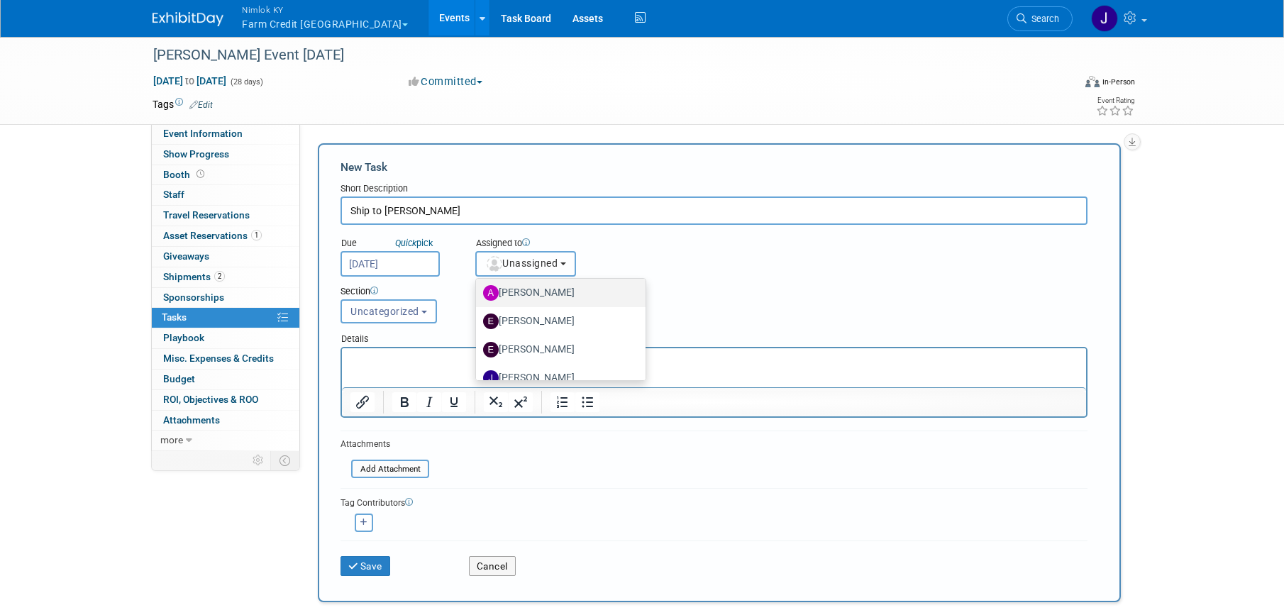
scroll to position [98, 0]
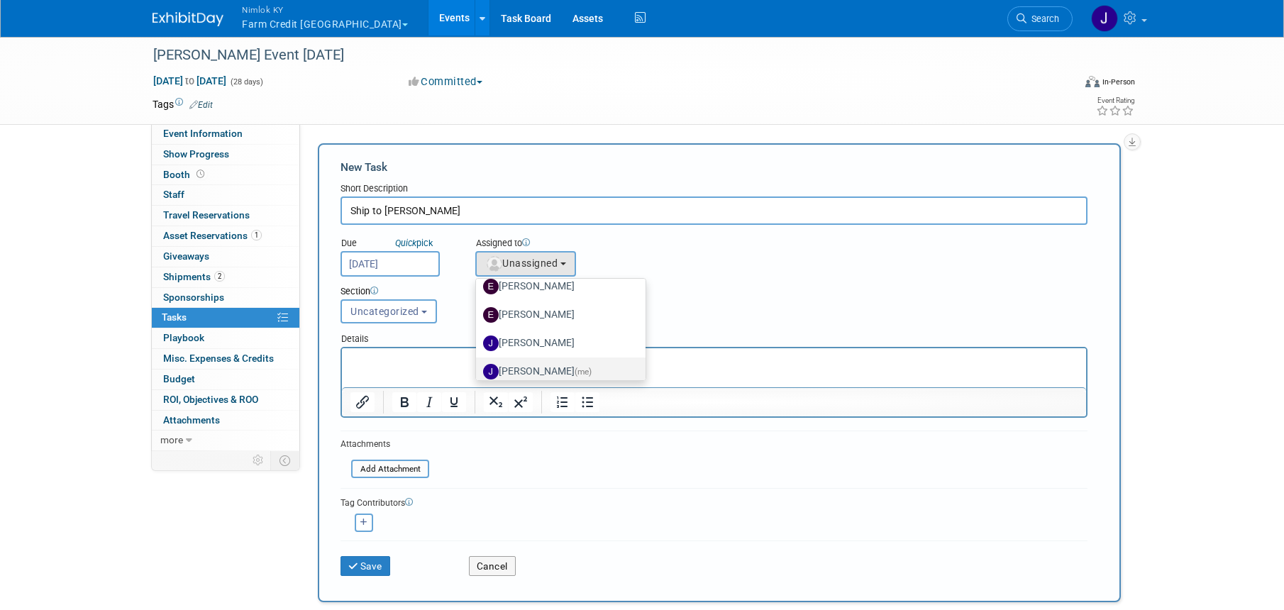
click at [558, 365] on label "[PERSON_NAME] (me)" at bounding box center [557, 371] width 148 height 23
click at [478, 365] on input "[PERSON_NAME] (me)" at bounding box center [473, 369] width 9 height 9
select select "6959d863-ee32-42c4-bffe-2330cab25484"
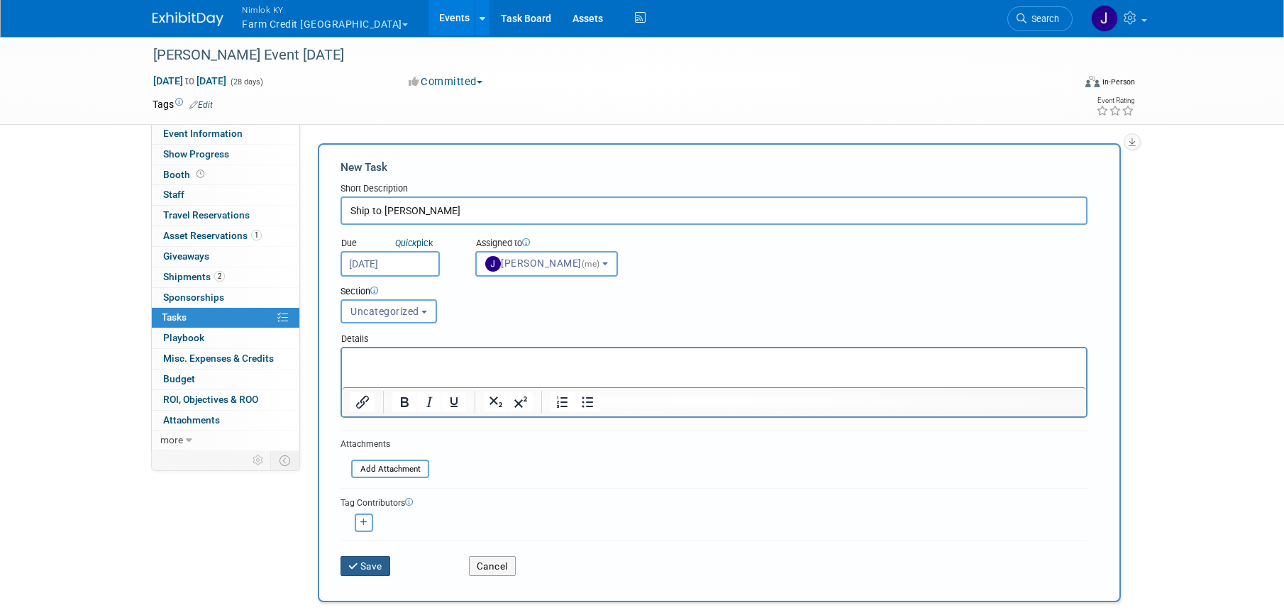
click at [383, 564] on button "Save" at bounding box center [365, 566] width 50 height 20
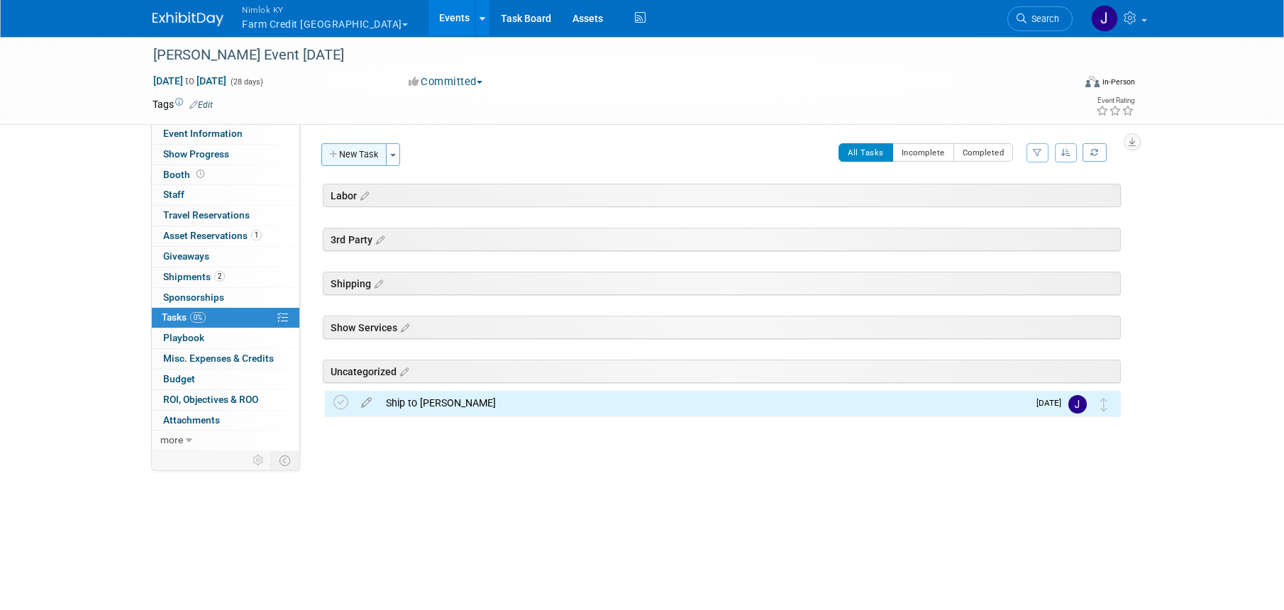
click at [347, 160] on button "New Task" at bounding box center [353, 154] width 65 height 23
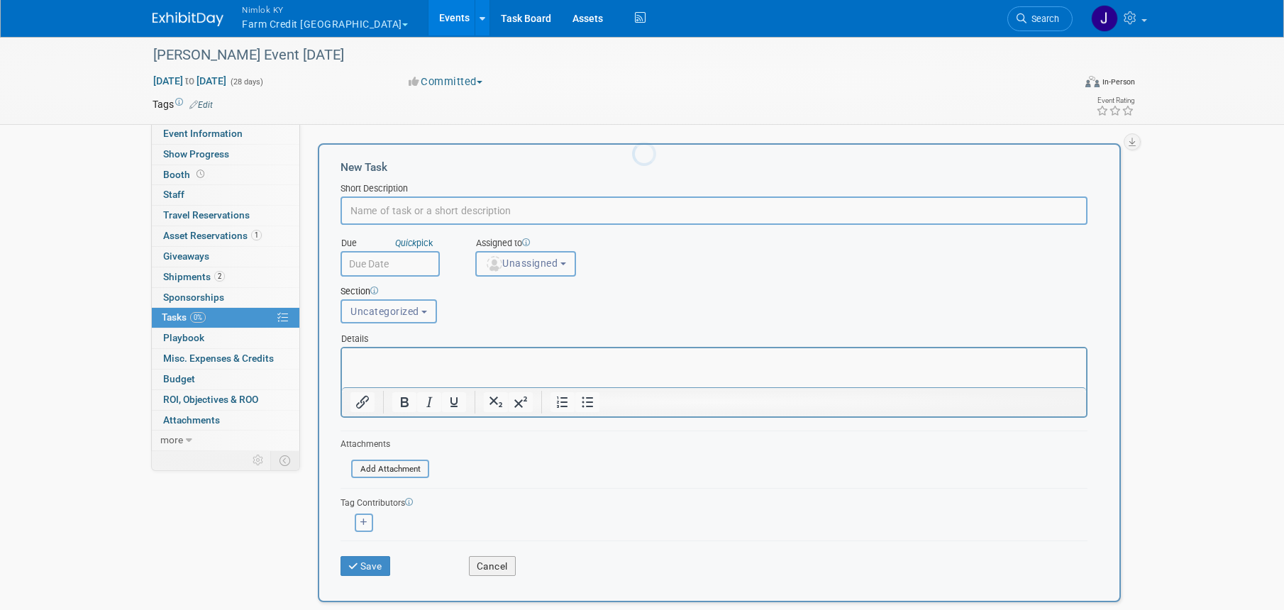
scroll to position [0, 0]
click at [390, 205] on input "text" at bounding box center [713, 210] width 747 height 28
type input "Send tracking to [PERSON_NAME]"
click at [425, 265] on input "text" at bounding box center [389, 264] width 99 height 26
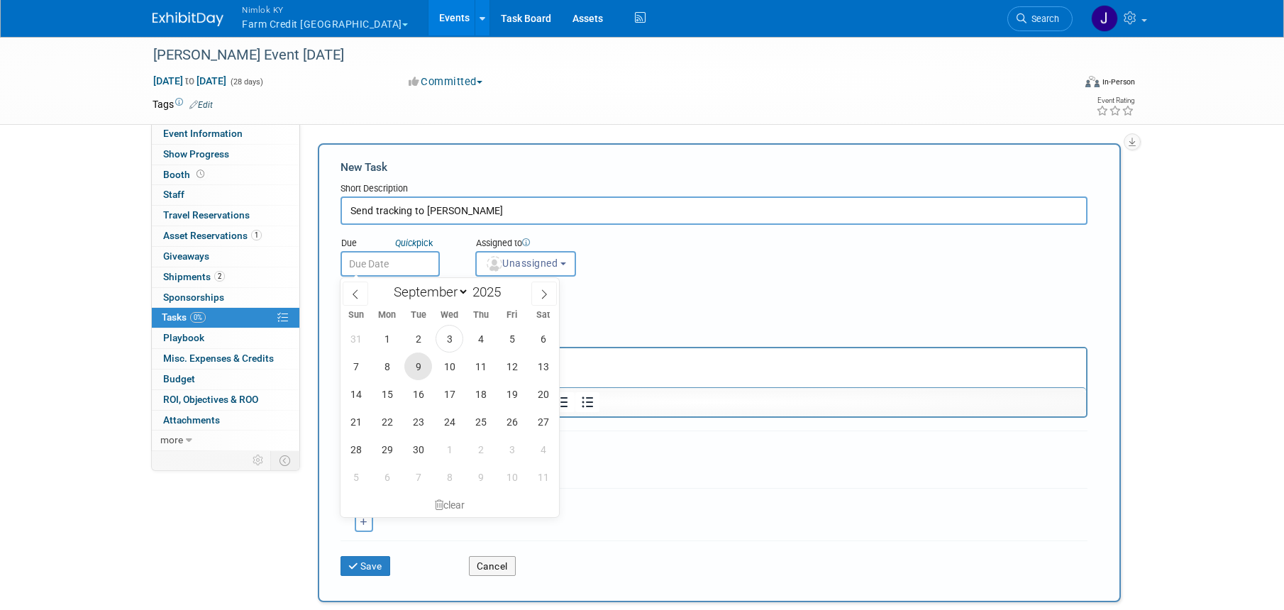
click at [421, 371] on span "9" at bounding box center [418, 366] width 28 height 28
type input "[DATE]"
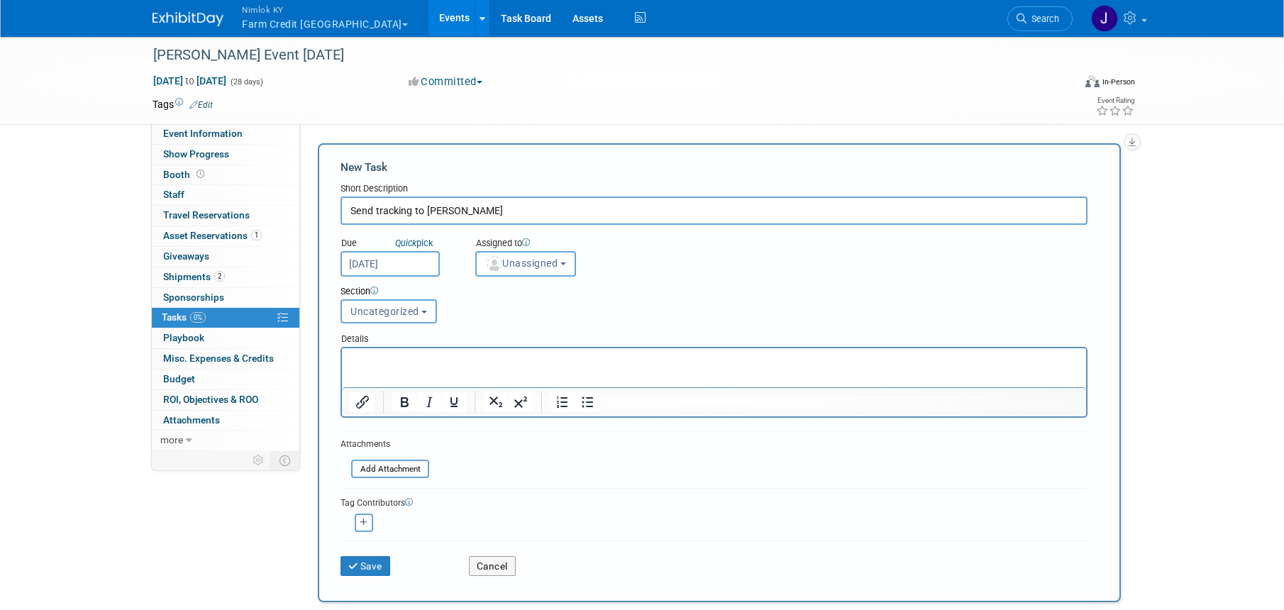
click at [516, 277] on div "Section Uncategorized Labor 3rd Party Shipping Show Services Uncategorized Unca…" at bounding box center [682, 302] width 704 height 50
click at [521, 269] on button "Unassigned" at bounding box center [525, 264] width 101 height 26
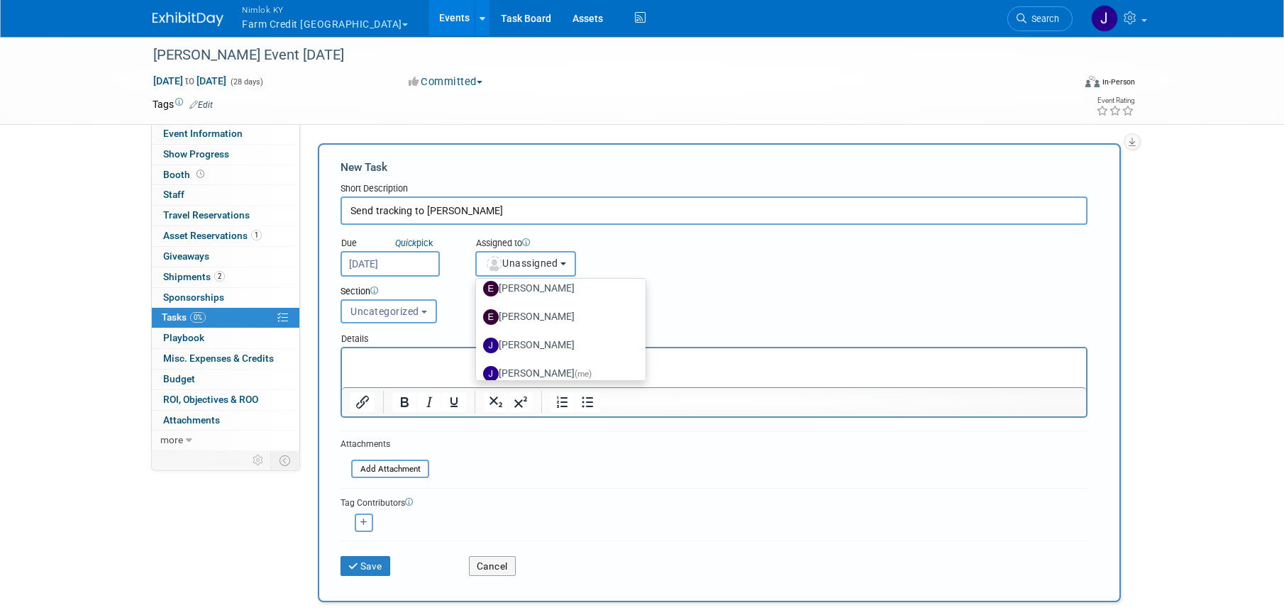
scroll to position [102, 0]
click at [545, 341] on label "[PERSON_NAME]" at bounding box center [557, 339] width 148 height 23
click at [478, 341] on input "[PERSON_NAME]" at bounding box center [473, 337] width 9 height 9
select select "1c0128e3-a60f-402d-b8f4-d13ccf38e1af"
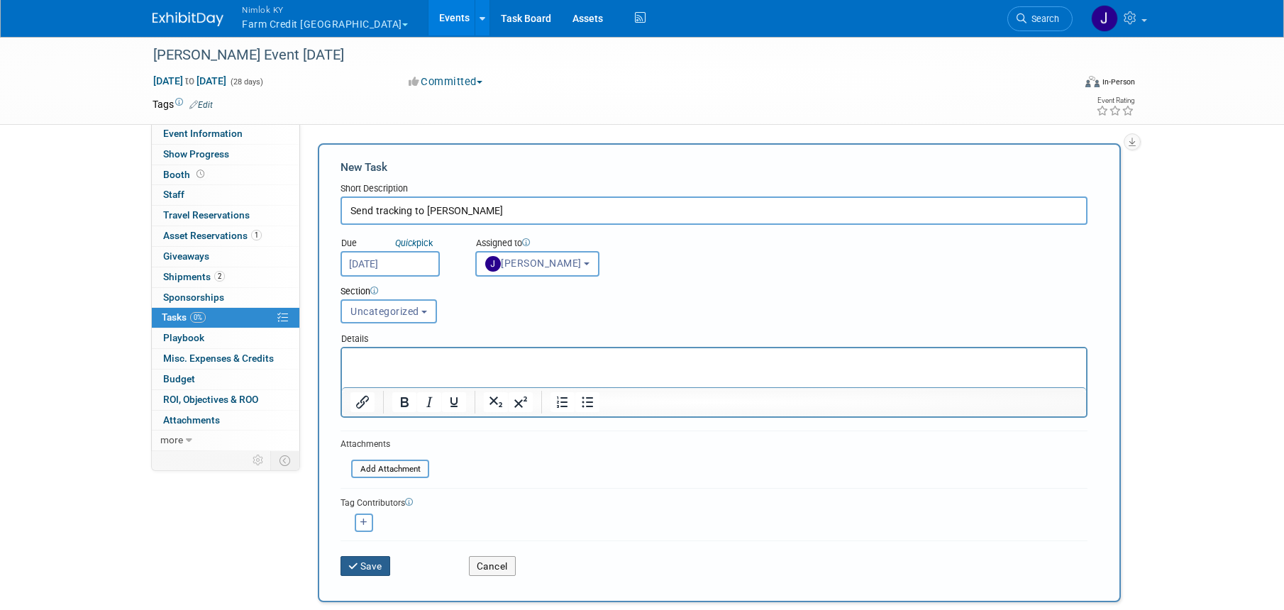
click at [379, 572] on button "Save" at bounding box center [365, 566] width 50 height 20
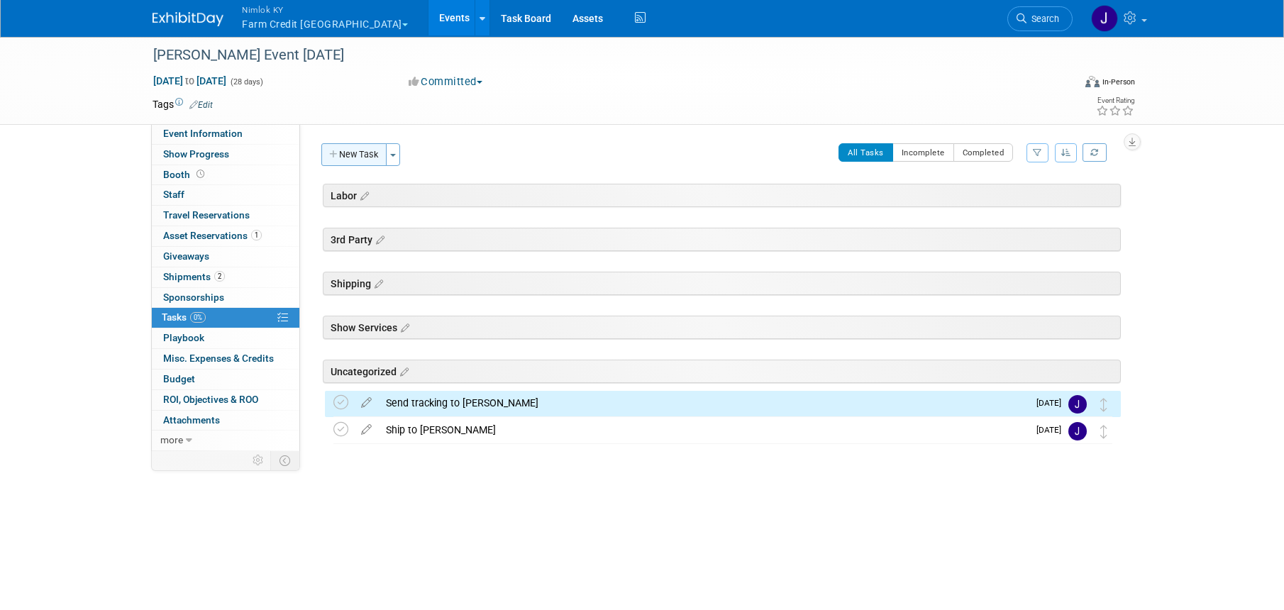
click at [355, 153] on button "New Task" at bounding box center [353, 154] width 65 height 23
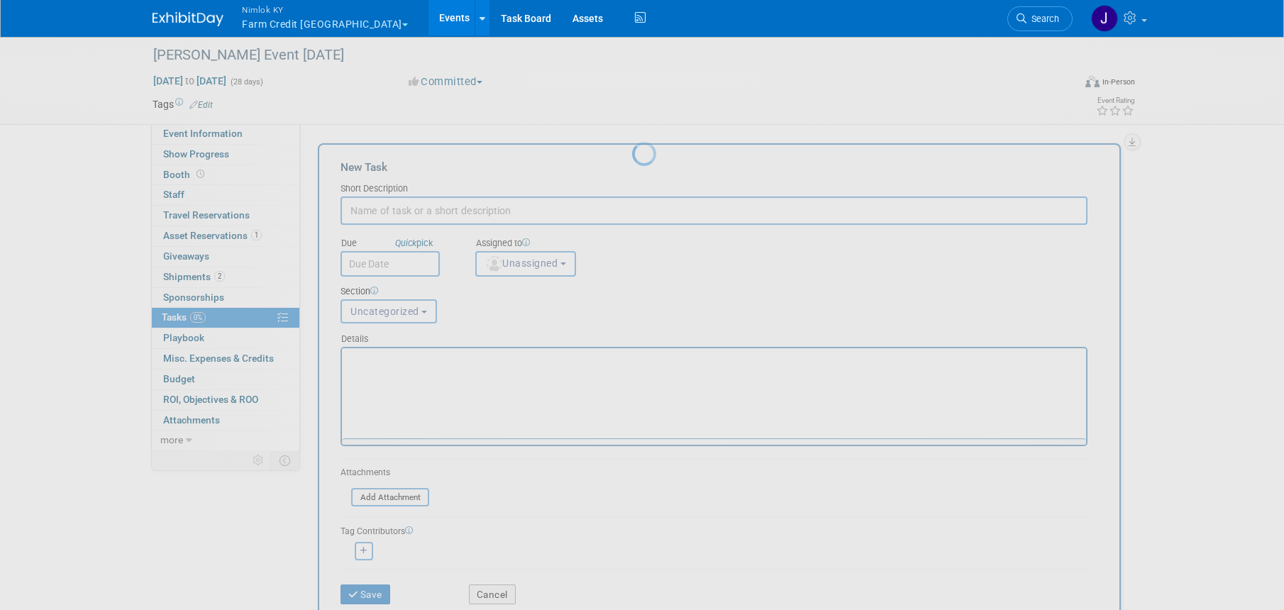
scroll to position [0, 0]
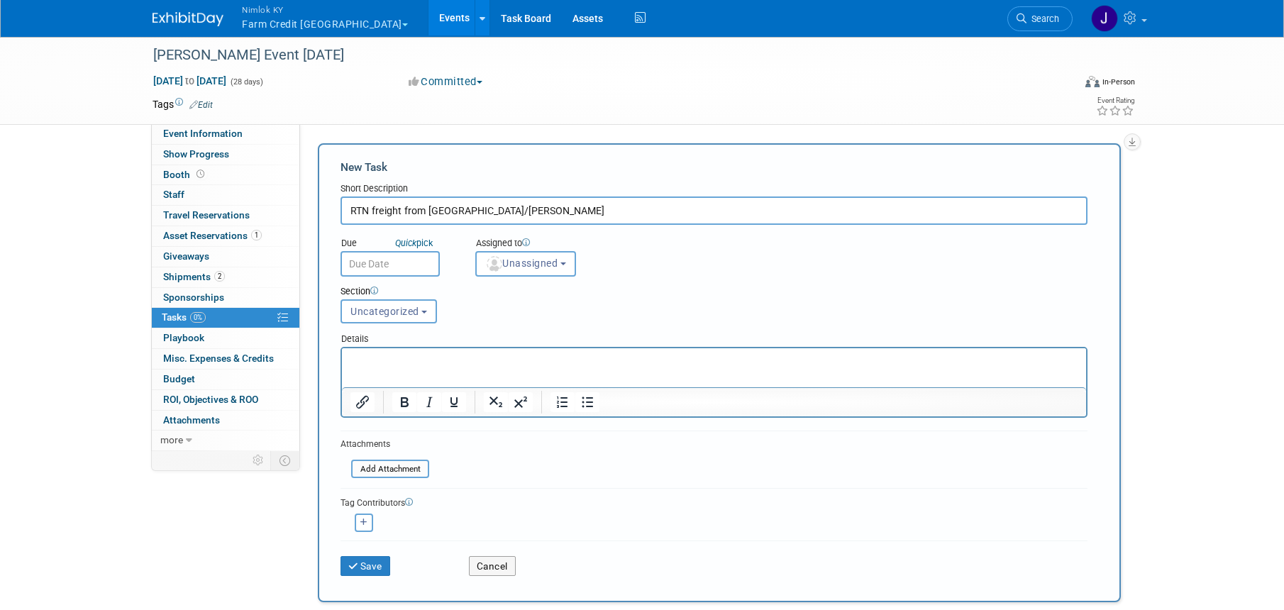
type input "RTN freight from [GEOGRAPHIC_DATA]/[PERSON_NAME]"
click at [421, 261] on input "text" at bounding box center [389, 264] width 99 height 26
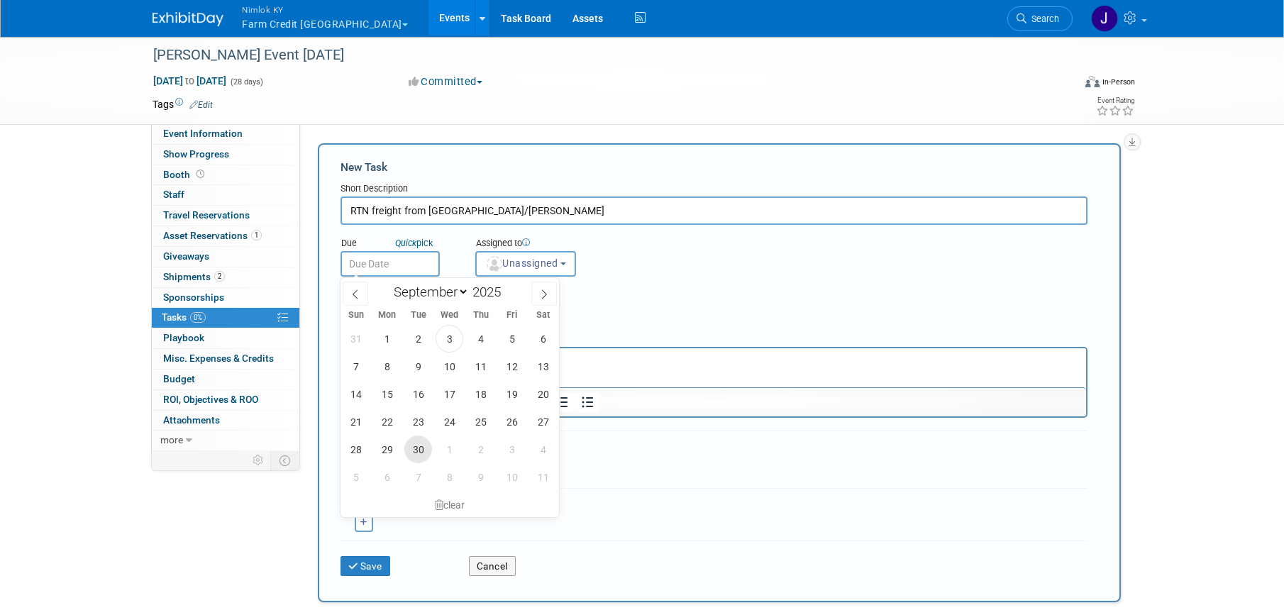
click at [418, 443] on span "30" at bounding box center [418, 449] width 28 height 28
type input "[DATE]"
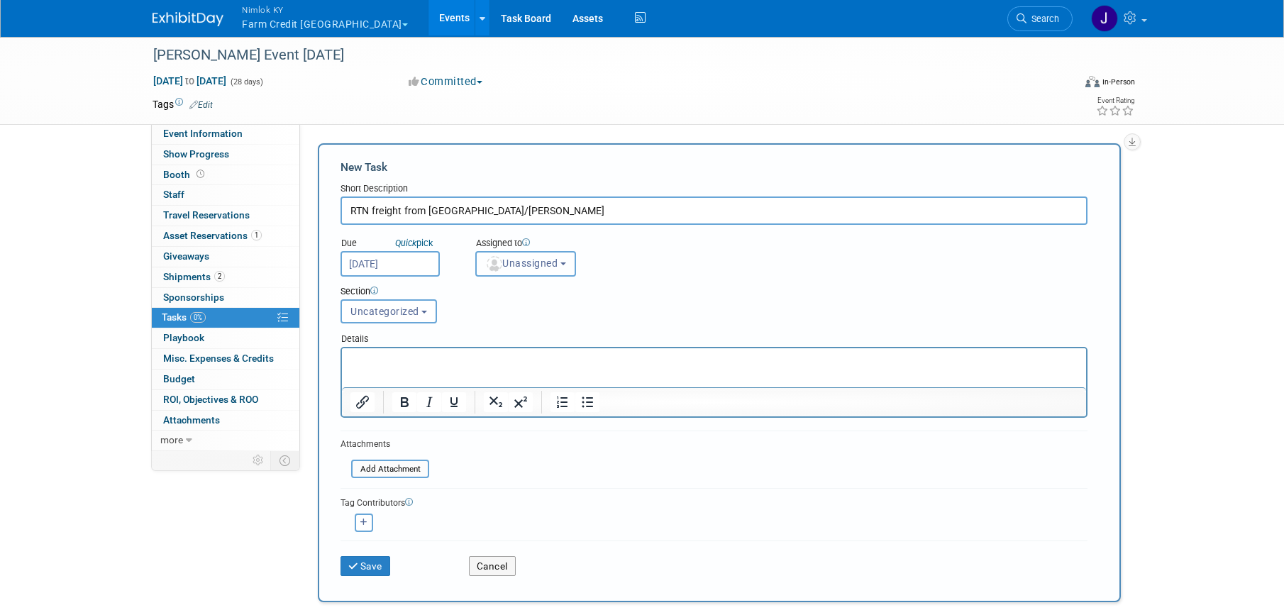
click at [506, 261] on span "Unassigned" at bounding box center [521, 262] width 72 height 11
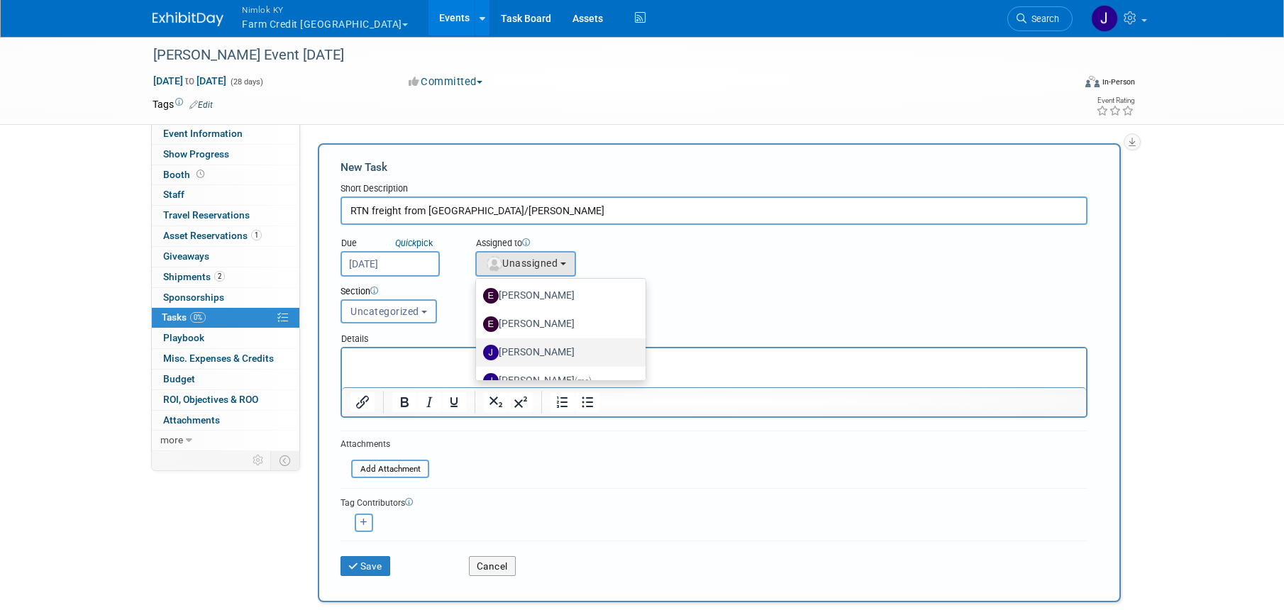
click at [560, 355] on label "[PERSON_NAME]" at bounding box center [557, 352] width 148 height 23
click at [478, 355] on input "[PERSON_NAME]" at bounding box center [473, 350] width 9 height 9
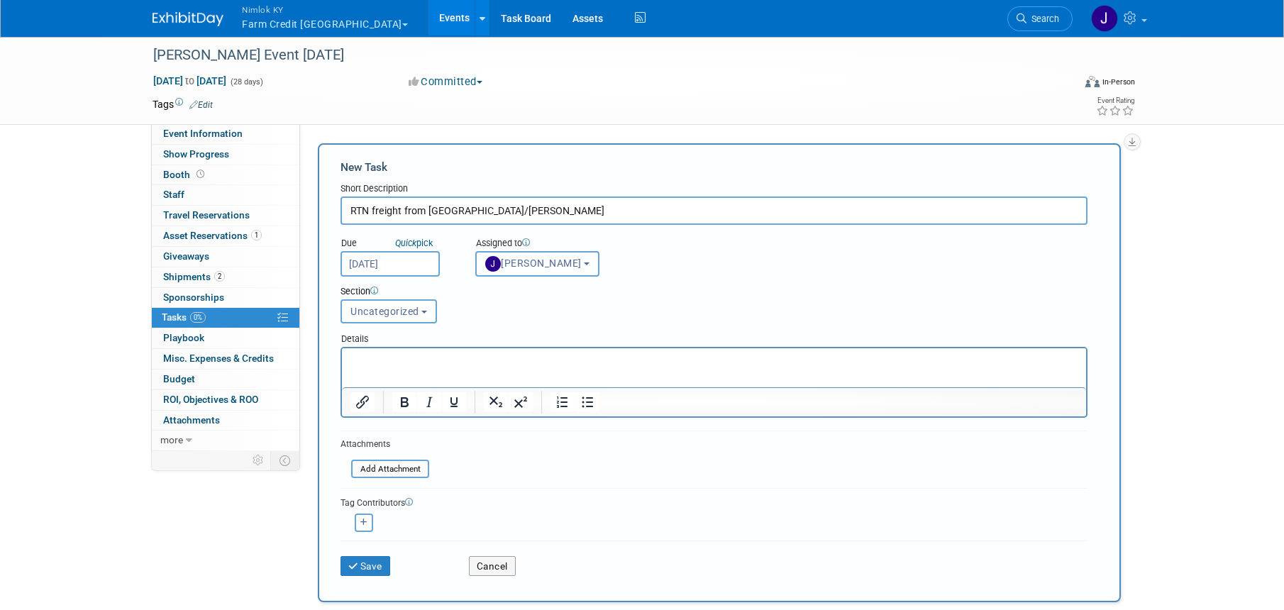
click at [550, 254] on button "[PERSON_NAME]" at bounding box center [537, 264] width 124 height 26
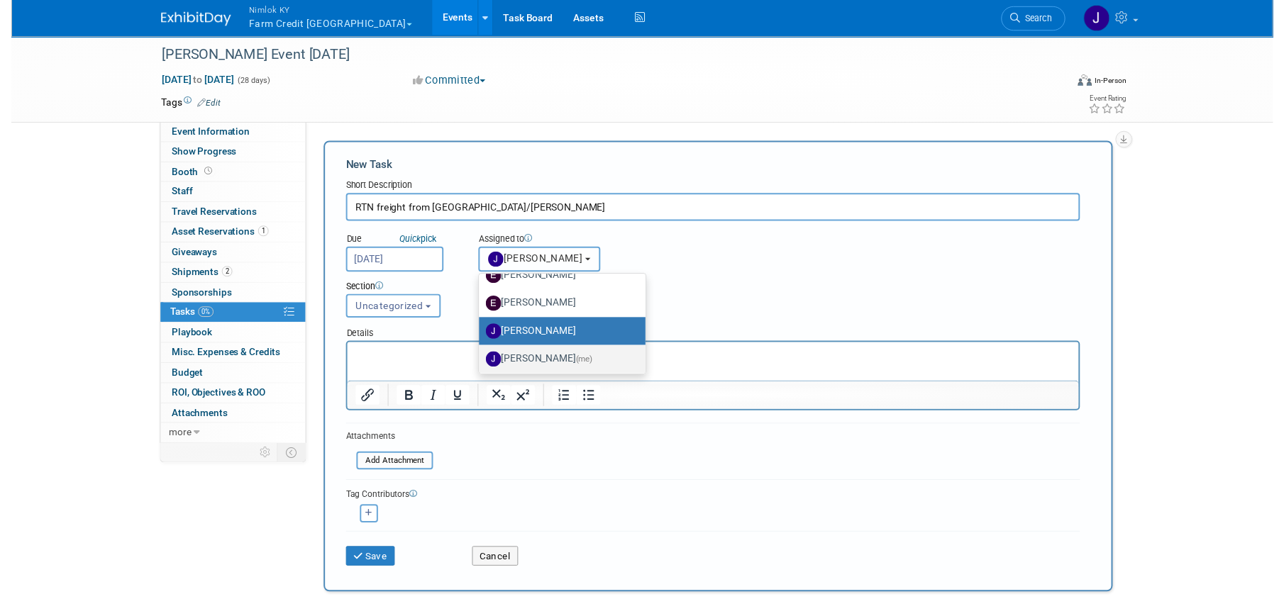
scroll to position [106, 0]
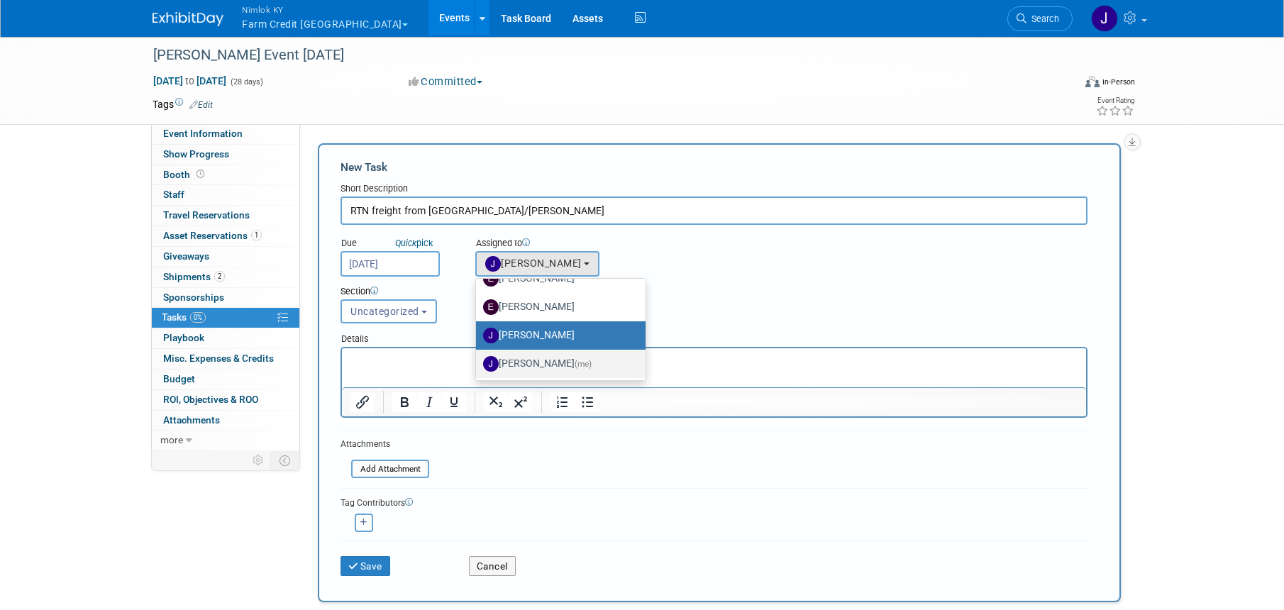
click at [578, 357] on label "[PERSON_NAME] (me)" at bounding box center [557, 363] width 148 height 23
click at [478, 357] on input "[PERSON_NAME] (me)" at bounding box center [473, 361] width 9 height 9
select select "6959d863-ee32-42c4-bffe-2330cab25484"
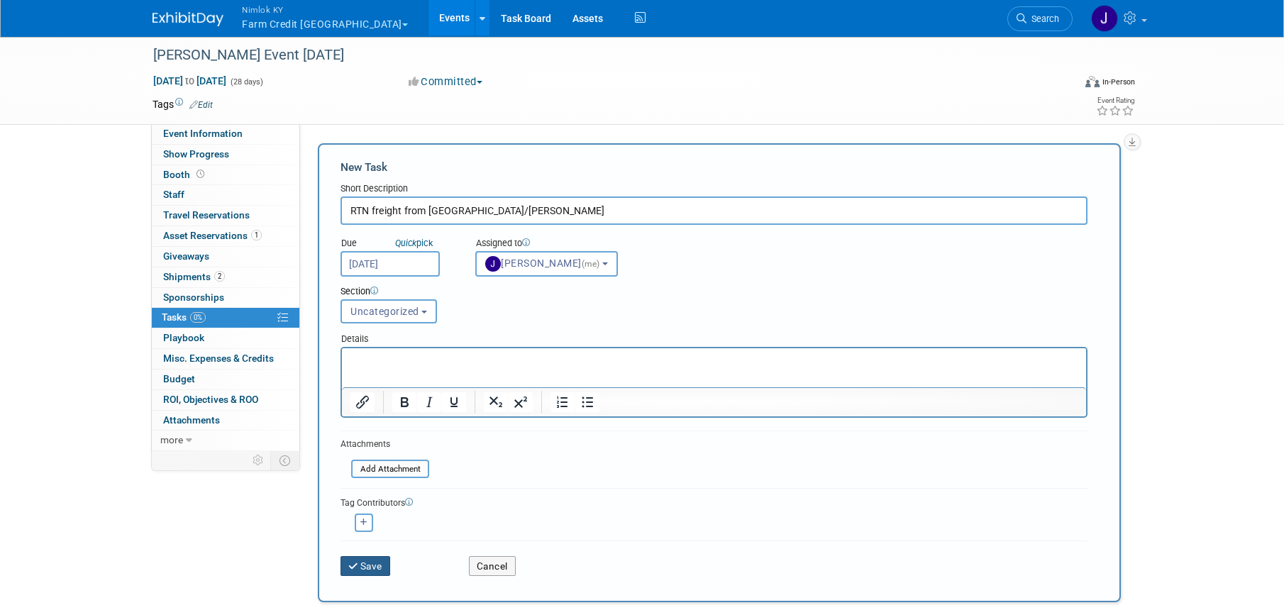
click at [379, 563] on button "Save" at bounding box center [365, 566] width 50 height 20
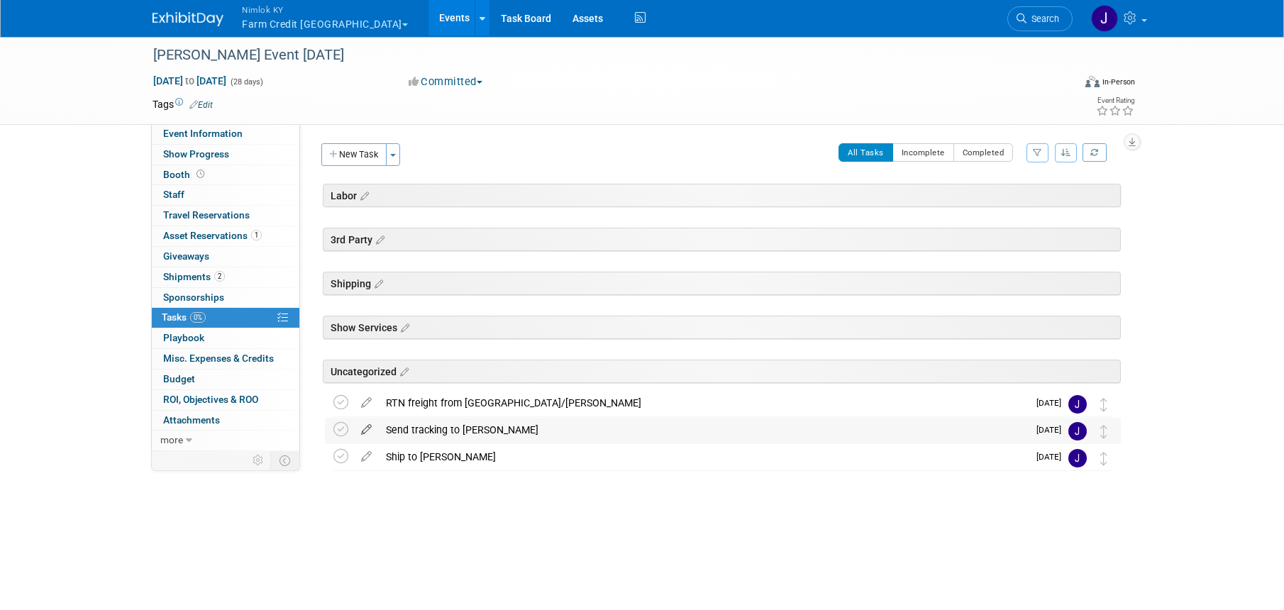
click at [370, 429] on icon at bounding box center [366, 427] width 25 height 18
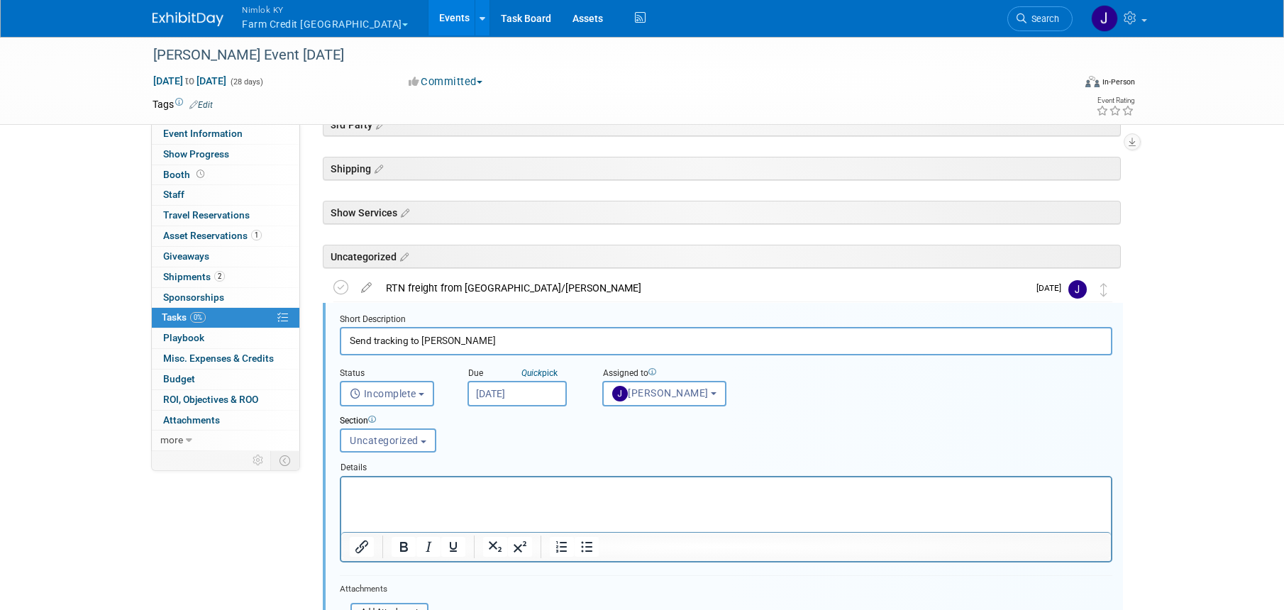
scroll to position [210, 0]
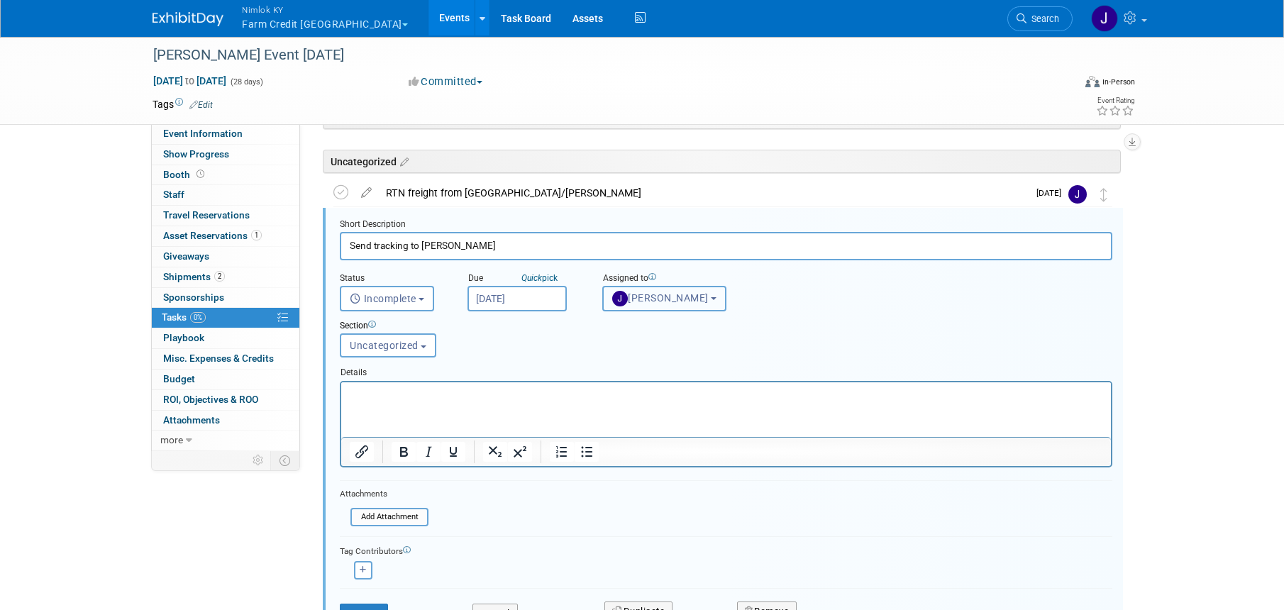
click at [683, 299] on span "[PERSON_NAME]" at bounding box center [660, 297] width 96 height 11
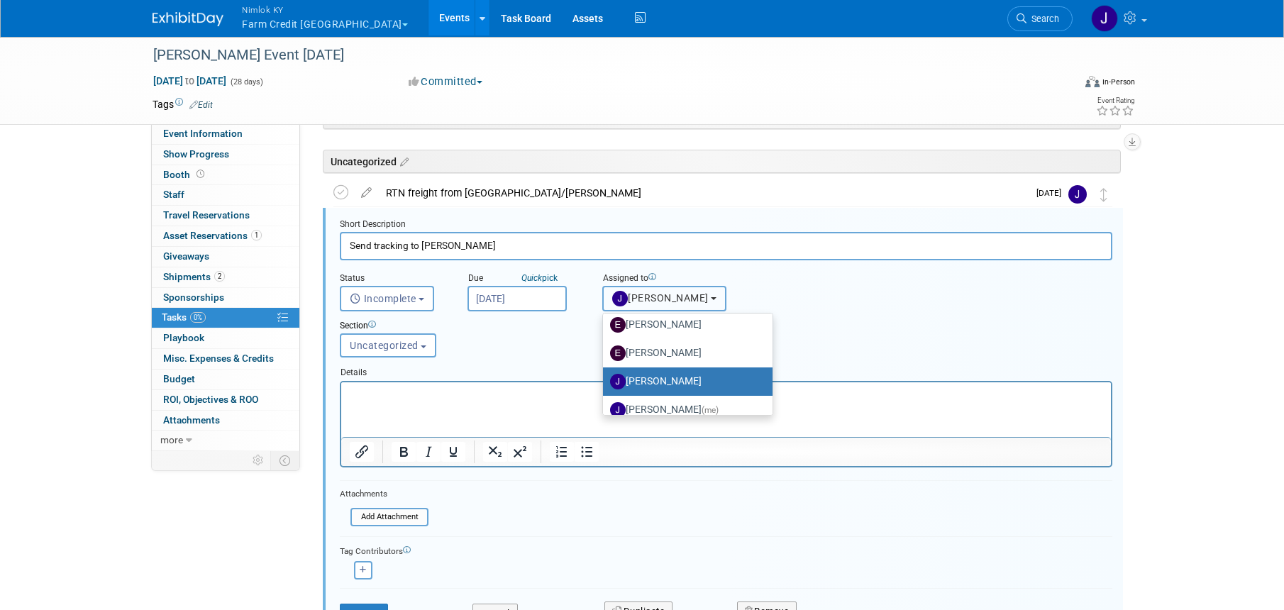
scroll to position [101, 0]
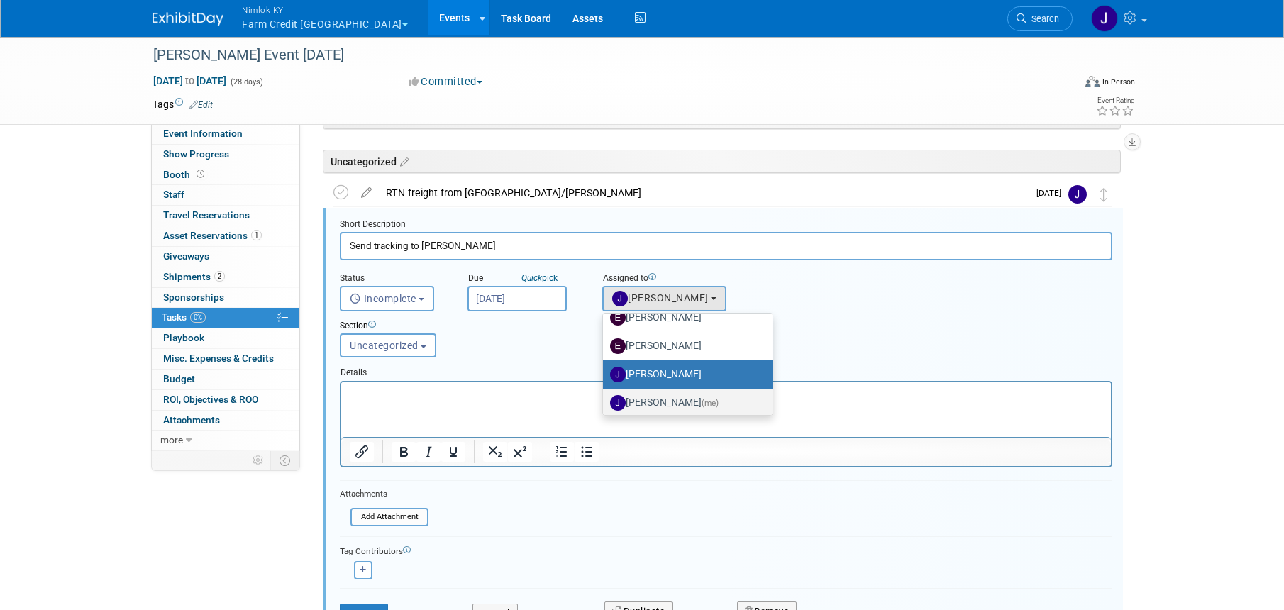
click at [701, 401] on span "(me)" at bounding box center [709, 403] width 17 height 10
click at [605, 401] on input "[PERSON_NAME] (me)" at bounding box center [600, 400] width 9 height 9
select select "6959d863-ee32-42c4-bffe-2330cab25484"
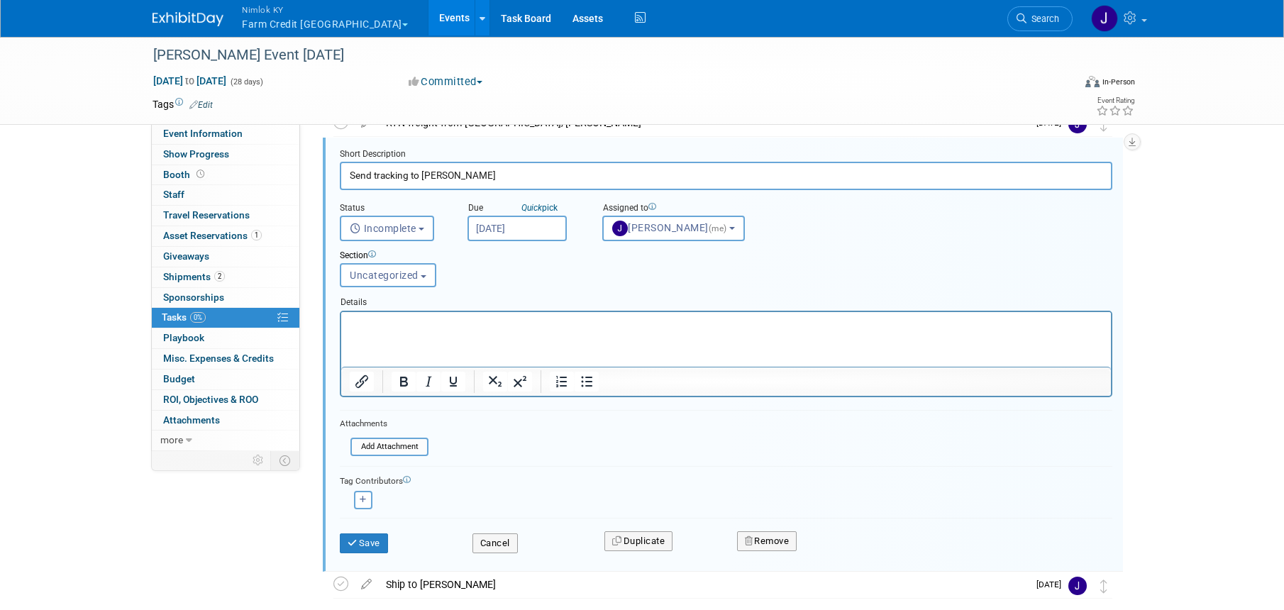
scroll to position [281, 0]
click at [380, 540] on button "Save" at bounding box center [364, 543] width 48 height 20
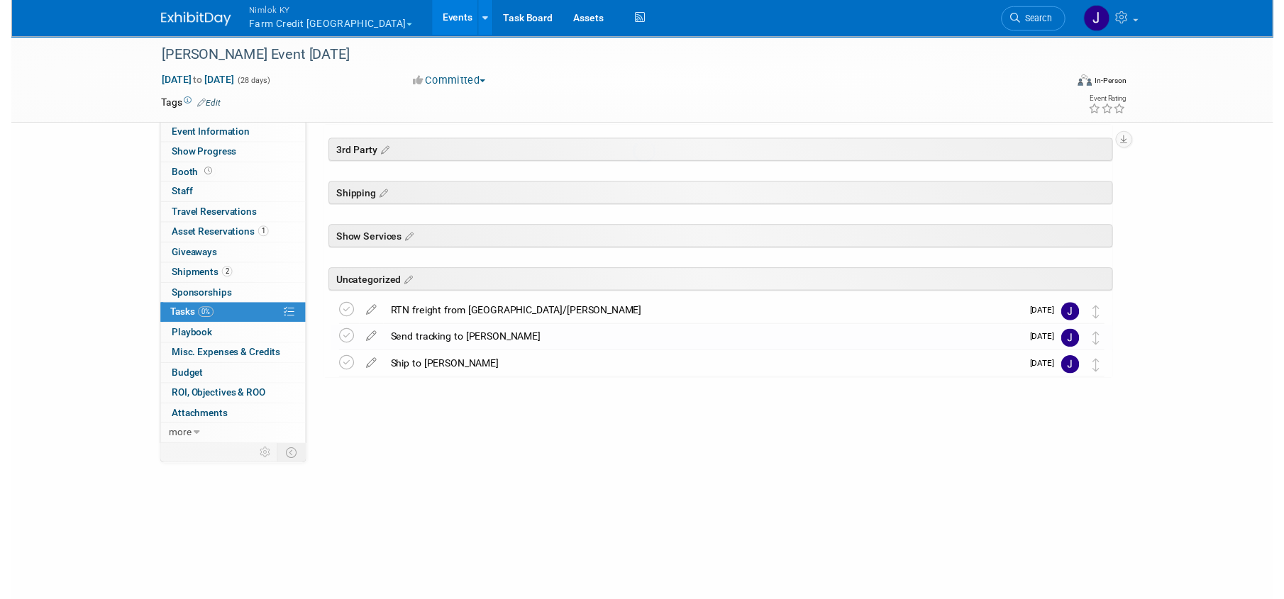
scroll to position [0, 0]
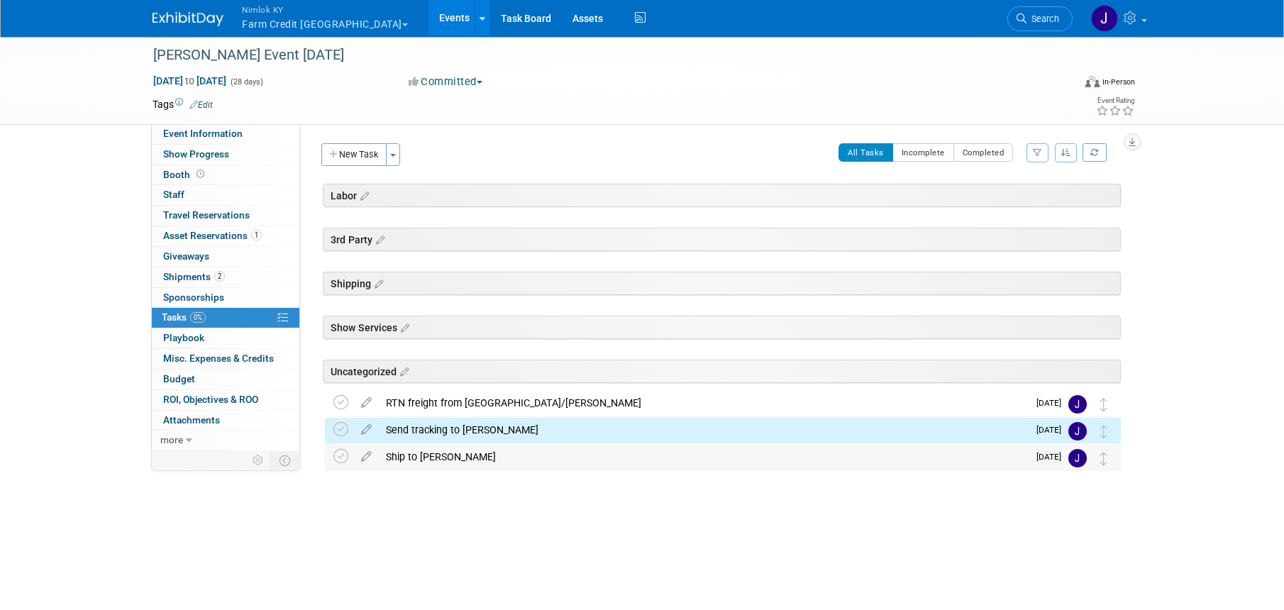
click at [487, 455] on div "Ship to [PERSON_NAME]" at bounding box center [703, 457] width 649 height 24
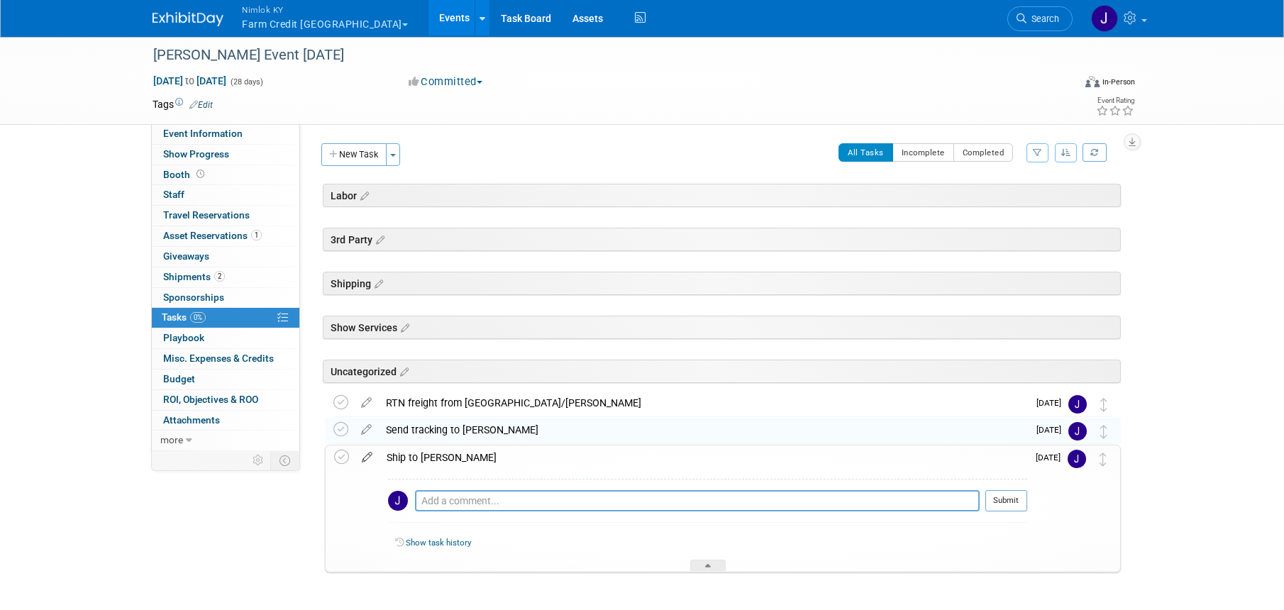
click at [364, 452] on icon at bounding box center [367, 454] width 25 height 18
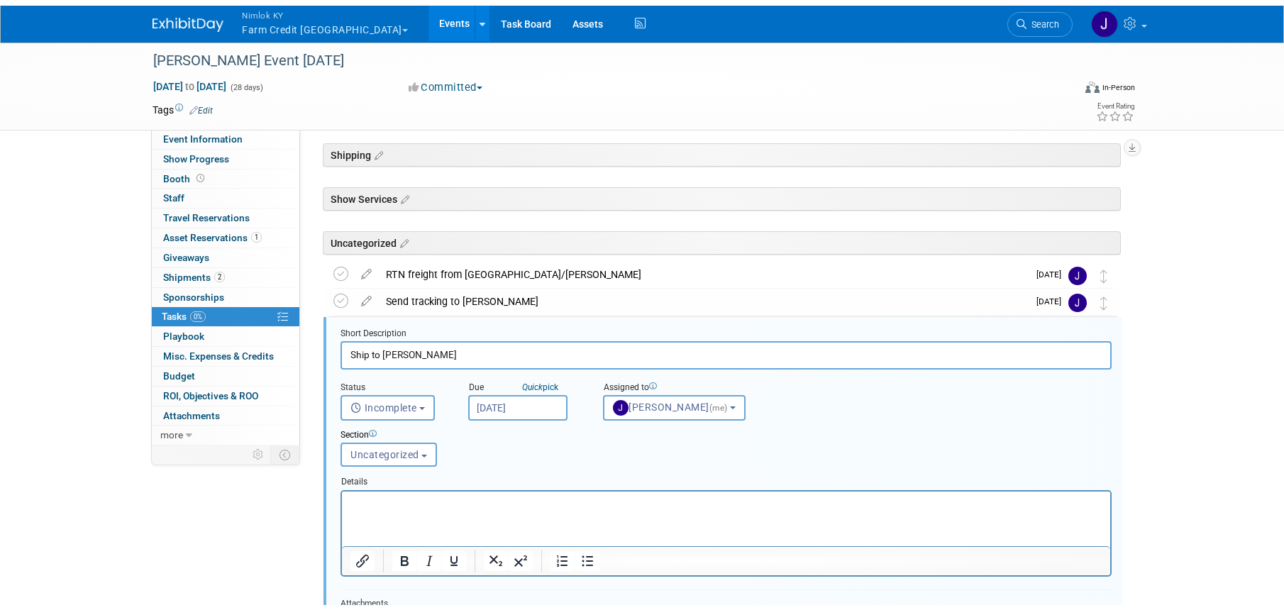
scroll to position [238, 0]
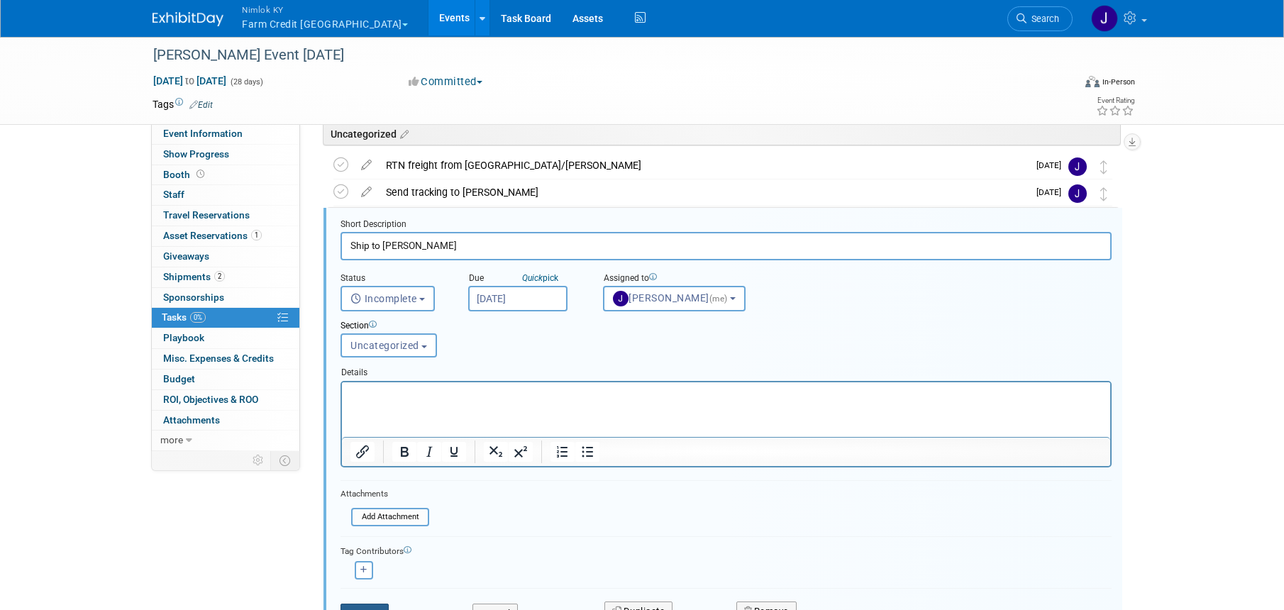
click at [382, 607] on button "Save" at bounding box center [364, 613] width 48 height 20
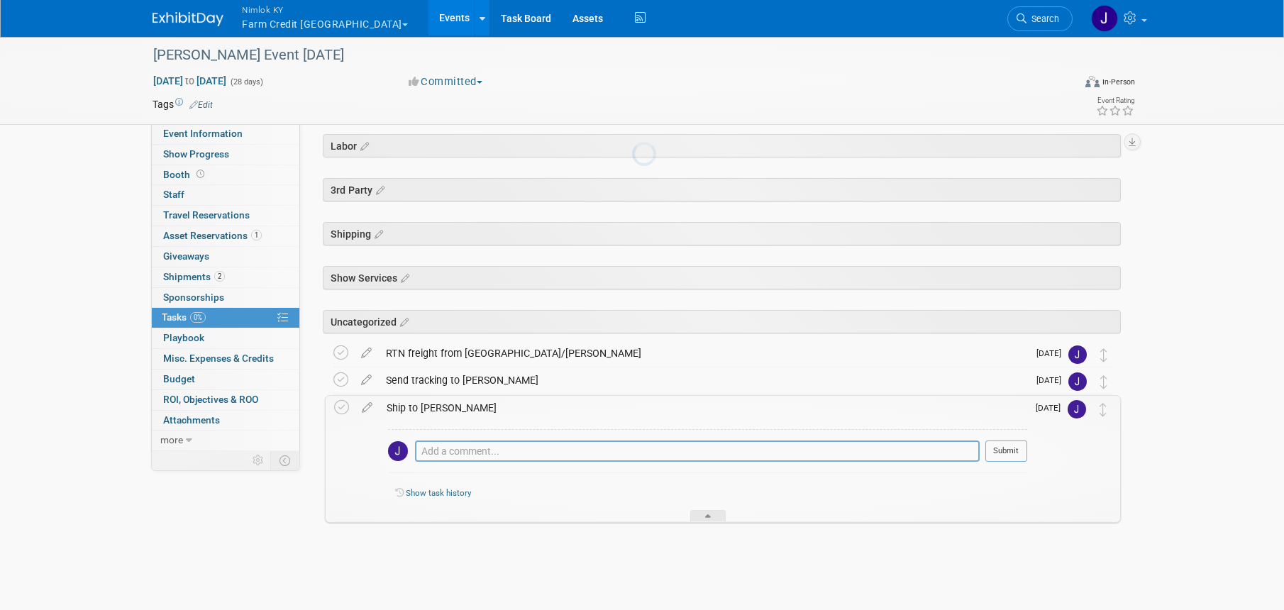
scroll to position [50, 0]
click at [368, 348] on icon at bounding box center [366, 350] width 25 height 18
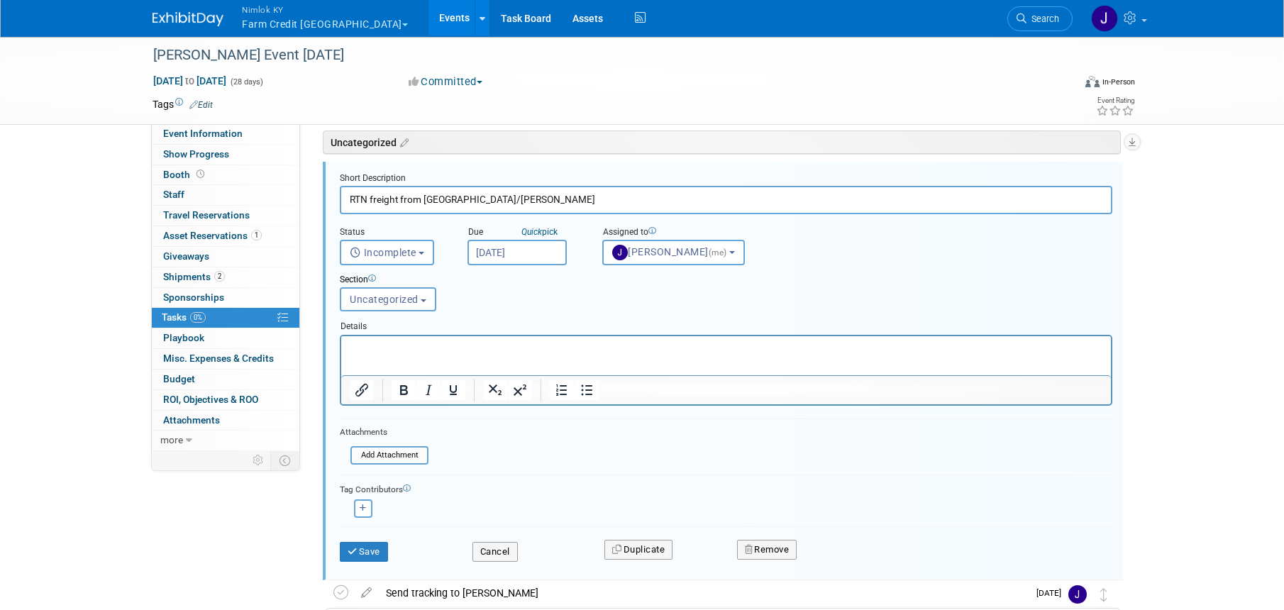
scroll to position [233, 0]
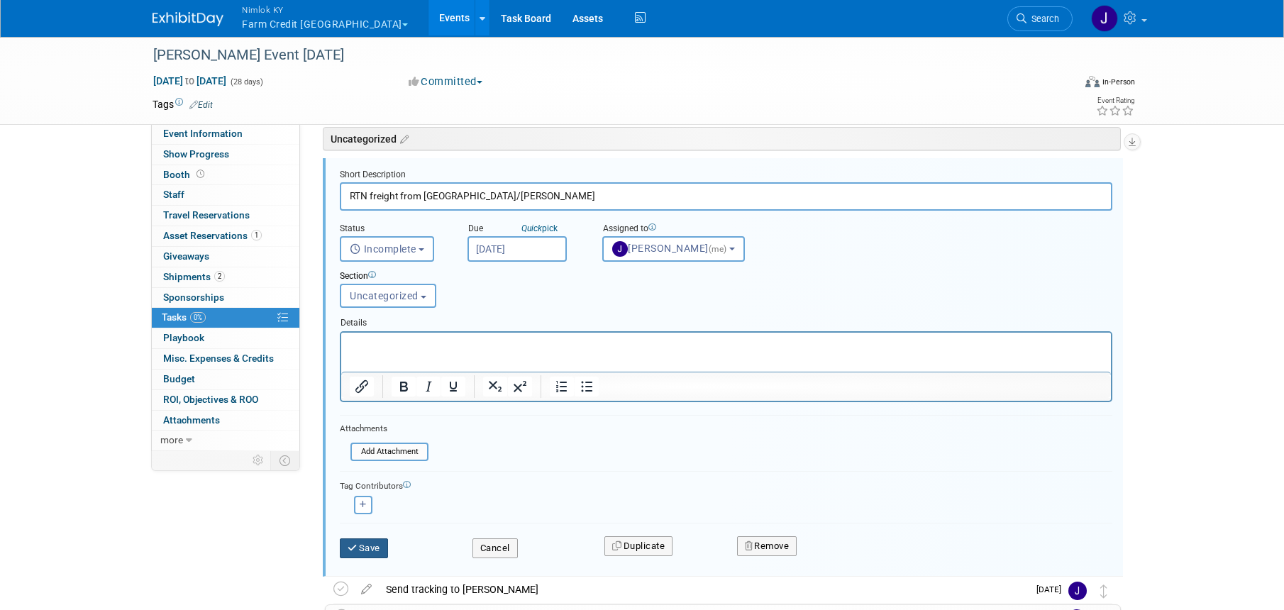
click at [380, 543] on button "Save" at bounding box center [364, 548] width 48 height 20
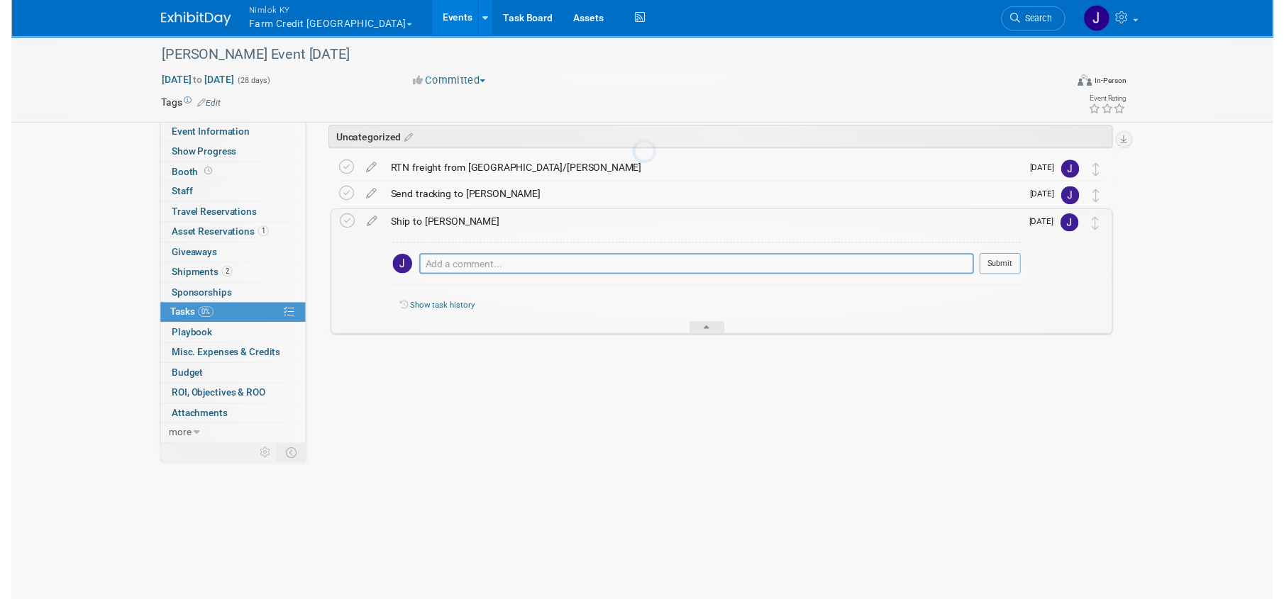
scroll to position [50, 0]
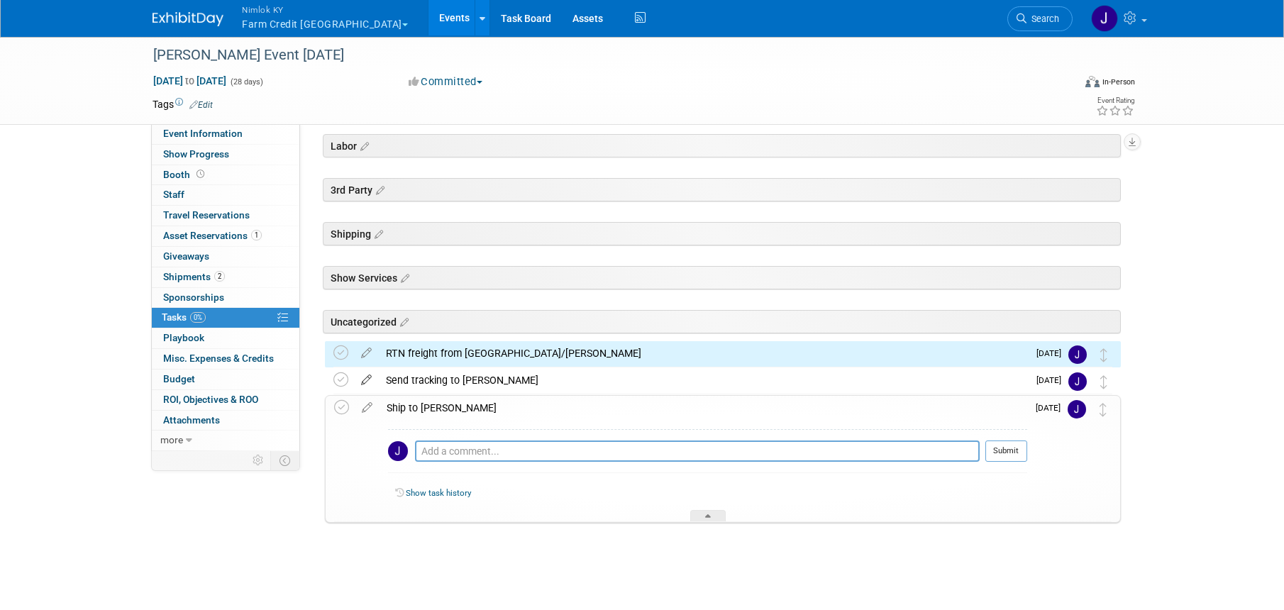
click at [370, 379] on icon at bounding box center [366, 377] width 25 height 18
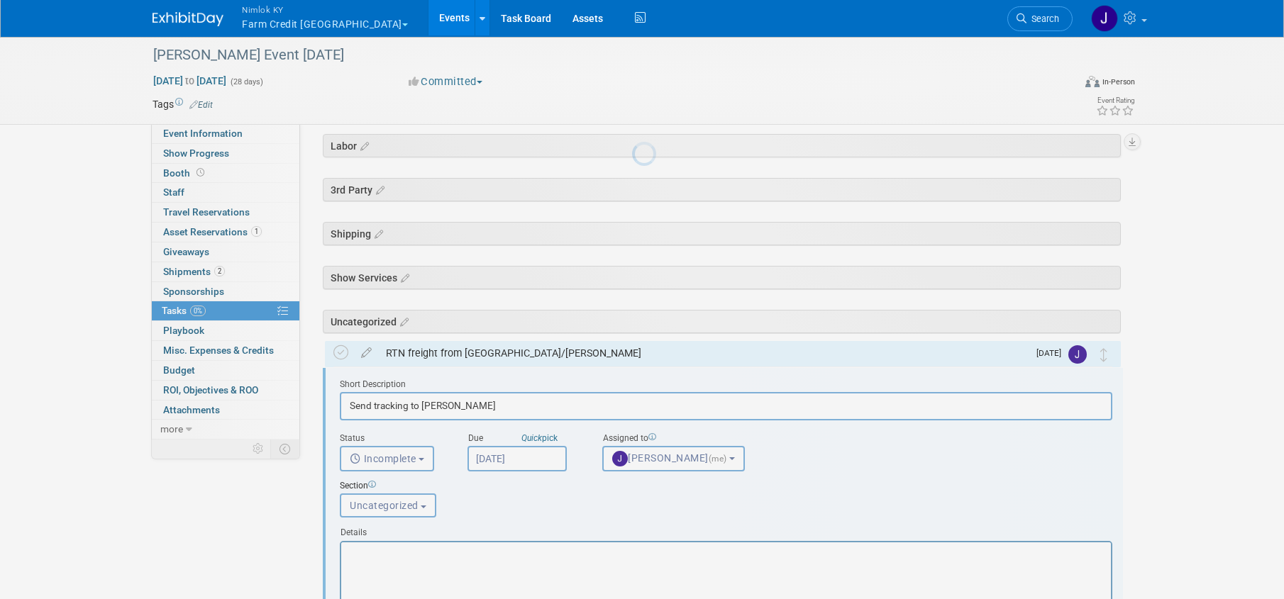
scroll to position [0, 0]
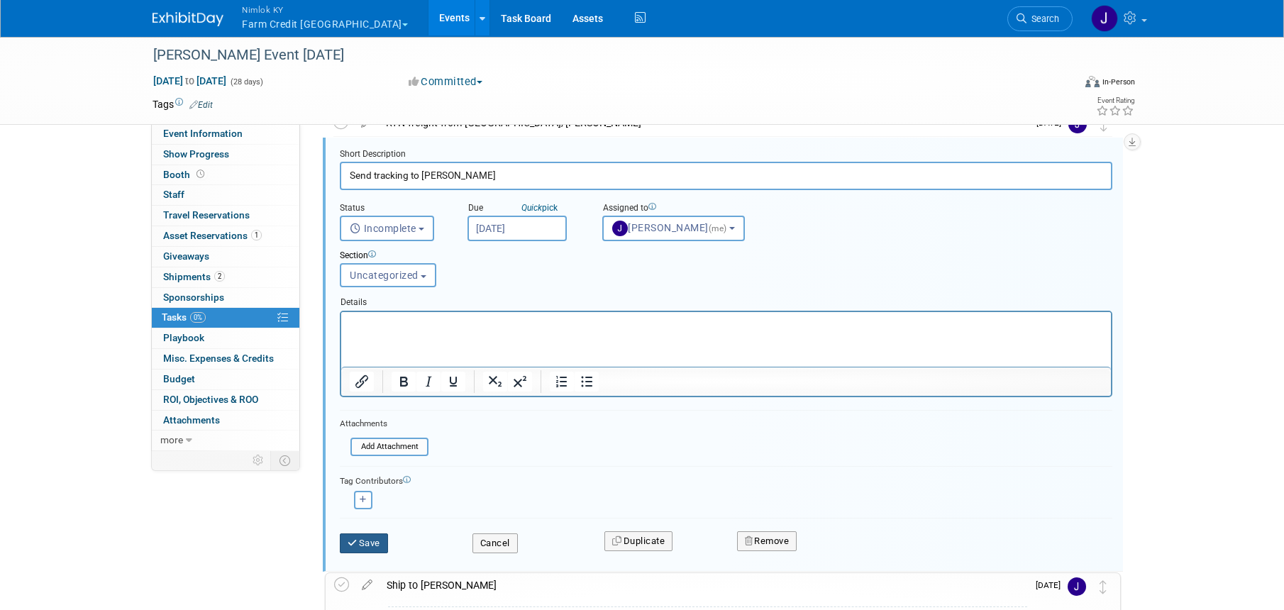
click at [382, 535] on button "Save" at bounding box center [364, 543] width 48 height 20
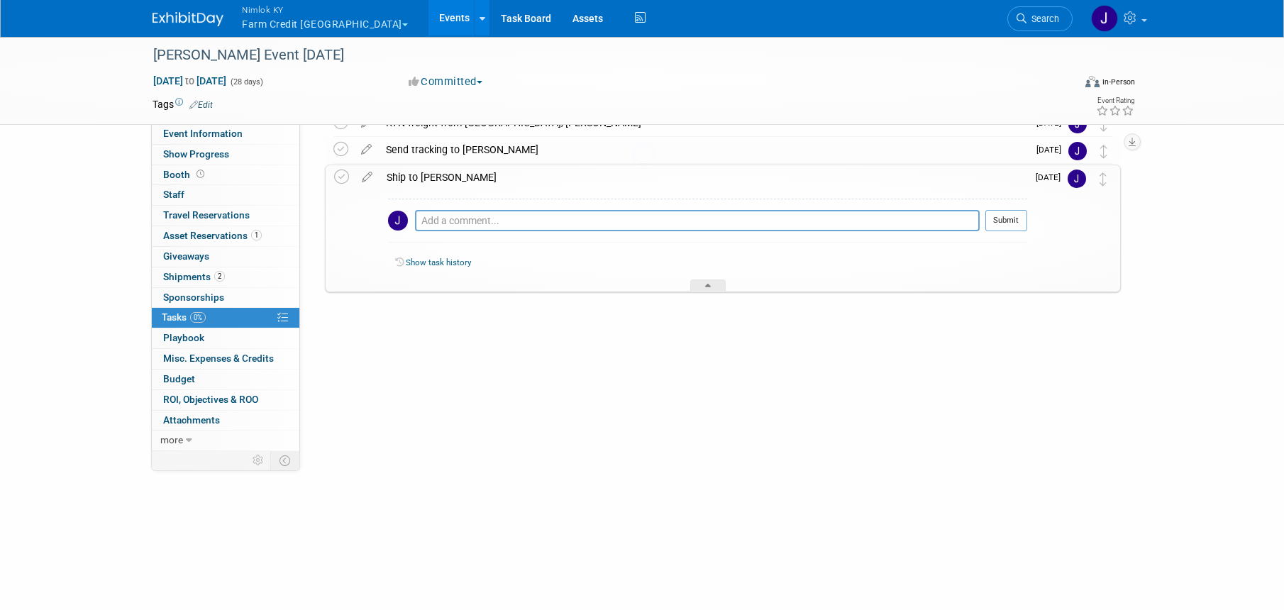
scroll to position [50, 0]
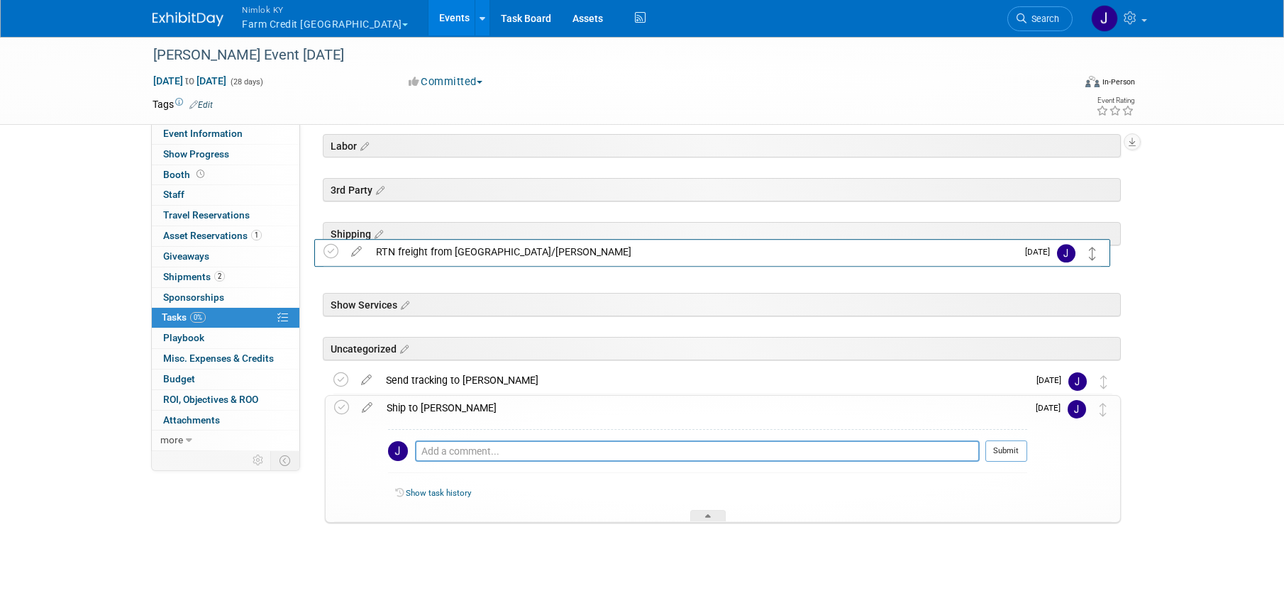
drag, startPoint x: 1106, startPoint y: 357, endPoint x: 1096, endPoint y: 256, distance: 101.9
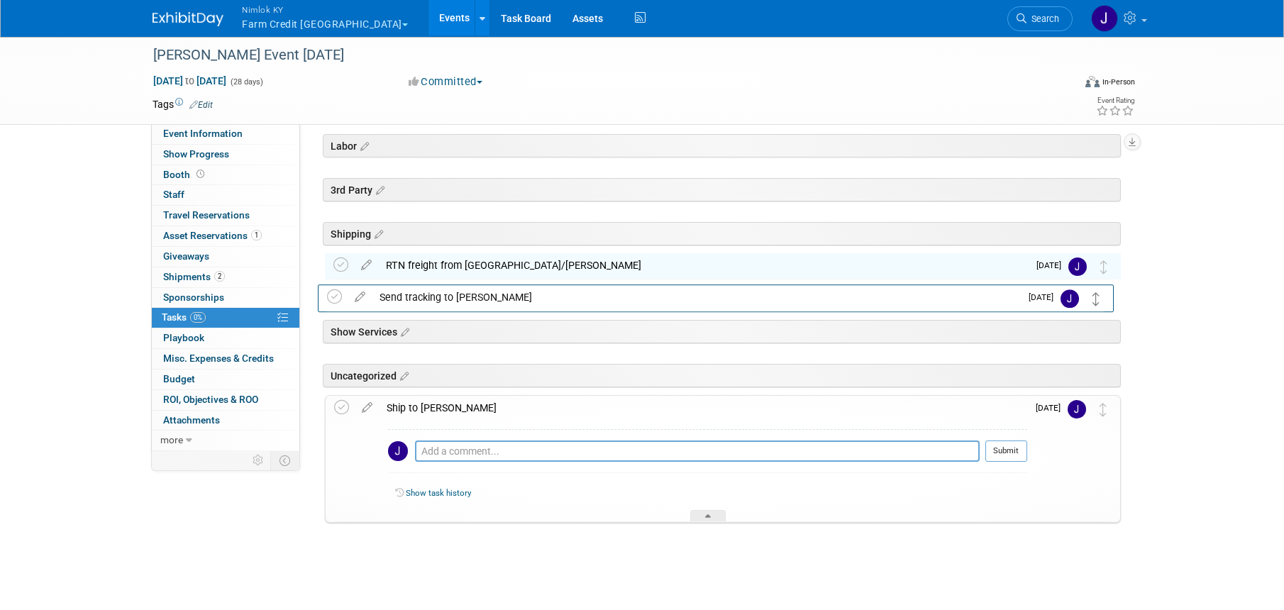
drag, startPoint x: 1103, startPoint y: 381, endPoint x: 1096, endPoint y: 298, distance: 83.3
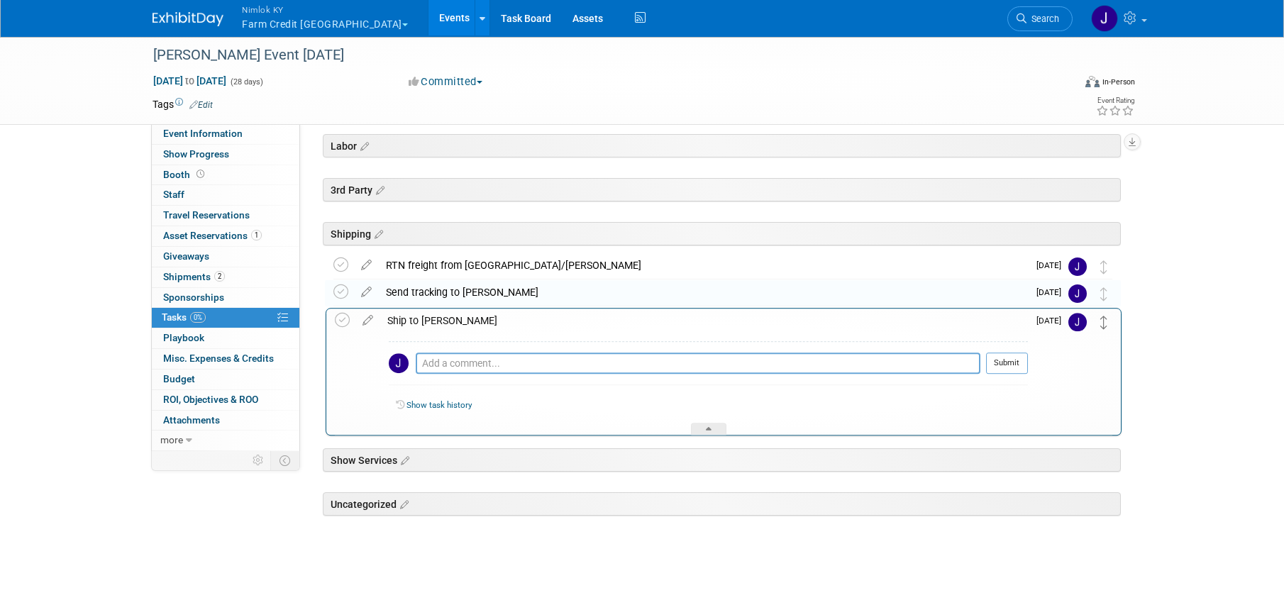
drag, startPoint x: 1102, startPoint y: 408, endPoint x: 1102, endPoint y: 321, distance: 87.2
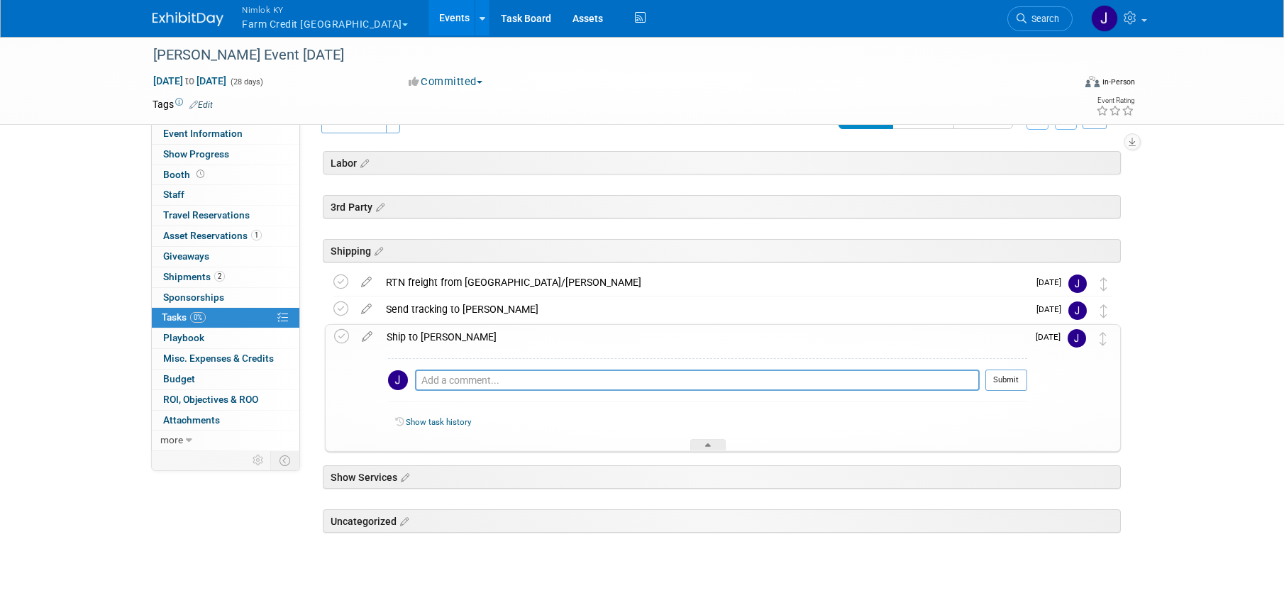
scroll to position [0, 0]
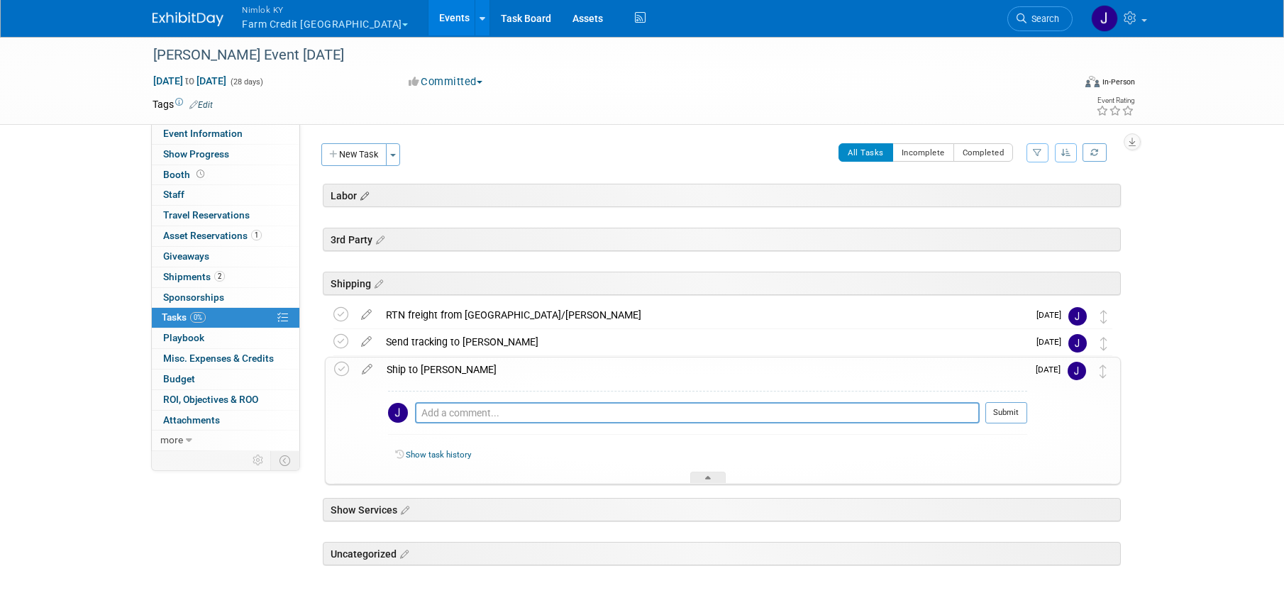
click at [364, 192] on icon at bounding box center [363, 196] width 12 height 13
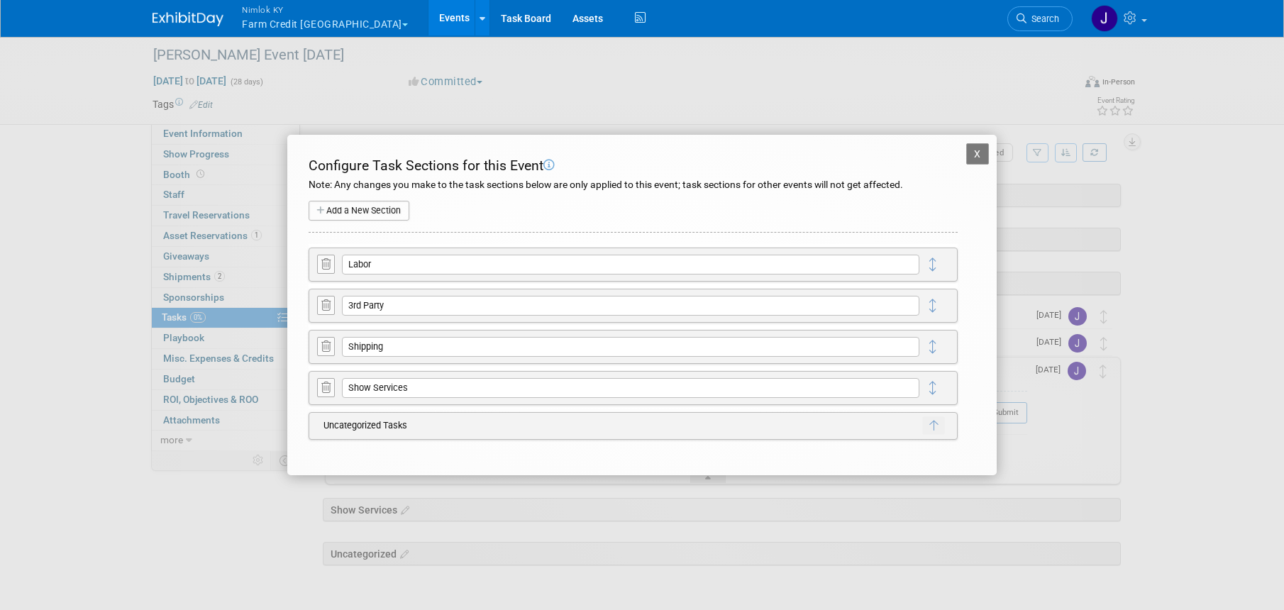
click at [328, 261] on icon at bounding box center [325, 264] width 9 height 11
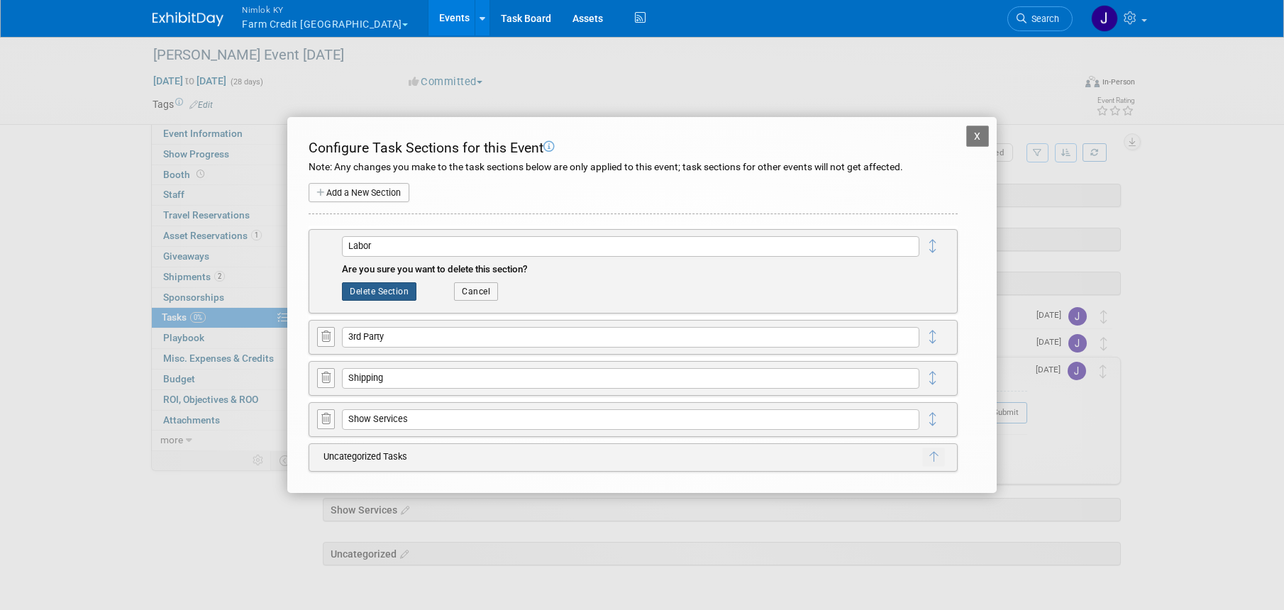
click at [403, 294] on button "Delete Section" at bounding box center [379, 291] width 74 height 18
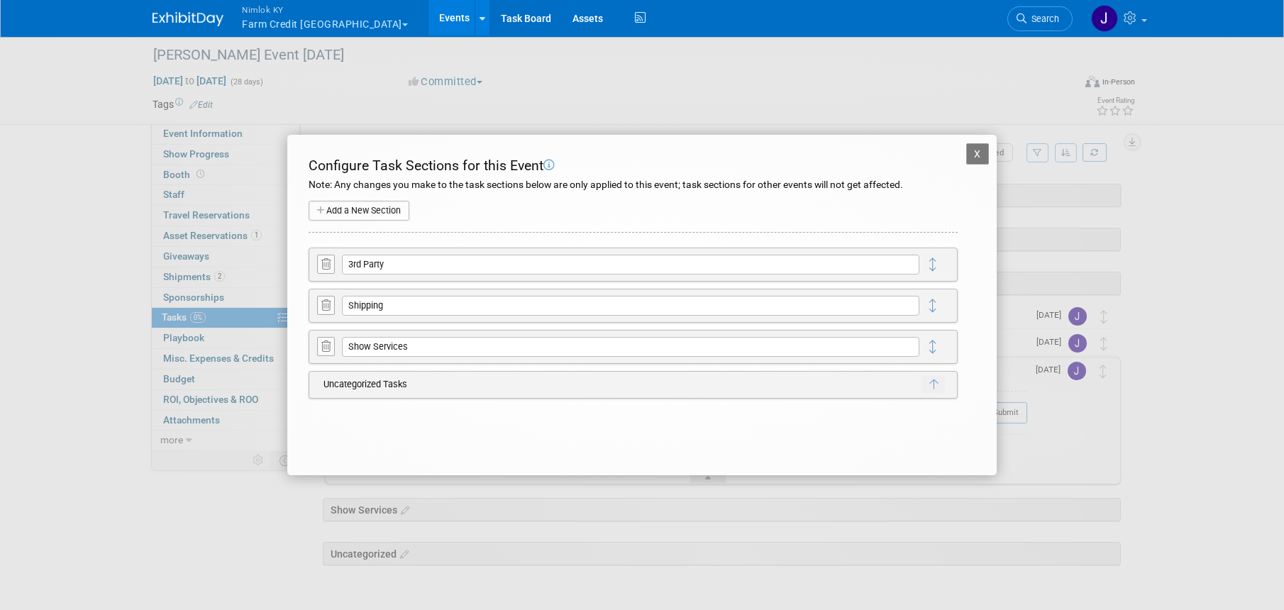
click at [321, 263] on icon at bounding box center [325, 264] width 9 height 11
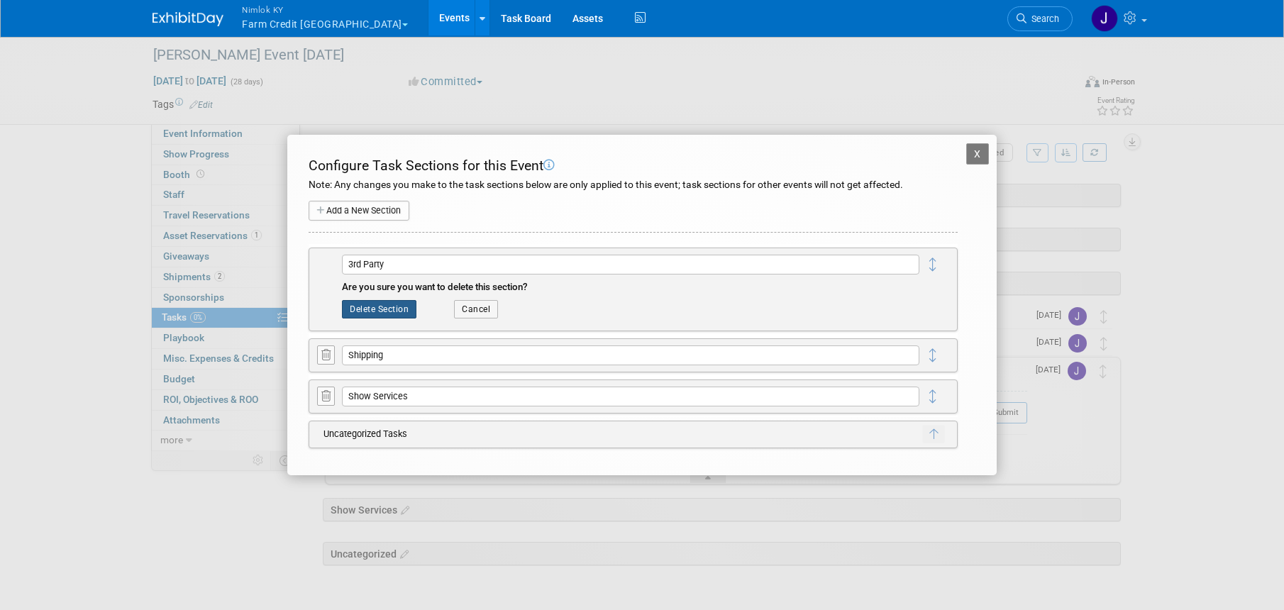
click at [367, 303] on button "Delete Section" at bounding box center [379, 309] width 74 height 18
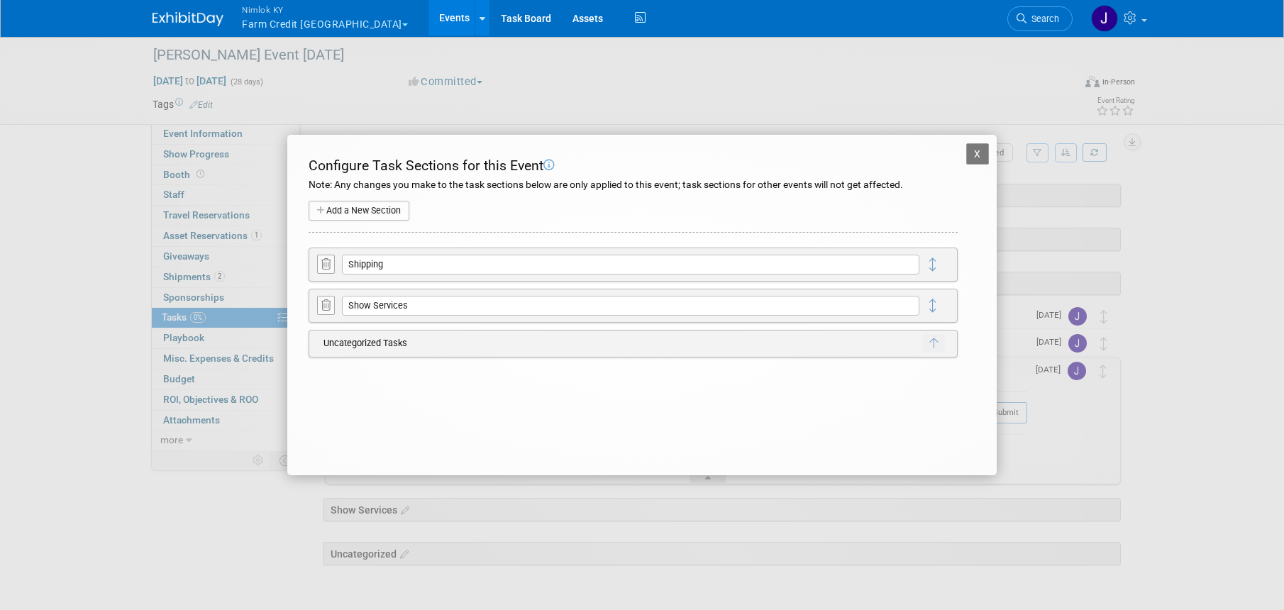
click at [327, 311] on button at bounding box center [326, 305] width 18 height 19
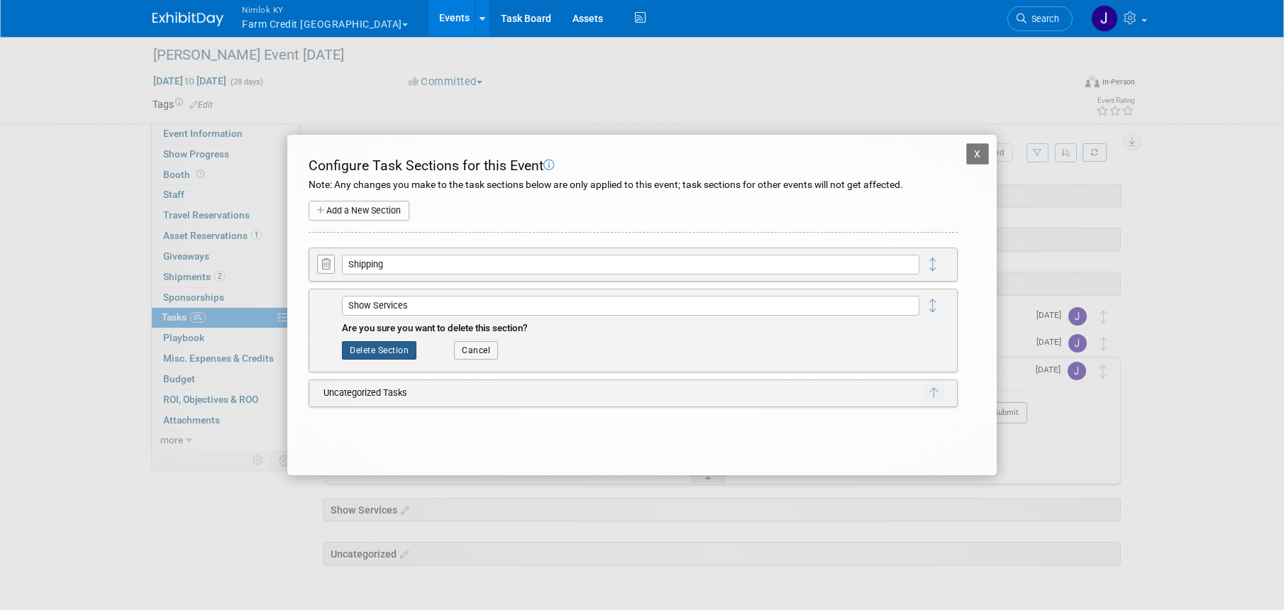
click at [389, 350] on button "Delete Section" at bounding box center [379, 350] width 74 height 18
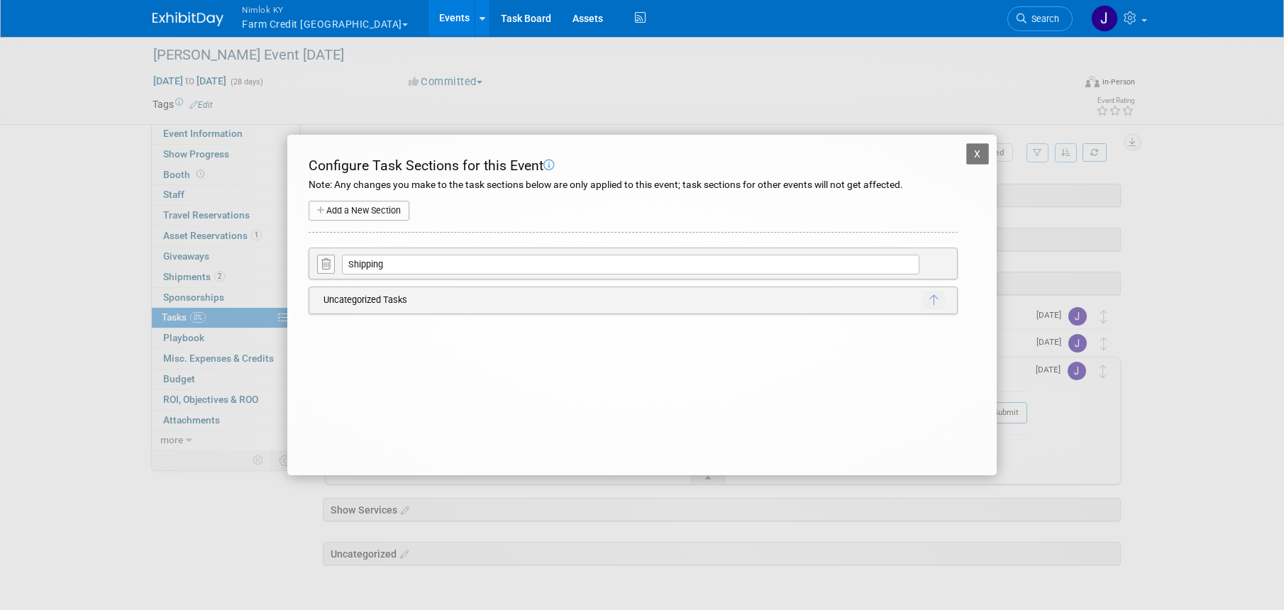
click at [981, 158] on button "X" at bounding box center [977, 153] width 23 height 21
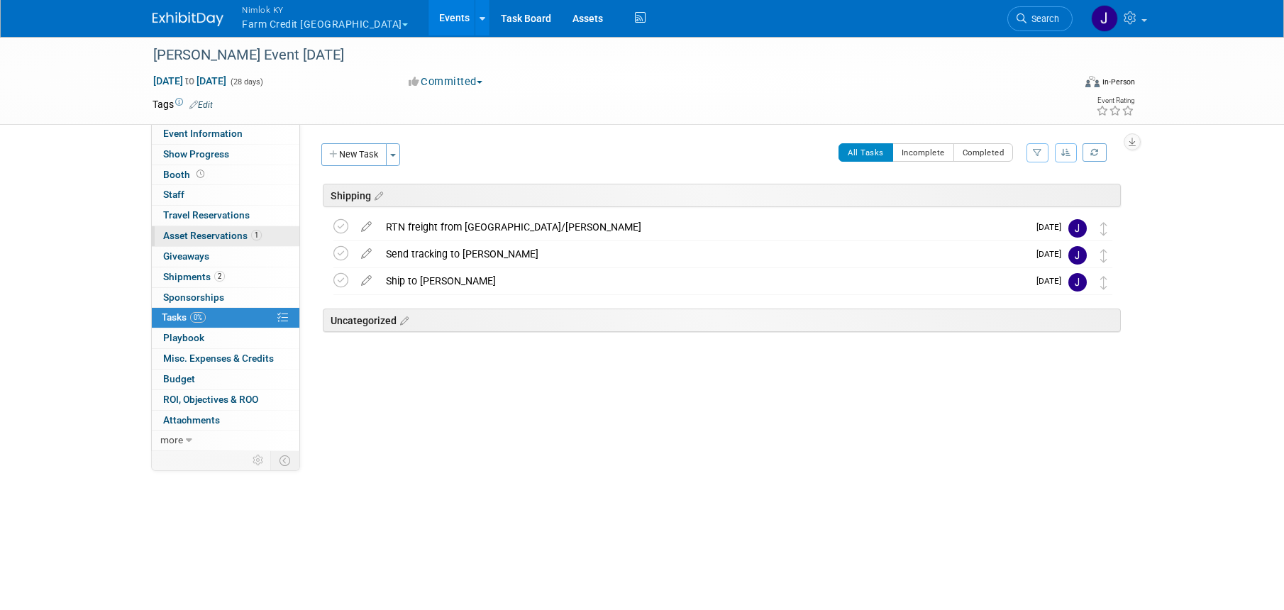
click at [237, 231] on span "Asset Reservations 1" at bounding box center [212, 235] width 99 height 11
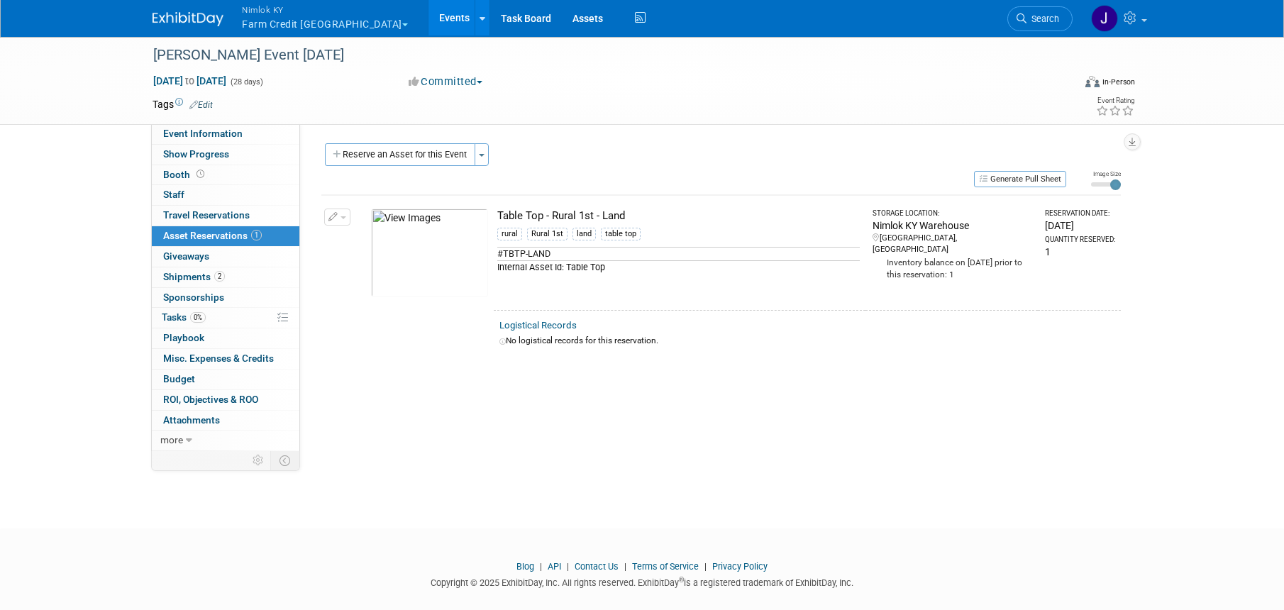
click at [674, 213] on div "Table Top - Rural 1st - Land" at bounding box center [678, 215] width 362 height 15
drag, startPoint x: 603, startPoint y: 211, endPoint x: 494, endPoint y: 208, distance: 110.0
click at [494, 208] on td "Table Top - Rural 1st - Land rural Rural 1st land table top #TBTP-LAND Internal…" at bounding box center [680, 252] width 372 height 115
copy div "Table Top - Rural 1st - Land"
